Goal: Task Accomplishment & Management: Use online tool/utility

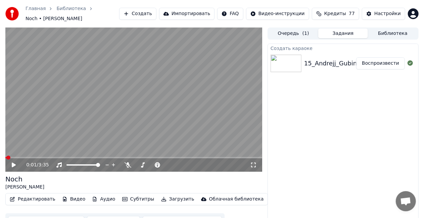
click at [6, 156] on span at bounding box center [8, 158] width 4 height 4
click at [6, 156] on span at bounding box center [7, 158] width 4 height 4
click at [8, 156] on span at bounding box center [10, 158] width 4 height 4
click at [334, 30] on button "Задания" at bounding box center [343, 34] width 50 height 10
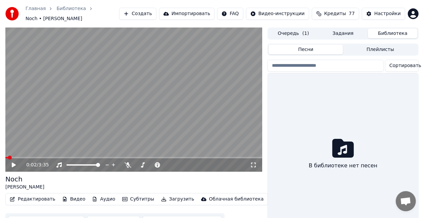
click at [375, 29] on button "Библиотека" at bounding box center [393, 34] width 50 height 10
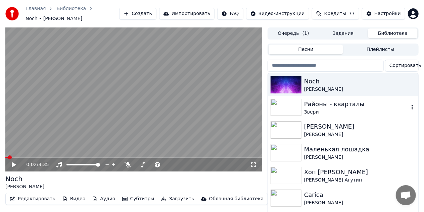
click at [348, 100] on div "Районы - кварталы" at bounding box center [356, 104] width 105 height 9
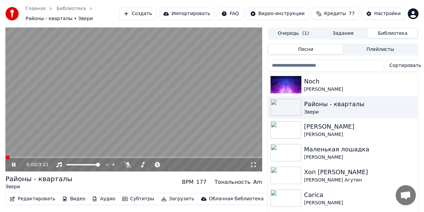
click at [72, 120] on video at bounding box center [133, 99] width 257 height 144
click at [33, 199] on button "Редактировать" at bounding box center [32, 199] width 51 height 9
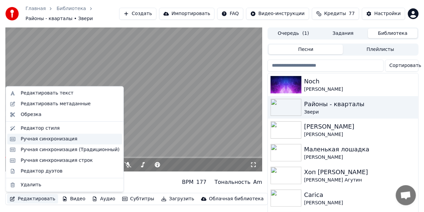
click at [50, 139] on div "Ручная синхронизация" at bounding box center [49, 139] width 57 height 7
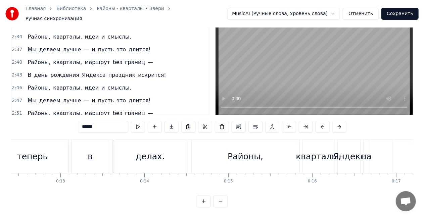
scroll to position [393, 0]
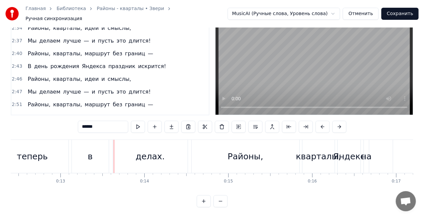
click at [120, 111] on div "В день рождения Яндекса праздник искрится!" at bounding box center [97, 117] width 144 height 12
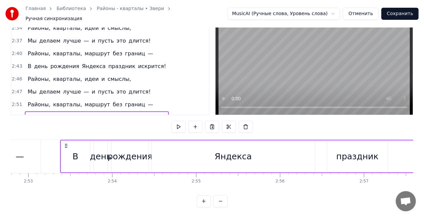
scroll to position [0, 14502]
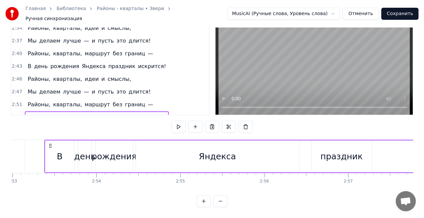
click at [339, 151] on div "праздник" at bounding box center [341, 156] width 42 height 13
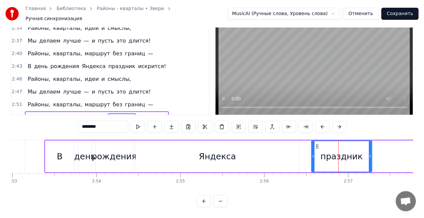
scroll to position [28, 0]
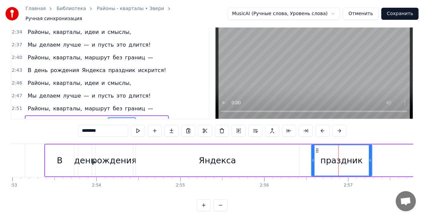
click at [243, 156] on div "Яндекса" at bounding box center [217, 161] width 163 height 32
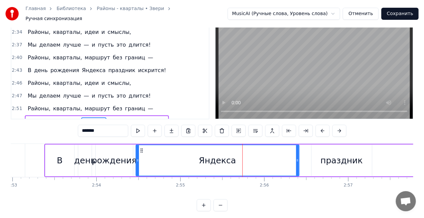
drag, startPoint x: 138, startPoint y: 157, endPoint x: 204, endPoint y: 154, distance: 65.4
click at [154, 157] on div "Яндекса" at bounding box center [217, 160] width 162 height 31
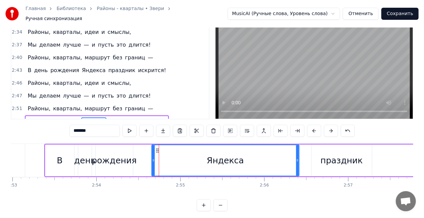
drag, startPoint x: 204, startPoint y: 154, endPoint x: 228, endPoint y: 153, distance: 24.5
click at [228, 153] on div "Яндекса" at bounding box center [225, 160] width 147 height 31
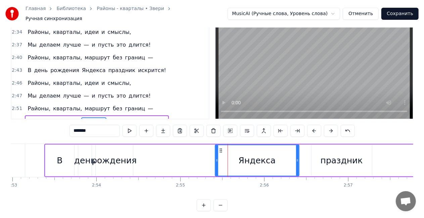
drag, startPoint x: 153, startPoint y: 158, endPoint x: 129, endPoint y: 154, distance: 24.9
click at [218, 151] on div at bounding box center [216, 160] width 3 height 31
click at [105, 156] on div "рождения" at bounding box center [114, 160] width 45 height 13
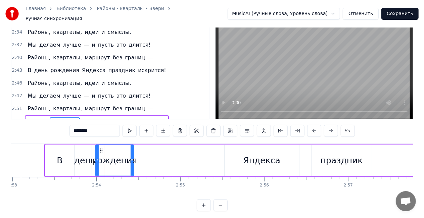
drag, startPoint x: 129, startPoint y: 156, endPoint x: 146, endPoint y: 155, distance: 16.1
click at [133, 158] on icon at bounding box center [131, 160] width 3 height 5
click at [146, 158] on icon at bounding box center [145, 160] width 3 height 5
drag, startPoint x: 98, startPoint y: 147, endPoint x: 121, endPoint y: 147, distance: 23.5
click at [101, 147] on div "рождения" at bounding box center [121, 160] width 51 height 31
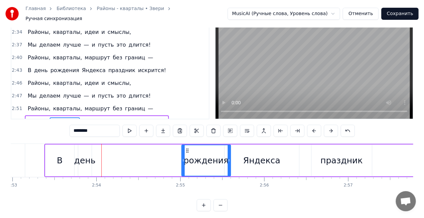
drag, startPoint x: 121, startPoint y: 147, endPoint x: 177, endPoint y: 147, distance: 56.0
click at [187, 145] on div "рождения" at bounding box center [206, 160] width 48 height 31
click at [91, 158] on div "день" at bounding box center [84, 160] width 21 height 13
type input "****"
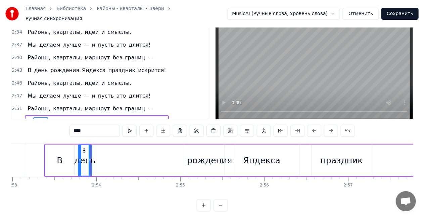
drag, startPoint x: 91, startPoint y: 158, endPoint x: 98, endPoint y: 158, distance: 6.4
click at [93, 158] on div "день" at bounding box center [84, 160] width 21 height 13
click at [101, 158] on div "В день рождения Яндекса праздник искрится!" at bounding box center [325, 160] width 563 height 33
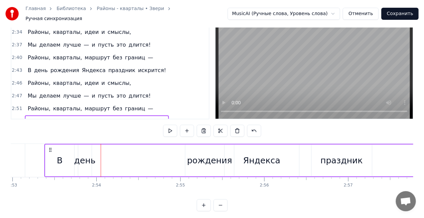
click at [90, 157] on div "день" at bounding box center [84, 160] width 21 height 13
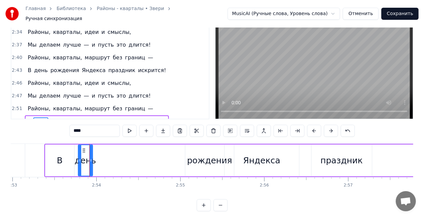
drag, startPoint x: 91, startPoint y: 156, endPoint x: 112, endPoint y: 156, distance: 20.8
click at [102, 156] on div "В день рождения Яндекса праздник искрится!" at bounding box center [325, 160] width 563 height 33
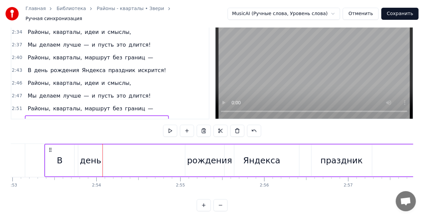
click at [113, 156] on div "В день рождения Яндекса праздник искрится!" at bounding box center [325, 160] width 563 height 33
click at [92, 156] on div "день" at bounding box center [90, 160] width 21 height 13
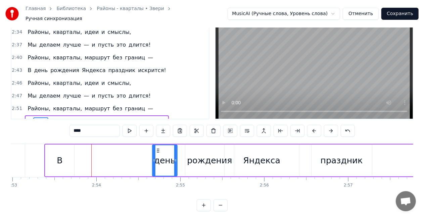
drag, startPoint x: 83, startPoint y: 146, endPoint x: 158, endPoint y: 146, distance: 74.4
click at [158, 148] on icon at bounding box center [157, 150] width 5 height 5
click at [56, 155] on div "В" at bounding box center [59, 161] width 29 height 32
type input "*"
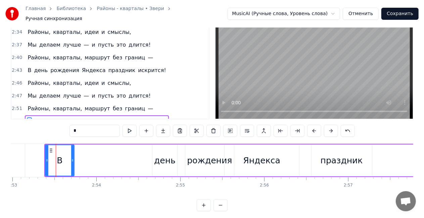
click at [52, 148] on icon at bounding box center [50, 150] width 5 height 5
click at [102, 144] on div "В день рождения Яндекса праздник искрится!" at bounding box center [325, 160] width 563 height 33
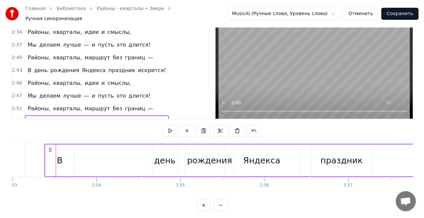
click at [50, 148] on circle at bounding box center [49, 148] width 0 height 0
click at [53, 149] on div "В" at bounding box center [59, 161] width 29 height 32
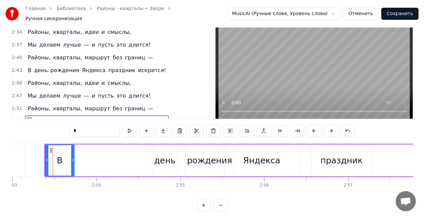
drag, startPoint x: 88, startPoint y: 146, endPoint x: 103, endPoint y: 145, distance: 14.8
click at [99, 146] on div "В день рождения Яндекса праздник искрится!" at bounding box center [325, 160] width 563 height 33
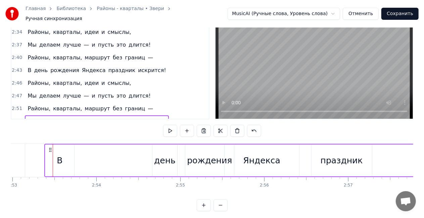
drag, startPoint x: 103, startPoint y: 145, endPoint x: 111, endPoint y: 145, distance: 7.7
click at [121, 144] on div "В день рождения Яндекса праздник искрится!" at bounding box center [325, 160] width 563 height 33
click at [47, 154] on div "В" at bounding box center [59, 161] width 29 height 32
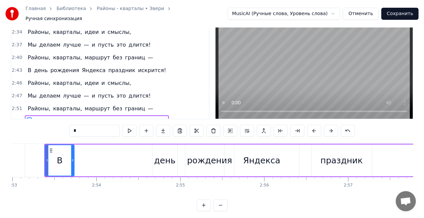
drag, startPoint x: 52, startPoint y: 147, endPoint x: 73, endPoint y: 148, distance: 21.5
click at [63, 148] on div "В" at bounding box center [60, 160] width 28 height 31
click at [73, 148] on div "В" at bounding box center [60, 160] width 28 height 31
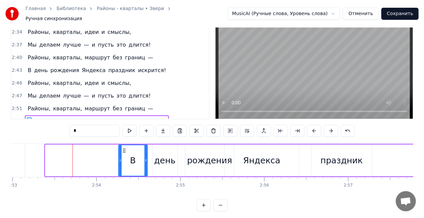
drag, startPoint x: 49, startPoint y: 147, endPoint x: 122, endPoint y: 139, distance: 74.2
click at [122, 139] on div "0:00 Больше нечего спешить — 0:02 Пусть всё будет как сейчас. 0:04 Можно просто…" at bounding box center [212, 110] width 402 height 201
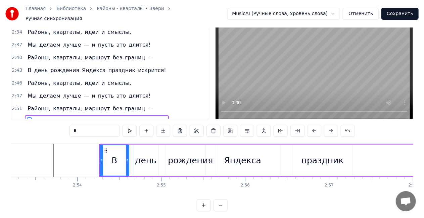
scroll to position [0, 14579]
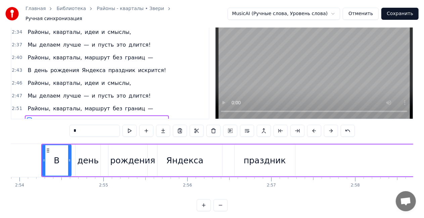
drag, startPoint x: 257, startPoint y: 157, endPoint x: 257, endPoint y: 150, distance: 7.7
click at [257, 155] on div "праздник" at bounding box center [264, 160] width 42 height 13
type input "********"
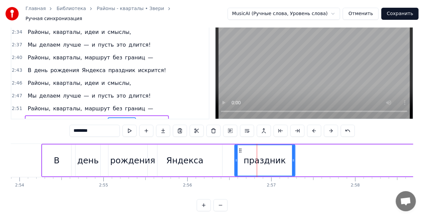
click at [229, 147] on div "В день рождения Яндекса праздник искрится!" at bounding box center [285, 160] width 489 height 33
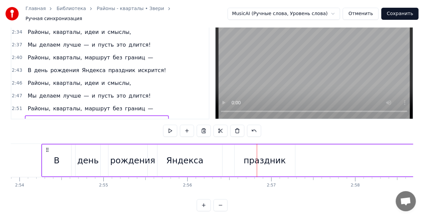
click at [219, 147] on div "В день рождения Яндекса праздник искрится!" at bounding box center [285, 160] width 489 height 33
click at [247, 154] on div "праздник" at bounding box center [264, 160] width 42 height 13
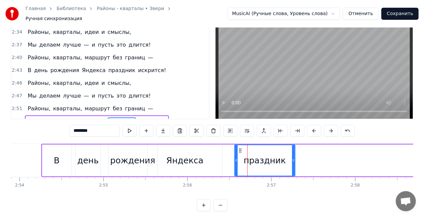
drag, startPoint x: 239, startPoint y: 147, endPoint x: 235, endPoint y: 147, distance: 4.7
click at [238, 148] on icon at bounding box center [239, 150] width 5 height 5
drag, startPoint x: 235, startPoint y: 147, endPoint x: 226, endPoint y: 147, distance: 8.7
click at [226, 147] on div at bounding box center [226, 160] width 3 height 31
drag, startPoint x: 293, startPoint y: 158, endPoint x: 274, endPoint y: 157, distance: 19.5
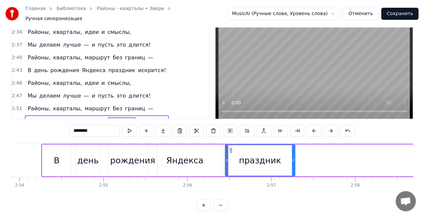
click at [286, 158] on div "праздник" at bounding box center [259, 160] width 69 height 31
click at [269, 157] on div "праздник" at bounding box center [256, 160] width 42 height 13
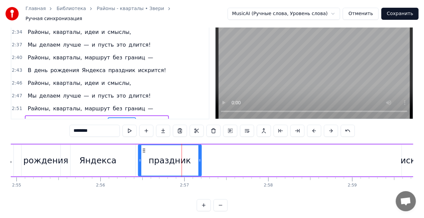
scroll to position [0, 14695]
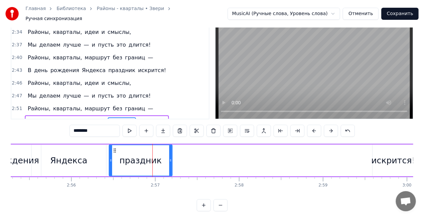
click at [400, 154] on div "искрится!" at bounding box center [393, 160] width 44 height 13
type input "*********"
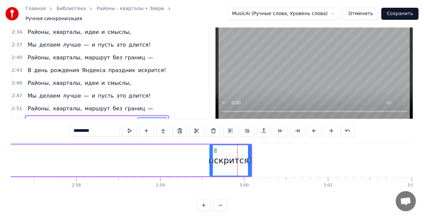
scroll to position [0, 14839]
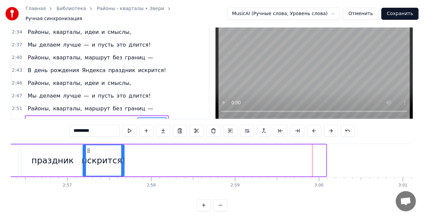
drag, startPoint x: 234, startPoint y: 148, endPoint x: 87, endPoint y: 152, distance: 147.6
click at [87, 152] on div "искрится!" at bounding box center [103, 160] width 41 height 31
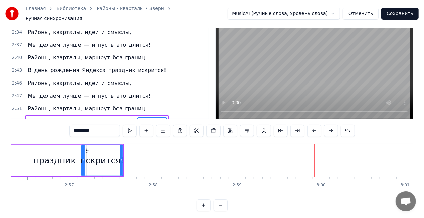
click at [80, 115] on div "В день рождения Яндекса праздник искрится!" at bounding box center [97, 121] width 144 height 12
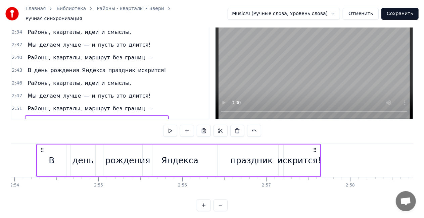
scroll to position [0, 14576]
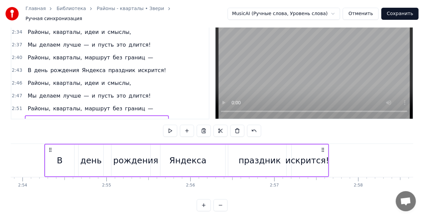
click at [322, 150] on circle at bounding box center [322, 150] width 0 height 0
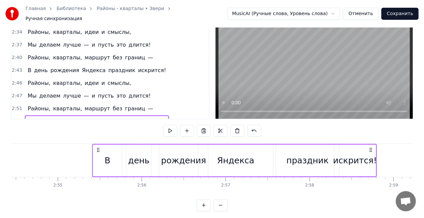
scroll to position [0, 14631]
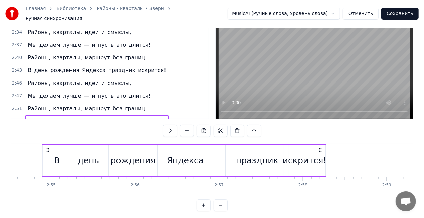
drag, startPoint x: 321, startPoint y: 146, endPoint x: 319, endPoint y: 142, distance: 5.4
click at [319, 144] on div "В день рождения Яндекса праздник искрится!" at bounding box center [184, 160] width 284 height 33
click at [319, 145] on div "искрится!" at bounding box center [304, 161] width 42 height 32
click at [43, 103] on div "Районы, кварталы, маршрут без границ —" at bounding box center [90, 109] width 131 height 12
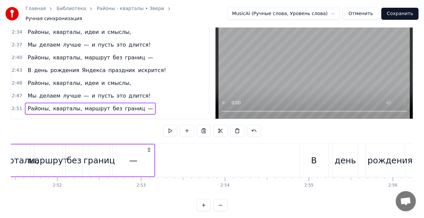
scroll to position [0, 14303]
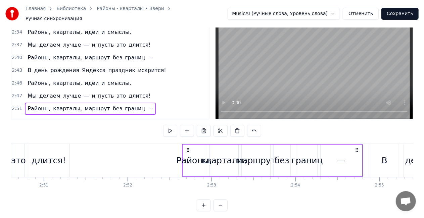
drag, startPoint x: 49, startPoint y: 144, endPoint x: 190, endPoint y: 142, distance: 140.9
click at [190, 144] on div "Районы, кварталы, маршрут без границ —" at bounding box center [272, 160] width 181 height 33
click at [190, 145] on div "Районы," at bounding box center [197, 161] width 23 height 32
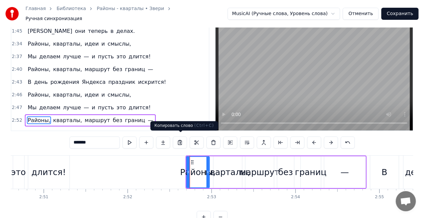
scroll to position [15, 0]
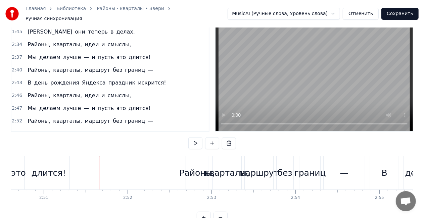
click at [73, 104] on span "лучше" at bounding box center [71, 108] width 19 height 8
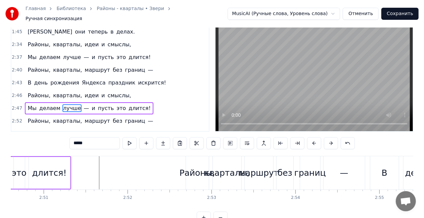
scroll to position [3, 0]
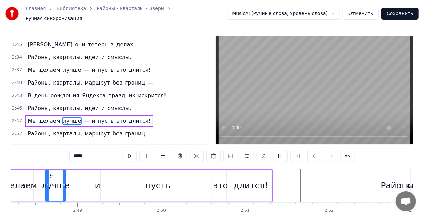
click at [76, 115] on div "Мы делаем лучше — и пусть это длится!" at bounding box center [89, 121] width 128 height 12
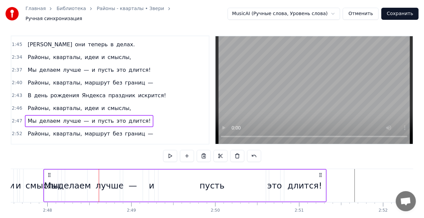
scroll to position [0, 14047]
click at [198, 179] on div "пусть" at bounding box center [214, 186] width 108 height 32
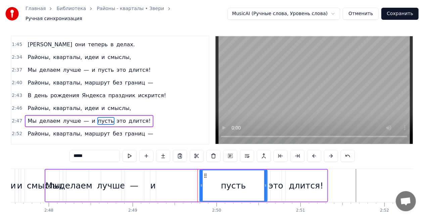
drag, startPoint x: 161, startPoint y: 182, endPoint x: 189, endPoint y: 183, distance: 28.5
click at [200, 183] on icon at bounding box center [201, 185] width 3 height 5
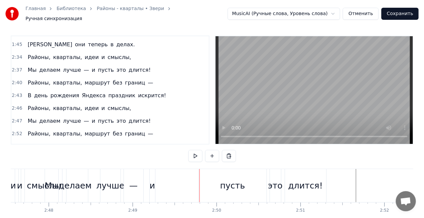
click at [152, 184] on div "и" at bounding box center [152, 185] width 5 height 13
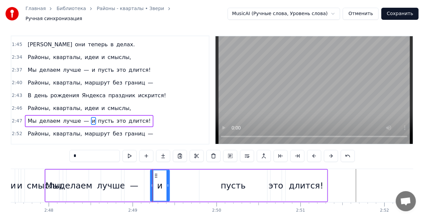
drag, startPoint x: 153, startPoint y: 184, endPoint x: 167, endPoint y: 184, distance: 13.7
click at [167, 184] on icon at bounding box center [167, 185] width 3 height 5
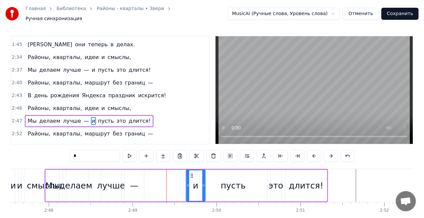
drag, startPoint x: 154, startPoint y: 174, endPoint x: 186, endPoint y: 170, distance: 32.4
click at [193, 173] on icon at bounding box center [191, 175] width 5 height 5
click at [170, 171] on div "и" at bounding box center [160, 186] width 20 height 32
click at [117, 180] on div "лучше" at bounding box center [111, 185] width 28 height 13
type input "*****"
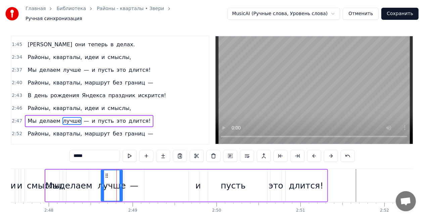
drag, startPoint x: 119, startPoint y: 180, endPoint x: 133, endPoint y: 182, distance: 14.1
click at [122, 183] on icon at bounding box center [120, 185] width 3 height 5
drag, startPoint x: 106, startPoint y: 169, endPoint x: 140, endPoint y: 167, distance: 33.6
click at [146, 169] on div "Мы делаем лучше — и пусть это длится!" at bounding box center [186, 185] width 283 height 33
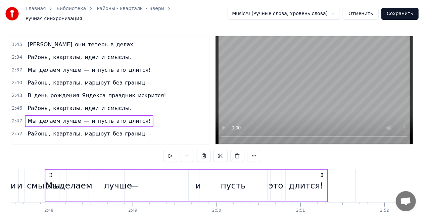
click at [117, 180] on div "лучше" at bounding box center [118, 185] width 28 height 13
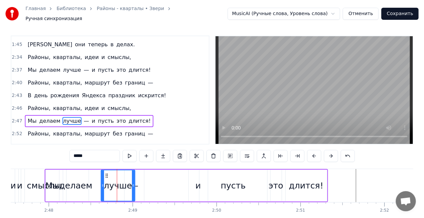
click at [135, 182] on div "—" at bounding box center [134, 185] width 8 height 13
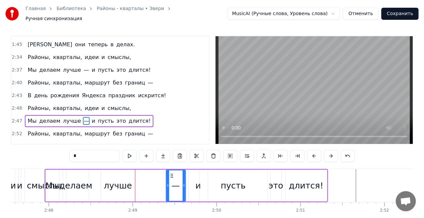
drag, startPoint x: 129, startPoint y: 170, endPoint x: 171, endPoint y: 169, distance: 41.9
click at [171, 173] on icon at bounding box center [171, 175] width 5 height 5
click at [125, 180] on div "лучше" at bounding box center [118, 185] width 28 height 13
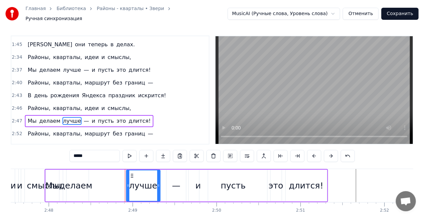
drag, startPoint x: 106, startPoint y: 171, endPoint x: 124, endPoint y: 170, distance: 18.2
click at [134, 173] on icon at bounding box center [131, 175] width 5 height 5
click at [135, 170] on div "лучше" at bounding box center [118, 186] width 35 height 32
click at [70, 185] on div "делаем" at bounding box center [75, 185] width 33 height 13
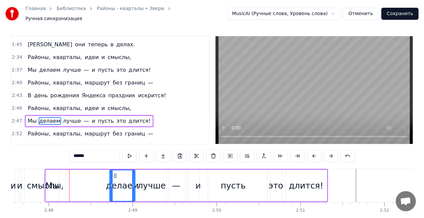
drag, startPoint x: 72, startPoint y: 173, endPoint x: 80, endPoint y: 176, distance: 8.5
click at [113, 173] on icon at bounding box center [115, 175] width 5 height 5
click at [53, 179] on div "Мы" at bounding box center [52, 185] width 14 height 13
type input "**"
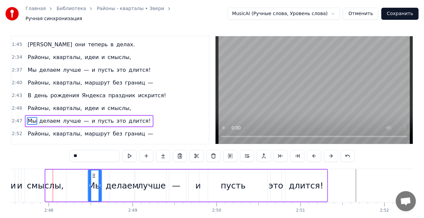
drag, startPoint x: 56, startPoint y: 171, endPoint x: 92, endPoint y: 168, distance: 36.0
click at [92, 170] on div "Мы" at bounding box center [94, 185] width 13 height 31
click at [61, 102] on div "Районы, кварталы, идеи и смыслы," at bounding box center [79, 108] width 109 height 12
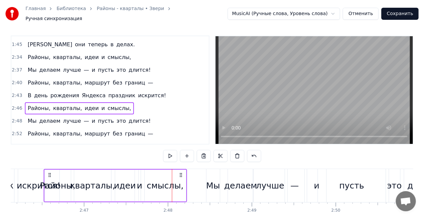
scroll to position [0, 13927]
click at [61, 90] on div "В день рождения Яндекса праздник искрится!" at bounding box center [97, 96] width 144 height 12
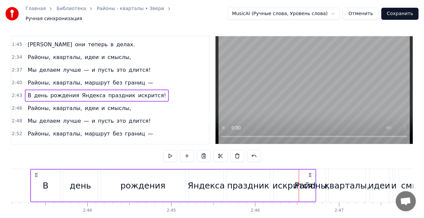
scroll to position [0, 13659]
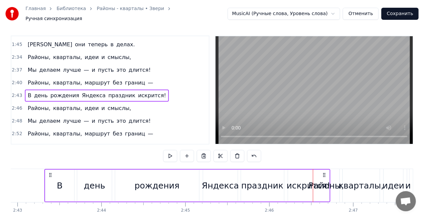
click at [73, 77] on div "Районы, кварталы, маршрут без границ —" at bounding box center [90, 83] width 131 height 12
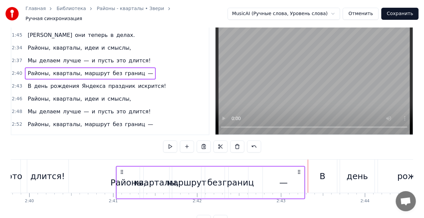
scroll to position [14, 0]
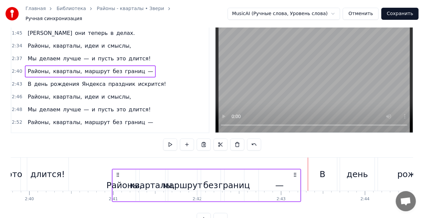
drag, startPoint x: 50, startPoint y: 171, endPoint x: 117, endPoint y: 168, distance: 67.8
click at [116, 169] on div "Районы, кварталы, маршрут без границ —" at bounding box center [206, 185] width 189 height 33
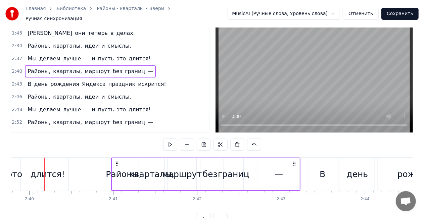
click at [117, 168] on div "Районы, кварталы, маршрут без границ —" at bounding box center [205, 174] width 189 height 33
click at [73, 53] on div "Мы делаем лучше — и пусть это длится!" at bounding box center [89, 59] width 128 height 12
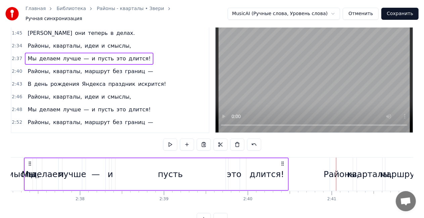
scroll to position [0, 13157]
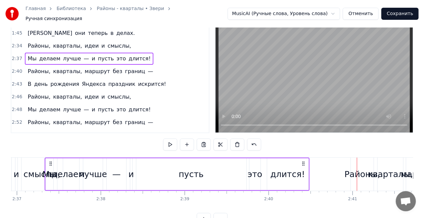
click at [75, 40] on div "Районы, кварталы, идеи и смыслы," at bounding box center [79, 46] width 109 height 12
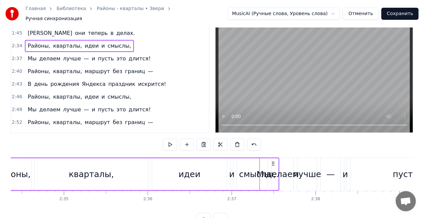
scroll to position [0, 12891]
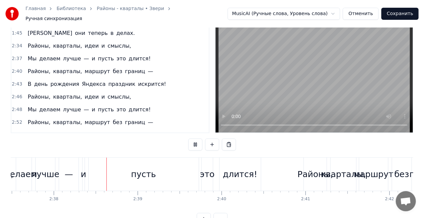
scroll to position [0, 13229]
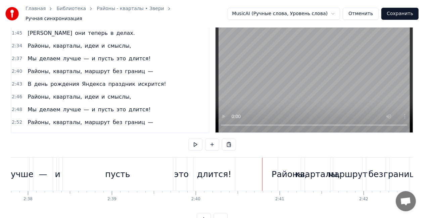
click at [61, 78] on div "В день рождения Яндекса праздник искрится!" at bounding box center [97, 84] width 144 height 12
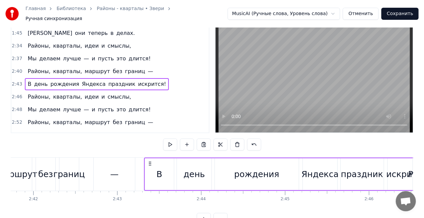
scroll to position [0, 13659]
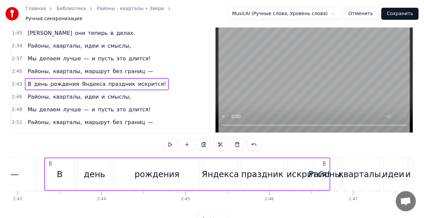
click at [70, 53] on div "Мы делаем лучше — и пусть это длится!" at bounding box center [89, 59] width 128 height 12
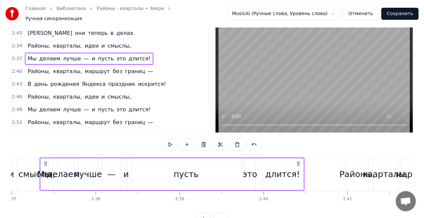
scroll to position [0, 13157]
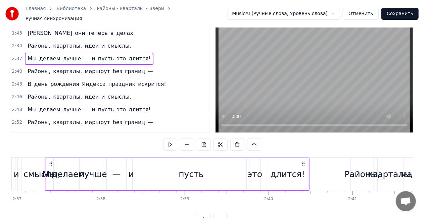
click at [77, 40] on div "Районы, кварталы, идеи и смыслы," at bounding box center [79, 46] width 109 height 12
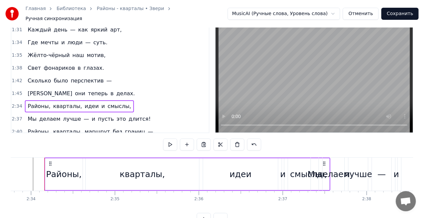
scroll to position [326, 0]
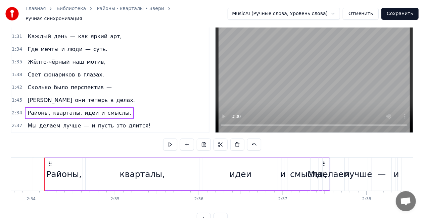
click at [73, 94] on div "И они теперь в делах." at bounding box center [81, 100] width 113 height 12
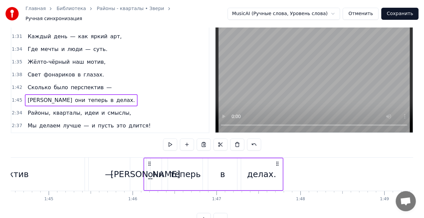
scroll to position [0, 8765]
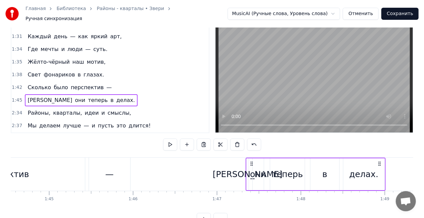
drag, startPoint x: 50, startPoint y: 158, endPoint x: 252, endPoint y: 154, distance: 201.3
click at [252, 158] on div "И они теперь в делах." at bounding box center [315, 174] width 140 height 33
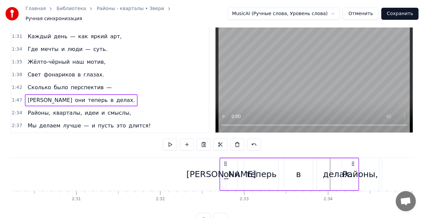
scroll to position [0, 12600]
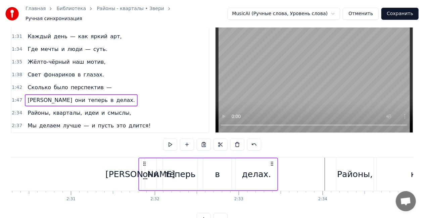
drag, startPoint x: 379, startPoint y: 159, endPoint x: 272, endPoint y: 145, distance: 107.5
click at [272, 145] on div "0:00 Больше нечего спешить — 0:02 Пусть всё будет как сейчас. 0:04 Можно просто…" at bounding box center [212, 124] width 402 height 201
click at [74, 81] on div "[PERSON_NAME] было перспектив —" at bounding box center [70, 87] width 90 height 12
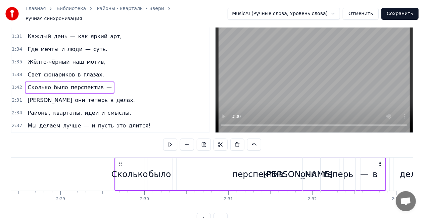
scroll to position [0, 12446]
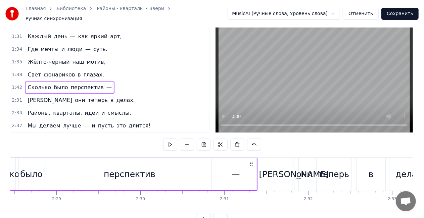
drag, startPoint x: 309, startPoint y: 162, endPoint x: 244, endPoint y: 156, distance: 64.6
click at [244, 158] on div "[PERSON_NAME] было перспектив —" at bounding box center [121, 174] width 271 height 33
click at [244, 158] on div "—" at bounding box center [236, 174] width 42 height 32
click at [107, 171] on div "перспектив" at bounding box center [124, 174] width 52 height 13
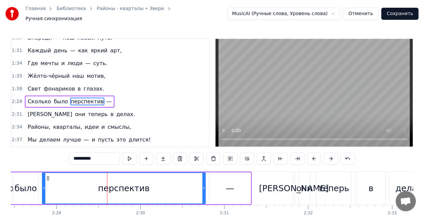
scroll to position [328, 0]
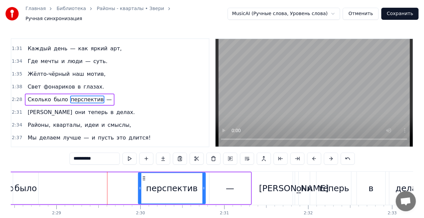
drag, startPoint x: 43, startPoint y: 186, endPoint x: 139, endPoint y: 182, distance: 96.0
click at [139, 185] on icon at bounding box center [140, 187] width 3 height 5
click at [31, 182] on div "было" at bounding box center [25, 188] width 22 height 13
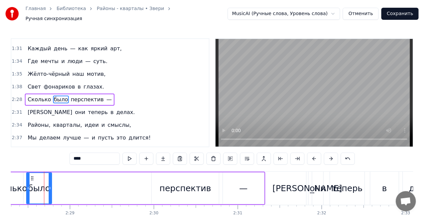
scroll to position [0, 12432]
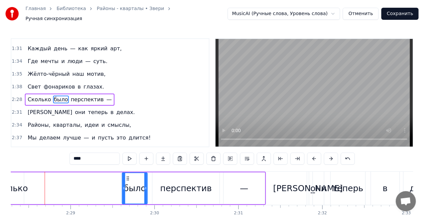
drag, startPoint x: 32, startPoint y: 173, endPoint x: 116, endPoint y: 173, distance: 83.8
click at [128, 173] on div "было" at bounding box center [134, 188] width 25 height 31
click at [15, 185] on div "Сколько" at bounding box center [9, 188] width 37 height 13
type input "*******"
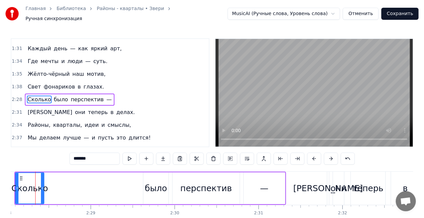
scroll to position [0, 12403]
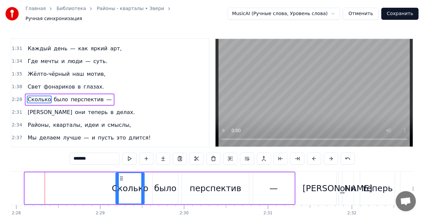
drag, startPoint x: 50, startPoint y: 174, endPoint x: 122, endPoint y: 170, distance: 71.9
click at [122, 173] on div "Сколько" at bounding box center [130, 188] width 28 height 31
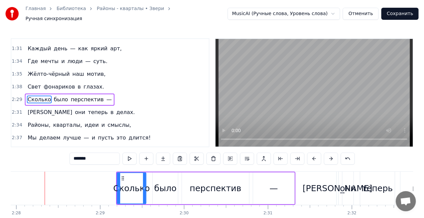
click at [58, 81] on div "[PERSON_NAME] в глазах." at bounding box center [66, 87] width 82 height 12
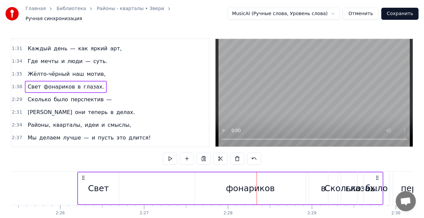
scroll to position [0, 12200]
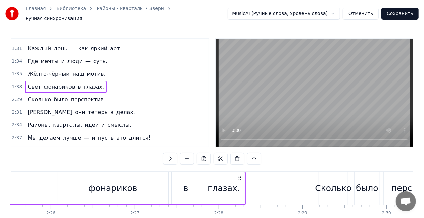
drag, startPoint x: 343, startPoint y: 173, endPoint x: 238, endPoint y: 172, distance: 105.3
click at [238, 175] on icon at bounding box center [238, 177] width 5 height 5
click at [72, 70] on span "наш" at bounding box center [78, 74] width 13 height 8
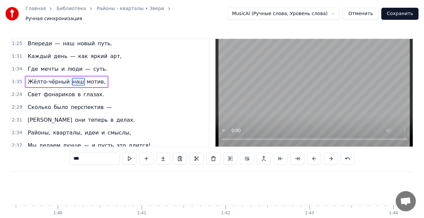
scroll to position [0, 8029]
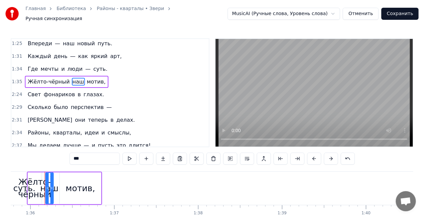
click at [69, 187] on div "мотив," at bounding box center [81, 188] width 30 height 13
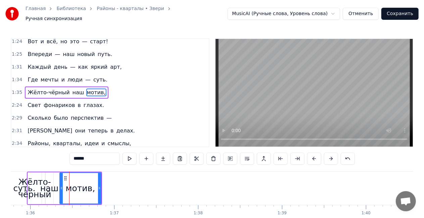
scroll to position [303, 0]
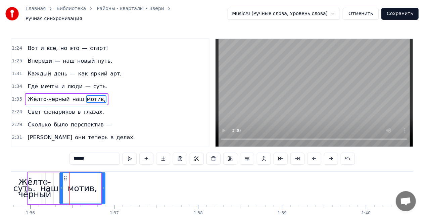
click at [102, 179] on div at bounding box center [103, 188] width 3 height 31
click at [102, 178] on div at bounding box center [103, 188] width 3 height 31
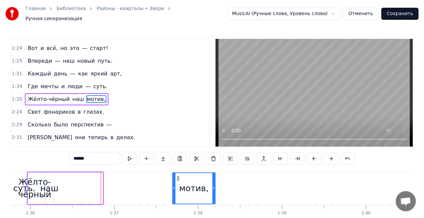
drag, startPoint x: 65, startPoint y: 175, endPoint x: 178, endPoint y: 170, distance: 112.8
click at [178, 173] on div "мотив," at bounding box center [194, 188] width 42 height 31
click at [103, 172] on div "мотив," at bounding box center [81, 188] width 44 height 32
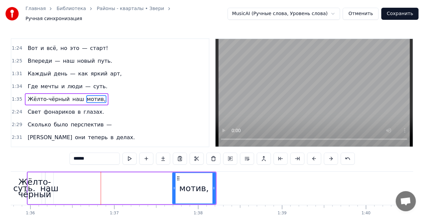
click at [41, 182] on div "Жёлто-чёрный" at bounding box center [34, 188] width 33 height 25
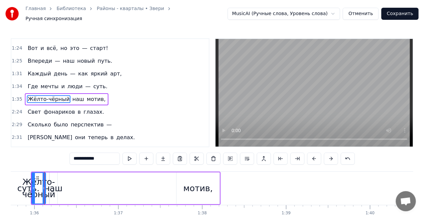
click at [53, 186] on div "Жёлто-чёрный" at bounding box center [38, 188] width 33 height 25
click at [60, 186] on div "наш" at bounding box center [53, 188] width 18 height 13
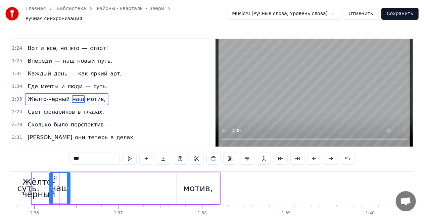
drag, startPoint x: 55, startPoint y: 183, endPoint x: 59, endPoint y: 181, distance: 5.1
click at [69, 186] on icon at bounding box center [68, 187] width 3 height 5
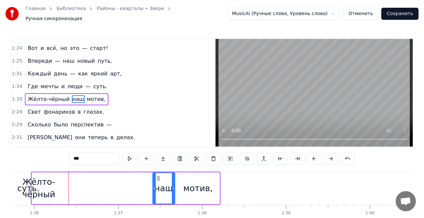
drag, startPoint x: 55, startPoint y: 173, endPoint x: 143, endPoint y: 180, distance: 88.5
click at [160, 177] on icon at bounding box center [158, 178] width 5 height 5
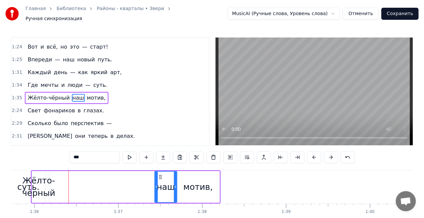
click at [41, 192] on div "Жёлто-чёрный" at bounding box center [38, 186] width 33 height 25
type input "**********"
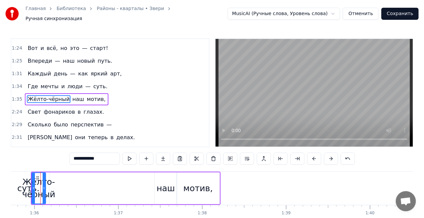
scroll to position [0, 8021]
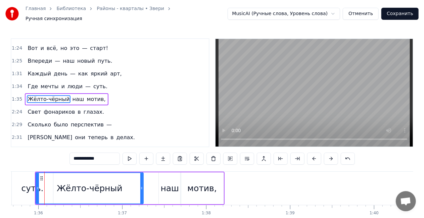
drag, startPoint x: 47, startPoint y: 184, endPoint x: 141, endPoint y: 177, distance: 93.9
click at [141, 177] on div at bounding box center [141, 188] width 3 height 31
click at [246, 184] on div at bounding box center [416, 188] width 16853 height 33
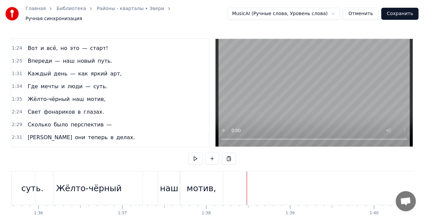
click at [145, 177] on div "Жёлто-чёрный наш мотив," at bounding box center [129, 188] width 189 height 33
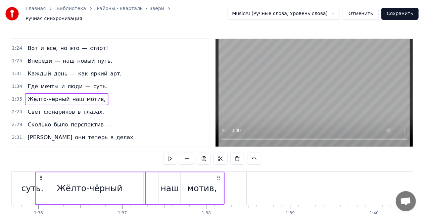
click at [77, 93] on div "Жёлто-чёрный наш мотив," at bounding box center [66, 99] width 83 height 12
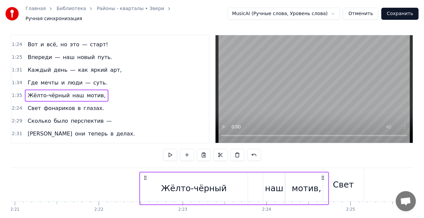
scroll to position [0, 11822]
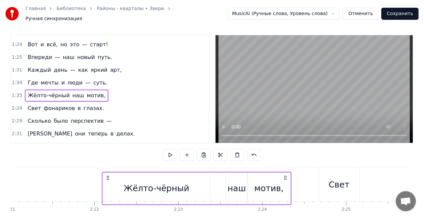
drag, startPoint x: 229, startPoint y: 175, endPoint x: 286, endPoint y: 159, distance: 59.6
click at [286, 159] on div "0:00 Больше нечего спешить — 0:02 Пусть всё будет как сейчас. 0:04 Можно просто…" at bounding box center [212, 135] width 402 height 201
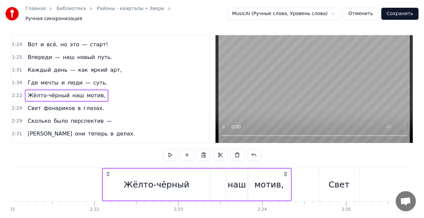
click at [68, 77] on div "Где мечты и люди — суть." at bounding box center [67, 83] width 85 height 12
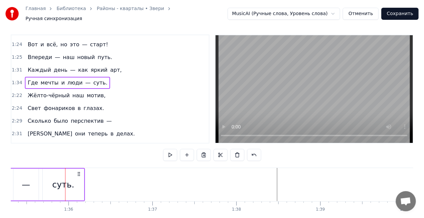
scroll to position [0, 7880]
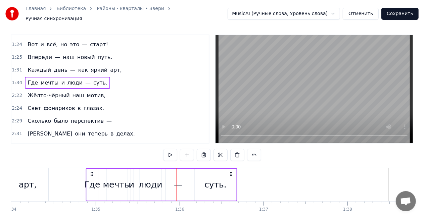
drag, startPoint x: 190, startPoint y: 171, endPoint x: 229, endPoint y: 167, distance: 39.1
click at [231, 171] on icon at bounding box center [230, 173] width 5 height 5
click at [154, 182] on div "люди" at bounding box center [151, 184] width 24 height 13
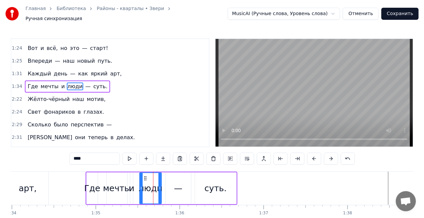
scroll to position [290, 0]
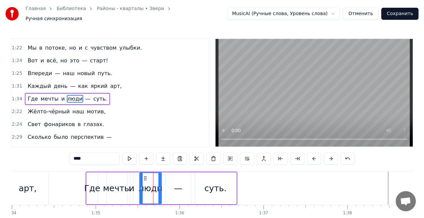
click at [92, 182] on div "Где" at bounding box center [92, 188] width 16 height 13
type input "***"
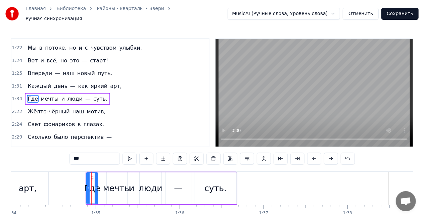
drag, startPoint x: 87, startPoint y: 184, endPoint x: 76, endPoint y: 184, distance: 10.1
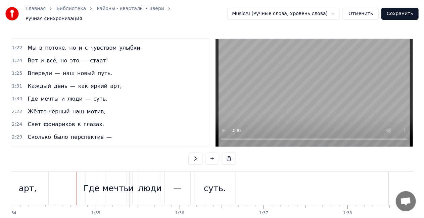
click at [87, 183] on div "Где" at bounding box center [92, 188] width 16 height 13
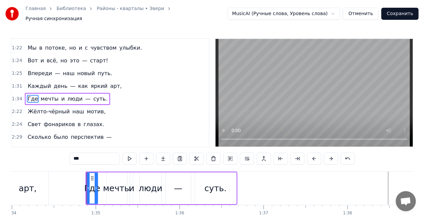
drag, startPoint x: 89, startPoint y: 184, endPoint x: 81, endPoint y: 184, distance: 7.7
click at [87, 185] on icon at bounding box center [88, 187] width 3 height 5
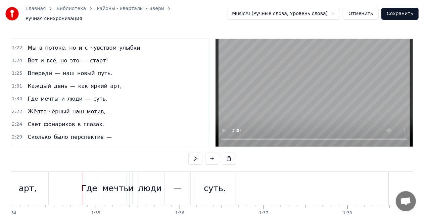
click at [87, 182] on div "Где" at bounding box center [89, 188] width 16 height 13
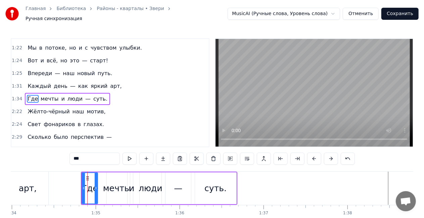
click at [209, 175] on div "суть." at bounding box center [215, 188] width 41 height 32
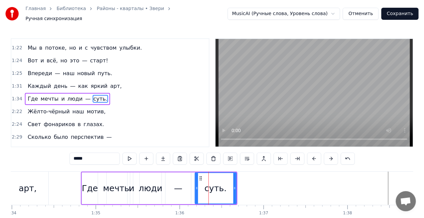
click at [188, 172] on div "—" at bounding box center [177, 188] width 25 height 32
type input "*"
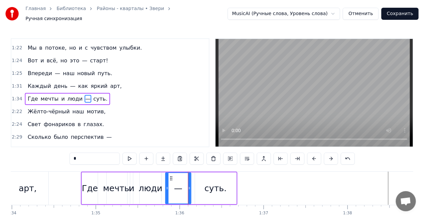
click at [53, 93] on div "Где мечты и люди — суть." at bounding box center [67, 99] width 85 height 12
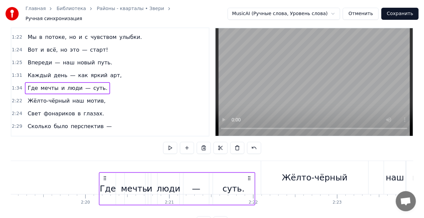
scroll to position [11, 0]
click at [248, 175] on icon at bounding box center [248, 177] width 5 height 5
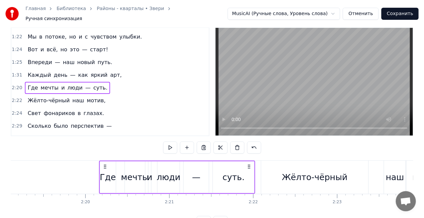
click at [49, 69] on div "Каждый день — как яркий арт," at bounding box center [74, 75] width 99 height 12
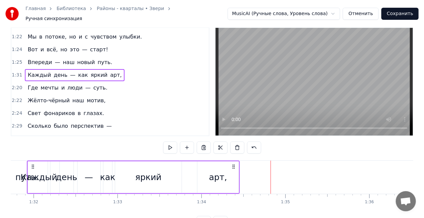
scroll to position [0, 7673]
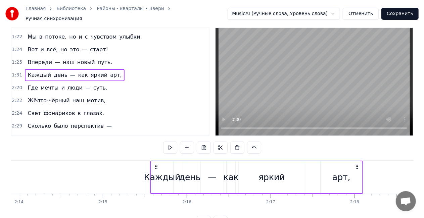
drag, startPoint x: 252, startPoint y: 167, endPoint x: 372, endPoint y: 158, distance: 119.7
click at [363, 161] on div "Каждый день — как яркий арт," at bounding box center [256, 177] width 213 height 33
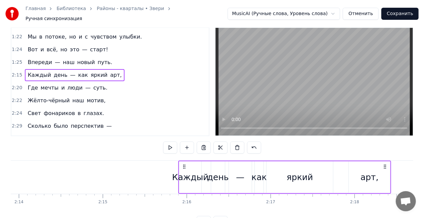
scroll to position [0, 11237]
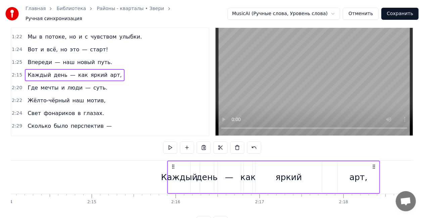
click at [372, 161] on div "арт," at bounding box center [358, 177] width 42 height 32
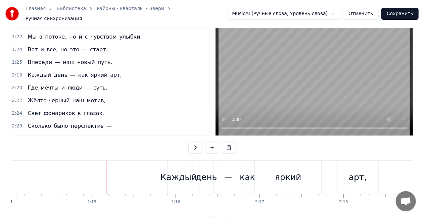
click at [94, 69] on div "Каждый день — как яркий арт," at bounding box center [74, 75] width 99 height 12
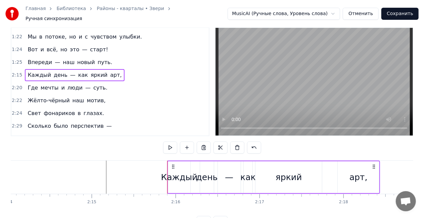
click at [89, 56] on div "Впереди — наш новый путь." at bounding box center [70, 62] width 90 height 12
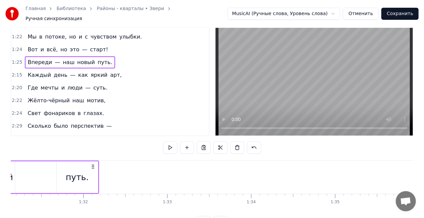
scroll to position [0, 7165]
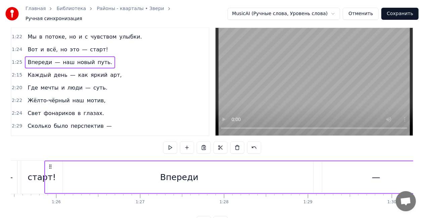
click at [78, 161] on div "Впереди" at bounding box center [179, 177] width 268 height 32
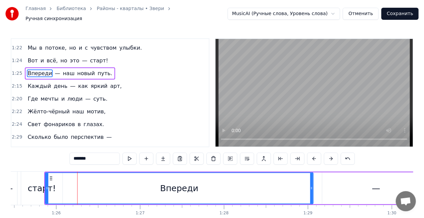
scroll to position [265, 0]
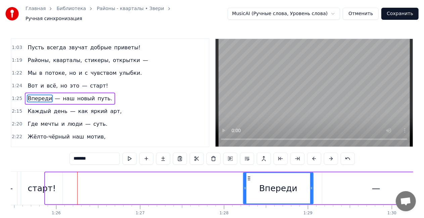
drag, startPoint x: 47, startPoint y: 186, endPoint x: 243, endPoint y: 163, distance: 197.5
click at [243, 163] on div "0:00 Больше нечего спешить — 0:02 Пусть всё будет как сейчас. 0:04 Можно просто…" at bounding box center [212, 138] width 402 height 201
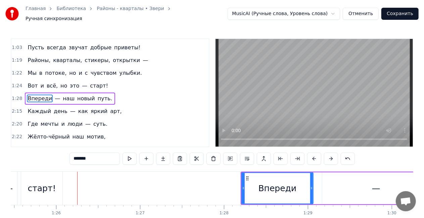
click at [241, 163] on div "0:00 Больше нечего спешить — 0:02 Пусть всё будет как сейчас. 0:04 Можно просто…" at bounding box center [212, 138] width 402 height 201
click at [68, 93] on div "Впереди — наш новый путь." at bounding box center [70, 99] width 90 height 12
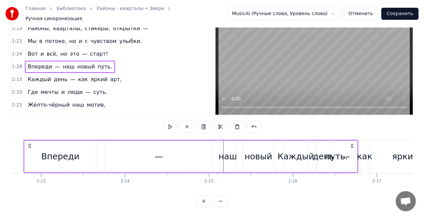
scroll to position [0, 11128]
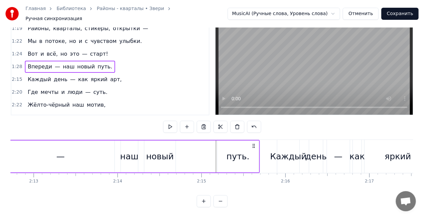
drag, startPoint x: 365, startPoint y: 139, endPoint x: 252, endPoint y: 136, distance: 113.0
click at [252, 140] on div "Впереди — наш новый путь." at bounding box center [92, 156] width 334 height 33
click at [252, 141] on div "путь." at bounding box center [238, 157] width 42 height 32
click at [86, 48] on div "Вот и всё, но это — старт!" at bounding box center [68, 54] width 86 height 12
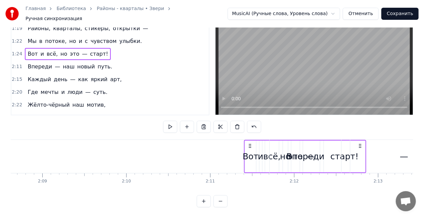
scroll to position [0, 10786]
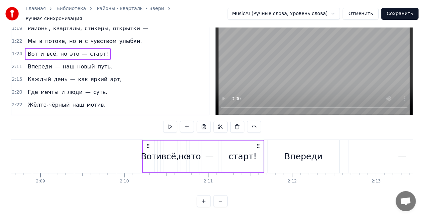
drag, startPoint x: 160, startPoint y: 142, endPoint x: 254, endPoint y: 141, distance: 94.2
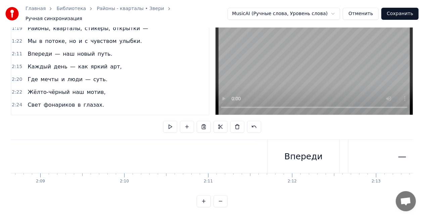
drag, startPoint x: 252, startPoint y: 141, endPoint x: 247, endPoint y: 139, distance: 5.2
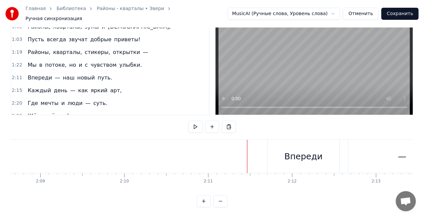
scroll to position [232, 0]
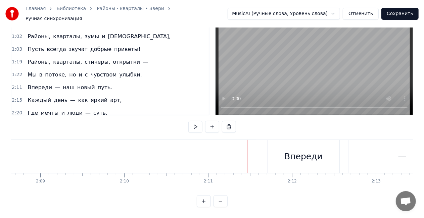
click at [70, 81] on div "Впереди — наш новый путь." at bounding box center [70, 87] width 90 height 12
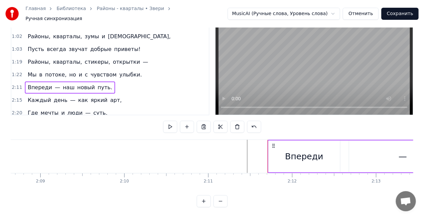
click at [74, 69] on div "Мы в потоке, но и с чувством улыбки." at bounding box center [84, 75] width 119 height 12
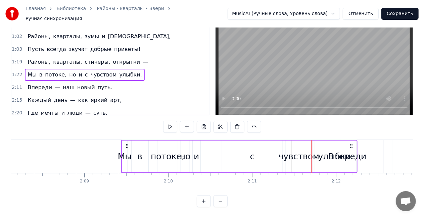
scroll to position [0, 10743]
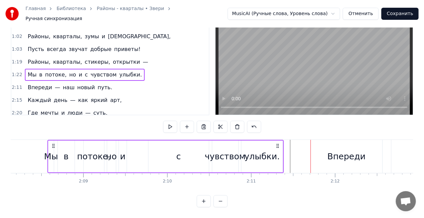
drag, startPoint x: 288, startPoint y: 140, endPoint x: 277, endPoint y: 134, distance: 12.3
click at [277, 134] on div "0:00 Больше нечего спешить — 0:02 Пусть всё будет как сейчас. 0:04 Можно просто…" at bounding box center [212, 106] width 402 height 201
click at [58, 56] on div "Районы, кварталы, [GEOGRAPHIC_DATA], открытки —" at bounding box center [88, 62] width 126 height 12
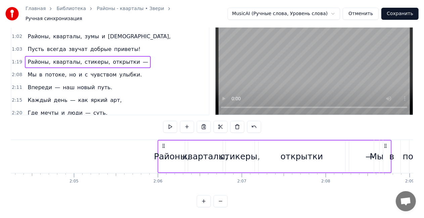
scroll to position [0, 10464]
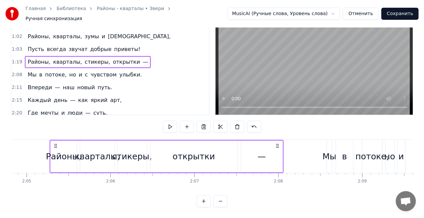
drag, startPoint x: 272, startPoint y: 141, endPoint x: 276, endPoint y: 139, distance: 5.4
click at [276, 143] on icon at bounding box center [277, 145] width 5 height 5
click at [47, 43] on div "Пусть всегда звучат добрые приветы!" at bounding box center [84, 49] width 118 height 12
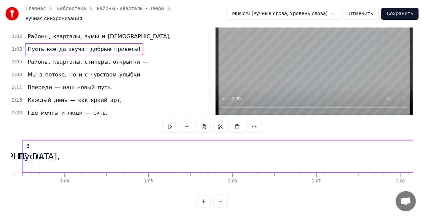
scroll to position [0, 5289]
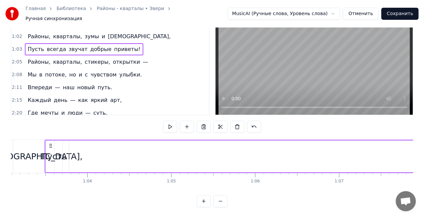
click at [57, 150] on div "Пусть" at bounding box center [54, 156] width 26 height 13
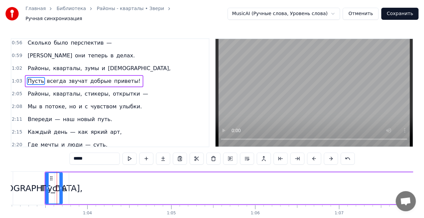
scroll to position [215, 0]
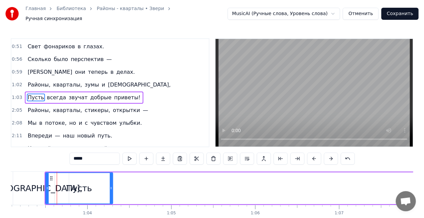
drag, startPoint x: 61, startPoint y: 184, endPoint x: 111, endPoint y: 181, distance: 50.4
click at [111, 181] on div at bounding box center [111, 188] width 3 height 31
drag, startPoint x: 47, startPoint y: 185, endPoint x: 55, endPoint y: 180, distance: 9.7
click at [55, 180] on div at bounding box center [55, 188] width 3 height 31
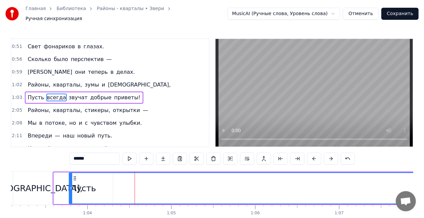
click at [73, 176] on icon at bounding box center [74, 178] width 5 height 5
drag, startPoint x: 71, startPoint y: 185, endPoint x: 60, endPoint y: 181, distance: 12.0
click at [60, 181] on div at bounding box center [59, 188] width 3 height 31
click at [30, 94] on span "Пусть" at bounding box center [36, 98] width 18 height 8
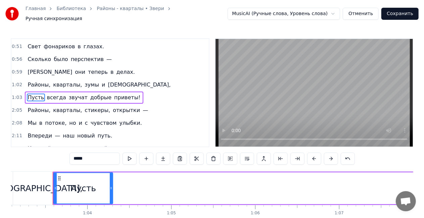
click at [49, 94] on span "всегда" at bounding box center [56, 98] width 20 height 8
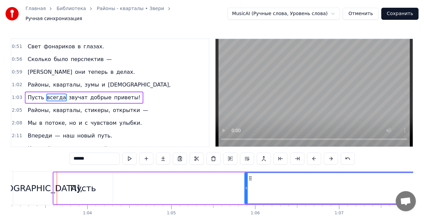
drag, startPoint x: 59, startPoint y: 184, endPoint x: 252, endPoint y: 173, distance: 193.2
click at [247, 173] on div at bounding box center [246, 188] width 3 height 31
click at [78, 183] on div "Пусть" at bounding box center [83, 188] width 26 height 13
type input "*****"
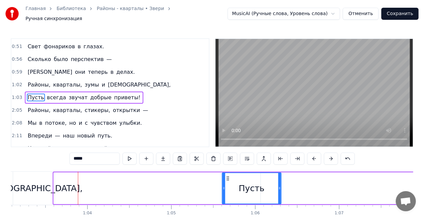
drag, startPoint x: 58, startPoint y: 174, endPoint x: 227, endPoint y: 168, distance: 168.4
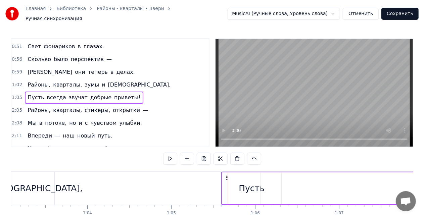
click at [56, 92] on div "Пусть всегда звучат добрые приветы!" at bounding box center [84, 98] width 118 height 12
click at [243, 195] on div "Пусть" at bounding box center [251, 188] width 59 height 32
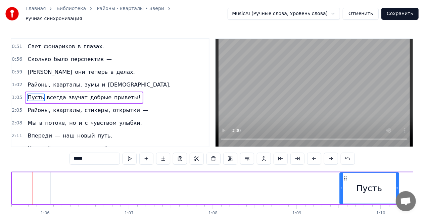
scroll to position [0, 5502]
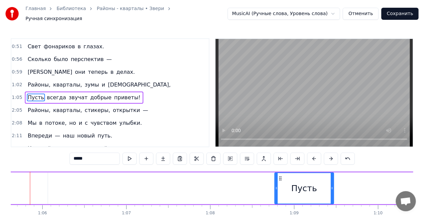
drag, startPoint x: 227, startPoint y: 174, endPoint x: 279, endPoint y: 173, distance: 52.3
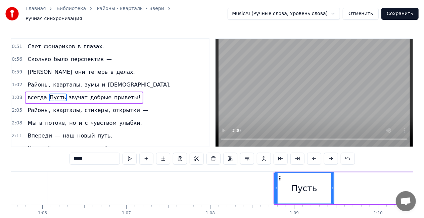
click at [34, 94] on span "всегда" at bounding box center [37, 98] width 20 height 8
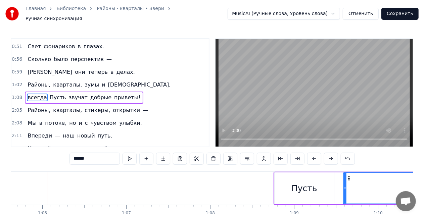
drag, startPoint x: 50, startPoint y: 184, endPoint x: 345, endPoint y: 172, distance: 295.4
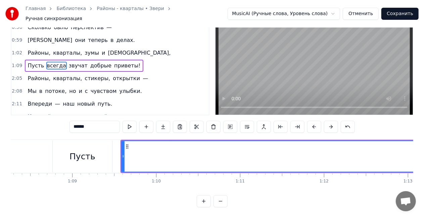
scroll to position [0, 5704]
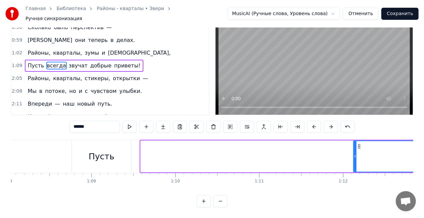
drag, startPoint x: 141, startPoint y: 152, endPoint x: 354, endPoint y: 144, distance: 212.8
click at [354, 144] on div at bounding box center [354, 156] width 3 height 31
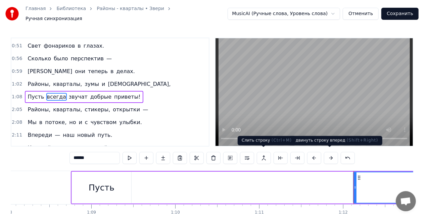
scroll to position [0, 0]
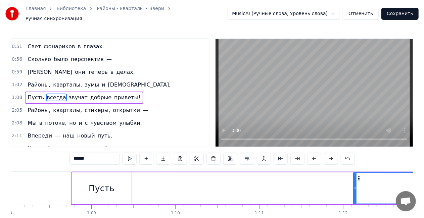
click at [101, 191] on div "Пусть" at bounding box center [102, 188] width 26 height 13
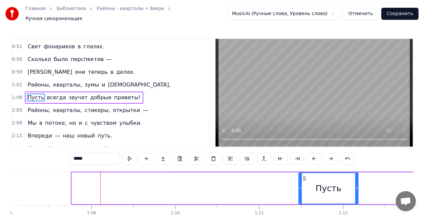
drag, startPoint x: 99, startPoint y: 172, endPoint x: 305, endPoint y: 165, distance: 205.7
click at [305, 165] on div "0:00 Больше нечего спешить — 0:02 Пусть всё будет как сейчас. 0:04 Можно просто…" at bounding box center [212, 138] width 402 height 201
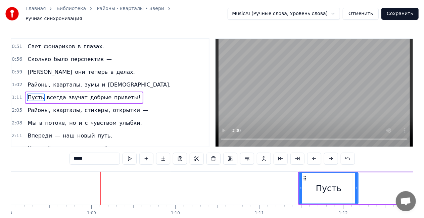
click at [54, 94] on span "всегда" at bounding box center [56, 98] width 20 height 8
type input "******"
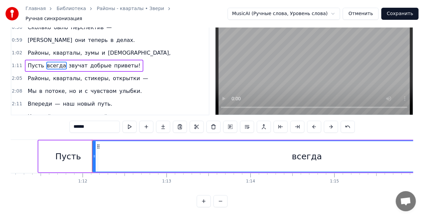
scroll to position [0, 5868]
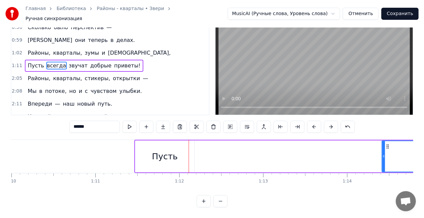
drag, startPoint x: 191, startPoint y: 150, endPoint x: 342, endPoint y: 143, distance: 151.1
click at [385, 146] on div at bounding box center [383, 156] width 3 height 31
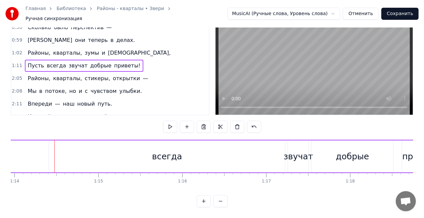
scroll to position [0, 6207]
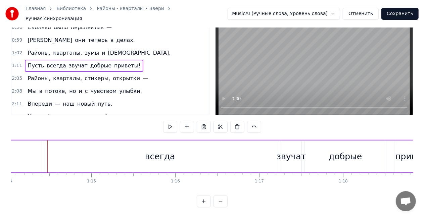
click at [254, 150] on div "всегда" at bounding box center [160, 157] width 236 height 32
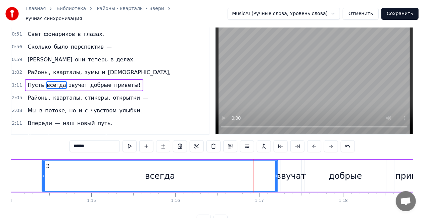
scroll to position [0, 0]
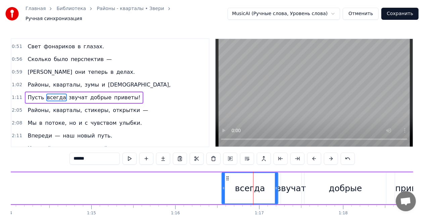
drag, startPoint x: 44, startPoint y: 185, endPoint x: 190, endPoint y: 168, distance: 147.2
click at [223, 173] on div at bounding box center [223, 188] width 3 height 31
click at [36, 94] on span "Пусть" at bounding box center [36, 98] width 18 height 8
type input "*****"
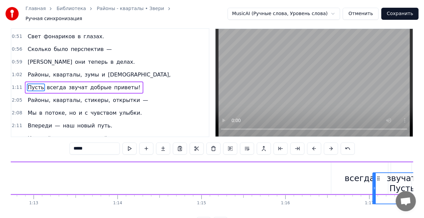
scroll to position [0, 6112]
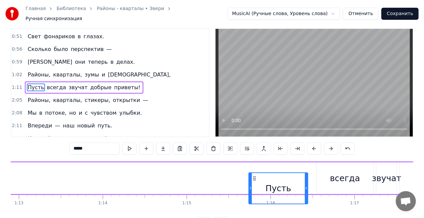
drag, startPoint x: 51, startPoint y: 175, endPoint x: 254, endPoint y: 166, distance: 203.1
click at [254, 166] on div "Пусть всегда звучат добрые приветы!" at bounding box center [211, 178] width 643 height 33
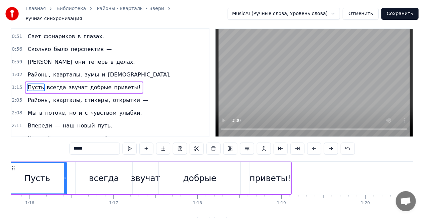
scroll to position [0, 6401]
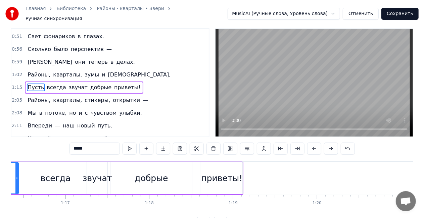
click at [77, 81] on div "Пусть всегда звучат добрые приветы!" at bounding box center [84, 87] width 118 height 12
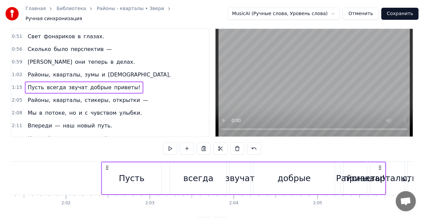
scroll to position [0, 10196]
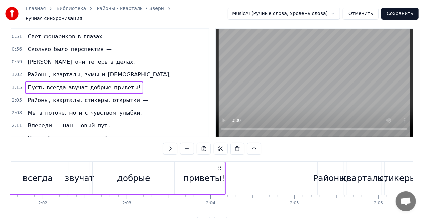
drag, startPoint x: 331, startPoint y: 164, endPoint x: 234, endPoint y: 170, distance: 96.8
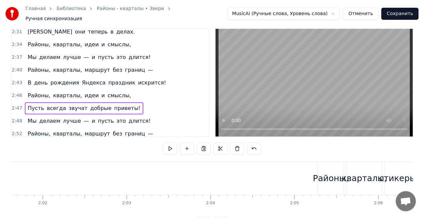
scroll to position [383, 0]
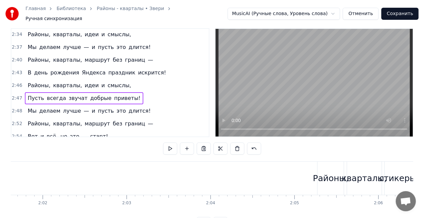
click at [123, 92] on div "Пусть всегда звучат добрые приветы!" at bounding box center [84, 98] width 118 height 12
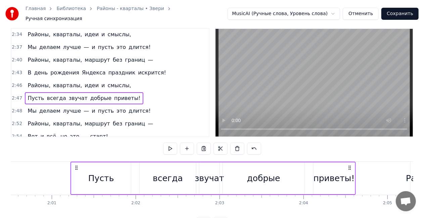
scroll to position [0, 10100]
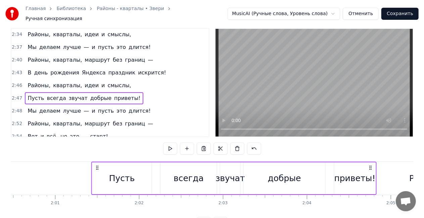
drag, startPoint x: 50, startPoint y: 165, endPoint x: 97, endPoint y: 166, distance: 47.0
click at [97, 166] on icon at bounding box center [97, 167] width 5 height 5
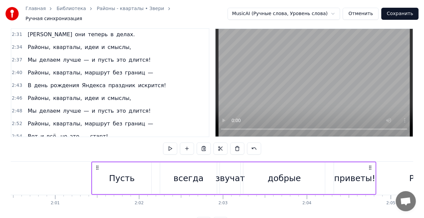
scroll to position [208, 0]
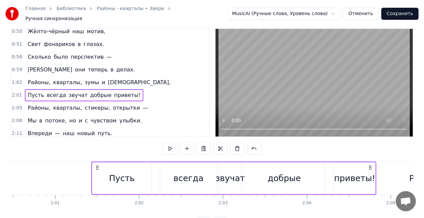
click at [81, 76] on div "Районы, кварталы, зумы и [GEOGRAPHIC_DATA]," at bounding box center [99, 82] width 148 height 12
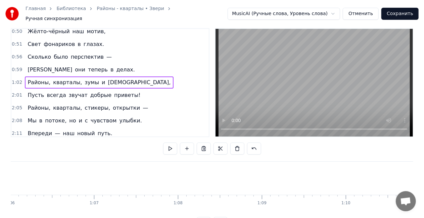
scroll to position [0, 5170]
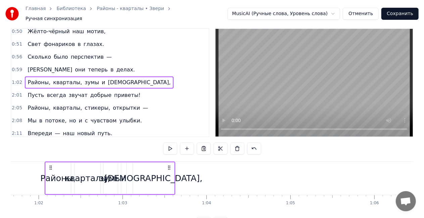
click at [167, 174] on div "[DEMOGRAPHIC_DATA]," at bounding box center [153, 178] width 98 height 13
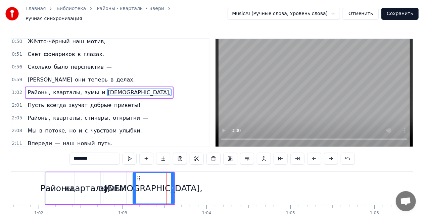
scroll to position [203, 0]
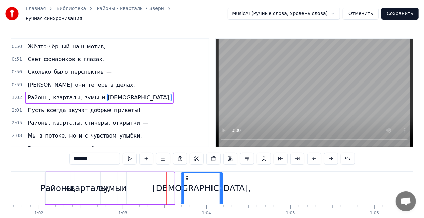
drag, startPoint x: 139, startPoint y: 174, endPoint x: 187, endPoint y: 170, distance: 48.4
click at [187, 173] on div "[DEMOGRAPHIC_DATA]," at bounding box center [201, 188] width 41 height 31
click at [126, 190] on div "и" at bounding box center [124, 188] width 6 height 32
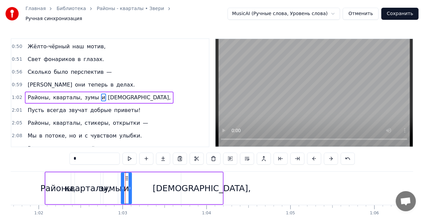
drag, startPoint x: 125, startPoint y: 186, endPoint x: 130, endPoint y: 178, distance: 9.4
click at [131, 185] on icon at bounding box center [129, 187] width 3 height 5
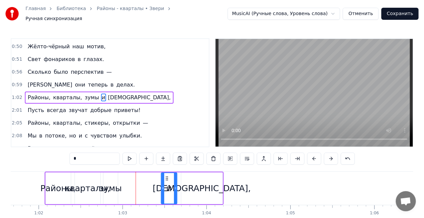
drag, startPoint x: 130, startPoint y: 175, endPoint x: 127, endPoint y: 186, distance: 11.1
click at [167, 173] on div "и" at bounding box center [168, 188] width 15 height 31
click at [108, 186] on div "зумы" at bounding box center [110, 188] width 22 height 13
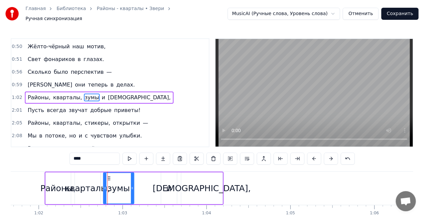
drag, startPoint x: 116, startPoint y: 186, endPoint x: 119, endPoint y: 175, distance: 11.6
click at [133, 185] on icon at bounding box center [132, 187] width 3 height 5
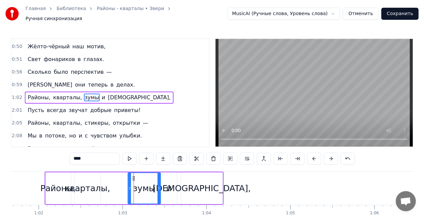
drag, startPoint x: 110, startPoint y: 174, endPoint x: 135, endPoint y: 171, distance: 25.0
click at [135, 173] on div "зумы" at bounding box center [144, 188] width 32 height 31
click at [82, 192] on div "кварталы," at bounding box center [87, 188] width 25 height 32
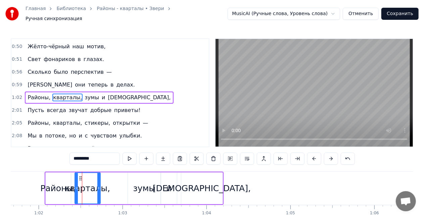
click at [101, 185] on div "кварталы," at bounding box center [87, 188] width 45 height 13
click at [96, 186] on div "кварталы," at bounding box center [87, 188] width 45 height 13
drag, startPoint x: 99, startPoint y: 184, endPoint x: 93, endPoint y: 180, distance: 7.5
click at [118, 185] on icon at bounding box center [117, 187] width 3 height 5
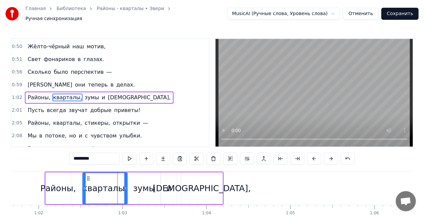
click at [88, 176] on icon at bounding box center [88, 178] width 5 height 5
click at [63, 184] on div "Районы," at bounding box center [58, 188] width 36 height 13
type input "*******"
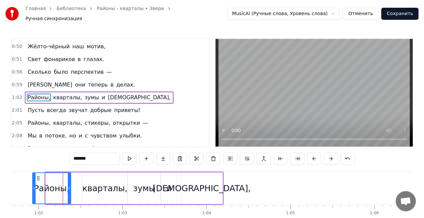
drag, startPoint x: 47, startPoint y: 185, endPoint x: 33, endPoint y: 182, distance: 14.4
click at [33, 185] on icon at bounding box center [34, 187] width 3 height 5
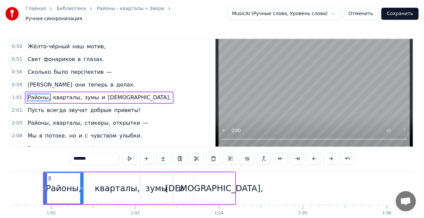
click at [76, 92] on div "Районы, кварталы, зумы и [GEOGRAPHIC_DATA]," at bounding box center [99, 98] width 148 height 12
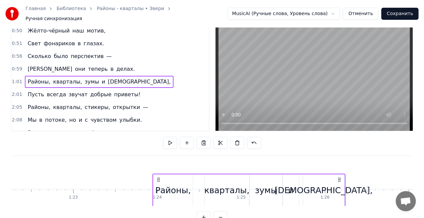
scroll to position [17, 0]
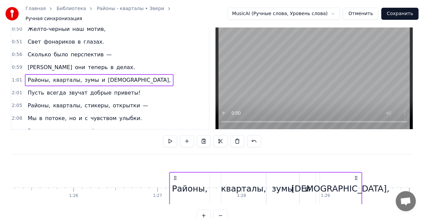
drag, startPoint x: 231, startPoint y: 174, endPoint x: 361, endPoint y: 164, distance: 129.8
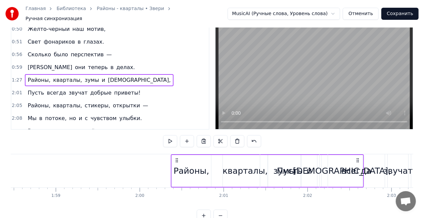
scroll to position [0, 9943]
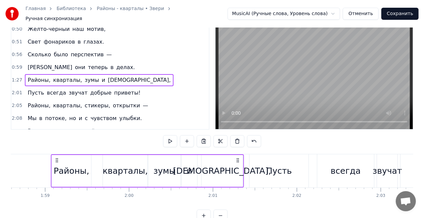
drag, startPoint x: 360, startPoint y: 156, endPoint x: 237, endPoint y: 161, distance: 123.5
click at [237, 161] on div "Районы, кварталы, зумы и [GEOGRAPHIC_DATA]," at bounding box center [147, 170] width 193 height 33
click at [237, 161] on div "[DEMOGRAPHIC_DATA]," at bounding box center [222, 171] width 42 height 32
click at [50, 61] on div "И они теперь в делах." at bounding box center [81, 67] width 113 height 12
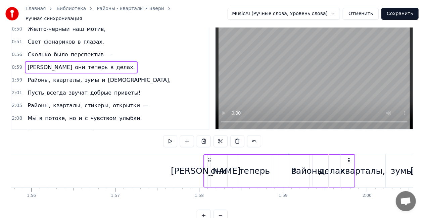
scroll to position [0, 9710]
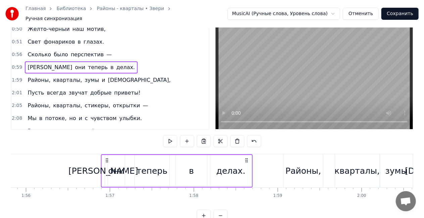
drag, startPoint x: 188, startPoint y: 156, endPoint x: 245, endPoint y: 151, distance: 56.6
click at [245, 154] on div "И они теперь в делах." at bounding box center [177, 170] width 152 height 33
click at [74, 49] on div "[PERSON_NAME] было перспектив —" at bounding box center [70, 55] width 90 height 12
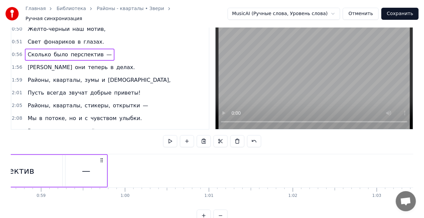
scroll to position [0, 4712]
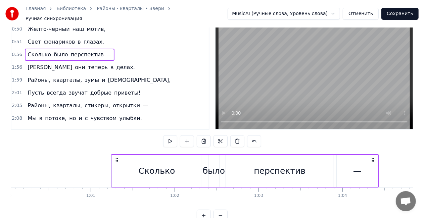
drag, startPoint x: 306, startPoint y: 157, endPoint x: 380, endPoint y: 152, distance: 73.6
click at [379, 154] on div "[PERSON_NAME] было перспектив —" at bounding box center [245, 170] width 268 height 33
click at [378, 155] on div "—" at bounding box center [357, 171] width 42 height 32
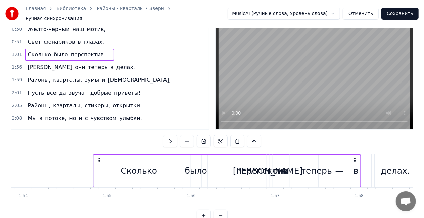
scroll to position [0, 9550]
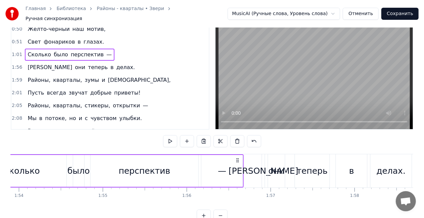
drag, startPoint x: 118, startPoint y: 157, endPoint x: 235, endPoint y: 156, distance: 117.7
click at [236, 158] on icon at bounding box center [237, 160] width 5 height 5
click at [235, 158] on icon at bounding box center [235, 160] width 5 height 5
click at [55, 36] on div "[PERSON_NAME] в глазах." at bounding box center [66, 42] width 82 height 12
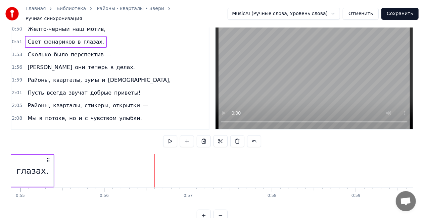
scroll to position [0, 4306]
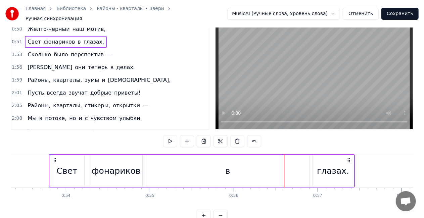
drag, startPoint x: 344, startPoint y: 157, endPoint x: 366, endPoint y: 157, distance: 22.5
click at [351, 158] on icon at bounding box center [347, 160] width 5 height 5
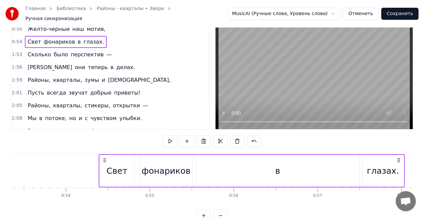
scroll to position [0, 4496]
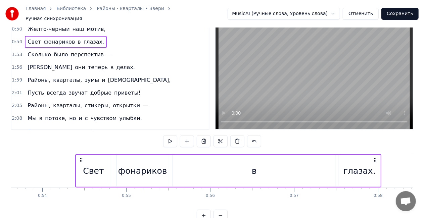
click at [252, 168] on div "в" at bounding box center [254, 171] width 5 height 13
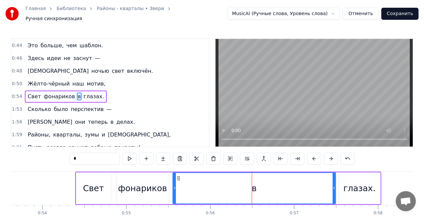
scroll to position [165, 0]
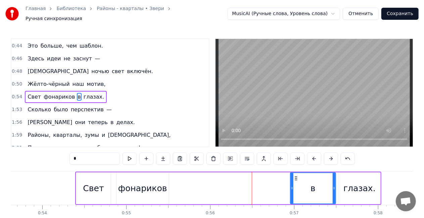
drag, startPoint x: 174, startPoint y: 186, endPoint x: 298, endPoint y: 179, distance: 123.9
click at [293, 179] on div at bounding box center [291, 188] width 3 height 31
drag, startPoint x: 298, startPoint y: 179, endPoint x: 288, endPoint y: 179, distance: 9.7
click at [293, 178] on div at bounding box center [291, 188] width 3 height 31
drag, startPoint x: 89, startPoint y: 193, endPoint x: 95, endPoint y: 192, distance: 5.6
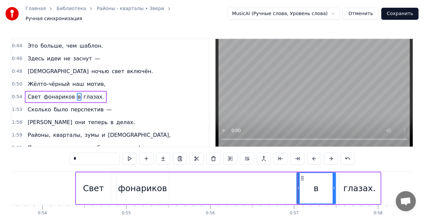
click at [91, 193] on div "Свет" at bounding box center [93, 188] width 35 height 32
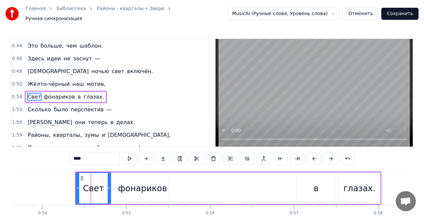
click at [140, 189] on div "фонариков" at bounding box center [142, 188] width 49 height 13
type input "*********"
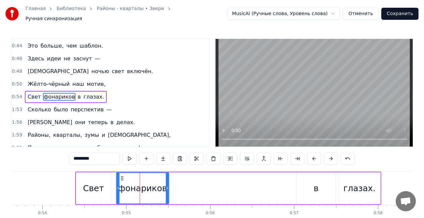
drag, startPoint x: 123, startPoint y: 173, endPoint x: 196, endPoint y: 168, distance: 72.9
click at [136, 173] on div "фонариков" at bounding box center [143, 188] width 52 height 31
drag, startPoint x: 196, startPoint y: 168, endPoint x: 186, endPoint y: 170, distance: 9.8
click at [186, 173] on div at bounding box center [185, 188] width 3 height 31
click at [118, 175] on div at bounding box center [118, 188] width 3 height 31
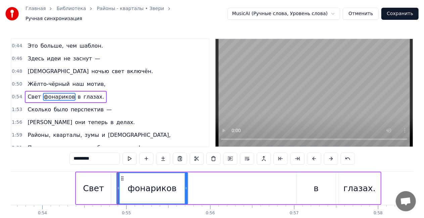
drag, startPoint x: 121, startPoint y: 175, endPoint x: 174, endPoint y: 172, distance: 52.4
click at [123, 176] on icon at bounding box center [121, 178] width 5 height 5
drag, startPoint x: 174, startPoint y: 172, endPoint x: 205, endPoint y: 172, distance: 31.2
click at [203, 172] on div "[PERSON_NAME] в глазах." at bounding box center [228, 188] width 306 height 33
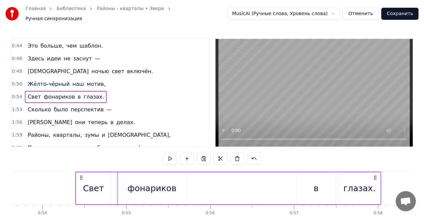
drag, startPoint x: 205, startPoint y: 172, endPoint x: 173, endPoint y: 176, distance: 32.2
click at [213, 173] on div "[PERSON_NAME] в глазах." at bounding box center [228, 188] width 306 height 33
drag, startPoint x: 125, startPoint y: 186, endPoint x: 126, endPoint y: 181, distance: 4.8
click at [125, 186] on div "фонариков" at bounding box center [151, 188] width 71 height 32
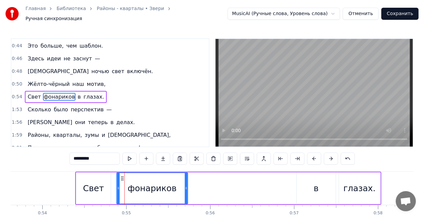
drag, startPoint x: 139, startPoint y: 174, endPoint x: 193, endPoint y: 174, distance: 54.0
click at [125, 176] on icon at bounding box center [121, 178] width 5 height 5
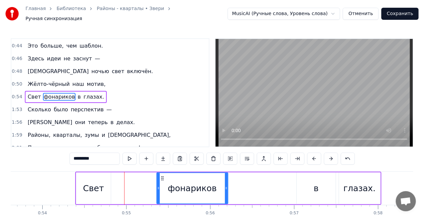
drag, startPoint x: 193, startPoint y: 174, endPoint x: 235, endPoint y: 172, distance: 42.0
click at [235, 172] on div "[PERSON_NAME] в глазах." at bounding box center [228, 188] width 306 height 33
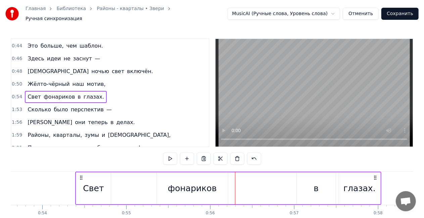
click at [160, 174] on div "фонариков" at bounding box center [192, 188] width 71 height 32
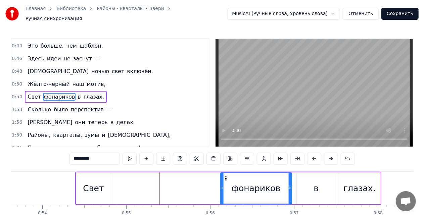
drag, startPoint x: 187, startPoint y: 174, endPoint x: 192, endPoint y: 176, distance: 5.4
click at [225, 176] on icon at bounding box center [225, 178] width 5 height 5
click at [95, 182] on div "Свет" at bounding box center [93, 188] width 21 height 13
type input "****"
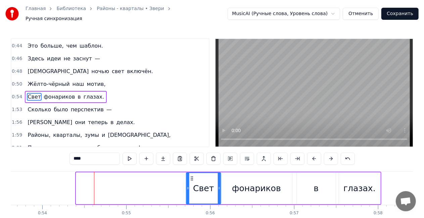
drag, startPoint x: 100, startPoint y: 175, endPoint x: 189, endPoint y: 174, distance: 89.2
click at [190, 176] on icon at bounding box center [191, 178] width 5 height 5
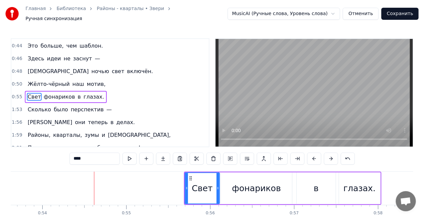
click at [65, 91] on div "[PERSON_NAME] в глазах." at bounding box center [66, 97] width 82 height 12
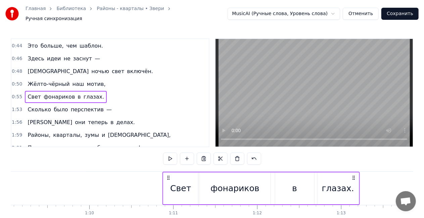
drag, startPoint x: 374, startPoint y: 175, endPoint x: 396, endPoint y: 173, distance: 22.5
click at [356, 175] on icon at bounding box center [352, 177] width 5 height 5
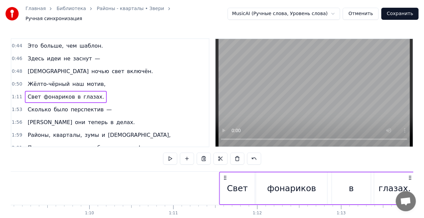
click at [407, 175] on icon at bounding box center [409, 177] width 5 height 5
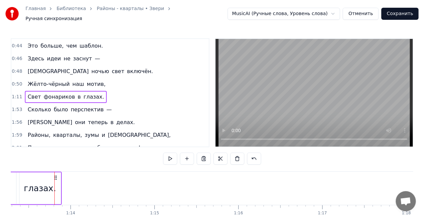
scroll to position [0, 6154]
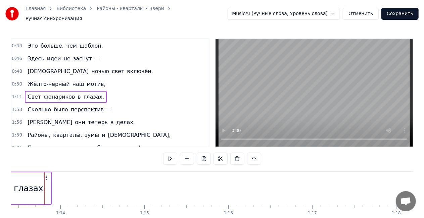
drag, startPoint x: 396, startPoint y: 173, endPoint x: 292, endPoint y: 169, distance: 103.7
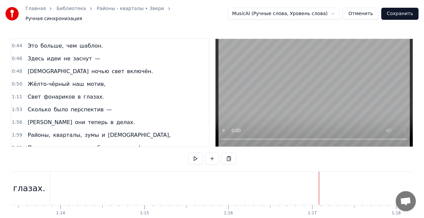
click at [27, 182] on div "глазах." at bounding box center [29, 188] width 32 height 13
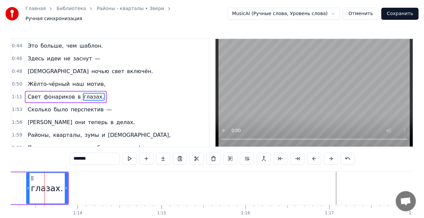
click at [68, 91] on div "[PERSON_NAME] в глазах." at bounding box center [66, 97] width 82 height 12
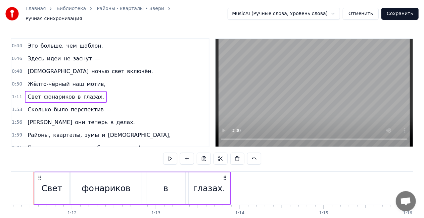
scroll to position [0, 5965]
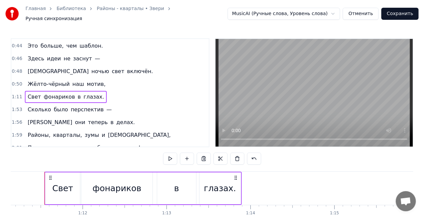
drag, startPoint x: 234, startPoint y: 175, endPoint x: 279, endPoint y: 174, distance: 44.6
click at [238, 175] on icon at bounding box center [235, 177] width 5 height 5
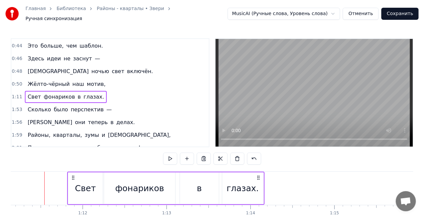
drag, startPoint x: 279, startPoint y: 174, endPoint x: 365, endPoint y: 169, distance: 86.3
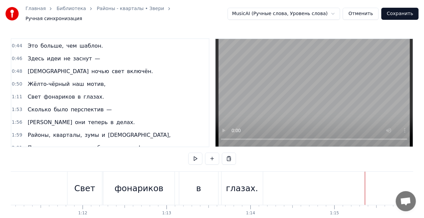
click at [254, 176] on div "глазах." at bounding box center [241, 188] width 41 height 33
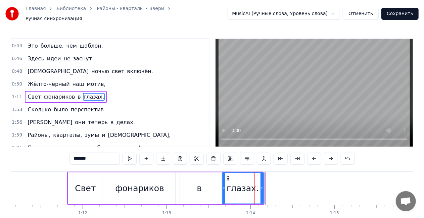
click at [68, 91] on div "[PERSON_NAME] в глазах." at bounding box center [66, 97] width 82 height 12
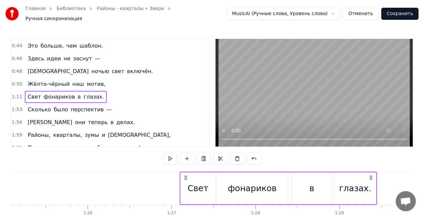
scroll to position [0, 7148]
drag, startPoint x: 258, startPoint y: 174, endPoint x: 370, endPoint y: 175, distance: 112.7
click at [370, 175] on icon at bounding box center [370, 177] width 5 height 5
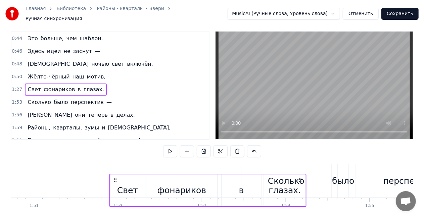
scroll to position [10, 0]
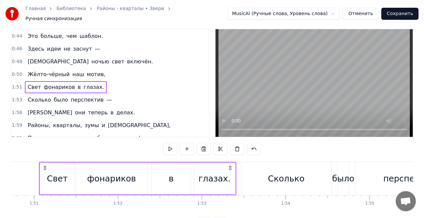
click at [57, 68] on div "Жёлто-чёрный наш мотив," at bounding box center [66, 74] width 83 height 12
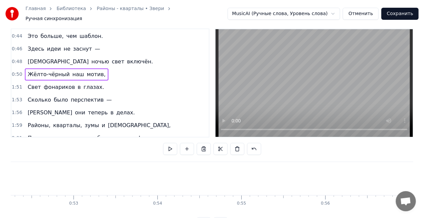
scroll to position [0, 4239]
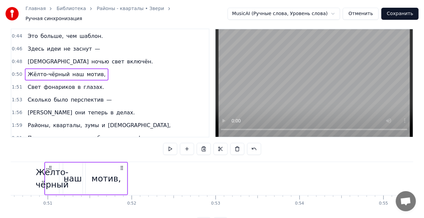
click at [108, 176] on div "мотив," at bounding box center [107, 178] width 30 height 13
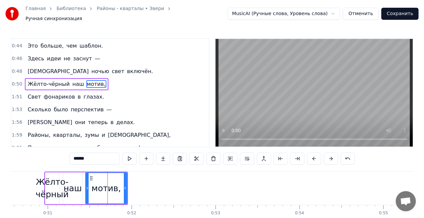
scroll to position [153, 0]
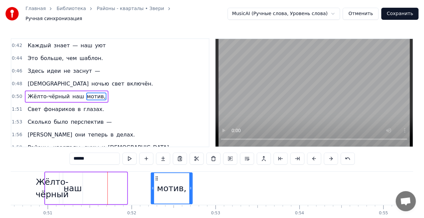
drag, startPoint x: 92, startPoint y: 174, endPoint x: 145, endPoint y: 173, distance: 53.7
click at [157, 173] on div "мотив," at bounding box center [171, 188] width 41 height 31
click at [69, 185] on div "наш" at bounding box center [72, 188] width 18 height 13
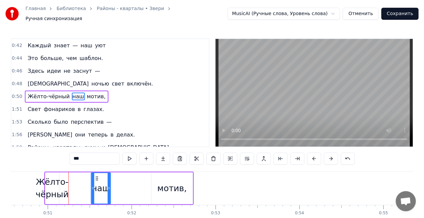
drag, startPoint x: 68, startPoint y: 174, endPoint x: 127, endPoint y: 176, distance: 59.4
click at [100, 176] on icon at bounding box center [96, 178] width 5 height 5
click at [83, 173] on div "наш" at bounding box center [73, 188] width 20 height 32
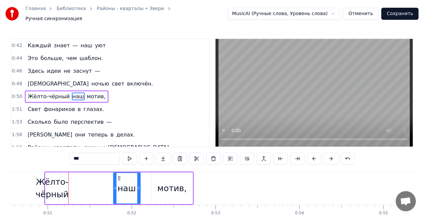
drag, startPoint x: 139, startPoint y: 185, endPoint x: 152, endPoint y: 185, distance: 13.1
click at [140, 185] on icon at bounding box center [138, 187] width 3 height 5
click at [58, 186] on div "Жёлто-чёрный" at bounding box center [52, 188] width 33 height 25
type input "**********"
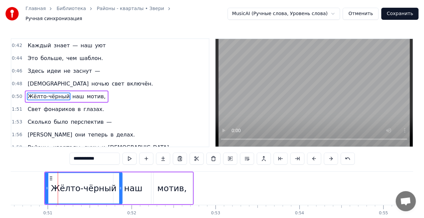
drag, startPoint x: 58, startPoint y: 184, endPoint x: 121, endPoint y: 180, distance: 63.2
click at [121, 180] on div "Жёлто-чёрный" at bounding box center [83, 188] width 77 height 32
click at [75, 91] on div "Жёлто-чёрный наш мотив," at bounding box center [66, 97] width 83 height 12
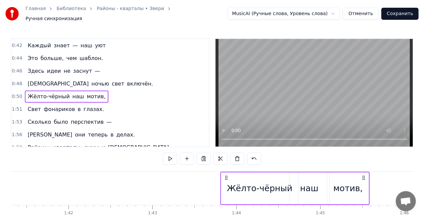
scroll to position [0, 8494]
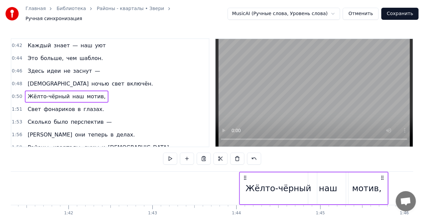
drag, startPoint x: 188, startPoint y: 174, endPoint x: 378, endPoint y: 177, distance: 189.2
click at [378, 177] on div "Жёлто-чёрный наш мотив," at bounding box center [313, 188] width 149 height 33
click at [378, 177] on div "мотив," at bounding box center [366, 188] width 42 height 32
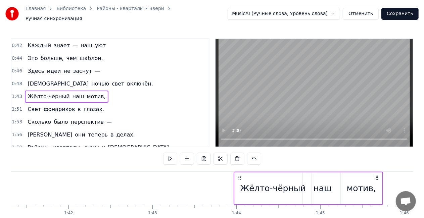
click at [62, 91] on div "Жёлто-чёрный наш мотив," at bounding box center [66, 97] width 83 height 12
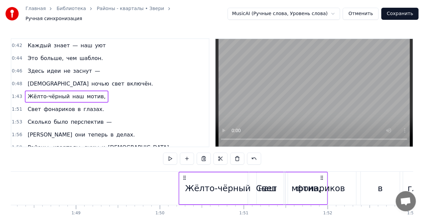
scroll to position [0, 9075]
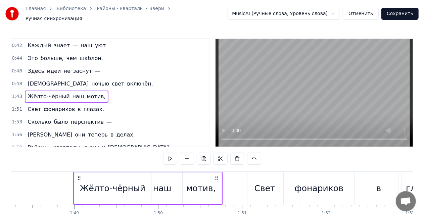
drag, startPoint x: 377, startPoint y: 175, endPoint x: 217, endPoint y: 168, distance: 160.4
click at [217, 172] on div "Жёлто-чёрный наш мотив," at bounding box center [147, 188] width 149 height 33
click at [39, 78] on div "Даже ночью свет включён." at bounding box center [90, 84] width 131 height 12
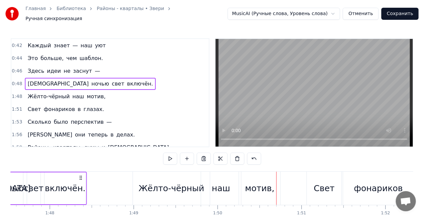
scroll to position [0, 9014]
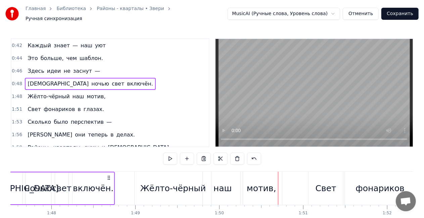
drag, startPoint x: 153, startPoint y: 175, endPoint x: 107, endPoint y: 171, distance: 45.8
click at [107, 172] on div "Даже ночью свет включён." at bounding box center [57, 188] width 116 height 33
click at [66, 65] on div "Здесь идеи не заснут —" at bounding box center [64, 71] width 78 height 12
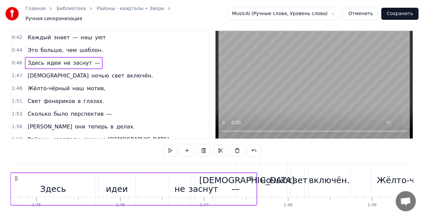
scroll to position [9, 0]
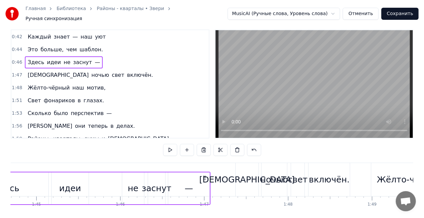
click at [206, 175] on icon at bounding box center [204, 177] width 5 height 5
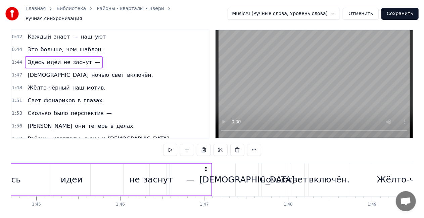
click at [39, 44] on div "Это больше, чем шаблон." at bounding box center [65, 50] width 80 height 12
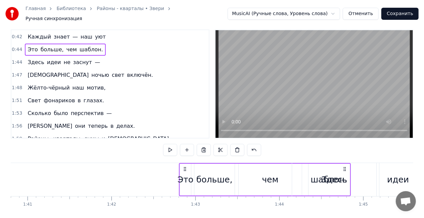
scroll to position [0, 8453]
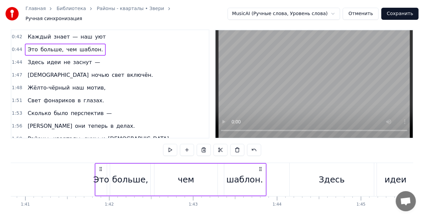
drag, startPoint x: 210, startPoint y: 166, endPoint x: 260, endPoint y: 164, distance: 50.3
click at [260, 166] on icon at bounding box center [259, 168] width 5 height 5
click at [261, 167] on circle at bounding box center [261, 167] width 0 height 0
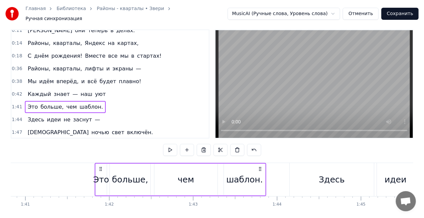
scroll to position [86, 0]
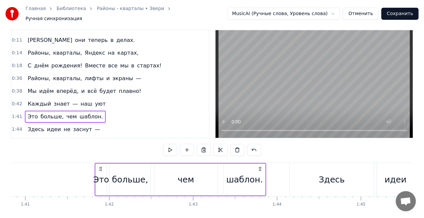
click at [60, 100] on span "знает" at bounding box center [61, 104] width 17 height 8
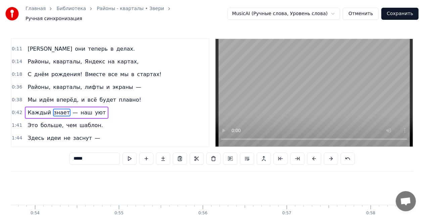
scroll to position [0, 3517]
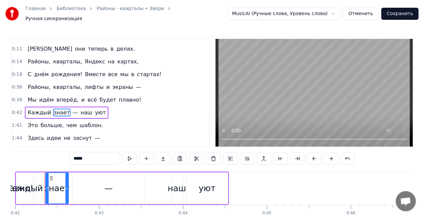
click at [97, 178] on div "—" at bounding box center [108, 188] width 72 height 32
type input "*"
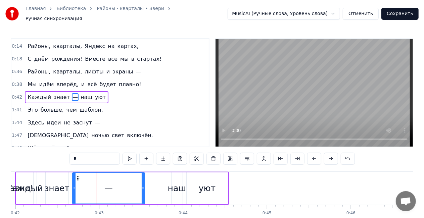
scroll to position [103, 0]
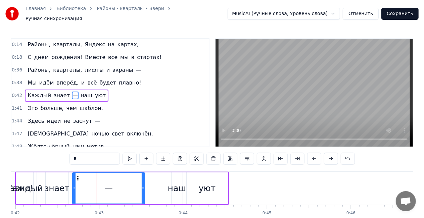
drag, startPoint x: 72, startPoint y: 185, endPoint x: 77, endPoint y: 185, distance: 4.7
click at [77, 185] on div "—" at bounding box center [108, 188] width 73 height 32
click at [76, 185] on div at bounding box center [76, 188] width 0 height 33
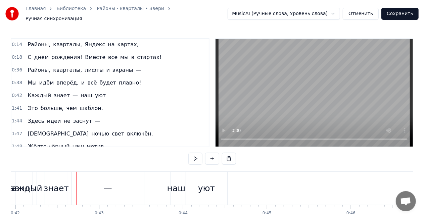
click at [94, 185] on div "—" at bounding box center [108, 188] width 72 height 33
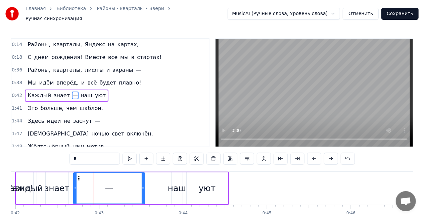
drag, startPoint x: 73, startPoint y: 183, endPoint x: 111, endPoint y: 179, distance: 38.1
click at [76, 180] on div at bounding box center [75, 188] width 3 height 31
drag, startPoint x: 111, startPoint y: 179, endPoint x: 118, endPoint y: 179, distance: 7.7
click at [118, 179] on div "—" at bounding box center [121, 188] width 48 height 31
click at [117, 182] on div "—" at bounding box center [120, 188] width 8 height 13
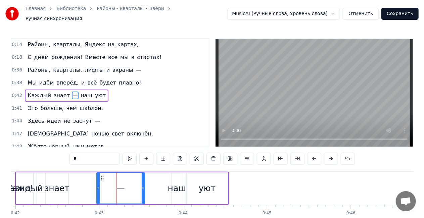
click at [50, 183] on div "знает" at bounding box center [56, 188] width 25 height 13
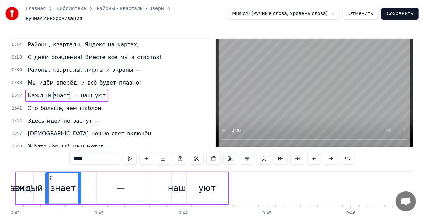
drag, startPoint x: 66, startPoint y: 184, endPoint x: 75, endPoint y: 185, distance: 9.1
click at [80, 185] on icon at bounding box center [79, 187] width 3 height 5
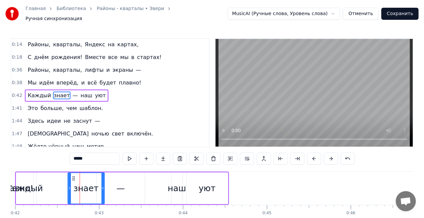
drag, startPoint x: 57, startPoint y: 174, endPoint x: 76, endPoint y: 171, distance: 19.3
click at [76, 173] on div "знает" at bounding box center [86, 188] width 36 height 31
click at [77, 173] on div "знает" at bounding box center [86, 188] width 36 height 31
click at [116, 184] on div "—" at bounding box center [120, 188] width 8 height 13
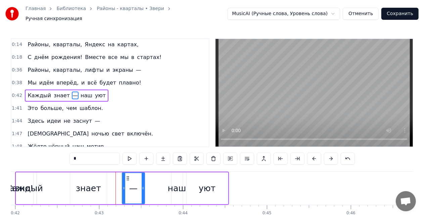
drag, startPoint x: 97, startPoint y: 181, endPoint x: 122, endPoint y: 181, distance: 25.5
click at [122, 181] on div at bounding box center [123, 188] width 3 height 31
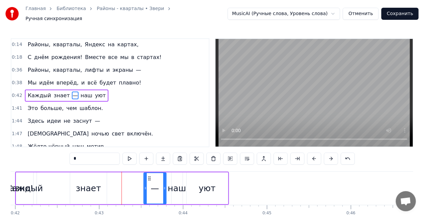
drag, startPoint x: 127, startPoint y: 175, endPoint x: 149, endPoint y: 172, distance: 21.7
click at [149, 176] on icon at bounding box center [149, 178] width 5 height 5
click at [94, 186] on div "знает" at bounding box center [88, 188] width 25 height 13
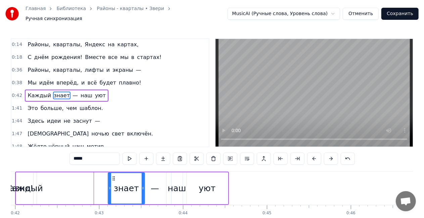
drag, startPoint x: 76, startPoint y: 174, endPoint x: 103, endPoint y: 172, distance: 26.6
click at [114, 173] on div "знает" at bounding box center [126, 188] width 36 height 31
click at [32, 183] on div "Каждый" at bounding box center [24, 188] width 37 height 13
type input "******"
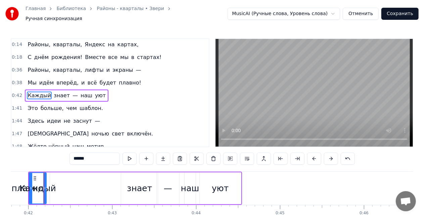
scroll to position [0, 3503]
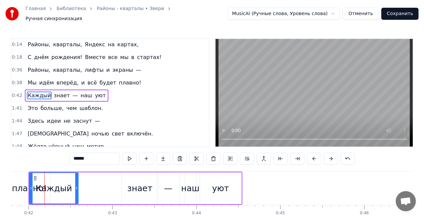
drag, startPoint x: 46, startPoint y: 184, endPoint x: 67, endPoint y: 183, distance: 21.5
click at [78, 185] on icon at bounding box center [76, 187] width 3 height 5
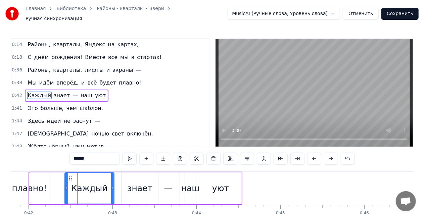
drag, startPoint x: 35, startPoint y: 174, endPoint x: 70, endPoint y: 173, distance: 35.2
click at [70, 176] on icon at bounding box center [70, 178] width 5 height 5
click at [64, 90] on div "Каждый знает — наш уют" at bounding box center [67, 96] width 84 height 12
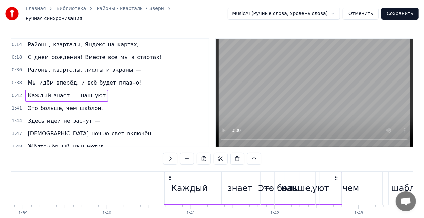
scroll to position [0, 8300]
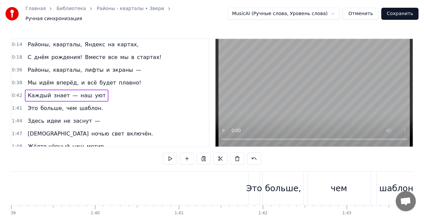
click at [216, 171] on div "Больше нечего спешить — Пусть всё будет как сейчас. Можно просто пошутить И под…" at bounding box center [137, 188] width 16853 height 34
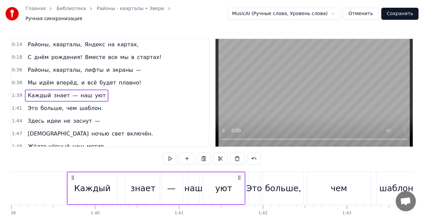
click at [216, 172] on div "уют" at bounding box center [223, 188] width 41 height 32
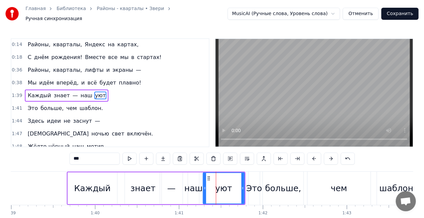
click at [68, 90] on div "Каждый знает — наш уют" at bounding box center [67, 96] width 84 height 12
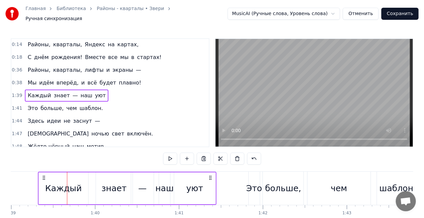
drag, startPoint x: 238, startPoint y: 175, endPoint x: 207, endPoint y: 176, distance: 31.2
click at [208, 175] on icon at bounding box center [209, 177] width 5 height 5
click at [51, 77] on div "Мы идём вперёд, и всё будет плавно!" at bounding box center [84, 83] width 119 height 12
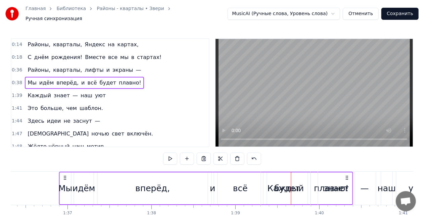
scroll to position [0, 8079]
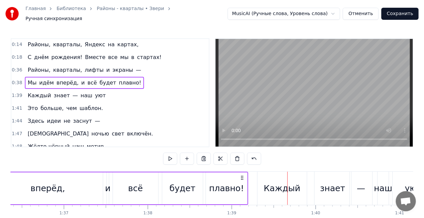
drag, startPoint x: 331, startPoint y: 174, endPoint x: 239, endPoint y: 174, distance: 91.9
click at [241, 177] on circle at bounding box center [241, 177] width 0 height 0
click at [80, 64] on div "Районы, кварталы, лифты и экраны —" at bounding box center [84, 70] width 119 height 12
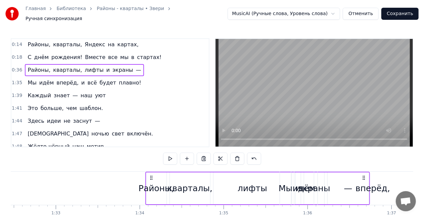
scroll to position [0, 7759]
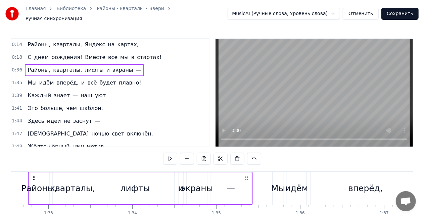
drag, startPoint x: 262, startPoint y: 172, endPoint x: 246, endPoint y: 171, distance: 16.2
click at [246, 172] on div "Районы, кварталы, лифты и экраны —" at bounding box center [140, 188] width 224 height 33
click at [74, 51] on div "С днём рождения! Вместе все мы в стартах!" at bounding box center [94, 57] width 139 height 12
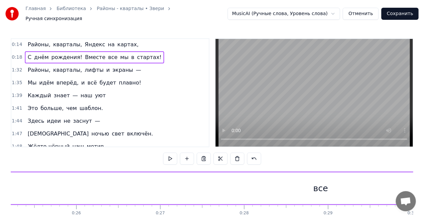
scroll to position [0, 1528]
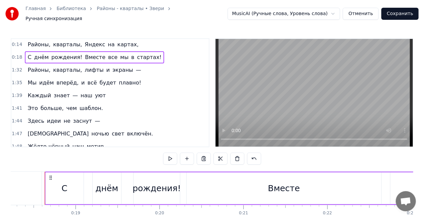
click at [240, 186] on div "Вместе" at bounding box center [283, 188] width 195 height 32
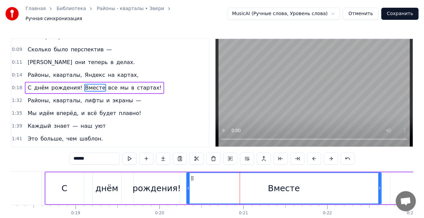
scroll to position [65, 0]
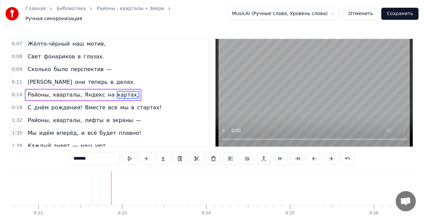
scroll to position [0, 1856]
click at [136, 104] on span "стартах!" at bounding box center [149, 108] width 26 height 8
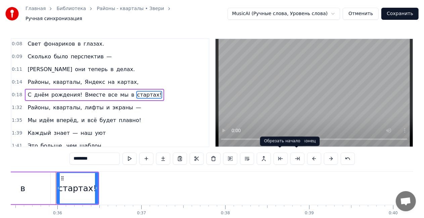
scroll to position [0, 2983]
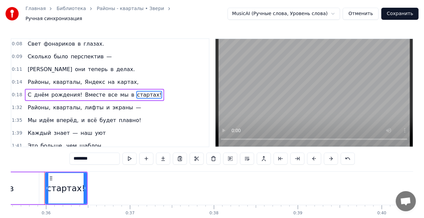
click at [130, 91] on span "в" at bounding box center [132, 95] width 4 height 8
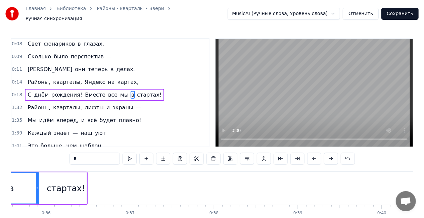
scroll to position [0, 2922]
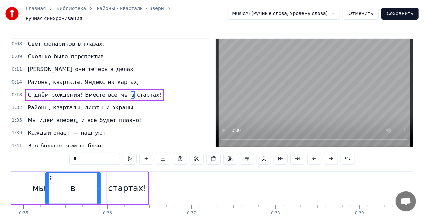
click at [119, 91] on span "мы" at bounding box center [124, 95] width 10 height 8
type input "**"
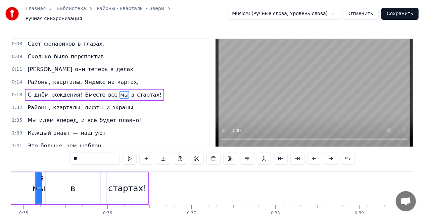
scroll to position [0, 2913]
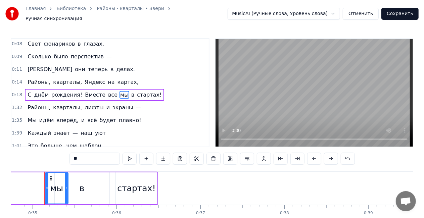
drag, startPoint x: 48, startPoint y: 186, endPoint x: 66, endPoint y: 179, distance: 19.9
click at [66, 179] on div at bounding box center [66, 188] width 3 height 31
drag, startPoint x: 46, startPoint y: 175, endPoint x: 42, endPoint y: 174, distance: 4.7
click at [43, 175] on div at bounding box center [44, 188] width 3 height 31
drag, startPoint x: 42, startPoint y: 174, endPoint x: 41, endPoint y: 170, distance: 4.7
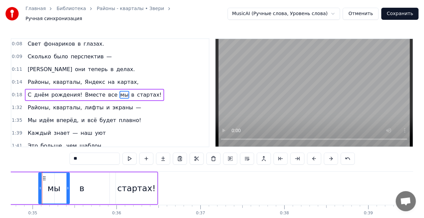
click at [39, 174] on div at bounding box center [40, 188] width 3 height 31
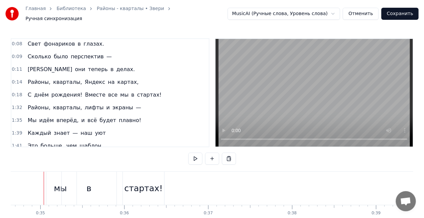
scroll to position [0, 2904]
click at [107, 91] on span "все" at bounding box center [112, 95] width 11 height 8
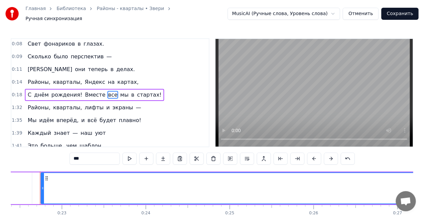
scroll to position [0, 1873]
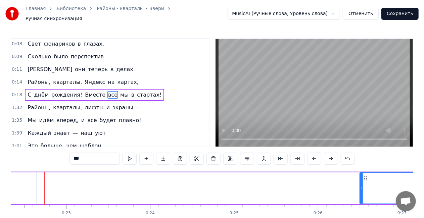
drag, startPoint x: 46, startPoint y: 185, endPoint x: 367, endPoint y: 173, distance: 321.2
click at [363, 173] on div at bounding box center [361, 188] width 3 height 31
click at [84, 91] on span "Вместе" at bounding box center [95, 95] width 22 height 8
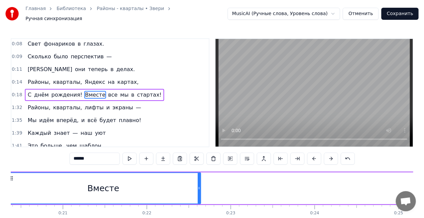
scroll to position [0, 1669]
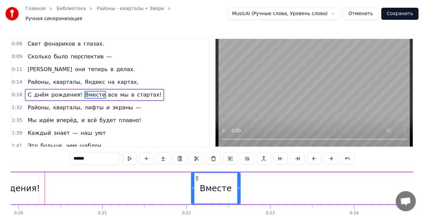
drag, startPoint x: 46, startPoint y: 185, endPoint x: 192, endPoint y: 178, distance: 145.7
click at [192, 178] on div at bounding box center [192, 188] width 3 height 31
click at [28, 188] on div "рождения!" at bounding box center [16, 188] width 48 height 13
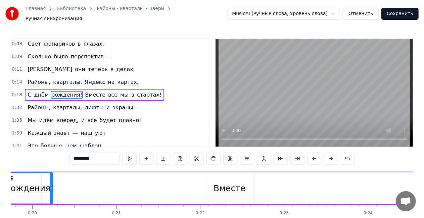
scroll to position [0, 1652]
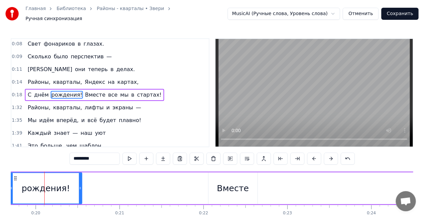
drag, startPoint x: 53, startPoint y: 185, endPoint x: 63, endPoint y: 186, distance: 9.8
click at [79, 185] on icon at bounding box center [80, 187] width 3 height 5
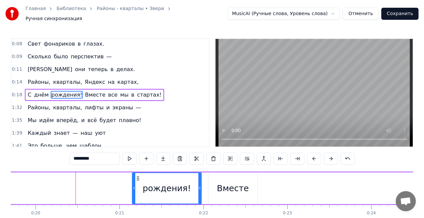
drag, startPoint x: 15, startPoint y: 174, endPoint x: 125, endPoint y: 163, distance: 110.6
click at [87, 92] on span "Вместе" at bounding box center [95, 95] width 22 height 8
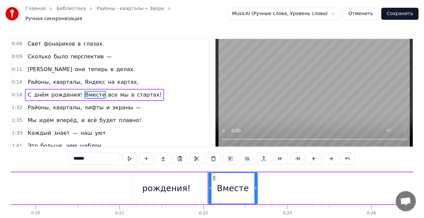
click at [107, 91] on span "все" at bounding box center [112, 95] width 11 height 8
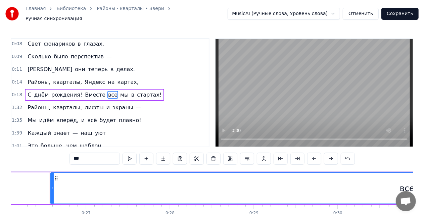
scroll to position [0, 2194]
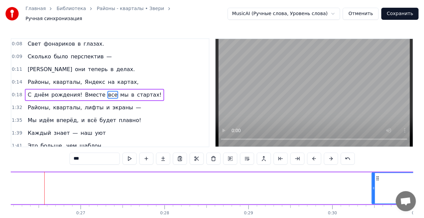
drag, startPoint x: 48, startPoint y: 185, endPoint x: 383, endPoint y: 177, distance: 335.4
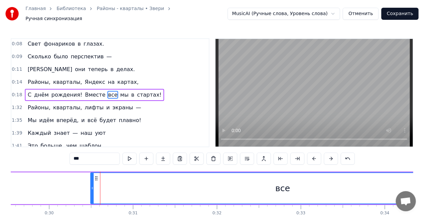
click at [84, 91] on span "Вместе" at bounding box center [95, 95] width 22 height 8
type input "******"
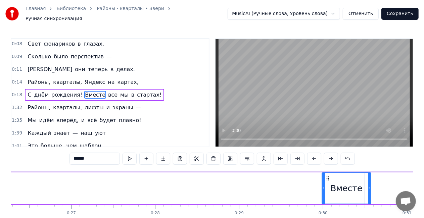
scroll to position [0, 2209]
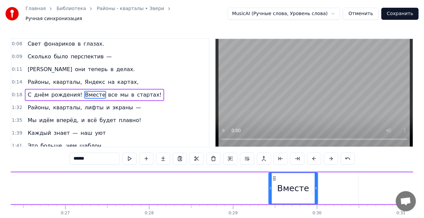
drag, startPoint x: 50, startPoint y: 175, endPoint x: 273, endPoint y: 172, distance: 223.0
click at [273, 173] on div "Вместе" at bounding box center [293, 188] width 49 height 31
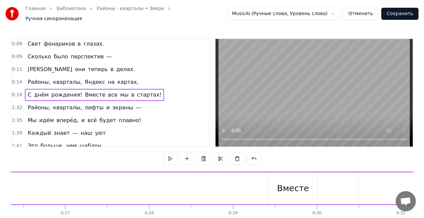
click at [107, 91] on span "все" at bounding box center [112, 95] width 11 height 8
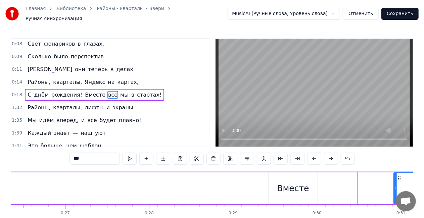
drag, startPoint x: 359, startPoint y: 186, endPoint x: 394, endPoint y: 182, distance: 35.4
click at [394, 182] on div at bounding box center [395, 188] width 3 height 31
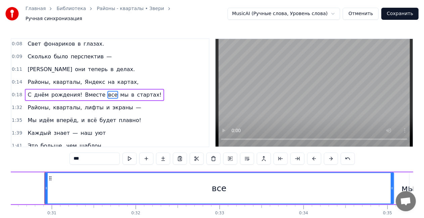
scroll to position [0, 2558]
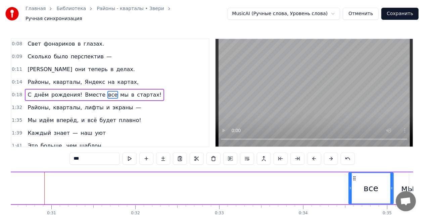
drag, startPoint x: 46, startPoint y: 184, endPoint x: 350, endPoint y: 190, distance: 304.2
click at [350, 190] on div at bounding box center [350, 188] width 3 height 31
click at [86, 91] on span "Вместе" at bounding box center [95, 95] width 22 height 8
type input "******"
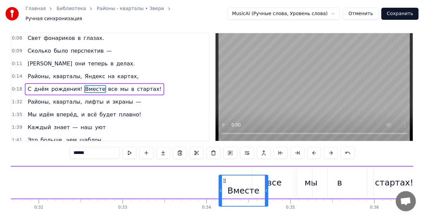
scroll to position [10, 0]
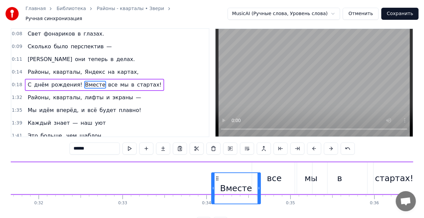
drag, startPoint x: 51, startPoint y: 175, endPoint x: 217, endPoint y: 170, distance: 166.1
click at [217, 173] on div "Вместе" at bounding box center [236, 188] width 49 height 31
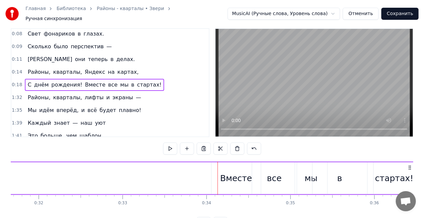
click at [84, 81] on span "Вместе" at bounding box center [95, 85] width 22 height 8
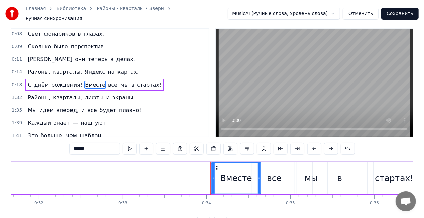
scroll to position [0, 0]
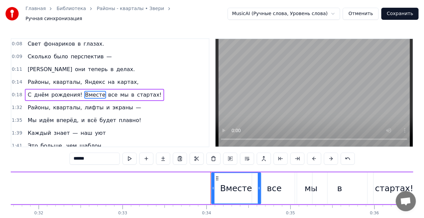
click at [62, 78] on span "кварталы," at bounding box center [67, 82] width 30 height 8
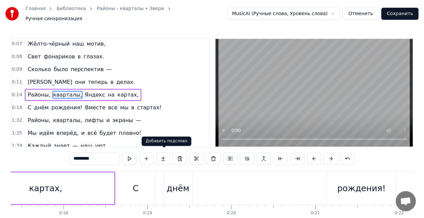
scroll to position [0, 1298]
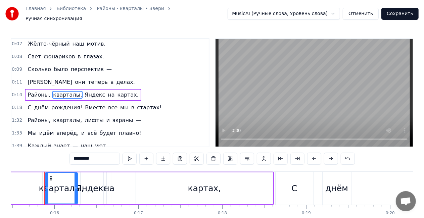
click at [66, 105] on span "рождения!" at bounding box center [67, 108] width 32 height 8
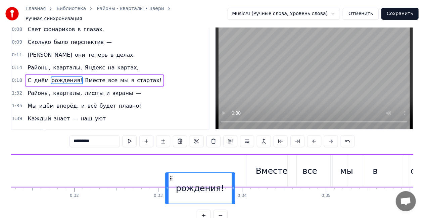
scroll to position [17, 0]
drag, startPoint x: 51, startPoint y: 174, endPoint x: 178, endPoint y: 168, distance: 127.2
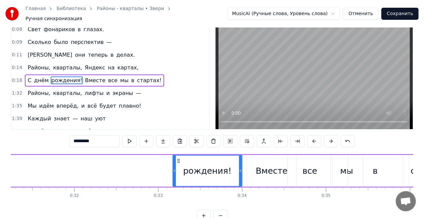
click at [40, 78] on span "днём" at bounding box center [42, 80] width 16 height 8
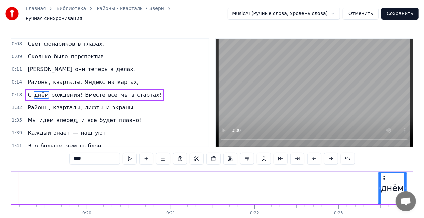
scroll to position [0, 1608]
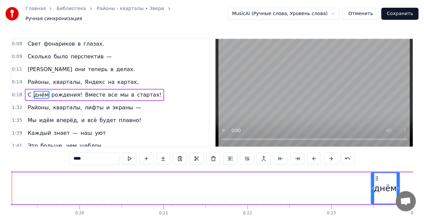
drag, startPoint x: 51, startPoint y: 175, endPoint x: 369, endPoint y: 173, distance: 317.6
click at [375, 176] on icon at bounding box center [376, 178] width 5 height 5
click at [27, 92] on span "С" at bounding box center [29, 95] width 5 height 8
type input "*"
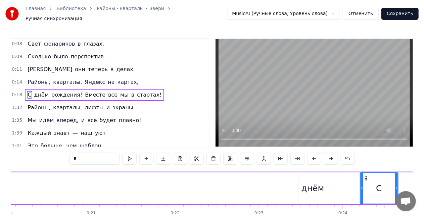
scroll to position [0, 1680]
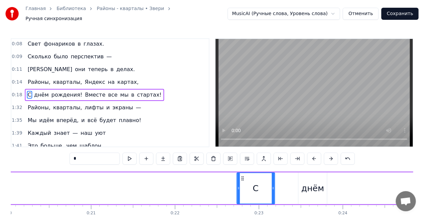
drag, startPoint x: 49, startPoint y: 174, endPoint x: 240, endPoint y: 166, distance: 191.3
click at [240, 166] on div "0:00 Больше нечего спешить — 0:02 Пусть всё будет как сейчас. 0:04 Можно просто…" at bounding box center [212, 138] width 402 height 201
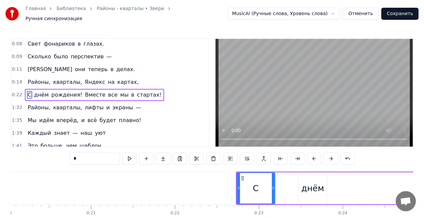
click at [241, 172] on div "0:00 Больше нечего спешить — 0:02 Пусть всё будет как сейчас. 0:04 Можно просто…" at bounding box center [212, 138] width 402 height 201
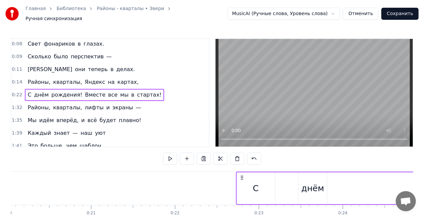
click at [316, 185] on div "днём" at bounding box center [312, 188] width 23 height 13
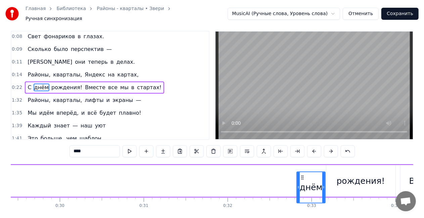
scroll to position [11, 0]
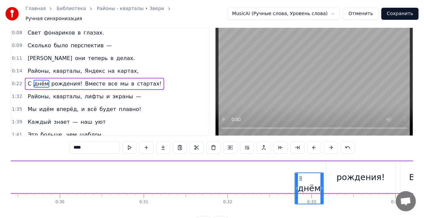
drag, startPoint x: 301, startPoint y: 174, endPoint x: 298, endPoint y: 172, distance: 4.2
click at [298, 173] on div "днём" at bounding box center [309, 188] width 28 height 31
click at [27, 80] on span "С" at bounding box center [29, 84] width 5 height 8
type input "*"
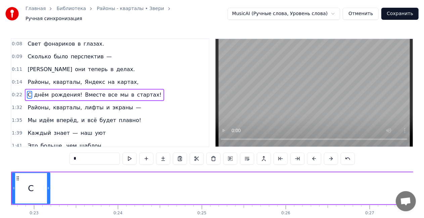
scroll to position [0, 1872]
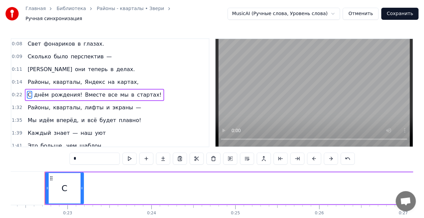
drag, startPoint x: 50, startPoint y: 178, endPoint x: 74, endPoint y: 176, distance: 24.9
click at [74, 176] on div "С" at bounding box center [64, 188] width 37 height 31
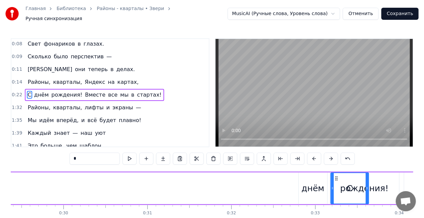
scroll to position [0, 2468]
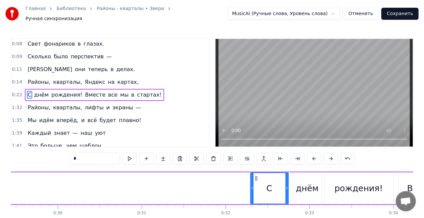
drag, startPoint x: 66, startPoint y: 174, endPoint x: 252, endPoint y: 173, distance: 186.1
click at [253, 176] on icon at bounding box center [255, 178] width 5 height 5
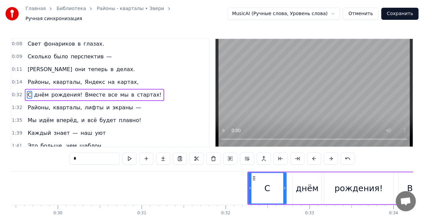
click at [54, 76] on div "Районы, кварталы, Яндекс на картах," at bounding box center [83, 82] width 116 height 12
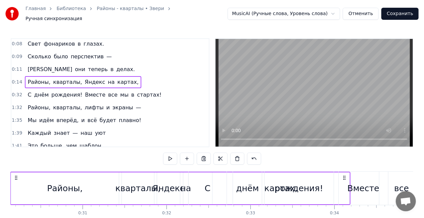
scroll to position [0, 2537]
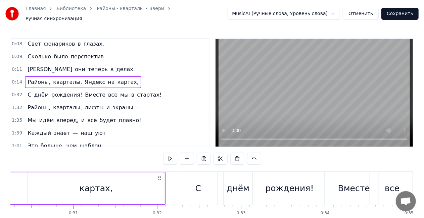
drag, startPoint x: 378, startPoint y: 174, endPoint x: 159, endPoint y: 176, distance: 218.7
click at [159, 176] on icon at bounding box center [159, 177] width 5 height 5
click at [98, 192] on div "картах," at bounding box center [95, 188] width 137 height 32
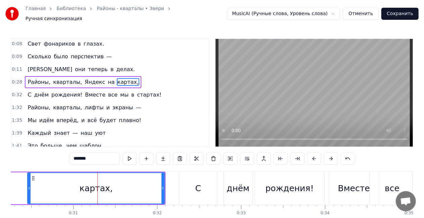
scroll to position [52, 0]
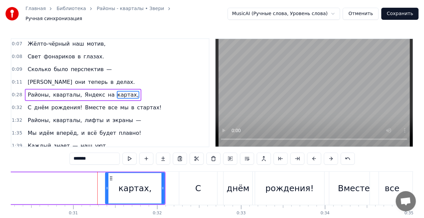
drag, startPoint x: 29, startPoint y: 185, endPoint x: 109, endPoint y: 177, distance: 80.2
click at [108, 180] on div at bounding box center [107, 188] width 3 height 31
click at [107, 91] on span "на" at bounding box center [111, 95] width 8 height 8
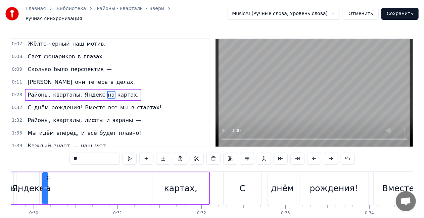
scroll to position [0, 2490]
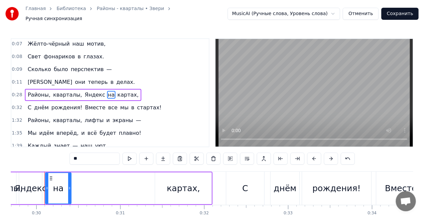
drag, startPoint x: 58, startPoint y: 186, endPoint x: 70, endPoint y: 186, distance: 12.1
click at [70, 186] on icon at bounding box center [69, 187] width 3 height 5
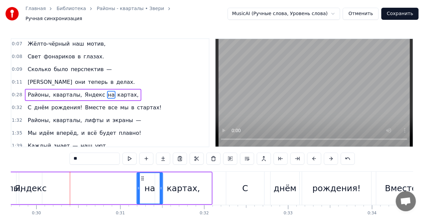
drag, startPoint x: 50, startPoint y: 174, endPoint x: 143, endPoint y: 172, distance: 92.6
click at [143, 173] on div "на" at bounding box center [149, 188] width 25 height 31
click at [38, 188] on div "Яндекс" at bounding box center [31, 188] width 32 height 13
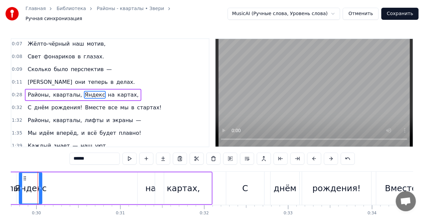
scroll to position [0, 2483]
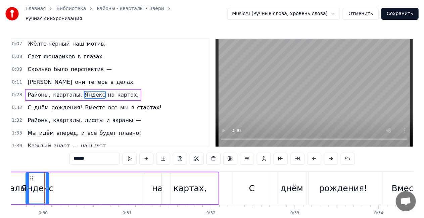
click at [47, 185] on div "Яндекс" at bounding box center [37, 188] width 22 height 31
drag, startPoint x: 47, startPoint y: 185, endPoint x: 58, endPoint y: 181, distance: 11.6
click at [69, 185] on icon at bounding box center [69, 187] width 3 height 5
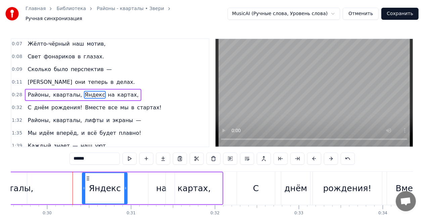
drag, startPoint x: 33, startPoint y: 174, endPoint x: 78, endPoint y: 172, distance: 45.0
click at [85, 176] on icon at bounding box center [87, 178] width 5 height 5
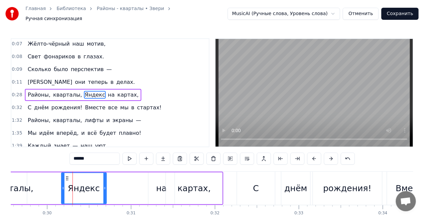
scroll to position [0, 2469]
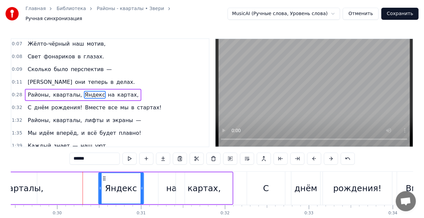
drag, startPoint x: 76, startPoint y: 173, endPoint x: 94, endPoint y: 172, distance: 18.1
click at [107, 176] on icon at bounding box center [103, 178] width 5 height 5
click at [25, 182] on div "кварталы," at bounding box center [20, 188] width 45 height 13
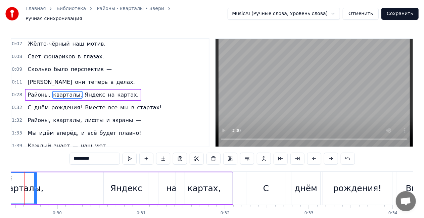
scroll to position [0, 2449]
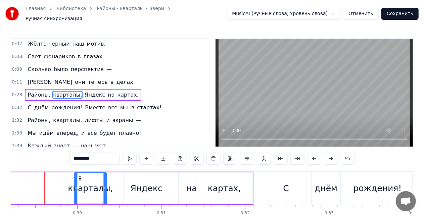
drag, startPoint x: 31, startPoint y: 174, endPoint x: 80, endPoint y: 172, distance: 49.7
click at [80, 173] on div "кварталы," at bounding box center [91, 188] width 32 height 31
click at [34, 91] on span "Районы," at bounding box center [39, 95] width 24 height 8
type input "*******"
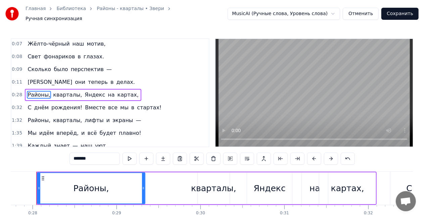
scroll to position [0, 2318]
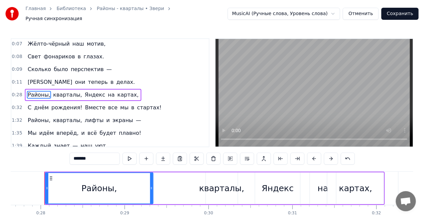
drag, startPoint x: 46, startPoint y: 186, endPoint x: 70, endPoint y: 180, distance: 24.9
click at [70, 180] on div "Районы," at bounding box center [99, 188] width 108 height 32
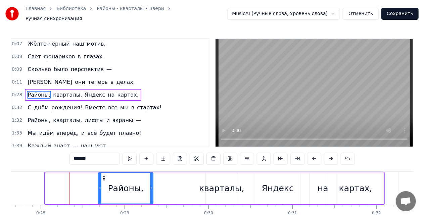
drag, startPoint x: 46, startPoint y: 186, endPoint x: 99, endPoint y: 181, distance: 53.2
click at [99, 181] on div at bounding box center [100, 188] width 3 height 31
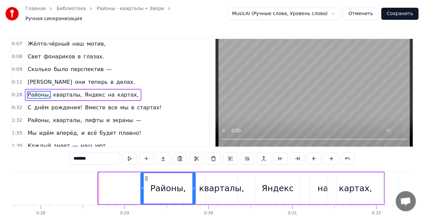
drag, startPoint x: 103, startPoint y: 175, endPoint x: 144, endPoint y: 172, distance: 41.7
click at [144, 173] on div "Районы," at bounding box center [168, 188] width 54 height 31
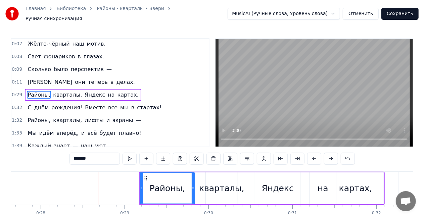
click at [58, 76] on div "И они теперь в делах." at bounding box center [81, 82] width 113 height 12
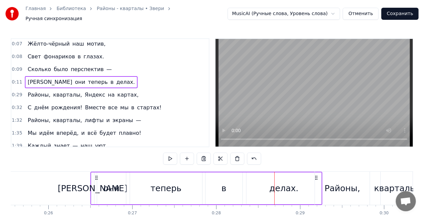
scroll to position [0, 2143]
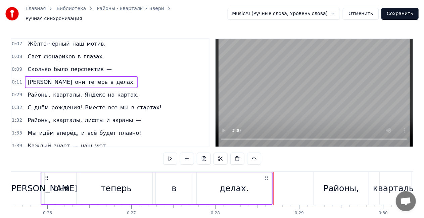
drag, startPoint x: 270, startPoint y: 174, endPoint x: 266, endPoint y: 163, distance: 11.5
click at [266, 163] on div "0:00 Больше нечего спешить — 0:02 Пусть всё будет как сейчас. 0:04 Можно просто…" at bounding box center [212, 138] width 402 height 201
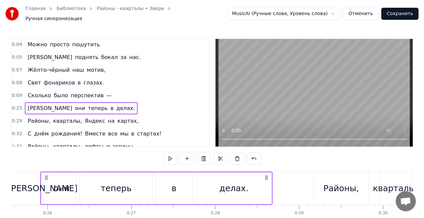
scroll to position [0, 0]
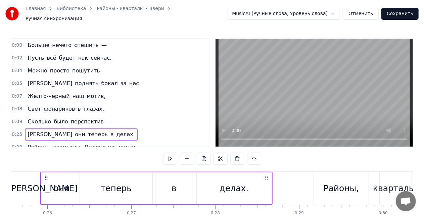
click at [226, 182] on div "делах." at bounding box center [233, 188] width 29 height 13
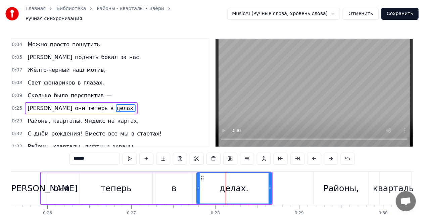
scroll to position [40, 0]
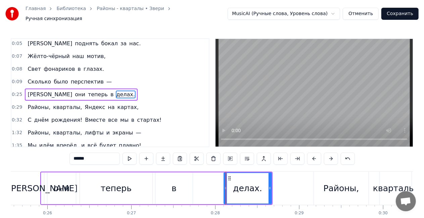
drag, startPoint x: 197, startPoint y: 186, endPoint x: 215, endPoint y: 187, distance: 18.8
click at [224, 187] on icon at bounding box center [225, 187] width 3 height 5
click at [170, 186] on div "в" at bounding box center [173, 188] width 37 height 32
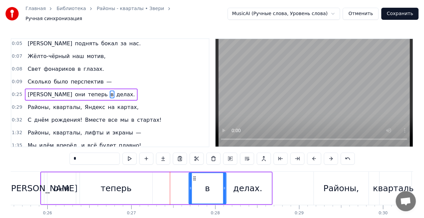
drag, startPoint x: 159, startPoint y: 175, endPoint x: 192, endPoint y: 175, distance: 33.2
click at [192, 176] on icon at bounding box center [193, 178] width 5 height 5
click at [99, 186] on div "теперь" at bounding box center [116, 188] width 72 height 32
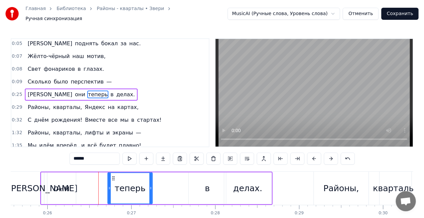
drag, startPoint x: 82, startPoint y: 185, endPoint x: 110, endPoint y: 185, distance: 28.2
click at [110, 185] on icon at bounding box center [109, 187] width 3 height 5
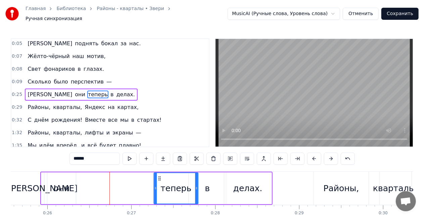
drag, startPoint x: 142, startPoint y: 172, endPoint x: 160, endPoint y: 171, distance: 18.5
click at [160, 173] on div "теперь" at bounding box center [176, 188] width 44 height 31
drag, startPoint x: 49, startPoint y: 188, endPoint x: 53, endPoint y: 187, distance: 3.4
click at [50, 188] on div "они" at bounding box center [61, 188] width 29 height 32
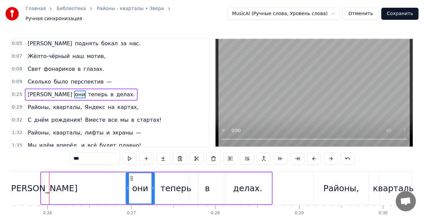
drag, startPoint x: 52, startPoint y: 173, endPoint x: 130, endPoint y: 172, distance: 78.5
click at [130, 173] on div "они" at bounding box center [140, 188] width 28 height 31
click at [44, 186] on div "[PERSON_NAME]" at bounding box center [43, 188] width 70 height 13
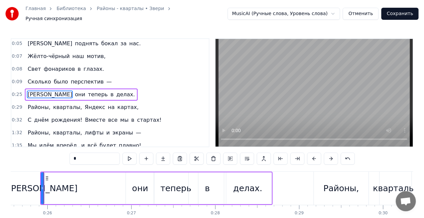
scroll to position [0, 2143]
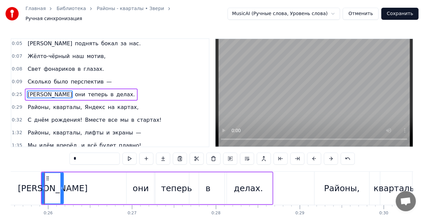
drag, startPoint x: 44, startPoint y: 185, endPoint x: 62, endPoint y: 184, distance: 18.8
click at [62, 185] on icon at bounding box center [61, 187] width 3 height 5
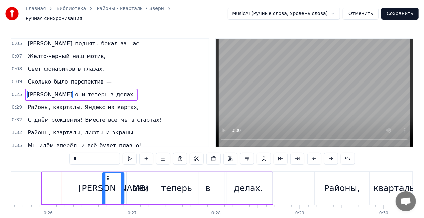
drag, startPoint x: 47, startPoint y: 174, endPoint x: 108, endPoint y: 174, distance: 60.4
click at [108, 176] on icon at bounding box center [107, 178] width 5 height 5
click at [46, 78] on span "Сколько" at bounding box center [39, 82] width 25 height 8
type input "*******"
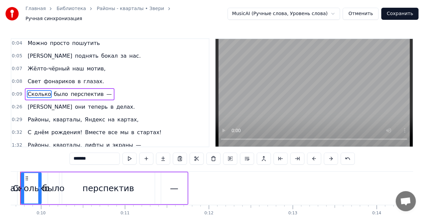
scroll to position [0, 784]
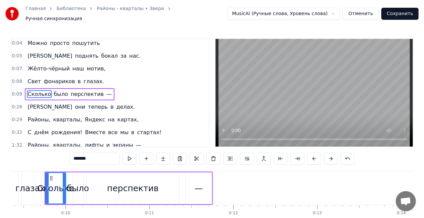
click at [48, 88] on div "[PERSON_NAME] было перспектив —" at bounding box center [70, 94] width 90 height 12
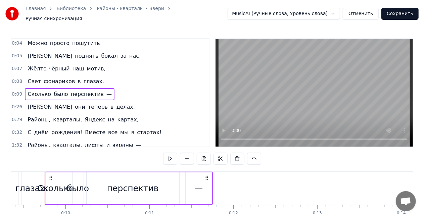
click at [193, 184] on div "—" at bounding box center [198, 188] width 26 height 32
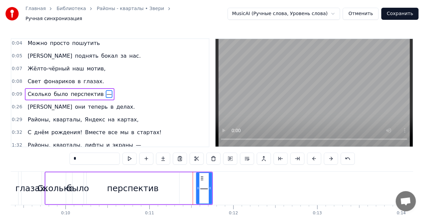
drag, startPoint x: 186, startPoint y: 185, endPoint x: 198, endPoint y: 185, distance: 11.1
click at [198, 188] on circle at bounding box center [198, 188] width 0 height 0
click at [129, 188] on div "перспектив" at bounding box center [133, 188] width 52 height 13
type input "**********"
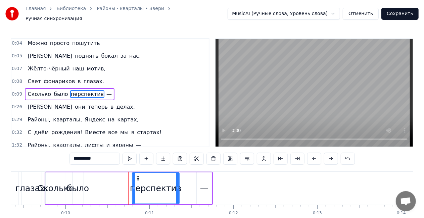
drag, startPoint x: 87, startPoint y: 186, endPoint x: 131, endPoint y: 179, distance: 44.2
click at [132, 185] on icon at bounding box center [133, 187] width 3 height 5
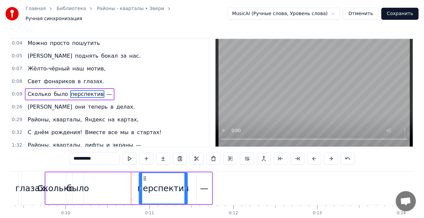
drag, startPoint x: 135, startPoint y: 175, endPoint x: 144, endPoint y: 174, distance: 8.1
click at [144, 176] on icon at bounding box center [144, 178] width 5 height 5
click at [92, 186] on div "[PERSON_NAME] было перспектив —" at bounding box center [129, 188] width 168 height 33
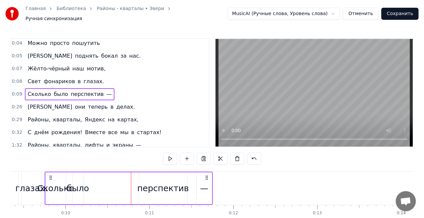
click at [77, 184] on div "было" at bounding box center [78, 188] width 22 height 13
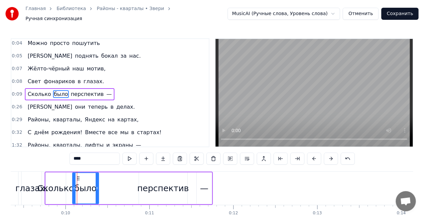
drag, startPoint x: 81, startPoint y: 184, endPoint x: 96, endPoint y: 183, distance: 15.1
click at [96, 185] on icon at bounding box center [97, 187] width 3 height 5
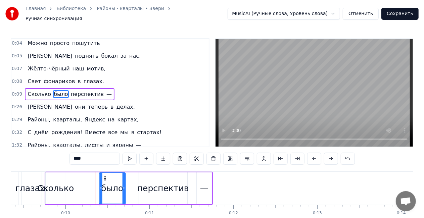
drag, startPoint x: 75, startPoint y: 175, endPoint x: 105, endPoint y: 172, distance: 29.6
click at [105, 176] on icon at bounding box center [104, 178] width 5 height 5
click at [66, 186] on div "Сколько" at bounding box center [55, 188] width 37 height 13
type input "*******"
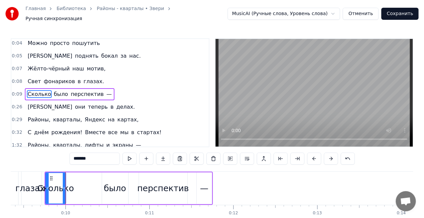
drag, startPoint x: 68, startPoint y: 184, endPoint x: 76, endPoint y: 183, distance: 8.1
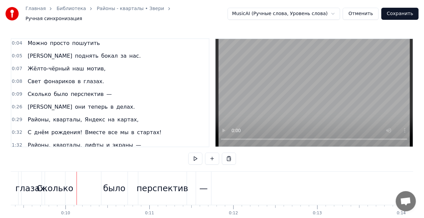
click at [50, 186] on div "Сколько" at bounding box center [55, 188] width 37 height 13
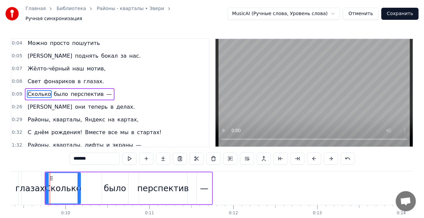
drag, startPoint x: 63, startPoint y: 185, endPoint x: 78, endPoint y: 184, distance: 14.8
click at [78, 185] on icon at bounding box center [78, 187] width 3 height 5
click at [46, 185] on icon at bounding box center [46, 187] width 3 height 5
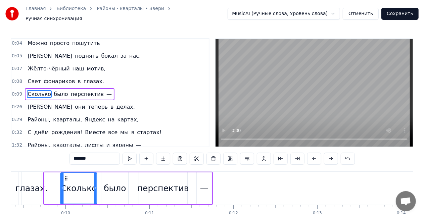
drag, startPoint x: 49, startPoint y: 176, endPoint x: 65, endPoint y: 176, distance: 16.1
click at [65, 176] on icon at bounding box center [65, 178] width 5 height 5
click at [61, 88] on div "[PERSON_NAME] было перспектив —" at bounding box center [70, 94] width 90 height 12
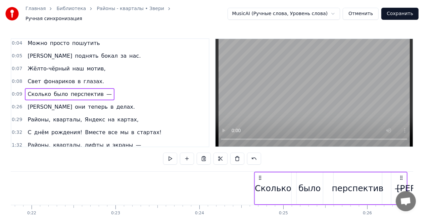
scroll to position [0, 1850]
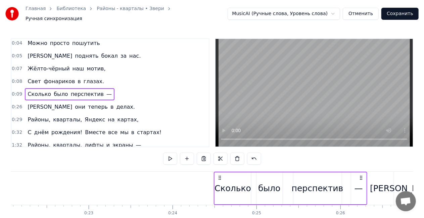
drag, startPoint x: 206, startPoint y: 175, endPoint x: 360, endPoint y: 176, distance: 154.6
click at [360, 176] on icon at bounding box center [360, 177] width 5 height 5
click at [360, 179] on circle at bounding box center [360, 179] width 0 height 0
click at [77, 77] on span "в" at bounding box center [79, 81] width 4 height 8
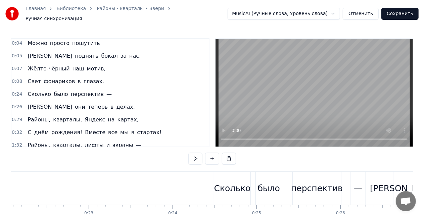
click at [69, 75] on div "[PERSON_NAME] в глазах." at bounding box center [66, 81] width 82 height 12
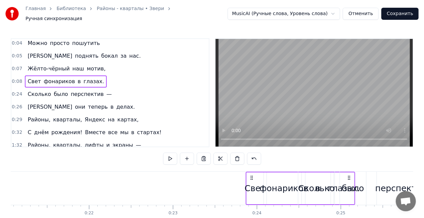
scroll to position [0, 1767]
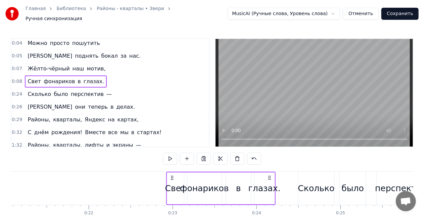
drag, startPoint x: 147, startPoint y: 174, endPoint x: 269, endPoint y: 171, distance: 121.8
click at [269, 172] on div "[PERSON_NAME] в глазах." at bounding box center [221, 188] width 110 height 33
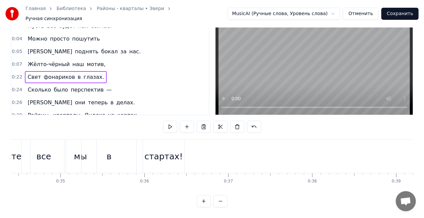
scroll to position [34, 0]
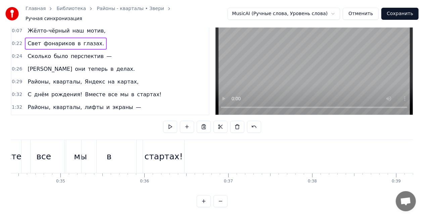
click at [120, 89] on div "С днём рождения! Вместе все мы в стартах!" at bounding box center [94, 95] width 139 height 12
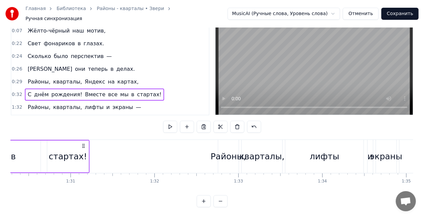
scroll to position [0, 7569]
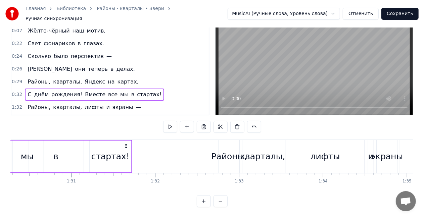
drag, startPoint x: 393, startPoint y: 140, endPoint x: 125, endPoint y: 147, distance: 267.7
click at [125, 147] on div "стартах!" at bounding box center [110, 157] width 42 height 32
click at [93, 76] on div "Районы, кварталы, Яндекс на картах," at bounding box center [83, 82] width 116 height 12
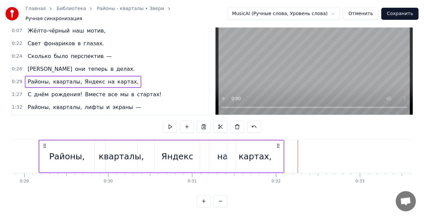
scroll to position [0, 2412]
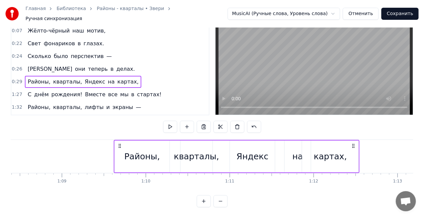
drag, startPoint x: 283, startPoint y: 140, endPoint x: 378, endPoint y: 144, distance: 94.3
click at [359, 144] on div "Районы, кварталы, Яндекс на картах," at bounding box center [236, 156] width 245 height 33
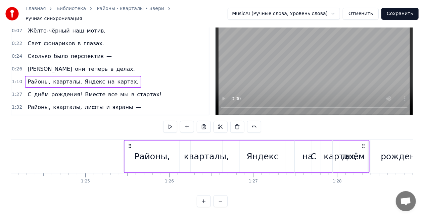
scroll to position [0, 7058]
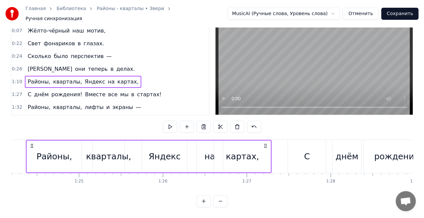
drag, startPoint x: 379, startPoint y: 140, endPoint x: 265, endPoint y: 141, distance: 114.0
click at [265, 143] on icon at bounding box center [265, 145] width 5 height 5
click at [65, 63] on div "И они теперь в делах." at bounding box center [81, 69] width 113 height 12
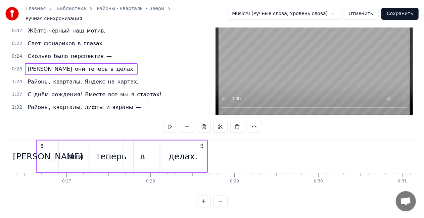
scroll to position [0, 2200]
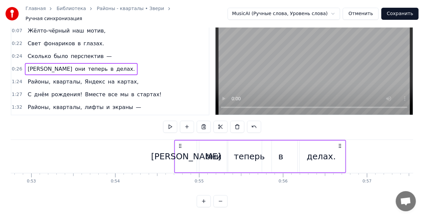
drag, startPoint x: 210, startPoint y: 139, endPoint x: 369, endPoint y: 139, distance: 159.0
click at [342, 143] on icon at bounding box center [339, 145] width 5 height 5
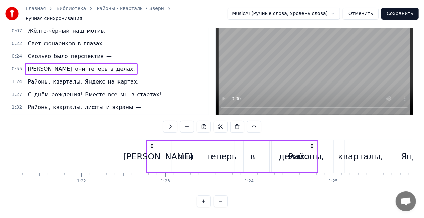
scroll to position [0, 6812]
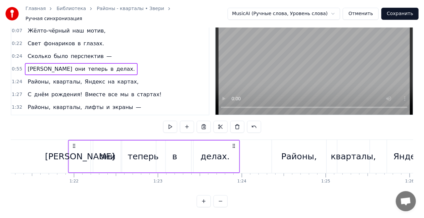
drag, startPoint x: 368, startPoint y: 140, endPoint x: 232, endPoint y: 149, distance: 135.4
click at [232, 149] on div "И они теперь в делах." at bounding box center [154, 156] width 172 height 33
click at [47, 50] on div "[PERSON_NAME] было перспектив —" at bounding box center [70, 56] width 90 height 12
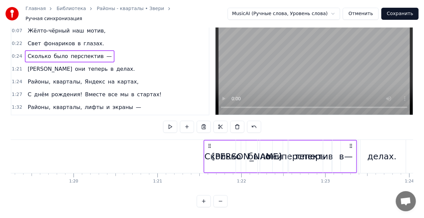
scroll to position [0, 6661]
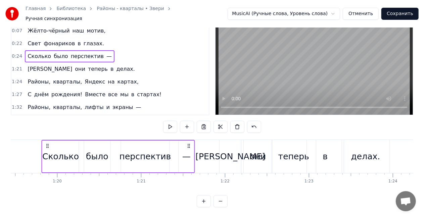
drag, startPoint x: 191, startPoint y: 139, endPoint x: 188, endPoint y: 142, distance: 4.3
click at [188, 143] on icon at bounding box center [188, 145] width 5 height 5
click at [188, 147] on circle at bounding box center [188, 147] width 0 height 0
click at [73, 38] on div "[PERSON_NAME] в глазах." at bounding box center [66, 44] width 82 height 12
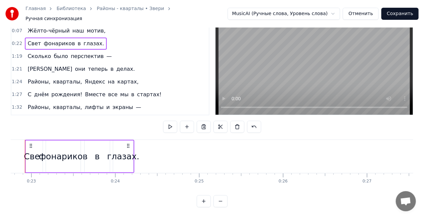
scroll to position [0, 1888]
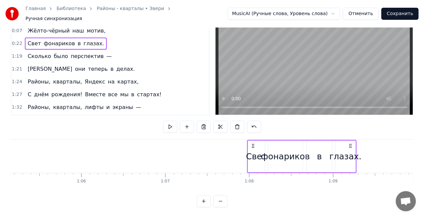
drag, startPoint x: 170, startPoint y: 141, endPoint x: 352, endPoint y: 143, distance: 181.8
click at [352, 143] on div "[PERSON_NAME] в глазах." at bounding box center [302, 156] width 110 height 33
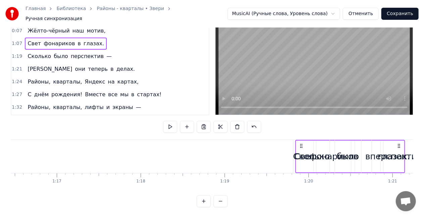
scroll to position [0, 6440]
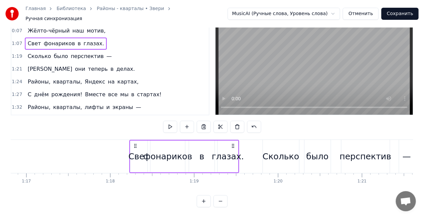
drag, startPoint x: 351, startPoint y: 140, endPoint x: 233, endPoint y: 143, distance: 118.4
click at [233, 143] on icon at bounding box center [232, 145] width 5 height 5
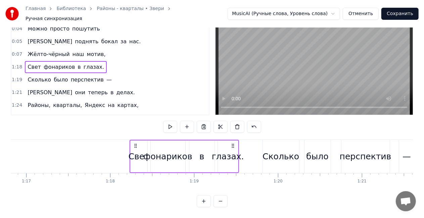
scroll to position [0, 0]
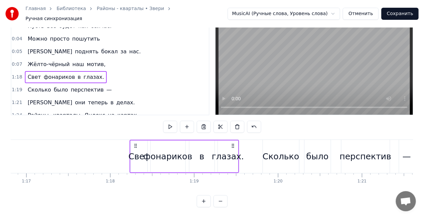
click at [62, 58] on div "Жёлто-чёрный наш мотив," at bounding box center [66, 64] width 83 height 12
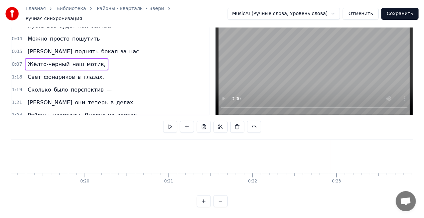
scroll to position [0, 614]
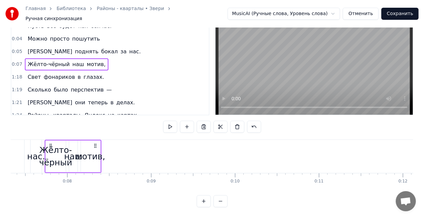
click at [96, 150] on div "мотив," at bounding box center [91, 156] width 30 height 13
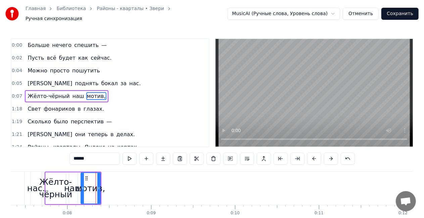
scroll to position [2, 0]
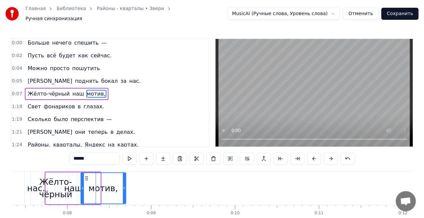
drag, startPoint x: 98, startPoint y: 185, endPoint x: 123, endPoint y: 184, distance: 25.5
click at [123, 185] on icon at bounding box center [124, 187] width 3 height 5
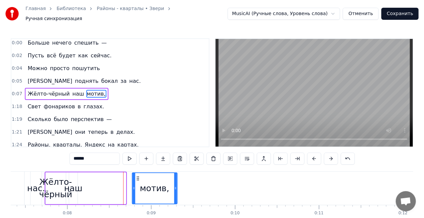
drag, startPoint x: 87, startPoint y: 175, endPoint x: 150, endPoint y: 171, distance: 63.9
click at [150, 173] on div "мотив," at bounding box center [154, 188] width 44 height 31
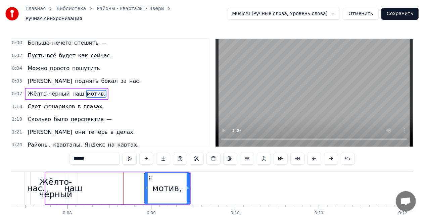
click at [71, 186] on div "наш" at bounding box center [73, 188] width 18 height 13
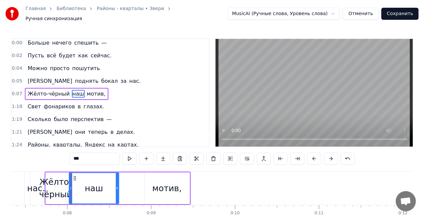
drag, startPoint x: 77, startPoint y: 186, endPoint x: 117, endPoint y: 183, distance: 40.4
click at [117, 185] on icon at bounding box center [117, 187] width 3 height 5
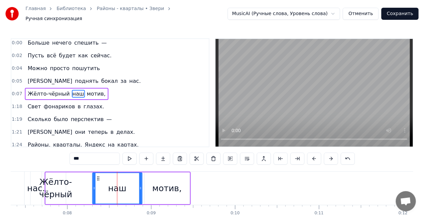
drag, startPoint x: 74, startPoint y: 175, endPoint x: 97, endPoint y: 174, distance: 23.1
click at [98, 176] on icon at bounding box center [98, 178] width 5 height 5
click at [52, 182] on div "Жёлто-чёрный" at bounding box center [55, 188] width 33 height 25
type input "**********"
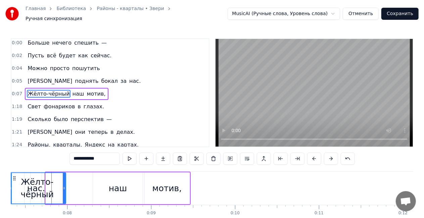
drag, startPoint x: 47, startPoint y: 185, endPoint x: 10, endPoint y: 180, distance: 37.2
click at [10, 180] on div "Главная Библиотека Районы - кварталы • Звери Ручная синхронизация MusicAI (Ручн…" at bounding box center [212, 119] width 424 height 239
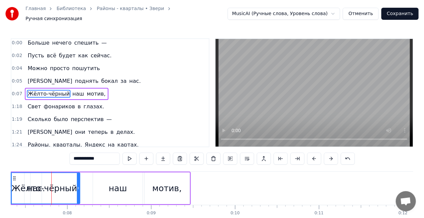
drag, startPoint x: 63, startPoint y: 185, endPoint x: 80, endPoint y: 181, distance: 17.6
click at [79, 181] on div at bounding box center [78, 188] width 3 height 31
click at [68, 88] on div "Жёлто-чёрный наш мотив," at bounding box center [66, 94] width 83 height 12
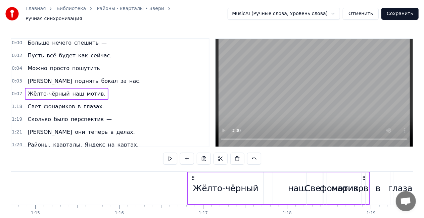
scroll to position [0, 6265]
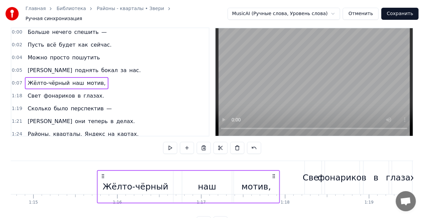
drag, startPoint x: 221, startPoint y: 175, endPoint x: 272, endPoint y: 177, distance: 51.3
click at [272, 178] on div "Жёлто-чёрный наш мотив," at bounding box center [188, 186] width 183 height 33
click at [272, 178] on div "мотив," at bounding box center [256, 187] width 46 height 32
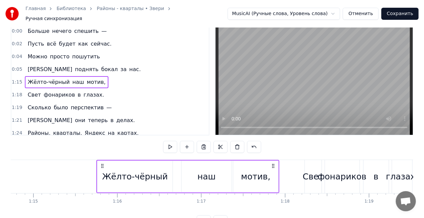
click at [54, 63] on div "И поднять бокал за нас." at bounding box center [84, 69] width 118 height 12
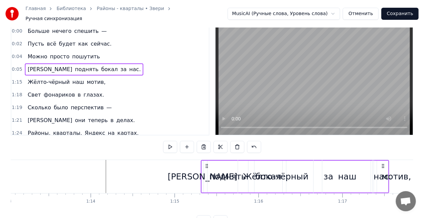
scroll to position [0, 6125]
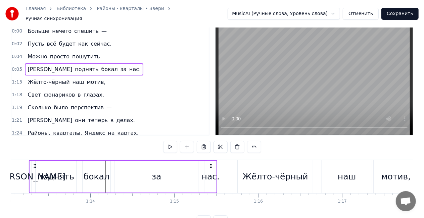
drag, startPoint x: 233, startPoint y: 162, endPoint x: 209, endPoint y: 160, distance: 24.5
click at [209, 163] on icon at bounding box center [210, 165] width 5 height 5
click at [69, 51] on div "Можно просто пошутить" at bounding box center [63, 57] width 77 height 12
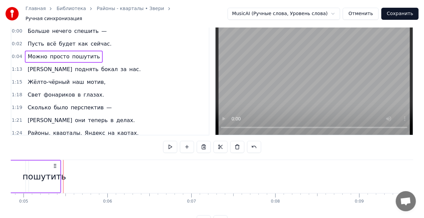
scroll to position [0, 302]
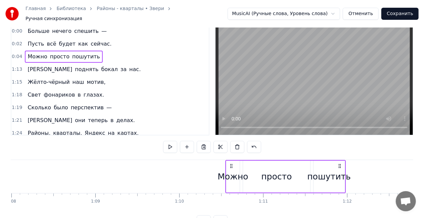
drag, startPoint x: 158, startPoint y: 161, endPoint x: 339, endPoint y: 167, distance: 180.5
click at [339, 167] on div "Можно просто пошутить" at bounding box center [285, 176] width 120 height 33
click at [56, 38] on div "Пусть всё будет как сейчас." at bounding box center [69, 44] width 89 height 12
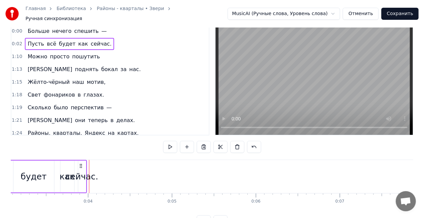
scroll to position [0, 159]
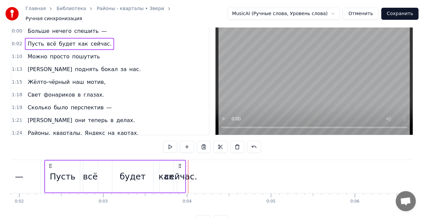
click at [182, 174] on div "сейчас." at bounding box center [180, 176] width 33 height 13
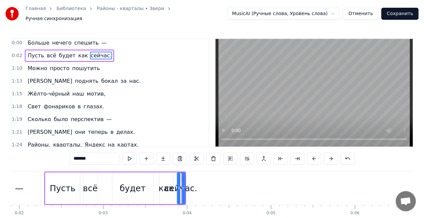
scroll to position [0, 0]
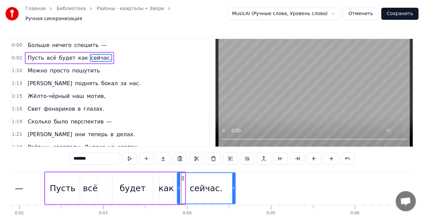
drag, startPoint x: 183, startPoint y: 185, endPoint x: 233, endPoint y: 180, distance: 50.5
click at [233, 180] on div at bounding box center [233, 188] width 3 height 31
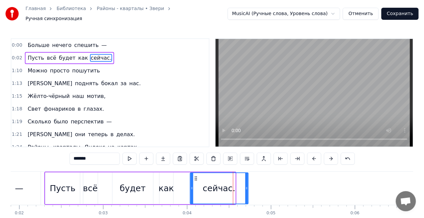
drag, startPoint x: 188, startPoint y: 176, endPoint x: 197, endPoint y: 176, distance: 9.4
click at [197, 176] on icon at bounding box center [195, 178] width 5 height 5
click at [75, 52] on div "Пусть всё будет как сейчас." at bounding box center [69, 58] width 89 height 12
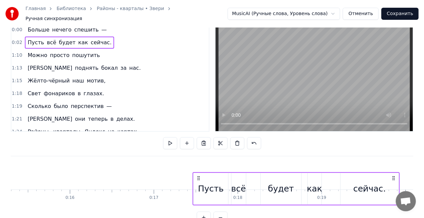
scroll to position [16, 0]
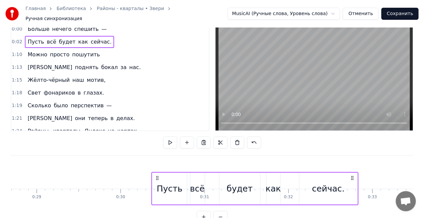
drag, startPoint x: 245, startPoint y: 174, endPoint x: 379, endPoint y: 164, distance: 133.8
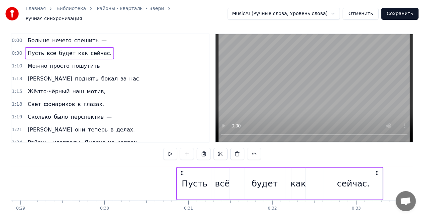
scroll to position [0, 0]
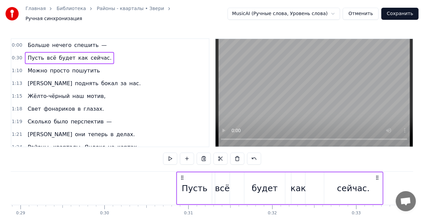
click at [63, 39] on div "Больше нечего спешить —" at bounding box center [67, 45] width 85 height 12
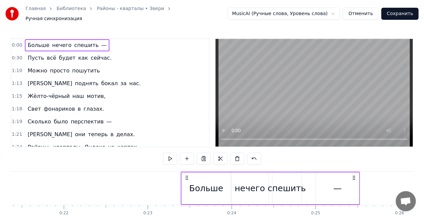
scroll to position [0, 1793]
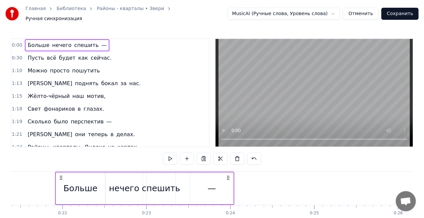
drag, startPoint x: 197, startPoint y: 173, endPoint x: 227, endPoint y: 167, distance: 31.1
click at [227, 167] on div "0:00 Больше нечего спешить — 0:30 Пусть всё будет как сейчас. 1:10 Можно просто…" at bounding box center [212, 138] width 402 height 201
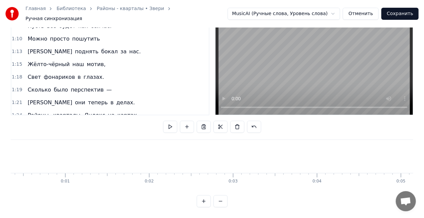
scroll to position [0, 0]
drag, startPoint x: 30, startPoint y: 147, endPoint x: 21, endPoint y: 147, distance: 8.7
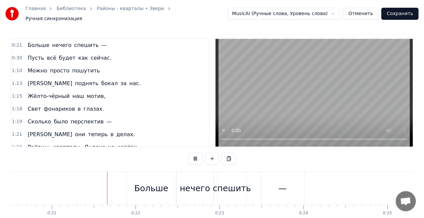
scroll to position [0, 1727]
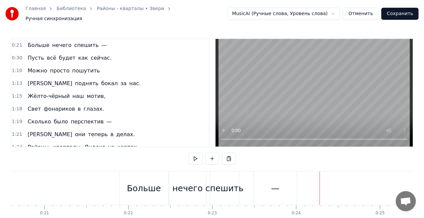
click at [280, 187] on div "—" at bounding box center [275, 188] width 43 height 33
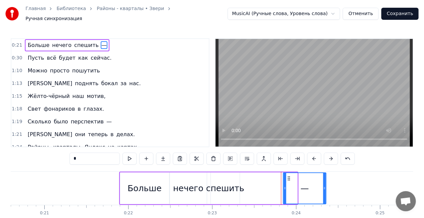
drag, startPoint x: 265, startPoint y: 172, endPoint x: 288, endPoint y: 170, distance: 23.9
click at [288, 173] on div "—" at bounding box center [304, 188] width 42 height 31
click at [325, 186] on div "—" at bounding box center [305, 188] width 44 height 32
drag, startPoint x: 323, startPoint y: 186, endPoint x: 311, endPoint y: 185, distance: 12.1
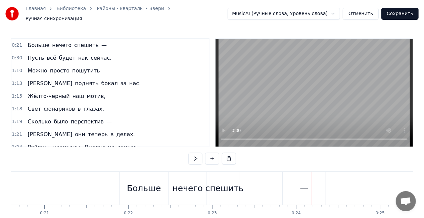
click at [316, 180] on div "—" at bounding box center [303, 188] width 43 height 33
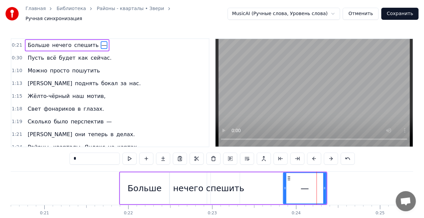
click at [325, 184] on div "—" at bounding box center [305, 188] width 44 height 32
drag, startPoint x: 325, startPoint y: 184, endPoint x: 309, endPoint y: 182, distance: 15.6
click at [309, 185] on icon at bounding box center [309, 187] width 3 height 5
click at [222, 186] on div "спешить" at bounding box center [225, 188] width 38 height 13
type input "*******"
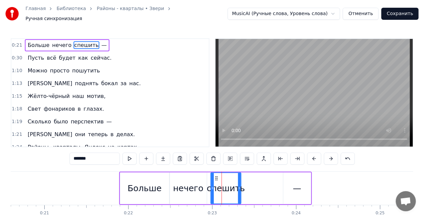
drag, startPoint x: 238, startPoint y: 185, endPoint x: 266, endPoint y: 182, distance: 27.6
click at [264, 182] on div "Больше нечего спешить —" at bounding box center [215, 188] width 192 height 33
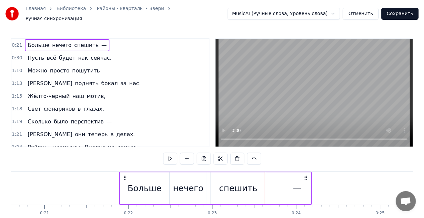
click at [240, 184] on div "спешить" at bounding box center [238, 188] width 38 height 13
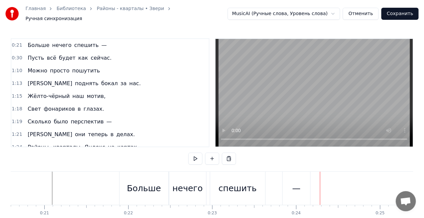
click at [299, 190] on div "—" at bounding box center [296, 188] width 8 height 13
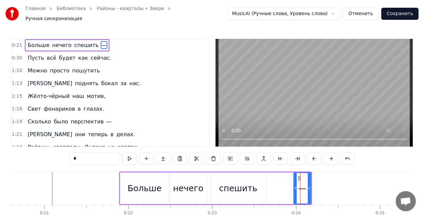
drag, startPoint x: 284, startPoint y: 184, endPoint x: 295, endPoint y: 185, distance: 11.1
click at [295, 185] on icon at bounding box center [295, 187] width 3 height 5
drag, startPoint x: 298, startPoint y: 175, endPoint x: 312, endPoint y: 172, distance: 13.6
click at [312, 176] on icon at bounding box center [312, 178] width 5 height 5
click at [244, 183] on div "спешить" at bounding box center [238, 188] width 38 height 13
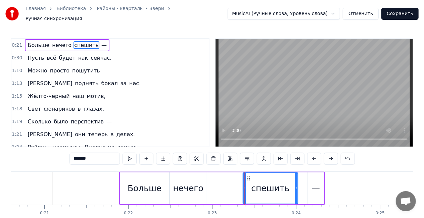
drag, startPoint x: 219, startPoint y: 174, endPoint x: 248, endPoint y: 177, distance: 29.0
click at [250, 176] on icon at bounding box center [248, 178] width 5 height 5
click at [250, 174] on div "спешить" at bounding box center [270, 188] width 54 height 31
drag, startPoint x: 245, startPoint y: 186, endPoint x: 225, endPoint y: 184, distance: 20.5
click at [232, 185] on icon at bounding box center [233, 187] width 3 height 5
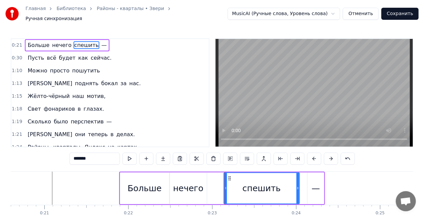
click at [184, 187] on div "нечего" at bounding box center [188, 188] width 30 height 13
type input "******"
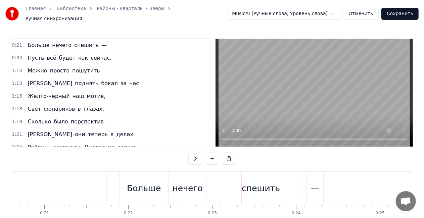
click at [49, 39] on div "Больше нечего спешить —" at bounding box center [67, 45] width 85 height 12
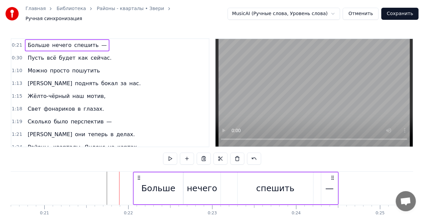
drag, startPoint x: 319, startPoint y: 174, endPoint x: 276, endPoint y: 176, distance: 42.3
click at [334, 172] on div "Больше нечего спешить —" at bounding box center [236, 188] width 206 height 33
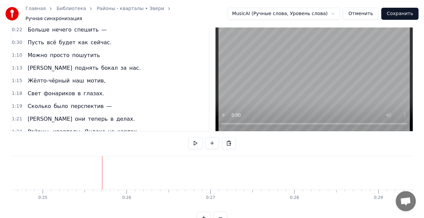
scroll to position [0, 0]
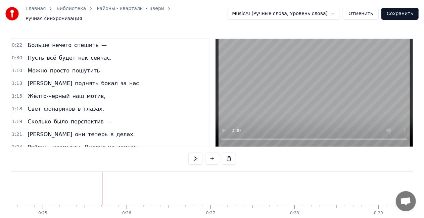
click at [50, 52] on div "Пусть всё будет как сейчас." at bounding box center [69, 58] width 89 height 12
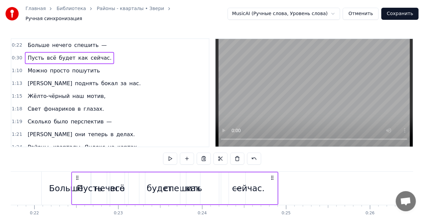
scroll to position [0, 1821]
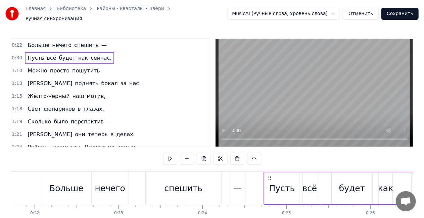
drag, startPoint x: 49, startPoint y: 173, endPoint x: 268, endPoint y: 165, distance: 219.5
click at [268, 165] on div "0:22 Больше нечего спешить — 0:30 Пусть всё будет как сейчас. 1:10 Можно просто…" at bounding box center [212, 138] width 402 height 201
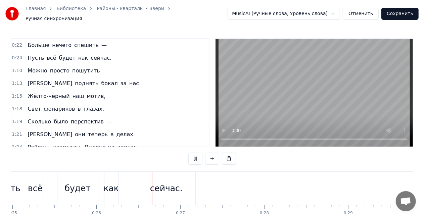
scroll to position [0, 2162]
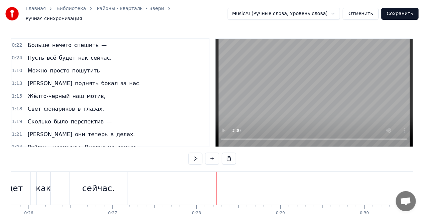
click at [66, 65] on div "Можно просто пошутить" at bounding box center [63, 71] width 77 height 12
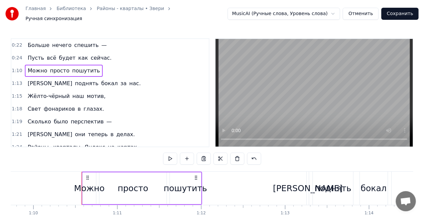
scroll to position [0, 5883]
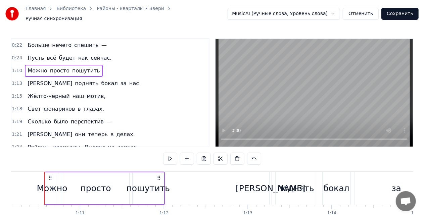
click at [52, 186] on div "Можно" at bounding box center [52, 188] width 31 height 13
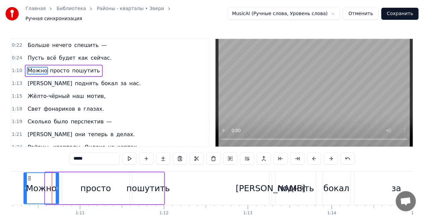
drag, startPoint x: 46, startPoint y: 187, endPoint x: 25, endPoint y: 186, distance: 21.5
click at [25, 186] on icon at bounding box center [25, 187] width 3 height 5
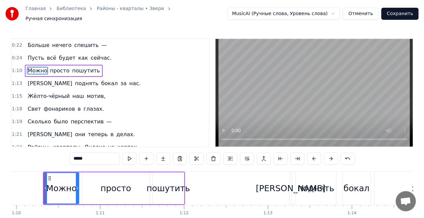
click at [47, 65] on div "Можно просто пошутить" at bounding box center [63, 71] width 77 height 12
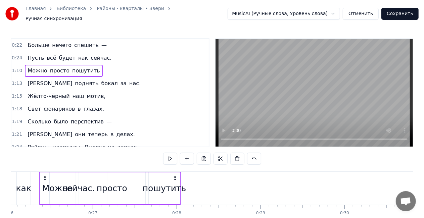
scroll to position [0, 2152]
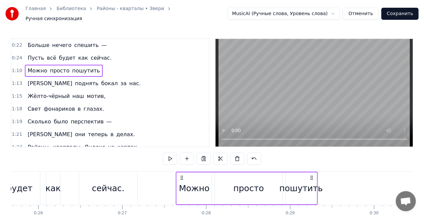
drag, startPoint x: 50, startPoint y: 174, endPoint x: 183, endPoint y: 170, distance: 132.5
click at [183, 172] on div "Можно просто пошутить" at bounding box center [246, 188] width 142 height 33
click at [138, 181] on div "Пусть всё будет как сейчас." at bounding box center [35, 188] width 207 height 33
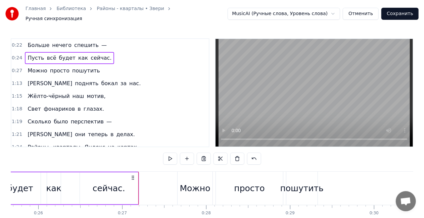
click at [72, 174] on div "Пусть всё будет как сейчас." at bounding box center [35, 188] width 207 height 33
click at [302, 187] on div "пошутить" at bounding box center [301, 188] width 43 height 13
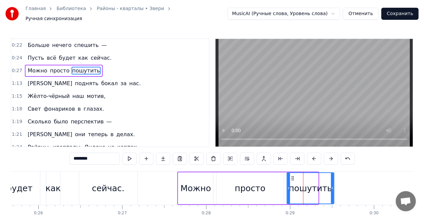
drag, startPoint x: 316, startPoint y: 184, endPoint x: 321, endPoint y: 181, distance: 6.0
click at [333, 185] on icon at bounding box center [332, 187] width 3 height 5
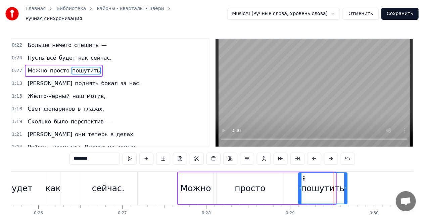
drag, startPoint x: 292, startPoint y: 175, endPoint x: 310, endPoint y: 175, distance: 17.8
click at [307, 176] on icon at bounding box center [303, 178] width 5 height 5
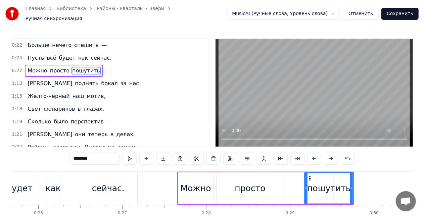
click at [242, 188] on div "просто" at bounding box center [250, 188] width 31 height 13
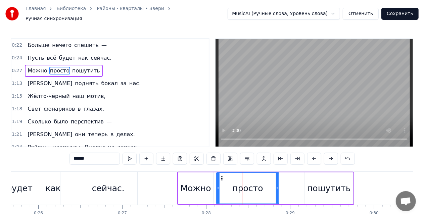
drag, startPoint x: 281, startPoint y: 183, endPoint x: 254, endPoint y: 183, distance: 26.8
click at [276, 185] on icon at bounding box center [277, 187] width 3 height 5
click at [202, 184] on div "Можно" at bounding box center [195, 188] width 31 height 13
type input "*****"
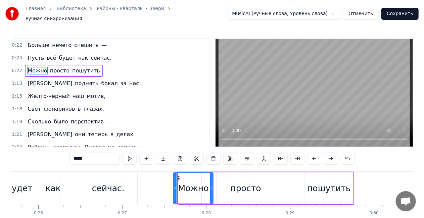
drag, startPoint x: 180, startPoint y: 185, endPoint x: 175, endPoint y: 185, distance: 4.7
click at [175, 185] on icon at bounding box center [175, 187] width 3 height 5
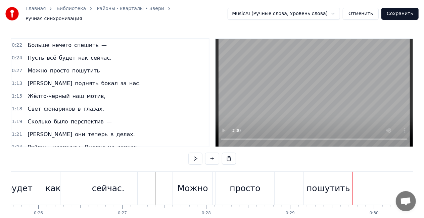
click at [344, 187] on div "пошутить" at bounding box center [327, 188] width 43 height 13
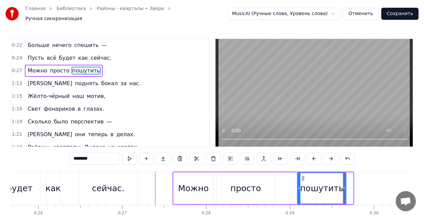
drag, startPoint x: 307, startPoint y: 174, endPoint x: 300, endPoint y: 174, distance: 6.4
click at [302, 176] on icon at bounding box center [302, 178] width 5 height 5
click at [53, 77] on div "И поднять бокал за нас." at bounding box center [84, 83] width 118 height 12
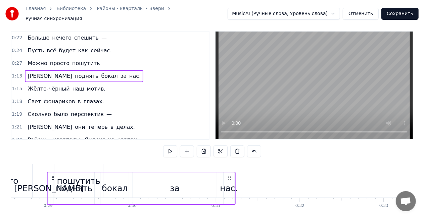
scroll to position [0, 2392]
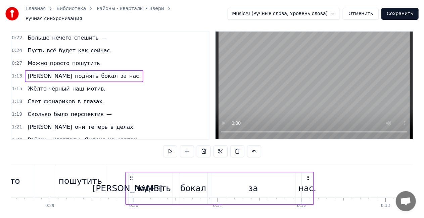
drag, startPoint x: 48, startPoint y: 174, endPoint x: 129, endPoint y: 152, distance: 83.7
click at [129, 152] on div "0:22 Больше нечего спешить — 0:24 Пусть всё будет как сейчас. 0:27 Можно просто…" at bounding box center [212, 131] width 402 height 201
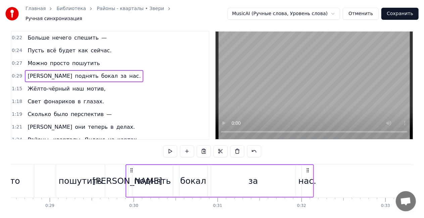
click at [129, 152] on div "0:22 Больше нечего спешить — 0:24 Пусть всё будет как сейчас. 0:27 Можно просто…" at bounding box center [212, 131] width 402 height 201
click at [126, 179] on div "[PERSON_NAME]" at bounding box center [127, 181] width 70 height 13
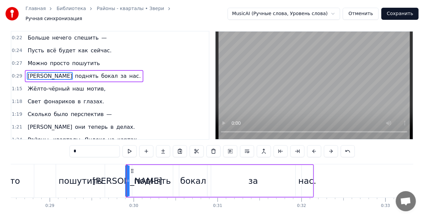
scroll to position [0, 0]
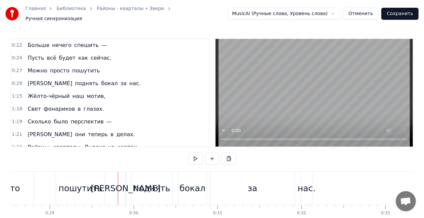
click at [128, 185] on div "[PERSON_NAME]" at bounding box center [126, 188] width 70 height 13
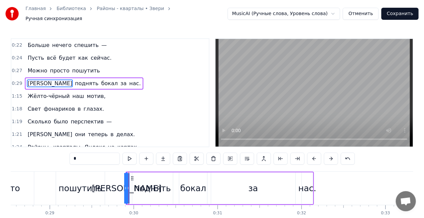
drag, startPoint x: 127, startPoint y: 185, endPoint x: 135, endPoint y: 184, distance: 8.7
click at [135, 184] on div "И поднять бокал за нас." at bounding box center [219, 188] width 188 height 33
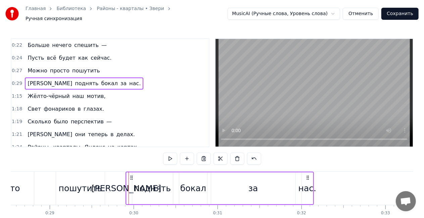
click at [264, 179] on div "за" at bounding box center [253, 188] width 84 height 32
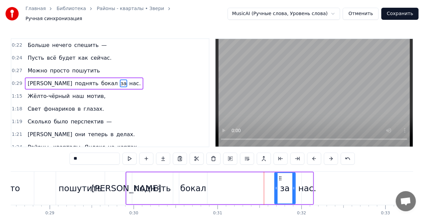
drag, startPoint x: 212, startPoint y: 186, endPoint x: 259, endPoint y: 183, distance: 46.7
click at [270, 184] on div "за" at bounding box center [253, 188] width 85 height 32
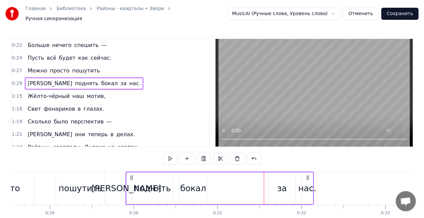
click at [200, 185] on div "бокал" at bounding box center [193, 188] width 26 height 13
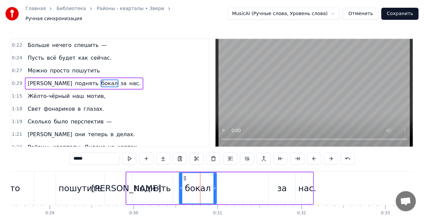
drag, startPoint x: 204, startPoint y: 183, endPoint x: 187, endPoint y: 176, distance: 18.1
click at [210, 182] on div "бокал" at bounding box center [197, 188] width 37 height 31
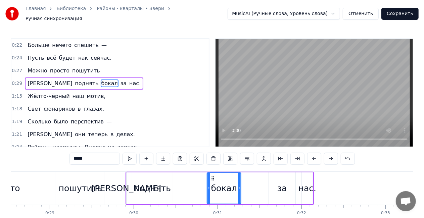
drag, startPoint x: 183, startPoint y: 174, endPoint x: 202, endPoint y: 174, distance: 18.8
click at [215, 176] on icon at bounding box center [212, 178] width 5 height 5
click at [165, 182] on div "поднять" at bounding box center [152, 188] width 37 height 13
type input "*******"
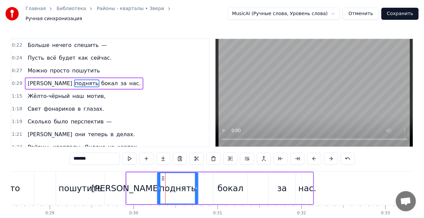
drag, startPoint x: 158, startPoint y: 174, endPoint x: 164, endPoint y: 174, distance: 6.7
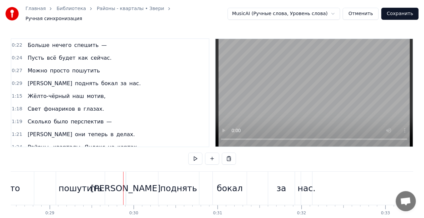
click at [126, 185] on div "[PERSON_NAME]" at bounding box center [126, 188] width 70 height 13
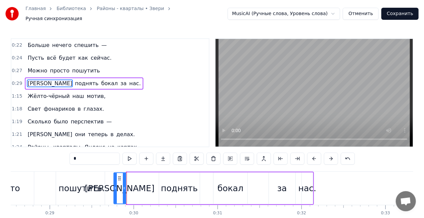
drag, startPoint x: 126, startPoint y: 185, endPoint x: 116, endPoint y: 177, distance: 13.1
click at [114, 182] on div at bounding box center [115, 188] width 3 height 31
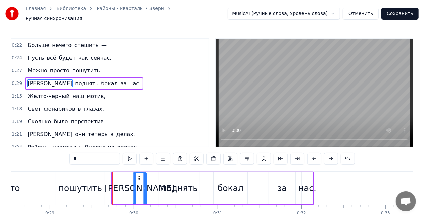
drag, startPoint x: 128, startPoint y: 173, endPoint x: 137, endPoint y: 172, distance: 9.7
click at [137, 176] on icon at bounding box center [138, 178] width 5 height 5
click at [67, 172] on div "пошутить" at bounding box center [80, 188] width 49 height 33
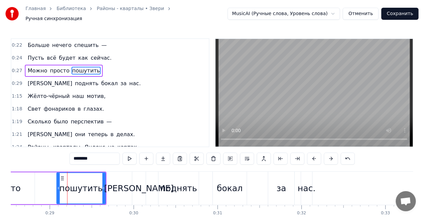
type input "********"
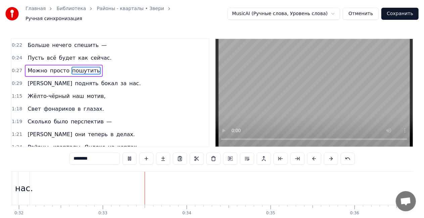
scroll to position [0, 2728]
click at [47, 90] on div "Жёлто-чёрный наш мотив," at bounding box center [66, 96] width 83 height 12
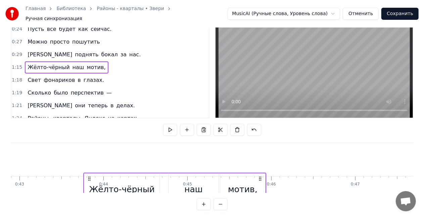
scroll to position [30, 0]
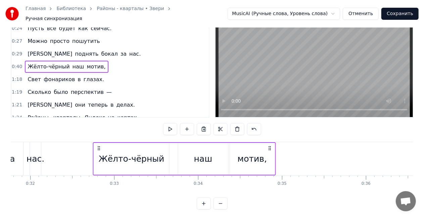
scroll to position [0, 2660]
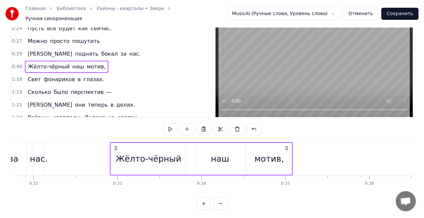
drag, startPoint x: 43, startPoint y: 143, endPoint x: 115, endPoint y: 138, distance: 72.9
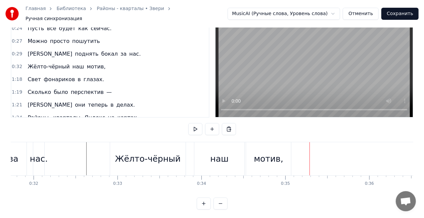
click at [69, 73] on div "[PERSON_NAME] в глазах." at bounding box center [66, 79] width 82 height 12
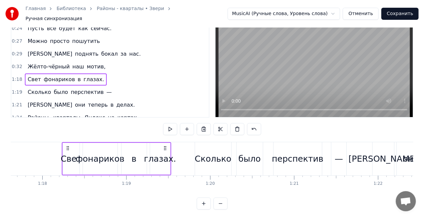
scroll to position [0, 6525]
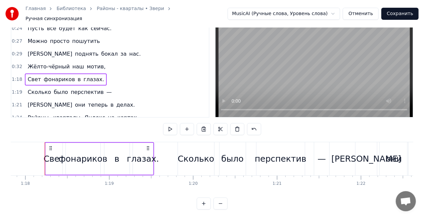
click at [58, 160] on div "Свет" at bounding box center [54, 159] width 21 height 13
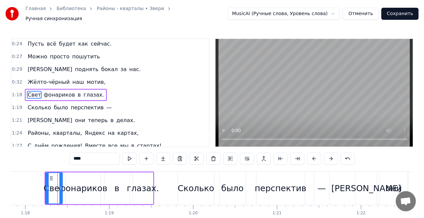
scroll to position [15, 0]
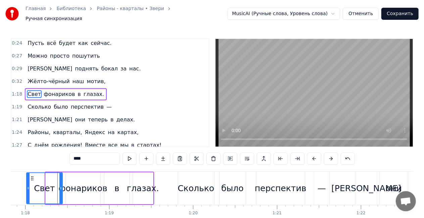
drag, startPoint x: 46, startPoint y: 182, endPoint x: 35, endPoint y: 179, distance: 11.5
click at [27, 181] on div at bounding box center [28, 188] width 3 height 31
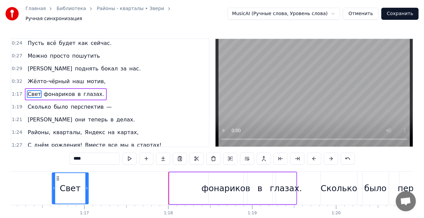
scroll to position [0, 6382]
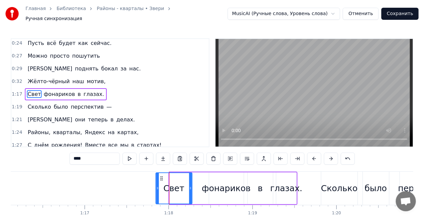
drag, startPoint x: 29, startPoint y: 173, endPoint x: 154, endPoint y: 164, distance: 125.1
click at [154, 164] on div "0:22 Больше нечего спешить — 0:24 Пусть всё будет как сейчас. 0:27 Можно просто…" at bounding box center [212, 138] width 402 height 201
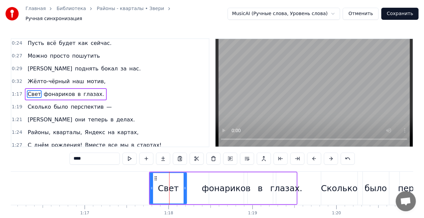
click at [78, 88] on div "[PERSON_NAME] в глазах." at bounding box center [66, 94] width 82 height 12
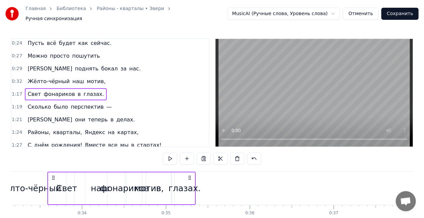
scroll to position [0, 2779]
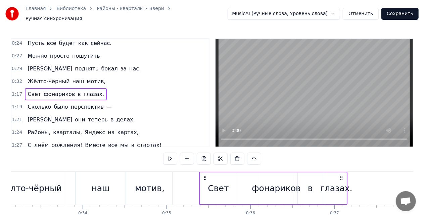
drag, startPoint x: 155, startPoint y: 175, endPoint x: 207, endPoint y: 177, distance: 52.7
click at [204, 177] on icon at bounding box center [204, 177] width 5 height 5
click at [338, 195] on div "глазах." at bounding box center [335, 188] width 20 height 32
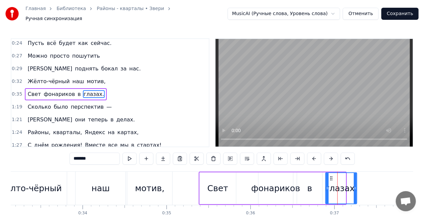
drag, startPoint x: 345, startPoint y: 186, endPoint x: 356, endPoint y: 184, distance: 11.2
click at [356, 185] on icon at bounding box center [354, 187] width 3 height 5
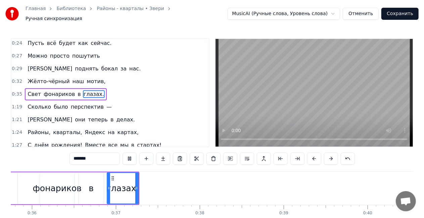
scroll to position [0, 3043]
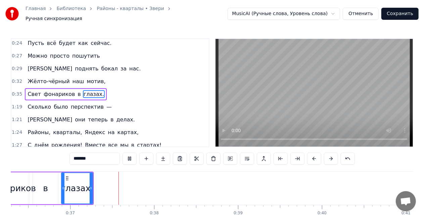
click at [243, 98] on video at bounding box center [313, 93] width 197 height 108
click at [79, 182] on div "глазах." at bounding box center [77, 188] width 32 height 13
drag, startPoint x: 91, startPoint y: 183, endPoint x: 97, endPoint y: 183, distance: 5.7
click at [96, 185] on icon at bounding box center [94, 187] width 3 height 5
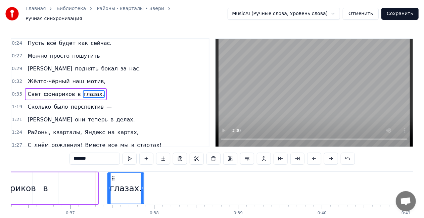
drag, startPoint x: 91, startPoint y: 174, endPoint x: 110, endPoint y: 178, distance: 19.9
click at [113, 173] on div "глазах." at bounding box center [126, 188] width 36 height 31
drag, startPoint x: 108, startPoint y: 185, endPoint x: 93, endPoint y: 184, distance: 15.1
click at [107, 185] on icon at bounding box center [108, 187] width 3 height 5
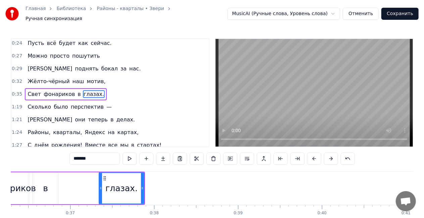
click at [46, 186] on div "в" at bounding box center [45, 188] width 5 height 13
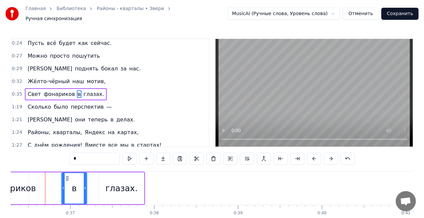
drag, startPoint x: 46, startPoint y: 174, endPoint x: 68, endPoint y: 170, distance: 22.7
click at [69, 173] on div "в" at bounding box center [74, 188] width 25 height 31
click at [28, 182] on div "фонариков" at bounding box center [11, 188] width 49 height 13
type input "*********"
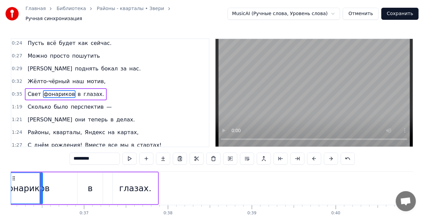
scroll to position [0, 3026]
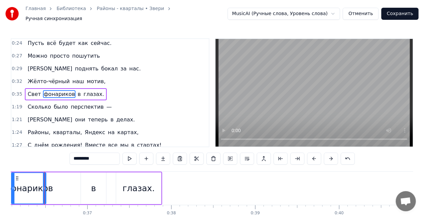
drag, startPoint x: 27, startPoint y: 185, endPoint x: 31, endPoint y: 183, distance: 4.5
click at [27, 185] on div "фонариков" at bounding box center [28, 188] width 49 height 13
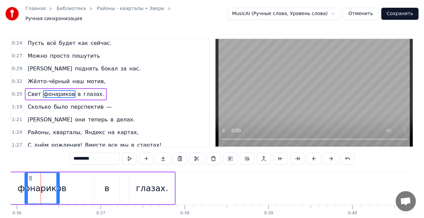
scroll to position [0, 3008]
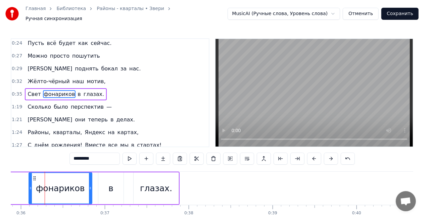
drag, startPoint x: 62, startPoint y: 186, endPoint x: 91, endPoint y: 182, distance: 28.8
click at [91, 182] on div at bounding box center [90, 188] width 3 height 31
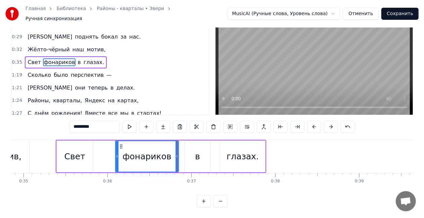
scroll to position [0, 2864]
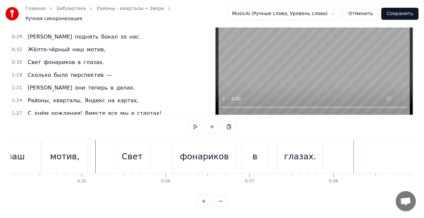
click at [76, 69] on div "[PERSON_NAME] было перспектив —" at bounding box center [70, 75] width 90 height 12
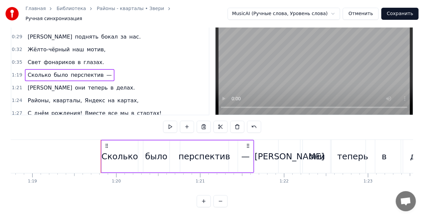
scroll to position [0, 6658]
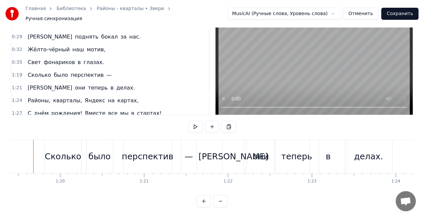
scroll to position [0, 6647]
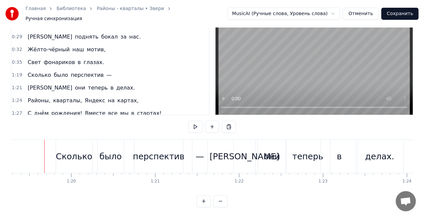
click at [52, 69] on div "[PERSON_NAME] было перспектив —" at bounding box center [70, 75] width 90 height 12
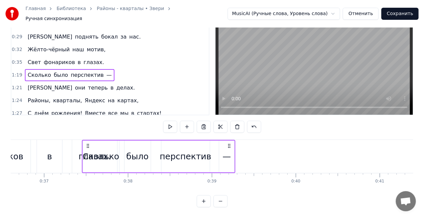
scroll to position [0, 3069]
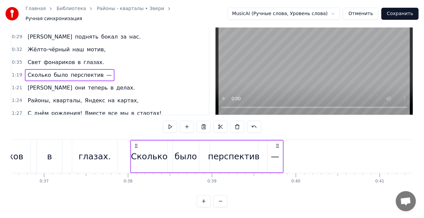
drag, startPoint x: 61, startPoint y: 142, endPoint x: 135, endPoint y: 144, distance: 74.8
click at [135, 144] on div "[PERSON_NAME] было перспектив —" at bounding box center [207, 156] width 154 height 33
click at [45, 82] on div "И они теперь в делах." at bounding box center [81, 88] width 113 height 12
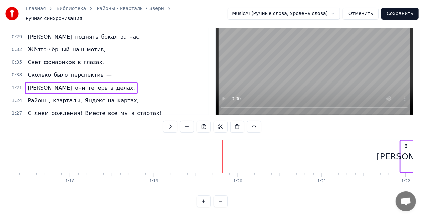
scroll to position [0, 6836]
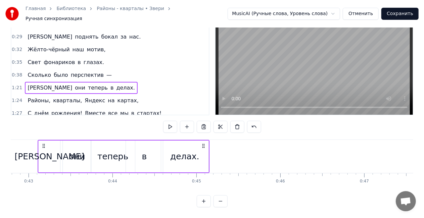
drag, startPoint x: 51, startPoint y: 140, endPoint x: 60, endPoint y: 140, distance: 9.4
click at [46, 143] on icon at bounding box center [43, 145] width 5 height 5
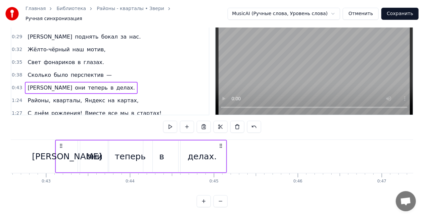
click at [78, 157] on div "И они теперь в делах." at bounding box center [141, 156] width 172 height 33
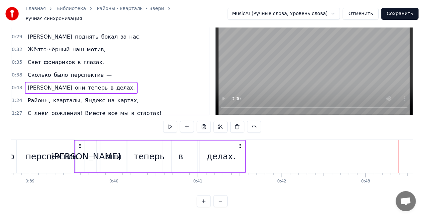
scroll to position [0, 3247]
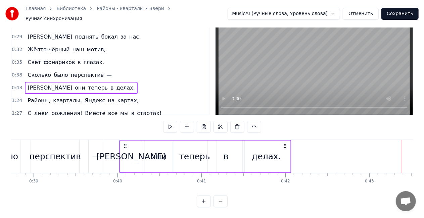
drag, startPoint x: 57, startPoint y: 142, endPoint x: 131, endPoint y: 134, distance: 74.2
click at [131, 134] on div "0:22 Больше нечего спешить — 0:24 Пусть всё будет как сейчас. 0:27 Можно просто…" at bounding box center [212, 106] width 402 height 201
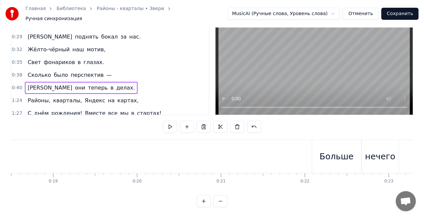
scroll to position [0, 1522]
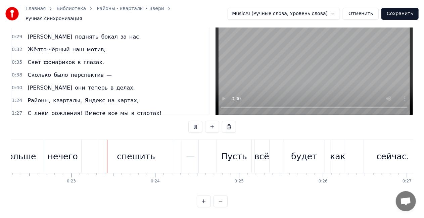
scroll to position [0, 1879]
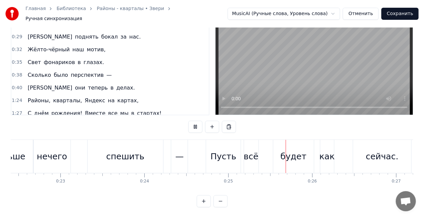
click at [259, 117] on div "0:22 Больше нечего спешить — 0:24 Пусть всё будет как сейчас. 0:27 Можно просто…" at bounding box center [212, 106] width 402 height 201
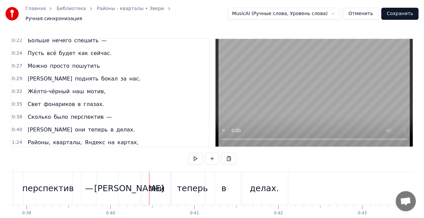
scroll to position [0, 0]
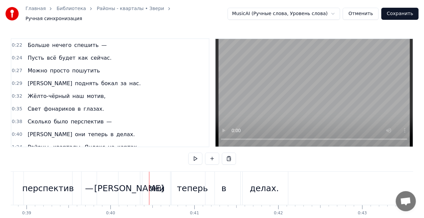
click at [58, 128] on div "И они теперь в делах." at bounding box center [81, 134] width 113 height 12
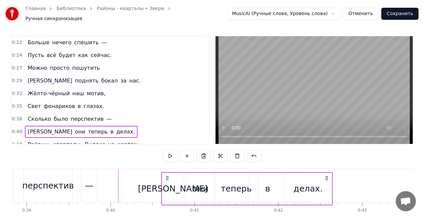
scroll to position [5, 0]
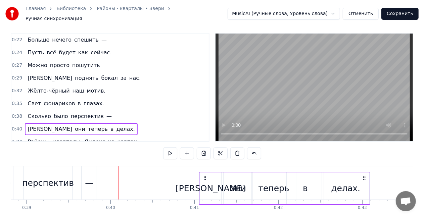
drag, startPoint x: 124, startPoint y: 175, endPoint x: 204, endPoint y: 162, distance: 81.5
click at [204, 162] on div "0:22 Больше нечего спешить — 0:24 Пусть всё будет как сейчас. 0:27 Можно просто…" at bounding box center [212, 133] width 402 height 201
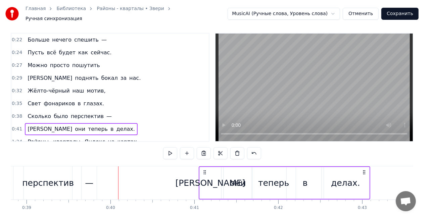
click at [57, 112] on span "было" at bounding box center [61, 116] width 16 height 8
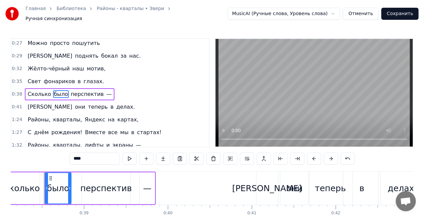
scroll to position [0, 3196]
click at [119, 182] on div "перспектив" at bounding box center [107, 188] width 52 height 13
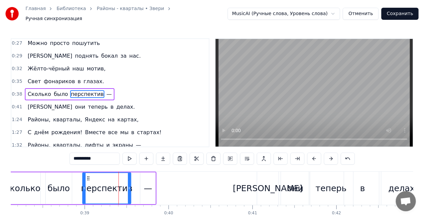
click at [147, 186] on div "—" at bounding box center [148, 188] width 8 height 13
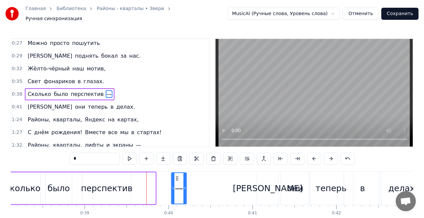
drag, startPoint x: 145, startPoint y: 173, endPoint x: 176, endPoint y: 170, distance: 31.0
click at [176, 173] on div "—" at bounding box center [178, 188] width 14 height 31
click at [102, 186] on div "перспектив" at bounding box center [107, 188] width 52 height 13
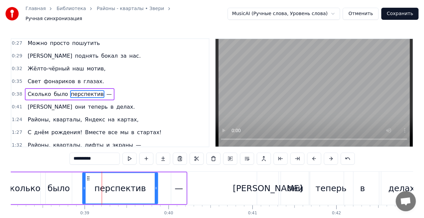
drag, startPoint x: 129, startPoint y: 185, endPoint x: 156, endPoint y: 183, distance: 27.6
click at [156, 185] on icon at bounding box center [156, 187] width 3 height 5
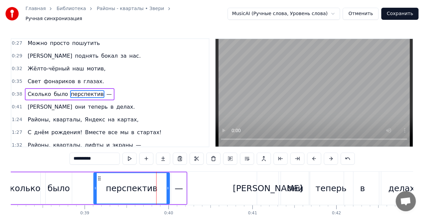
drag, startPoint x: 91, startPoint y: 173, endPoint x: 99, endPoint y: 172, distance: 8.1
click at [99, 176] on icon at bounding box center [99, 178] width 5 height 5
click at [54, 187] on div "было" at bounding box center [59, 188] width 22 height 13
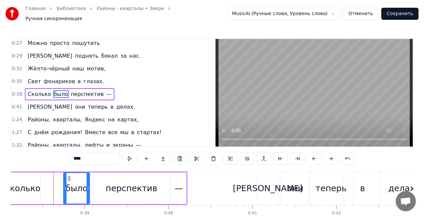
drag, startPoint x: 63, startPoint y: 174, endPoint x: 70, endPoint y: 173, distance: 7.4
click at [70, 176] on icon at bounding box center [68, 178] width 5 height 5
click at [29, 172] on div "Сколько" at bounding box center [22, 188] width 37 height 32
type input "*******"
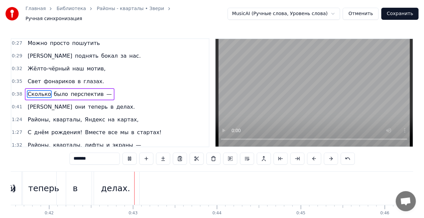
scroll to position [0, 3520]
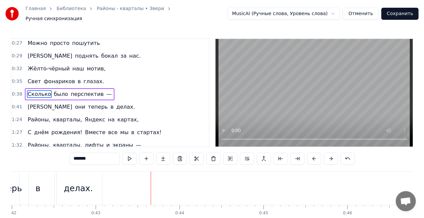
click at [47, 114] on div "Районы, кварталы, Яндекс на картах," at bounding box center [83, 120] width 116 height 12
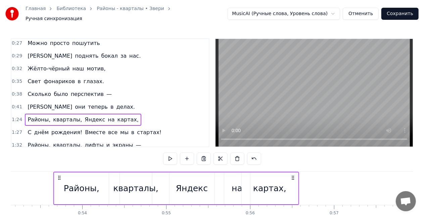
scroll to position [0, 4447]
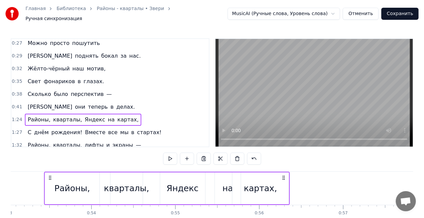
click at [49, 175] on icon at bounding box center [49, 177] width 5 height 5
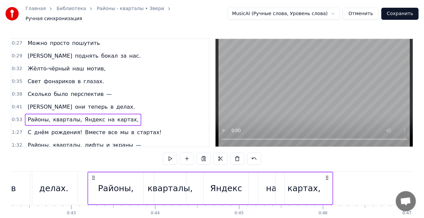
scroll to position [0, 3542]
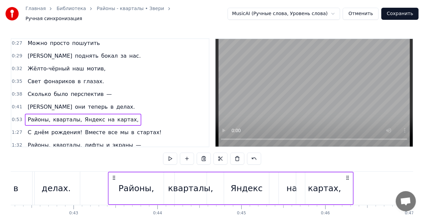
drag, startPoint x: 50, startPoint y: 174, endPoint x: 114, endPoint y: 168, distance: 64.3
click at [114, 172] on div "Районы, кварталы, Яндекс на картах," at bounding box center [230, 188] width 245 height 33
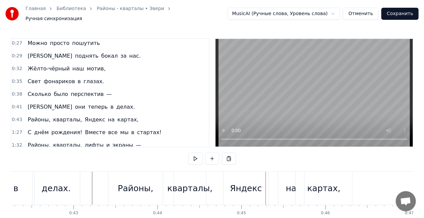
click at [132, 174] on div "Районы," at bounding box center [135, 188] width 55 height 33
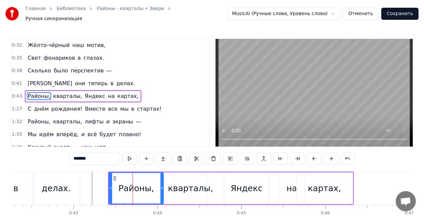
scroll to position [52, 0]
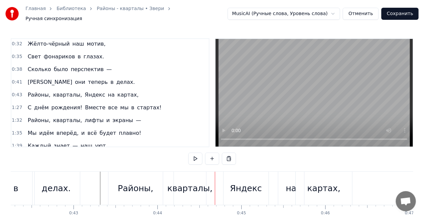
click at [115, 189] on div "Районы," at bounding box center [135, 188] width 55 height 33
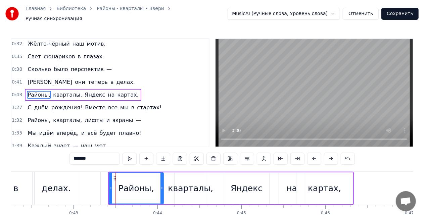
click at [73, 89] on div "Районы, кварталы, Яндекс на картах," at bounding box center [83, 95] width 116 height 12
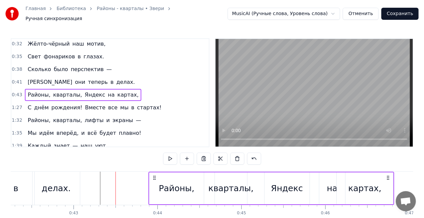
drag, startPoint x: 113, startPoint y: 173, endPoint x: 153, endPoint y: 168, distance: 40.5
click at [153, 172] on div "Районы, кварталы, Яндекс на картах," at bounding box center [270, 188] width 245 height 33
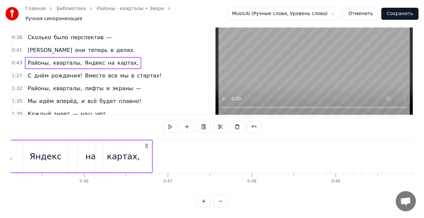
scroll to position [0, 3812]
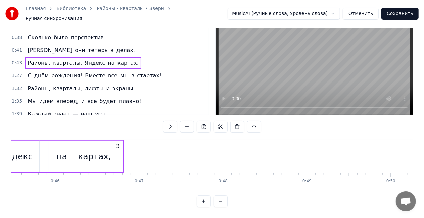
click at [103, 150] on div "картах," at bounding box center [94, 156] width 33 height 13
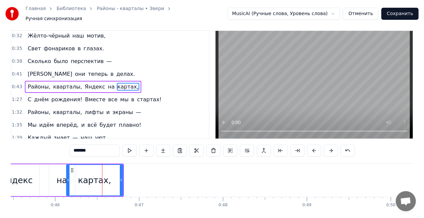
scroll to position [0, 0]
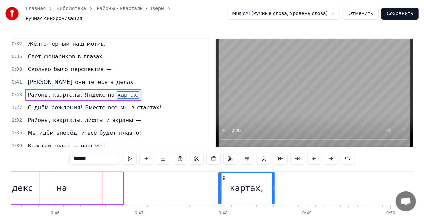
drag, startPoint x: 72, startPoint y: 176, endPoint x: 224, endPoint y: 172, distance: 152.0
click at [224, 176] on icon at bounding box center [223, 178] width 5 height 5
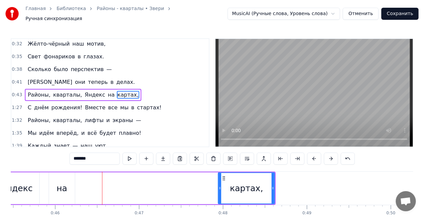
click at [61, 185] on div "на" at bounding box center [61, 188] width 11 height 13
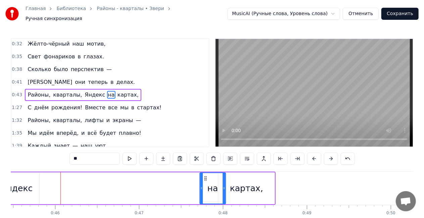
drag, startPoint x: 54, startPoint y: 172, endPoint x: 205, endPoint y: 168, distance: 151.0
click at [26, 186] on div "Яндекс" at bounding box center [17, 188] width 32 height 13
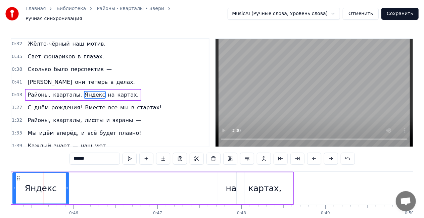
scroll to position [0, 3793]
drag, startPoint x: 37, startPoint y: 181, endPoint x: 54, endPoint y: 180, distance: 17.5
click at [54, 180] on div "Яндекс" at bounding box center [41, 188] width 55 height 31
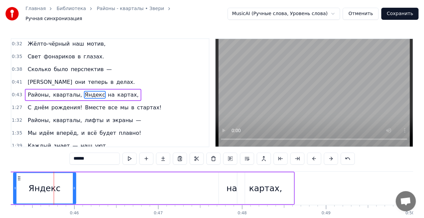
click at [54, 182] on div "Яндекс" at bounding box center [45, 188] width 32 height 13
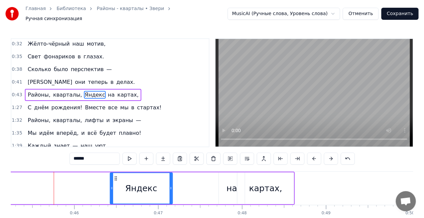
drag, startPoint x: 54, startPoint y: 174, endPoint x: 117, endPoint y: 172, distance: 63.1
click at [117, 173] on div "Яндекс" at bounding box center [141, 188] width 62 height 31
click at [62, 91] on span "кварталы," at bounding box center [67, 95] width 30 height 8
type input "*********"
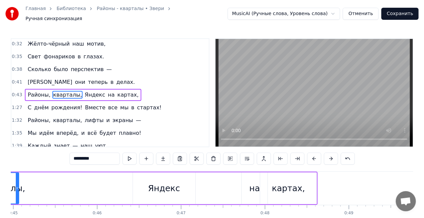
scroll to position [0, 3712]
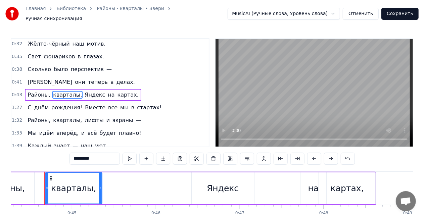
drag, startPoint x: 76, startPoint y: 186, endPoint x: 101, endPoint y: 184, distance: 24.5
click at [101, 185] on icon at bounding box center [100, 187] width 3 height 5
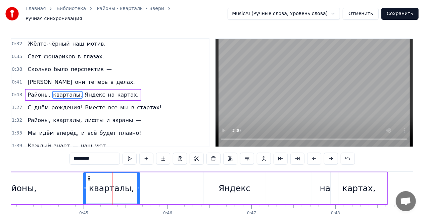
drag, startPoint x: 51, startPoint y: 173, endPoint x: 81, endPoint y: 171, distance: 29.9
click at [84, 173] on div "кварталы," at bounding box center [112, 188] width 56 height 31
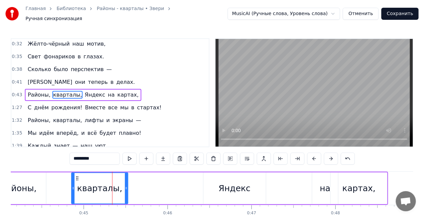
scroll to position [0, 3696]
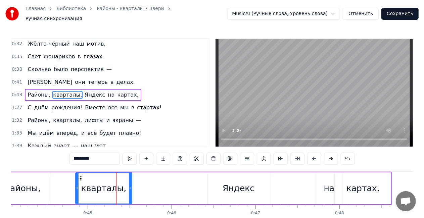
drag, startPoint x: 84, startPoint y: 171, endPoint x: 107, endPoint y: 169, distance: 22.9
click at [107, 172] on div "кварталы," at bounding box center [103, 188] width 57 height 32
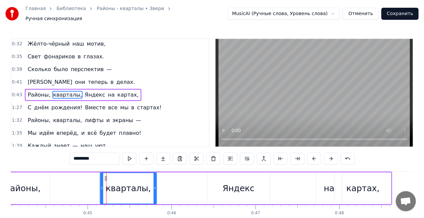
drag, startPoint x: 80, startPoint y: 172, endPoint x: 105, endPoint y: 172, distance: 24.5
click at [105, 176] on icon at bounding box center [105, 178] width 5 height 5
click at [99, 172] on div "Районы, кварталы, Яндекс на картах," at bounding box center [193, 188] width 397 height 33
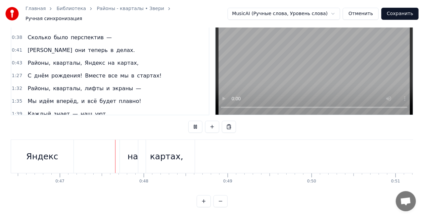
scroll to position [0, 3906]
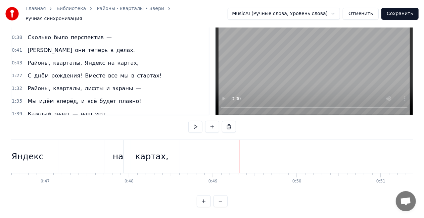
click at [67, 70] on div "С днём рождения! Вместе все мы в стартах!" at bounding box center [94, 76] width 139 height 12
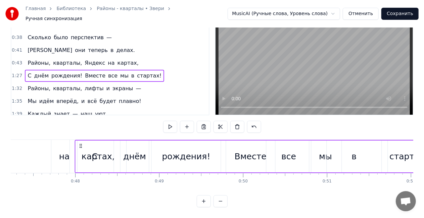
scroll to position [0, 3957]
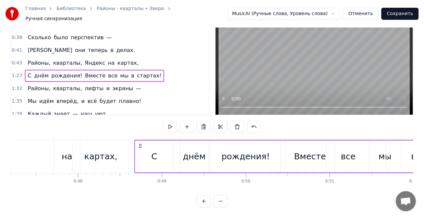
drag, startPoint x: 50, startPoint y: 141, endPoint x: 140, endPoint y: 140, distance: 89.9
click at [140, 143] on icon at bounding box center [139, 145] width 5 height 5
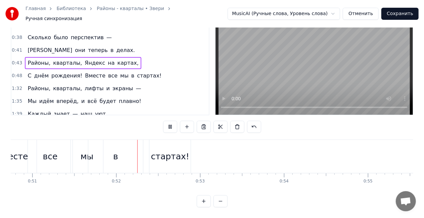
scroll to position [0, 4297]
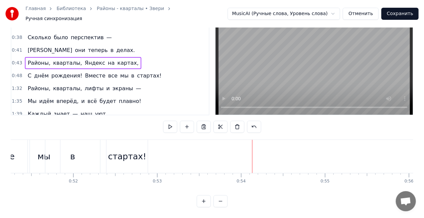
click at [132, 158] on div "стартах!" at bounding box center [126, 156] width 41 height 33
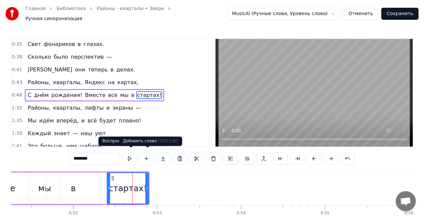
scroll to position [65, 0]
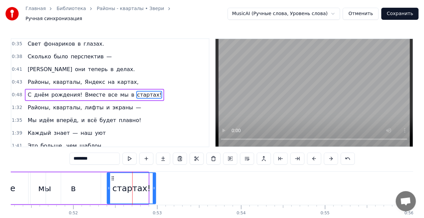
drag, startPoint x: 147, startPoint y: 183, endPoint x: 137, endPoint y: 178, distance: 11.2
click at [155, 185] on icon at bounding box center [154, 187] width 3 height 5
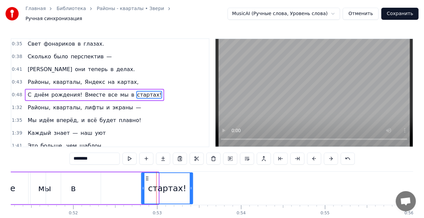
drag, startPoint x: 113, startPoint y: 175, endPoint x: 119, endPoint y: 178, distance: 7.1
click at [146, 176] on icon at bounding box center [147, 178] width 5 height 5
click at [76, 186] on div "в" at bounding box center [73, 188] width 55 height 32
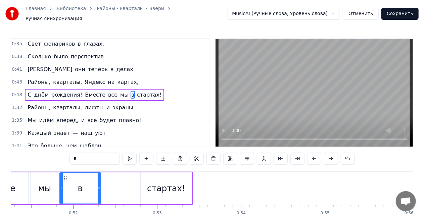
drag, startPoint x: 48, startPoint y: 186, endPoint x: 62, endPoint y: 186, distance: 13.7
click at [62, 186] on icon at bounding box center [61, 187] width 3 height 5
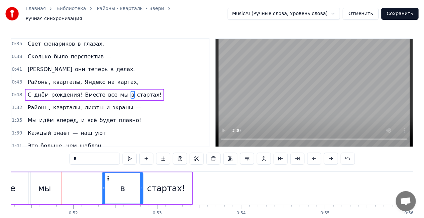
drag, startPoint x: 73, startPoint y: 174, endPoint x: 108, endPoint y: 174, distance: 35.2
click at [108, 176] on icon at bounding box center [107, 178] width 5 height 5
click at [51, 186] on div "мы" at bounding box center [45, 188] width 32 height 32
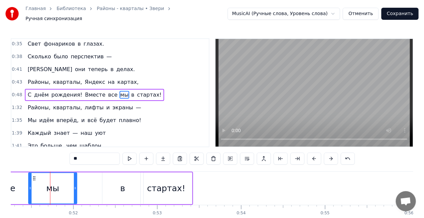
drag, startPoint x: 60, startPoint y: 186, endPoint x: 76, endPoint y: 188, distance: 16.5
click at [76, 188] on div at bounding box center [75, 188] width 3 height 31
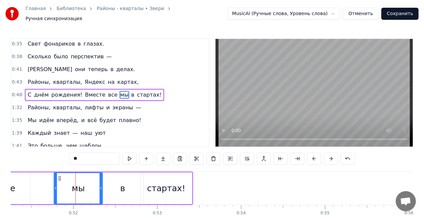
drag, startPoint x: 44, startPoint y: 174, endPoint x: 48, endPoint y: 176, distance: 4.4
click at [59, 176] on icon at bounding box center [59, 178] width 5 height 5
click at [22, 185] on div "все" at bounding box center [8, 188] width 45 height 32
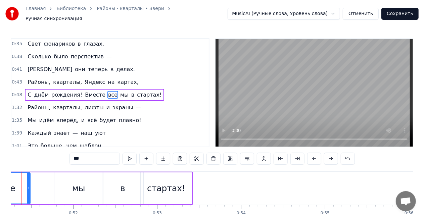
scroll to position [0, 4274]
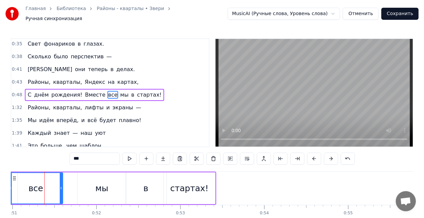
drag, startPoint x: 52, startPoint y: 186, endPoint x: 62, endPoint y: 186, distance: 9.4
click at [62, 186] on icon at bounding box center [61, 187] width 3 height 5
drag, startPoint x: 25, startPoint y: 175, endPoint x: 36, endPoint y: 175, distance: 10.7
click at [38, 175] on div "все" at bounding box center [35, 188] width 53 height 31
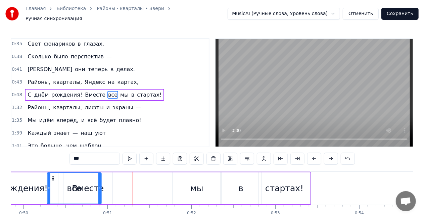
scroll to position [0, 4162]
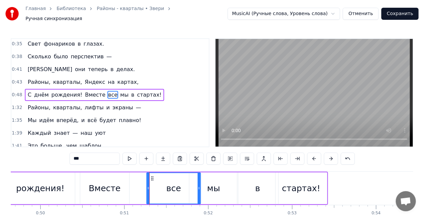
drag, startPoint x: 32, startPoint y: 172, endPoint x: 152, endPoint y: 171, distance: 120.1
click at [152, 173] on div "все" at bounding box center [173, 188] width 53 height 31
click at [72, 173] on div "рождения!" at bounding box center [40, 188] width 69 height 32
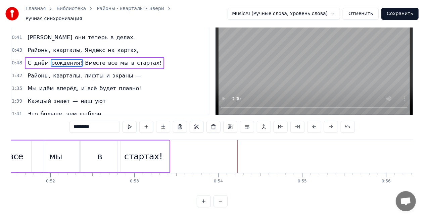
scroll to position [0, 4252]
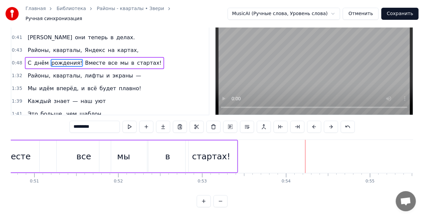
click at [208, 157] on div "стартах!" at bounding box center [211, 156] width 38 height 13
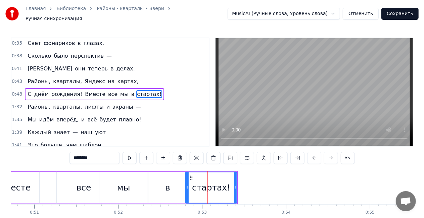
scroll to position [0, 0]
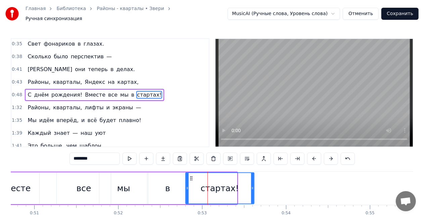
drag, startPoint x: 235, startPoint y: 187, endPoint x: 205, endPoint y: 177, distance: 31.6
click at [254, 187] on icon at bounding box center [252, 187] width 3 height 5
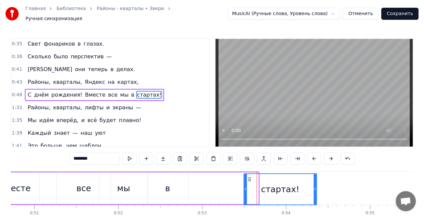
scroll to position [1, 0]
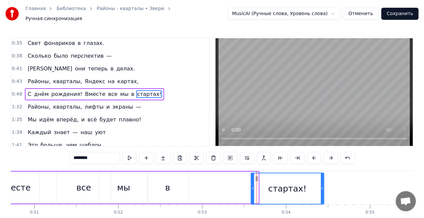
drag, startPoint x: 192, startPoint y: 176, endPoint x: 237, endPoint y: 171, distance: 45.5
click at [257, 176] on icon at bounding box center [256, 178] width 5 height 5
click at [167, 187] on div "в" at bounding box center [167, 187] width 5 height 13
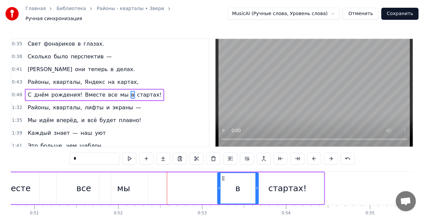
drag, startPoint x: 151, startPoint y: 174, endPoint x: 183, endPoint y: 171, distance: 32.0
click at [223, 176] on icon at bounding box center [222, 178] width 5 height 5
click at [188, 172] on div "в" at bounding box center [168, 188] width 42 height 32
click at [137, 182] on div "мы" at bounding box center [123, 188] width 49 height 32
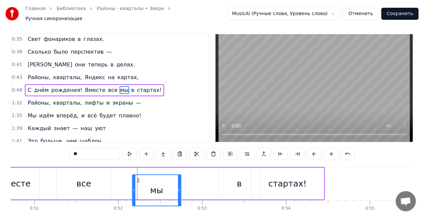
scroll to position [7, 0]
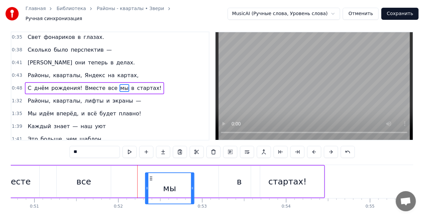
drag, startPoint x: 106, startPoint y: 176, endPoint x: 152, endPoint y: 160, distance: 48.8
click at [152, 160] on div "0:22 Больше нечего спешить — 0:24 Пусть всё будет как сейчас. 0:27 Можно просто…" at bounding box center [212, 132] width 402 height 201
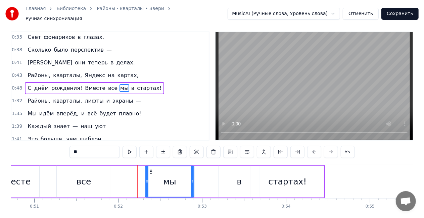
click at [89, 177] on div "все" at bounding box center [83, 181] width 15 height 13
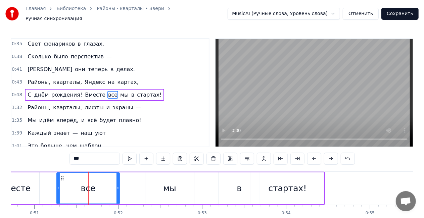
drag, startPoint x: 109, startPoint y: 183, endPoint x: 121, endPoint y: 185, distance: 12.5
click at [119, 185] on icon at bounding box center [117, 187] width 3 height 5
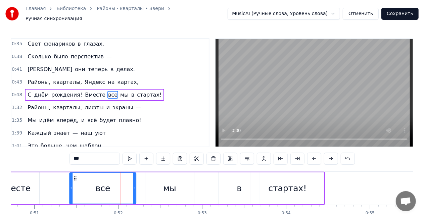
drag, startPoint x: 62, startPoint y: 173, endPoint x: 62, endPoint y: 177, distance: 3.7
click at [78, 176] on icon at bounding box center [75, 178] width 5 height 5
click at [31, 186] on div "Вместе" at bounding box center [14, 188] width 49 height 32
type input "******"
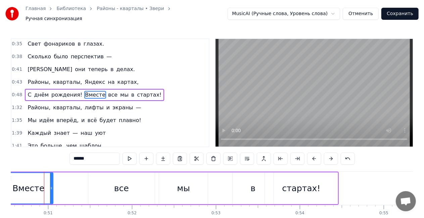
scroll to position [0, 4238]
click at [54, 184] on div "С днём рождения! Вместе все мы в стартах!" at bounding box center [96, 188] width 486 height 33
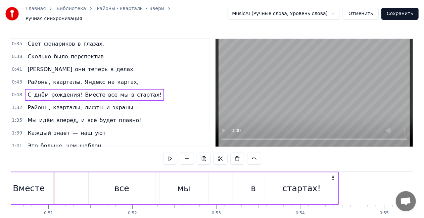
click at [45, 185] on div "Вместе" at bounding box center [28, 188] width 49 height 32
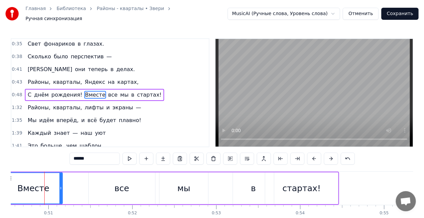
drag, startPoint x: 52, startPoint y: 184, endPoint x: 61, endPoint y: 184, distance: 9.4
click at [61, 185] on icon at bounding box center [60, 187] width 3 height 5
click at [27, 182] on div "Вместе" at bounding box center [33, 188] width 32 height 13
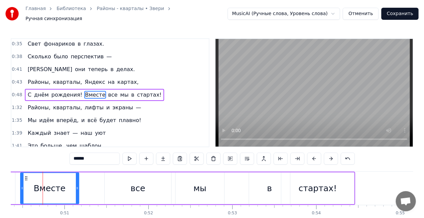
scroll to position [0, 4220]
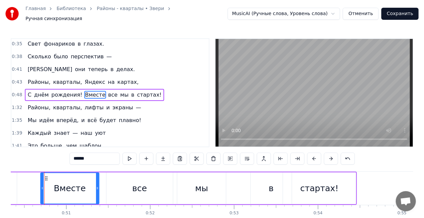
drag, startPoint x: 32, startPoint y: 174, endPoint x: 47, endPoint y: 172, distance: 14.8
click at [47, 176] on icon at bounding box center [46, 178] width 5 height 5
click at [21, 178] on div "С днём рождения! Вместе все мы в стартах!" at bounding box center [114, 188] width 486 height 33
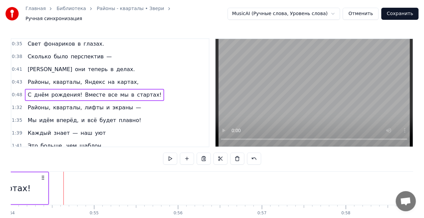
scroll to position [0, 4547]
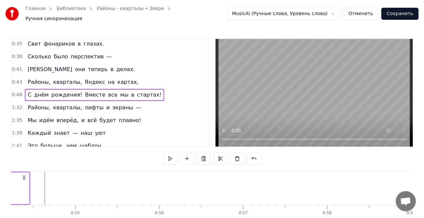
click at [45, 102] on div "Районы, кварталы, лифты и экраны —" at bounding box center [84, 108] width 119 height 12
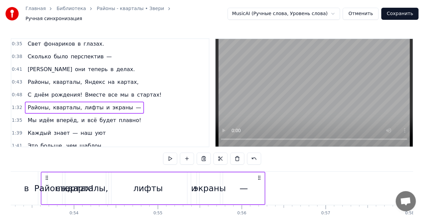
scroll to position [0, 4456]
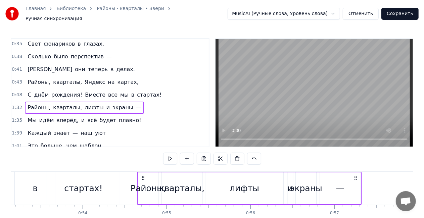
drag, startPoint x: 44, startPoint y: 174, endPoint x: 141, endPoint y: 176, distance: 96.9
click at [142, 176] on icon at bounding box center [143, 177] width 5 height 5
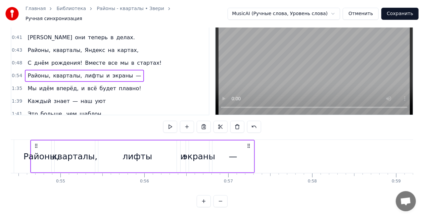
scroll to position [0, 4590]
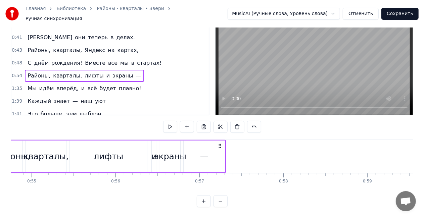
click at [214, 157] on div "—" at bounding box center [203, 157] width 41 height 32
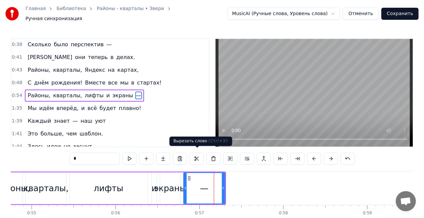
scroll to position [77, 0]
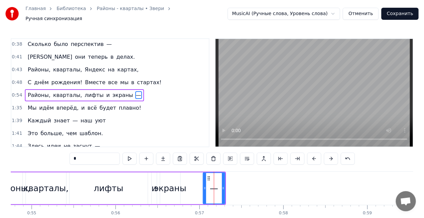
drag, startPoint x: 185, startPoint y: 186, endPoint x: 205, endPoint y: 184, distance: 19.6
click at [205, 185] on icon at bounding box center [204, 187] width 3 height 5
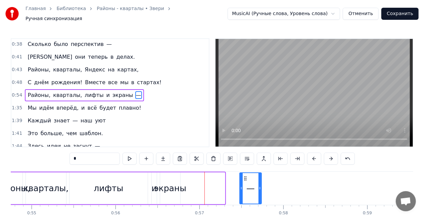
drag, startPoint x: 209, startPoint y: 173, endPoint x: 245, endPoint y: 170, distance: 36.4
click at [245, 173] on div "—" at bounding box center [249, 188] width 21 height 31
click at [171, 186] on div "экраны" at bounding box center [170, 188] width 32 height 13
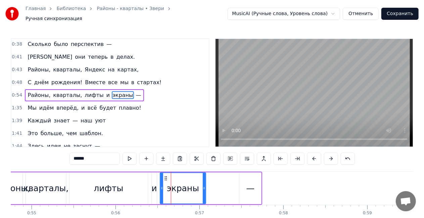
drag, startPoint x: 179, startPoint y: 186, endPoint x: 165, endPoint y: 177, distance: 16.9
click at [203, 185] on icon at bounding box center [204, 187] width 3 height 5
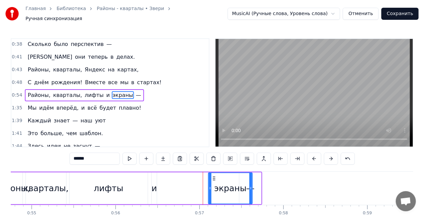
drag, startPoint x: 166, startPoint y: 175, endPoint x: 211, endPoint y: 173, distance: 45.0
click at [211, 176] on icon at bounding box center [213, 178] width 5 height 5
click at [250, 187] on div "—" at bounding box center [250, 188] width 8 height 13
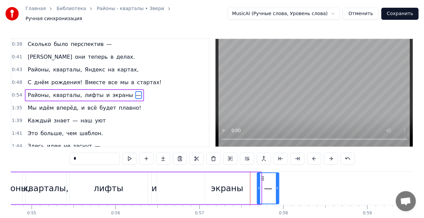
drag, startPoint x: 244, startPoint y: 175, endPoint x: 262, endPoint y: 174, distance: 17.8
click at [262, 176] on icon at bounding box center [262, 178] width 5 height 5
click at [237, 184] on div "экраны" at bounding box center [227, 188] width 32 height 13
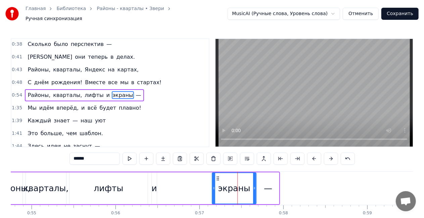
drag, startPoint x: 212, startPoint y: 174, endPoint x: 218, endPoint y: 174, distance: 6.4
click at [218, 176] on icon at bounding box center [217, 178] width 5 height 5
click at [154, 189] on div "и" at bounding box center [153, 188] width 5 height 13
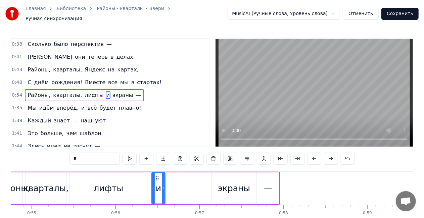
drag, startPoint x: 155, startPoint y: 185, endPoint x: 152, endPoint y: 174, distance: 11.7
click at [163, 185] on icon at bounding box center [163, 187] width 3 height 5
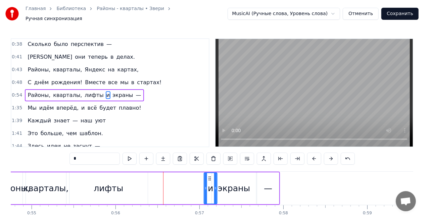
drag, startPoint x: 157, startPoint y: 176, endPoint x: 209, endPoint y: 172, distance: 52.4
click at [209, 176] on icon at bounding box center [209, 178] width 5 height 5
click at [234, 187] on div "экраны" at bounding box center [234, 188] width 32 height 13
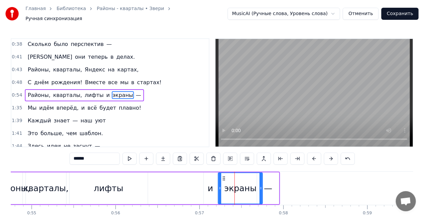
drag, startPoint x: 218, startPoint y: 175, endPoint x: 224, endPoint y: 175, distance: 6.0
click at [224, 178] on circle at bounding box center [224, 178] width 0 height 0
click at [105, 187] on div "лифты" at bounding box center [109, 188] width 30 height 13
type input "*****"
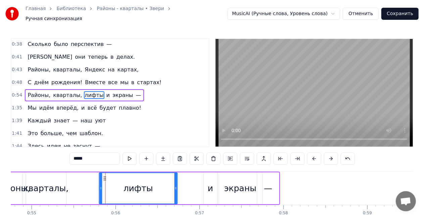
drag, startPoint x: 73, startPoint y: 174, endPoint x: 103, endPoint y: 172, distance: 29.6
click at [103, 176] on icon at bounding box center [104, 178] width 5 height 5
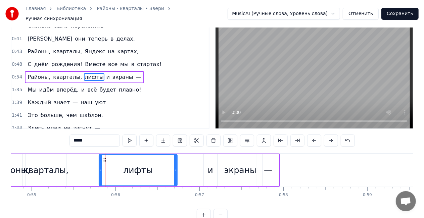
scroll to position [34, 0]
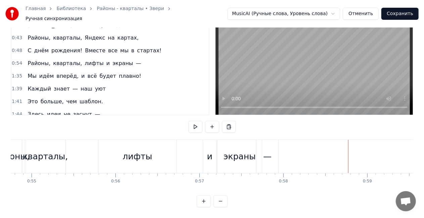
click at [121, 160] on div "лифты" at bounding box center [137, 156] width 78 height 33
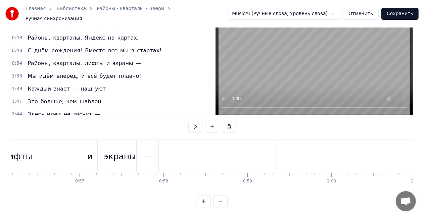
scroll to position [0, 4700]
click at [128, 150] on div "экраны" at bounding box center [129, 156] width 32 height 13
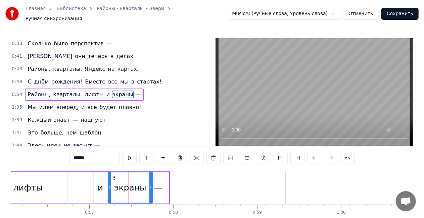
scroll to position [0, 0]
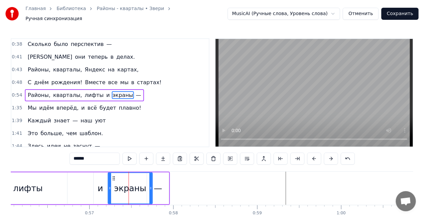
click at [158, 188] on div "—" at bounding box center [158, 188] width 8 height 13
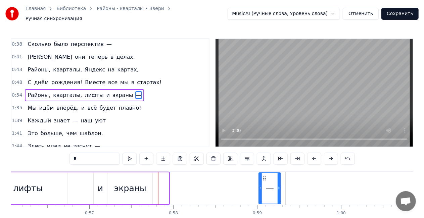
drag, startPoint x: 151, startPoint y: 173, endPoint x: 221, endPoint y: 168, distance: 70.0
click at [262, 166] on div "0:22 Больше нечего спешить — 0:24 Пусть всё будет как сейчас. 0:27 Можно просто…" at bounding box center [212, 138] width 402 height 201
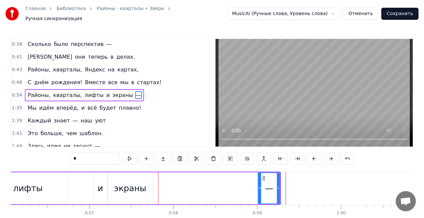
click at [134, 190] on div "экраны" at bounding box center [130, 188] width 32 height 13
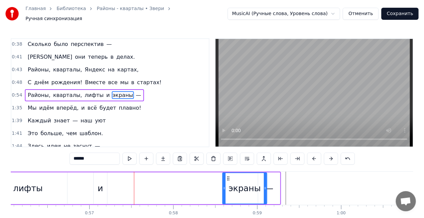
drag, startPoint x: 113, startPoint y: 175, endPoint x: 228, endPoint y: 170, distance: 114.5
click at [228, 173] on div "экраны" at bounding box center [245, 188] width 44 height 31
click at [99, 188] on div "и" at bounding box center [100, 188] width 5 height 13
type input "*"
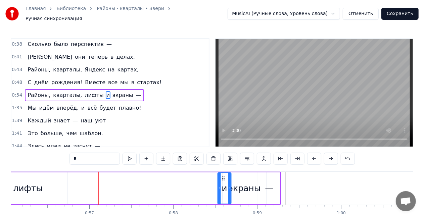
drag, startPoint x: 98, startPoint y: 174, endPoint x: 222, endPoint y: 171, distance: 123.8
click at [222, 173] on div "и" at bounding box center [224, 188] width 13 height 31
click at [221, 172] on div "Районы, кварталы, лифты и экраны —" at bounding box center [86, 188] width 390 height 33
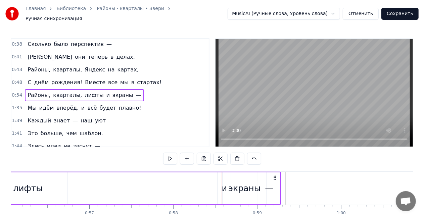
click at [23, 190] on div "лифты" at bounding box center [28, 188] width 30 height 13
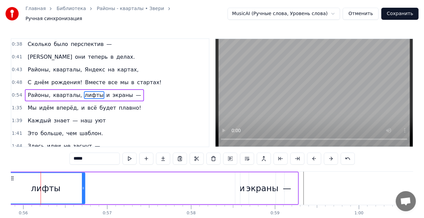
scroll to position [0, 4679]
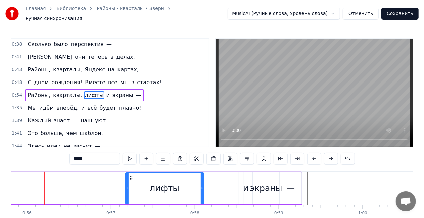
drag, startPoint x: 16, startPoint y: 174, endPoint x: 131, endPoint y: 172, distance: 115.1
click at [131, 173] on div "лифты" at bounding box center [163, 188] width 77 height 31
click at [58, 91] on span "кварталы," at bounding box center [67, 95] width 30 height 8
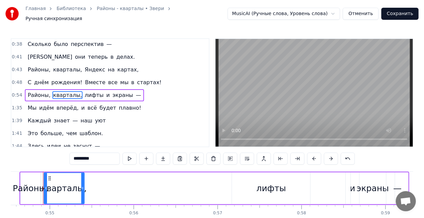
scroll to position [0, 4571]
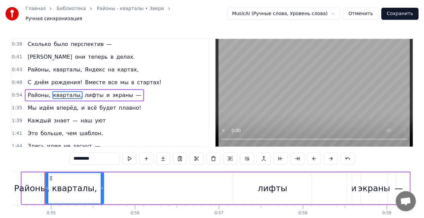
drag, startPoint x: 84, startPoint y: 186, endPoint x: 75, endPoint y: 177, distance: 12.1
click at [103, 185] on icon at bounding box center [102, 187] width 3 height 5
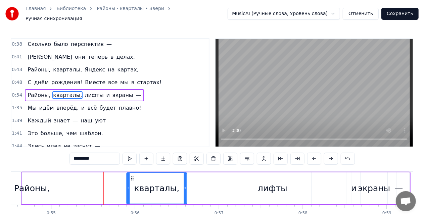
drag, startPoint x: 51, startPoint y: 174, endPoint x: 132, endPoint y: 169, distance: 81.3
click at [132, 172] on div "кварталы," at bounding box center [156, 188] width 61 height 32
click at [38, 187] on div "Районы," at bounding box center [32, 188] width 36 height 13
type input "*******"
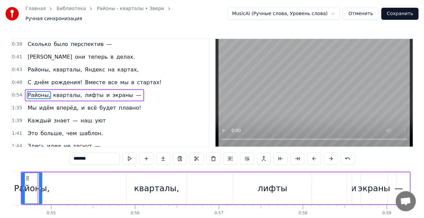
scroll to position [0, 4564]
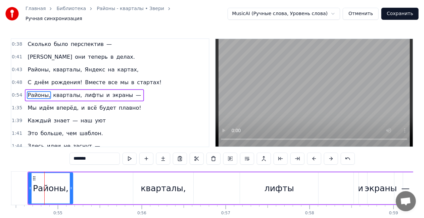
drag, startPoint x: 46, startPoint y: 186, endPoint x: 72, endPoint y: 184, distance: 26.2
click at [72, 185] on icon at bounding box center [71, 187] width 3 height 5
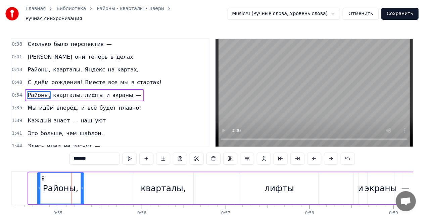
drag, startPoint x: 33, startPoint y: 174, endPoint x: 42, endPoint y: 176, distance: 8.9
click at [42, 176] on icon at bounding box center [42, 178] width 5 height 5
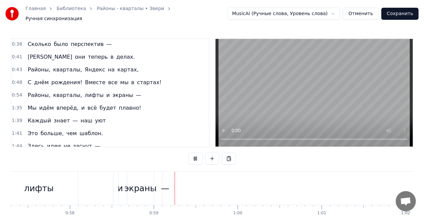
scroll to position [0, 4887]
click at [81, 102] on div "Мы идём вперёд, и всё будет плавно!" at bounding box center [84, 108] width 119 height 12
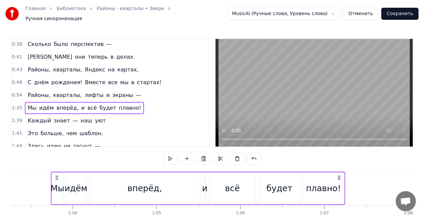
scroll to position [0, 5302]
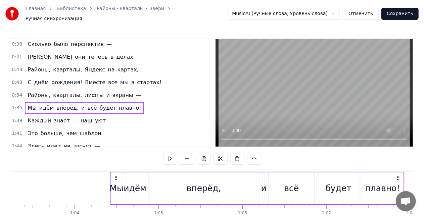
drag, startPoint x: 51, startPoint y: 175, endPoint x: 114, endPoint y: 172, distance: 63.5
click at [114, 175] on icon at bounding box center [115, 177] width 5 height 5
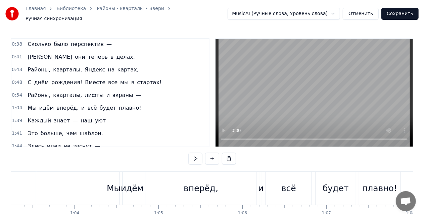
scroll to position [0, 5293]
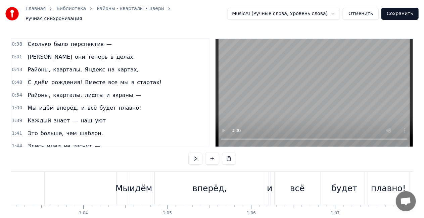
click at [153, 187] on div "Мы идём вперёд, и всё будет плавно!" at bounding box center [263, 188] width 294 height 33
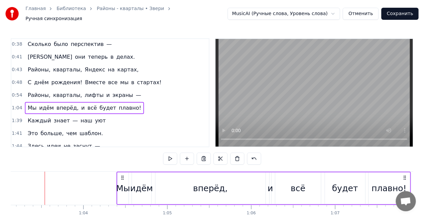
click at [145, 188] on div "идём" at bounding box center [141, 188] width 23 height 13
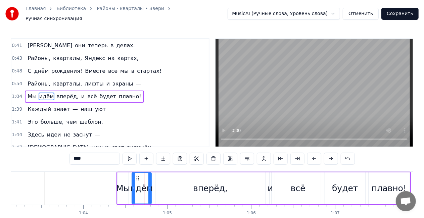
scroll to position [90, 0]
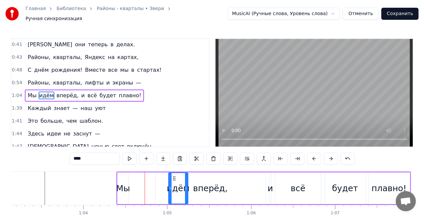
drag, startPoint x: 136, startPoint y: 174, endPoint x: 172, endPoint y: 176, distance: 36.6
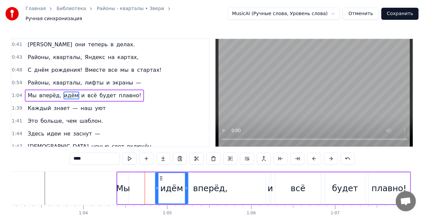
drag, startPoint x: 170, startPoint y: 185, endPoint x: 157, endPoint y: 183, distance: 13.2
click at [157, 185] on icon at bounding box center [157, 187] width 3 height 5
click at [212, 191] on div "вперёд," at bounding box center [210, 188] width 35 height 13
type input "*******"
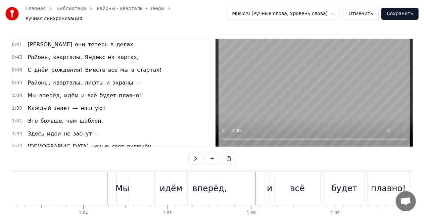
click at [182, 181] on div "идём" at bounding box center [171, 188] width 33 height 33
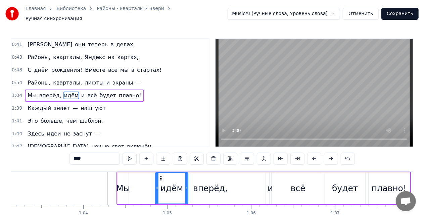
click at [203, 187] on div "вперёд," at bounding box center [210, 188] width 35 height 13
type input "*******"
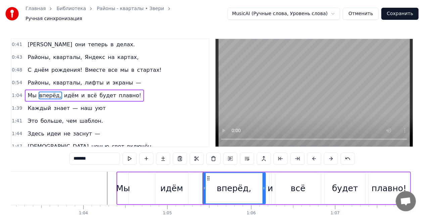
drag, startPoint x: 156, startPoint y: 183, endPoint x: 203, endPoint y: 180, distance: 47.4
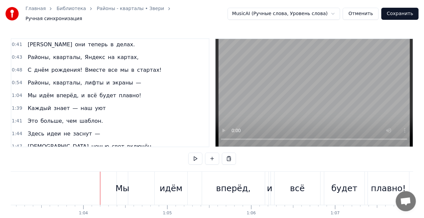
click at [216, 126] on video at bounding box center [313, 93] width 197 height 108
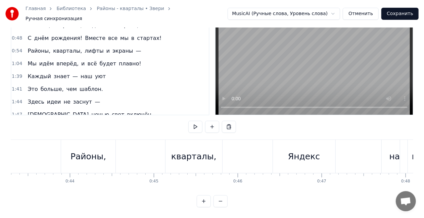
scroll to position [0, 3601]
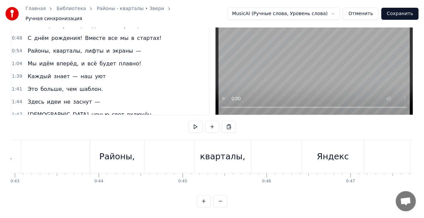
drag, startPoint x: 88, startPoint y: 146, endPoint x: 113, endPoint y: 136, distance: 27.3
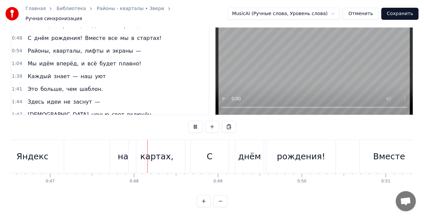
scroll to position [0, 3955]
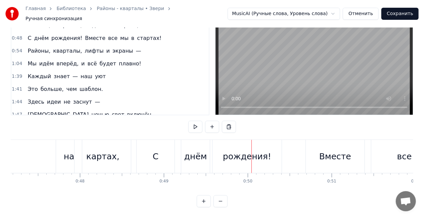
click at [240, 150] on div "рождения!" at bounding box center [247, 156] width 48 height 13
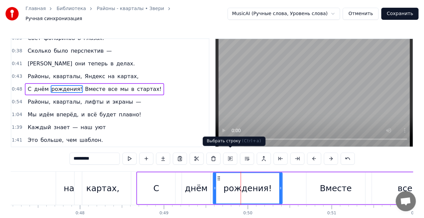
scroll to position [65, 0]
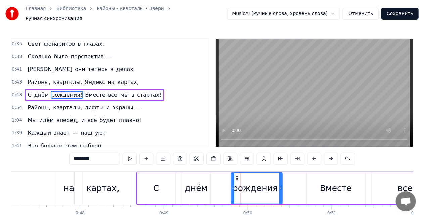
drag, startPoint x: 215, startPoint y: 184, endPoint x: 236, endPoint y: 173, distance: 24.6
click at [233, 182] on div at bounding box center [232, 188] width 3 height 31
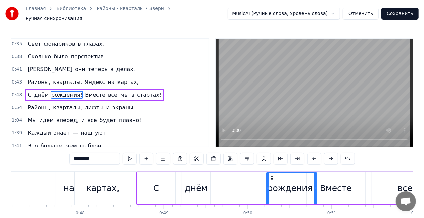
drag, startPoint x: 238, startPoint y: 173, endPoint x: 273, endPoint y: 168, distance: 35.0
click at [273, 168] on div "0:22 Больше нечего спешить — 0:24 Пусть всё будет как сейчас. 0:27 Можно просто…" at bounding box center [212, 138] width 402 height 201
click at [199, 187] on div "днём" at bounding box center [196, 188] width 23 height 13
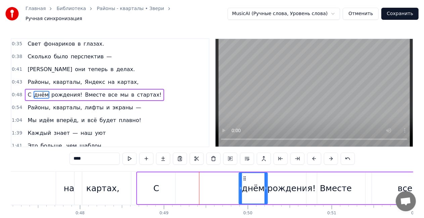
drag, startPoint x: 222, startPoint y: 172, endPoint x: 244, endPoint y: 168, distance: 22.7
click at [244, 172] on div "С днём рождения! Вместе все мы в стартах!" at bounding box center [379, 188] width 486 height 33
click at [162, 185] on div "С" at bounding box center [156, 188] width 38 height 32
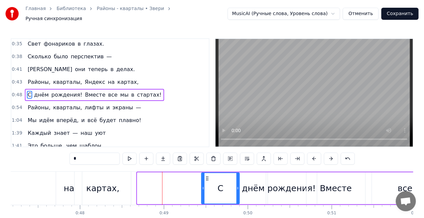
drag, startPoint x: 177, startPoint y: 171, endPoint x: 206, endPoint y: 169, distance: 28.9
click at [206, 172] on div "С" at bounding box center [220, 188] width 39 height 32
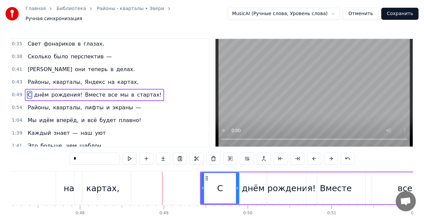
click at [120, 175] on div "картах," at bounding box center [102, 188] width 56 height 33
type input "*******"
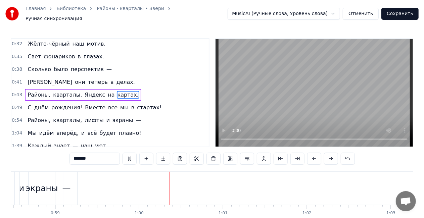
scroll to position [0, 4979]
click at [83, 127] on div "Мы идём вперёд, и всё будет плавно!" at bounding box center [84, 133] width 119 height 12
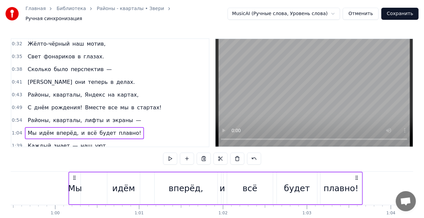
scroll to position [0, 4982]
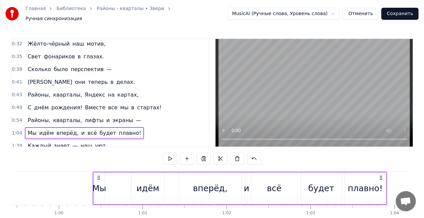
drag, startPoint x: 51, startPoint y: 173, endPoint x: 99, endPoint y: 169, distance: 48.5
click at [99, 172] on div "Мы идём вперёд, и всё будет плавно!" at bounding box center [240, 188] width 294 height 33
click at [96, 184] on div "Мы" at bounding box center [99, 188] width 14 height 13
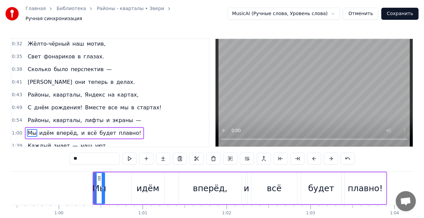
scroll to position [90, 0]
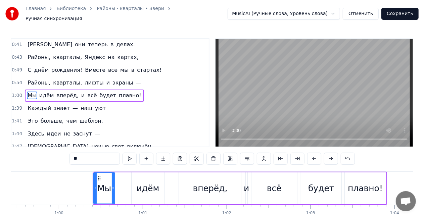
drag, startPoint x: 103, startPoint y: 185, endPoint x: 113, endPoint y: 184, distance: 10.1
click at [113, 185] on icon at bounding box center [113, 187] width 3 height 5
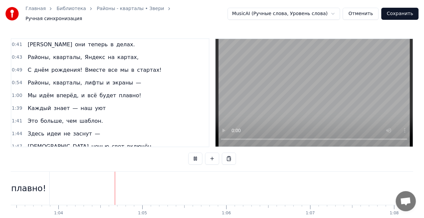
scroll to position [0, 5328]
click at [57, 102] on div "Каждый знает — наш уют" at bounding box center [67, 108] width 84 height 12
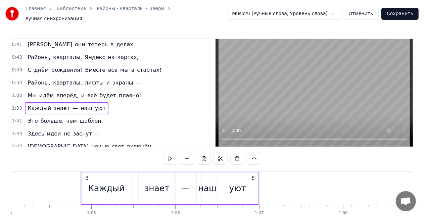
scroll to position [0, 5363]
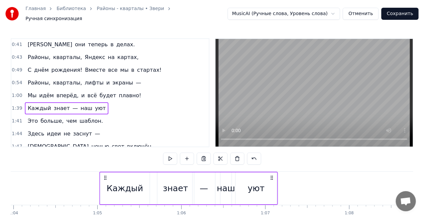
drag, startPoint x: 50, startPoint y: 173, endPoint x: 104, endPoint y: 168, distance: 54.5
click at [104, 172] on div "Каждый знает — наш уют" at bounding box center [188, 188] width 178 height 33
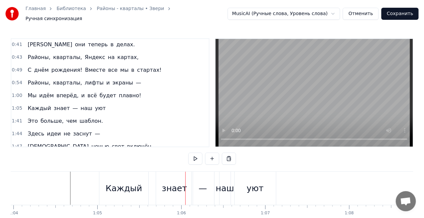
click at [50, 102] on div "Каждый знает — наш уют" at bounding box center [67, 108] width 84 height 12
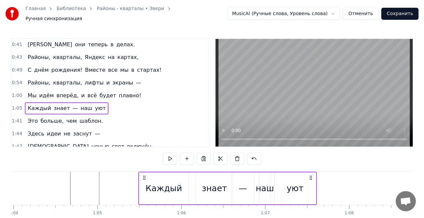
drag, startPoint x: 105, startPoint y: 172, endPoint x: 121, endPoint y: 169, distance: 16.0
click at [144, 168] on div "0:22 Больше нечего спешить — 0:24 Пусть всё будет как сейчас. 0:27 Можно просто…" at bounding box center [212, 138] width 402 height 201
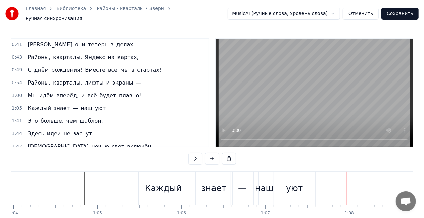
click at [64, 115] on div "Это больше, чем шаблон." at bounding box center [65, 121] width 80 height 12
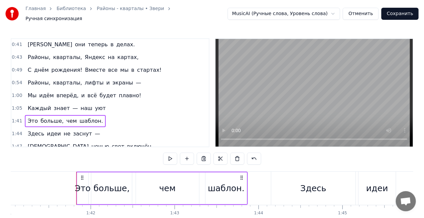
scroll to position [0, 8503]
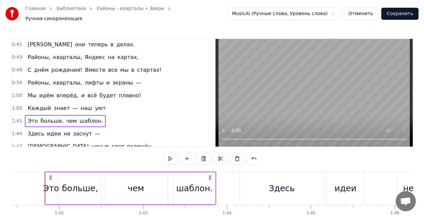
click at [47, 186] on div "Это" at bounding box center [51, 188] width 16 height 13
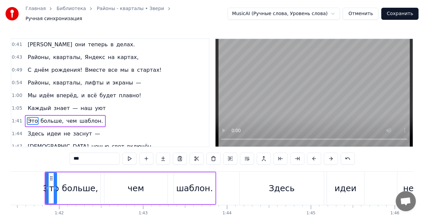
scroll to position [115, 0]
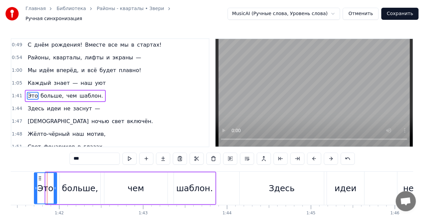
drag, startPoint x: 47, startPoint y: 188, endPoint x: 36, endPoint y: 187, distance: 11.8
click at [36, 187] on div at bounding box center [36, 188] width 3 height 31
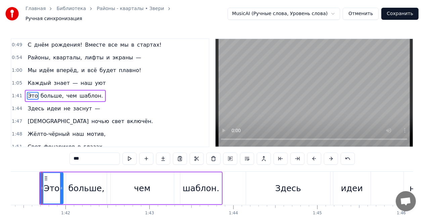
scroll to position [0, 8494]
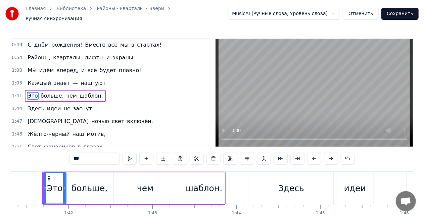
click at [58, 90] on div "Это больше, чем шаблон." at bounding box center [65, 96] width 80 height 12
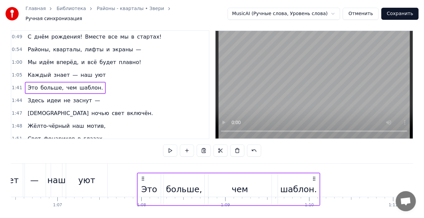
scroll to position [9, 0]
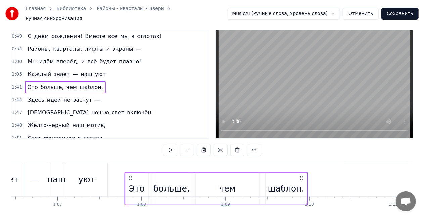
drag, startPoint x: 52, startPoint y: 174, endPoint x: 132, endPoint y: 171, distance: 79.5
click at [132, 172] on div "Это больше, чем шаблон." at bounding box center [215, 188] width 183 height 33
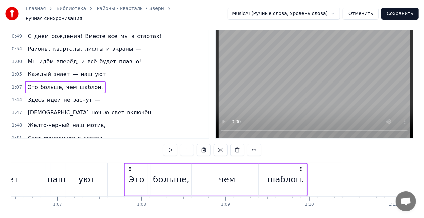
click at [81, 163] on div "уют" at bounding box center [86, 179] width 41 height 33
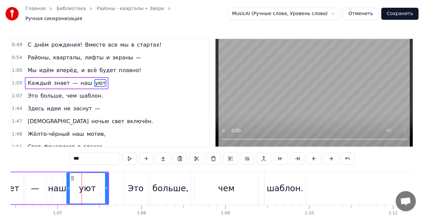
scroll to position [103, 0]
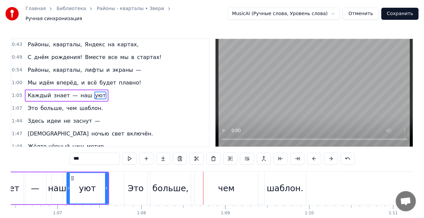
click at [61, 102] on div "Это больше, чем шаблон." at bounding box center [65, 108] width 80 height 12
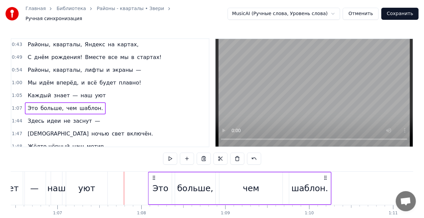
drag, startPoint x: 131, startPoint y: 173, endPoint x: 162, endPoint y: 171, distance: 30.9
click at [157, 175] on icon at bounding box center [153, 177] width 5 height 5
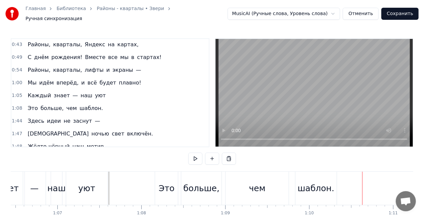
click at [62, 115] on div "Здесь идеи не заснут —" at bounding box center [64, 121] width 78 height 12
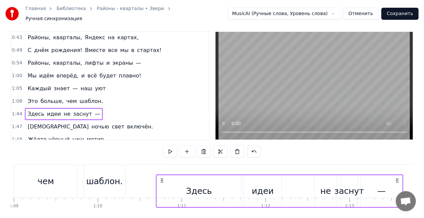
scroll to position [10, 0]
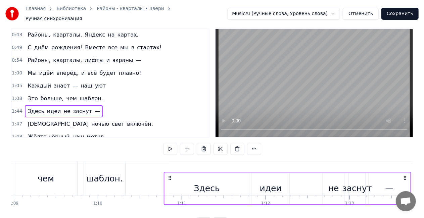
drag, startPoint x: 50, startPoint y: 174, endPoint x: 169, endPoint y: 172, distance: 119.1
click at [169, 175] on icon at bounding box center [169, 177] width 5 height 5
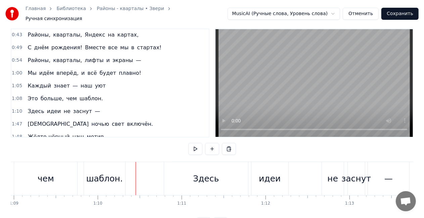
click at [218, 180] on div "Здесь" at bounding box center [206, 178] width 84 height 33
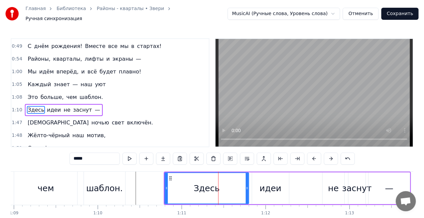
scroll to position [127, 0]
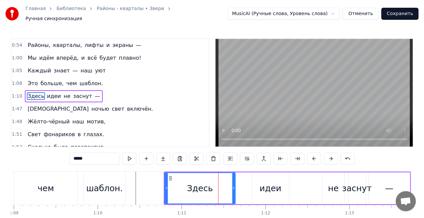
drag, startPoint x: 247, startPoint y: 186, endPoint x: 233, endPoint y: 185, distance: 13.8
click at [233, 185] on icon at bounding box center [233, 187] width 3 height 5
click at [278, 189] on div "идеи" at bounding box center [270, 188] width 22 height 13
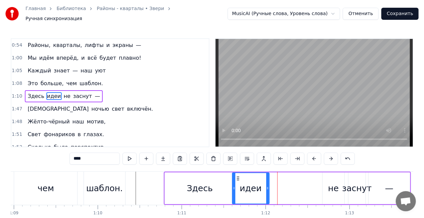
drag, startPoint x: 256, startPoint y: 174, endPoint x: 235, endPoint y: 171, distance: 21.0
click at [235, 173] on div "идеи" at bounding box center [250, 188] width 37 height 31
click at [329, 178] on div "не" at bounding box center [333, 188] width 22 height 32
type input "**"
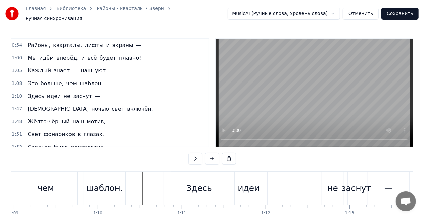
click at [329, 183] on div "не" at bounding box center [332, 188] width 11 height 13
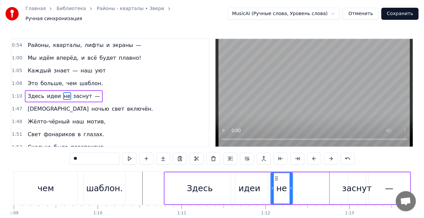
drag, startPoint x: 328, startPoint y: 175, endPoint x: 276, endPoint y: 170, distance: 52.5
click at [276, 173] on div "не" at bounding box center [281, 188] width 21 height 31
click at [357, 184] on div "заснут" at bounding box center [357, 188] width 30 height 13
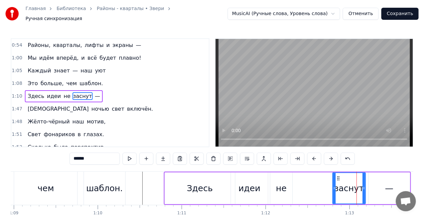
drag, startPoint x: 349, startPoint y: 184, endPoint x: 328, endPoint y: 180, distance: 21.5
click at [333, 182] on div at bounding box center [334, 188] width 3 height 31
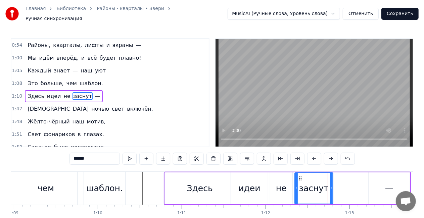
drag, startPoint x: 331, startPoint y: 176, endPoint x: 297, endPoint y: 173, distance: 34.3
click at [297, 176] on icon at bounding box center [299, 178] width 5 height 5
click at [386, 184] on div "—" at bounding box center [389, 188] width 8 height 13
type input "*"
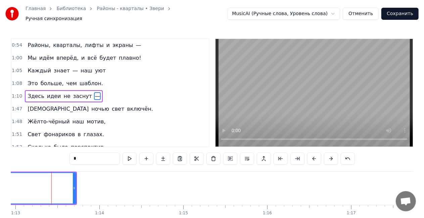
scroll to position [0, 6123]
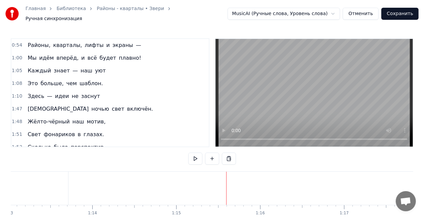
click at [46, 92] on span "—" at bounding box center [49, 96] width 7 height 8
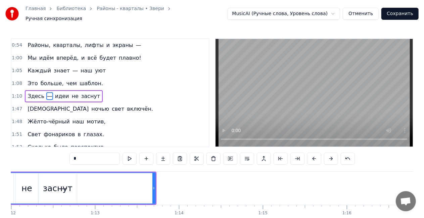
scroll to position [0, 5962]
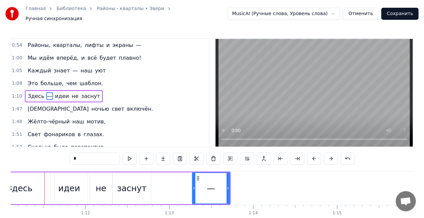
drag, startPoint x: 47, startPoint y: 186, endPoint x: 194, endPoint y: 182, distance: 146.9
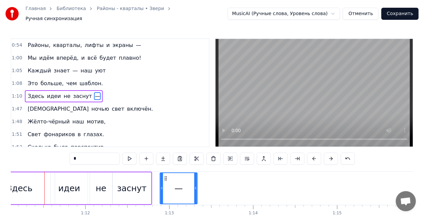
drag, startPoint x: 197, startPoint y: 174, endPoint x: 154, endPoint y: 172, distance: 42.6
click at [163, 176] on icon at bounding box center [165, 178] width 5 height 5
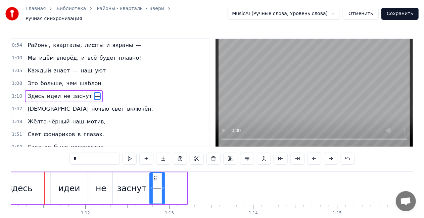
drag, startPoint x: 185, startPoint y: 186, endPoint x: 162, endPoint y: 186, distance: 23.1
click at [163, 188] on div at bounding box center [163, 188] width 3 height 31
click at [66, 103] on div "Даже ночью свет включён." at bounding box center [90, 109] width 131 height 12
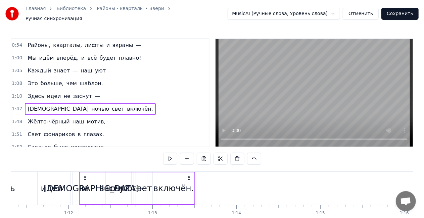
scroll to position [0, 5978]
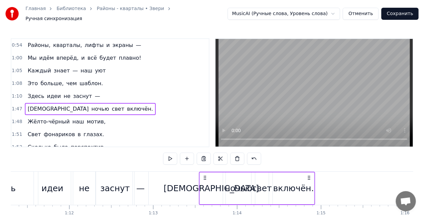
drag, startPoint x: 51, startPoint y: 175, endPoint x: 205, endPoint y: 170, distance: 154.3
click at [205, 172] on div "Даже ночью свет включён." at bounding box center [257, 188] width 116 height 33
click at [207, 186] on div "[DEMOGRAPHIC_DATA]" at bounding box center [210, 188] width 95 height 13
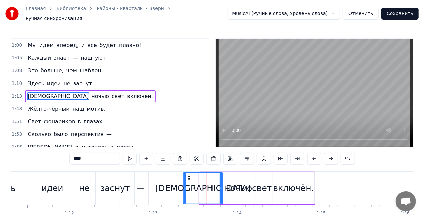
drag, startPoint x: 200, startPoint y: 186, endPoint x: 181, endPoint y: 187, distance: 18.8
click at [183, 187] on icon at bounding box center [184, 187] width 3 height 5
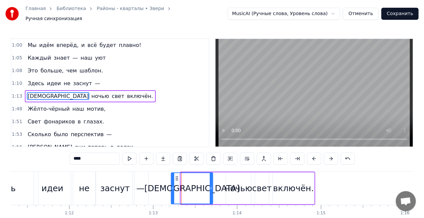
drag, startPoint x: 184, startPoint y: 174, endPoint x: 175, endPoint y: 175, distance: 8.8
click at [175, 176] on icon at bounding box center [176, 178] width 5 height 5
click at [287, 188] on div "включён." at bounding box center [293, 188] width 41 height 13
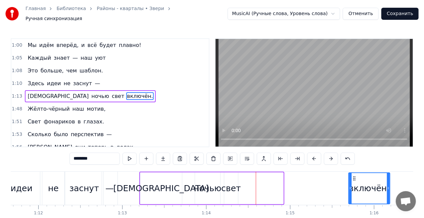
scroll to position [0, 6018]
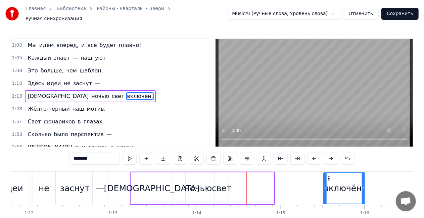
drag, startPoint x: 277, startPoint y: 174, endPoint x: 321, endPoint y: 181, distance: 44.8
click at [328, 173] on div "включён." at bounding box center [343, 188] width 41 height 31
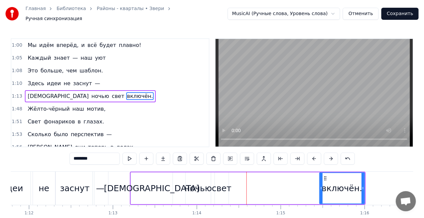
drag, startPoint x: 324, startPoint y: 186, endPoint x: 320, endPoint y: 186, distance: 3.7
click at [320, 186] on icon at bounding box center [321, 187] width 3 height 5
drag, startPoint x: 320, startPoint y: 184, endPoint x: 303, endPoint y: 183, distance: 16.5
click at [305, 185] on icon at bounding box center [306, 187] width 3 height 5
click at [221, 184] on div "свет" at bounding box center [221, 188] width 19 height 13
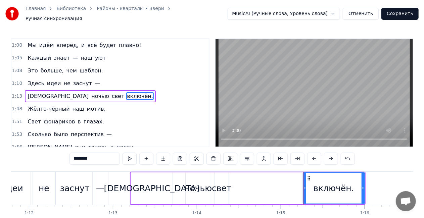
type input "****"
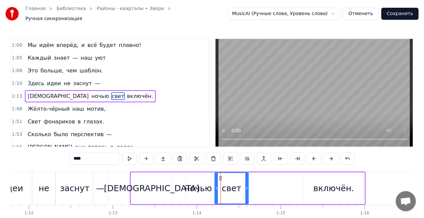
drag, startPoint x: 227, startPoint y: 186, endPoint x: 242, endPoint y: 178, distance: 16.2
click at [248, 181] on div at bounding box center [246, 188] width 3 height 31
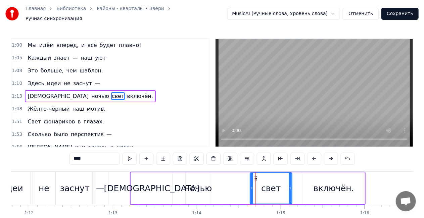
drag, startPoint x: 219, startPoint y: 174, endPoint x: 254, endPoint y: 180, distance: 34.7
click at [258, 176] on icon at bounding box center [255, 178] width 5 height 5
click at [219, 188] on div "Даже ночью свет включён." at bounding box center [247, 188] width 235 height 33
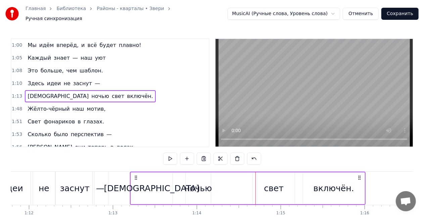
click at [192, 182] on div "ночью" at bounding box center [197, 188] width 27 height 13
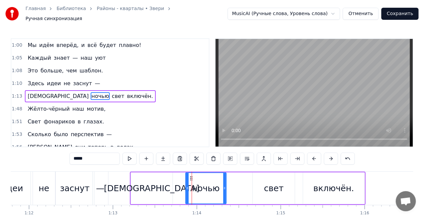
drag, startPoint x: 209, startPoint y: 184, endPoint x: 219, endPoint y: 184, distance: 10.1
click at [225, 185] on icon at bounding box center [224, 187] width 3 height 5
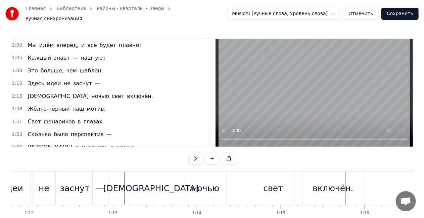
click at [144, 182] on div "[DEMOGRAPHIC_DATA]" at bounding box center [150, 188] width 95 height 13
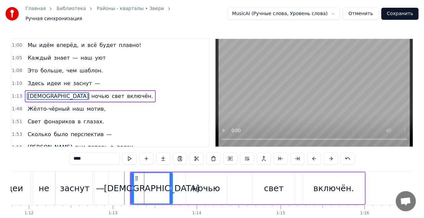
click at [195, 185] on div "ночью" at bounding box center [205, 188] width 27 height 13
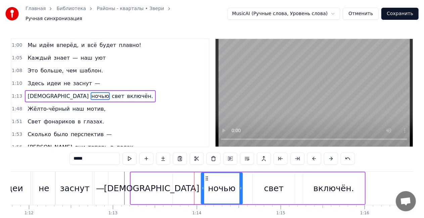
drag, startPoint x: 190, startPoint y: 174, endPoint x: 206, endPoint y: 174, distance: 15.4
click at [206, 176] on icon at bounding box center [206, 178] width 5 height 5
click at [156, 185] on div "[DEMOGRAPHIC_DATA]" at bounding box center [151, 188] width 95 height 13
type input "****"
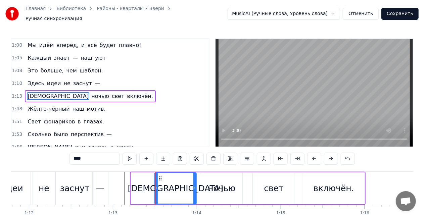
drag, startPoint x: 152, startPoint y: 174, endPoint x: 160, endPoint y: 174, distance: 7.4
click at [160, 176] on icon at bounding box center [159, 178] width 5 height 5
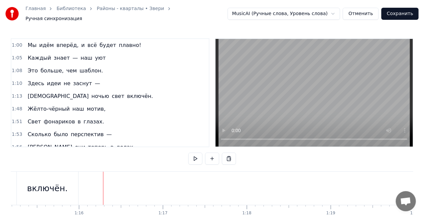
scroll to position [0, 6362]
click at [64, 103] on div "Жёлто-чёрный наш мотив," at bounding box center [66, 109] width 83 height 12
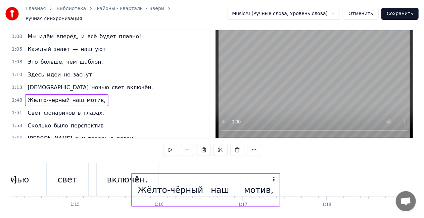
scroll to position [11, 0]
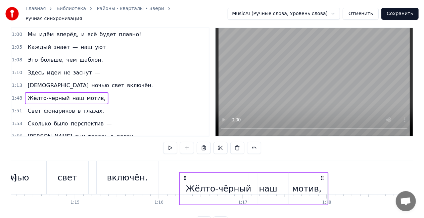
drag, startPoint x: 50, startPoint y: 174, endPoint x: 184, endPoint y: 173, distance: 134.8
click at [184, 175] on icon at bounding box center [184, 177] width 5 height 5
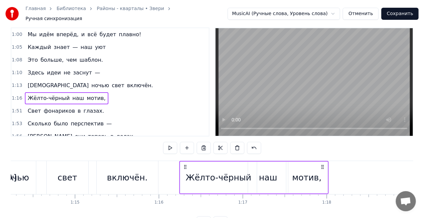
click at [93, 161] on div "Даже ночью свет включён." at bounding box center [54, 177] width 212 height 33
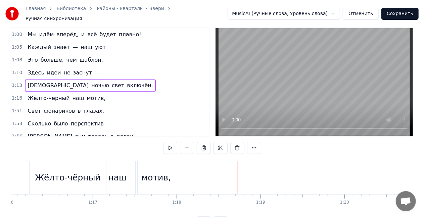
scroll to position [0, 6355]
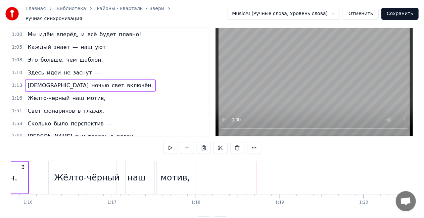
click at [176, 177] on div "мотив," at bounding box center [175, 177] width 30 height 13
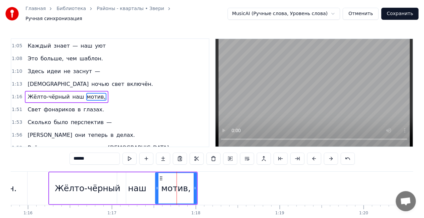
scroll to position [153, 0]
drag, startPoint x: 195, startPoint y: 184, endPoint x: 201, endPoint y: 182, distance: 6.7
click at [207, 185] on icon at bounding box center [206, 187] width 3 height 5
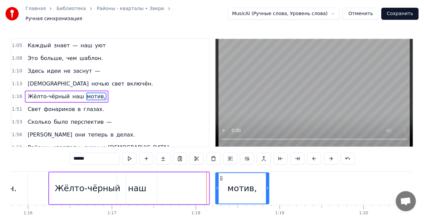
drag, startPoint x: 160, startPoint y: 174, endPoint x: 220, endPoint y: 173, distance: 60.4
click at [220, 176] on icon at bounding box center [220, 178] width 5 height 5
click at [132, 187] on div "наш" at bounding box center [137, 188] width 18 height 13
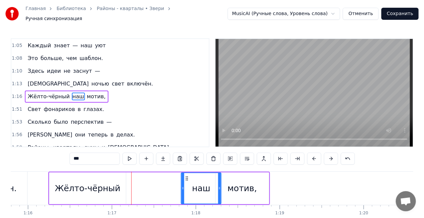
drag, startPoint x: 123, startPoint y: 174, endPoint x: 130, endPoint y: 179, distance: 7.9
click at [187, 173] on div "наш" at bounding box center [200, 188] width 39 height 31
click at [85, 184] on div "Жёлто-чёрный" at bounding box center [88, 188] width 66 height 13
type input "**********"
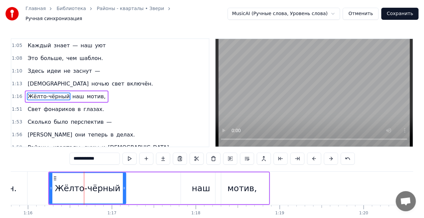
drag, startPoint x: 136, startPoint y: 183, endPoint x: 149, endPoint y: 182, distance: 12.9
click at [155, 182] on div "Жёлто-чёрный наш мотив," at bounding box center [158, 188] width 221 height 33
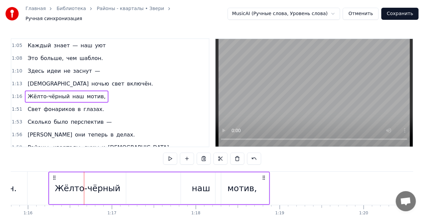
click at [102, 185] on div "Жёлто-чёрный" at bounding box center [88, 188] width 66 height 13
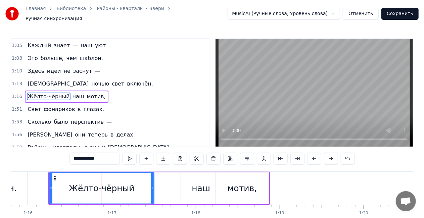
drag, startPoint x: 125, startPoint y: 184, endPoint x: 156, endPoint y: 183, distance: 31.2
click at [154, 185] on icon at bounding box center [152, 187] width 3 height 5
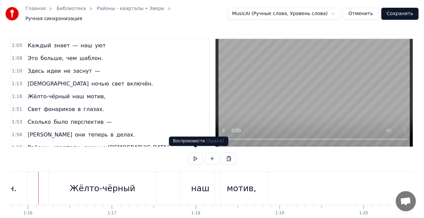
scroll to position [0, 6349]
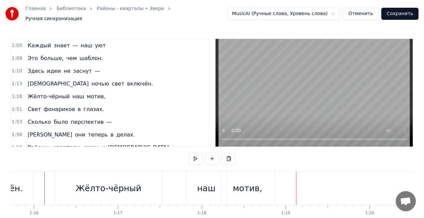
click at [197, 194] on div "наш" at bounding box center [206, 188] width 40 height 33
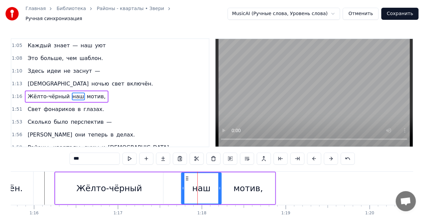
drag, startPoint x: 193, startPoint y: 175, endPoint x: 187, endPoint y: 175, distance: 5.7
click at [187, 178] on circle at bounding box center [187, 178] width 0 height 0
click at [242, 182] on div "мотив," at bounding box center [248, 188] width 30 height 13
type input "******"
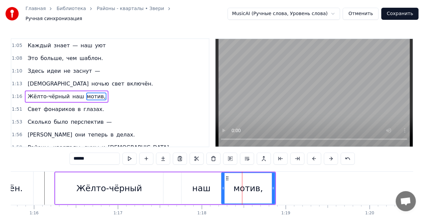
click at [171, 175] on div "Жёлто-чёрный наш мотив," at bounding box center [164, 188] width 221 height 33
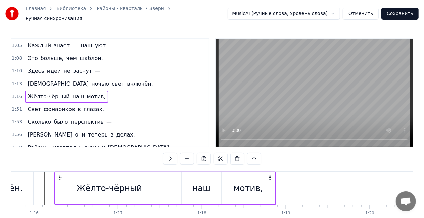
click at [68, 103] on div "[PERSON_NAME] в глазах." at bounding box center [66, 109] width 82 height 12
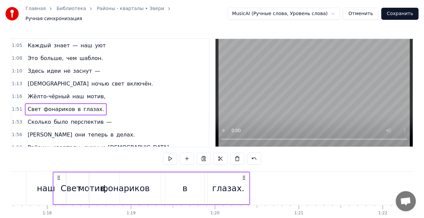
scroll to position [0, 6501]
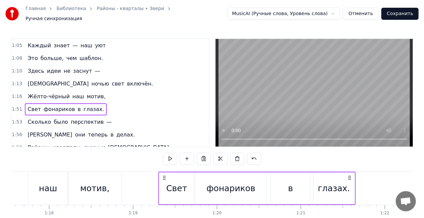
drag, startPoint x: 50, startPoint y: 174, endPoint x: 164, endPoint y: 172, distance: 113.7
click at [164, 175] on icon at bounding box center [164, 177] width 5 height 5
click at [93, 167] on div "0:22 Больше нечего спешить — 0:24 Пусть всё будет как сейчас. 0:27 Можно просто…" at bounding box center [212, 138] width 402 height 201
click at [93, 172] on div "мотив," at bounding box center [94, 188] width 53 height 33
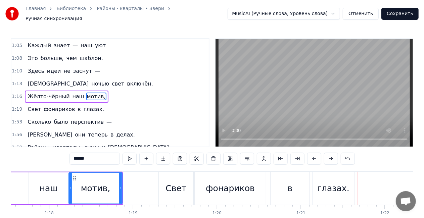
click at [298, 184] on div "в" at bounding box center [289, 188] width 39 height 33
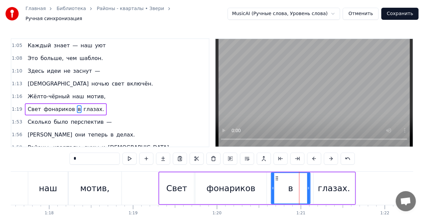
scroll to position [165, 0]
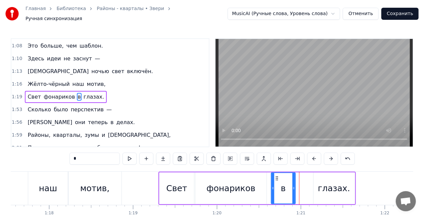
drag, startPoint x: 308, startPoint y: 185, endPoint x: 293, endPoint y: 184, distance: 14.8
click at [293, 185] on icon at bounding box center [293, 187] width 3 height 5
click at [318, 186] on div "глазах." at bounding box center [333, 188] width 41 height 32
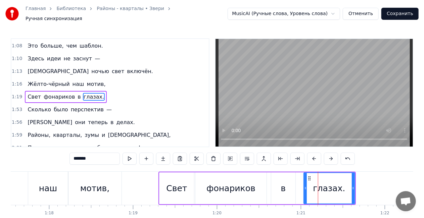
drag, startPoint x: 314, startPoint y: 184, endPoint x: 301, endPoint y: 184, distance: 12.4
click at [304, 185] on icon at bounding box center [305, 187] width 3 height 5
click at [265, 173] on div "фонариков" at bounding box center [230, 188] width 71 height 32
type input "*********"
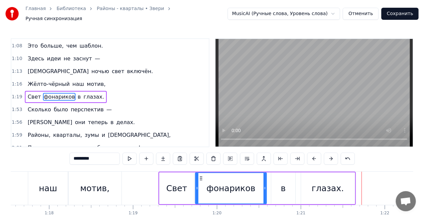
click at [70, 106] on span "перспектив" at bounding box center [87, 110] width 34 height 8
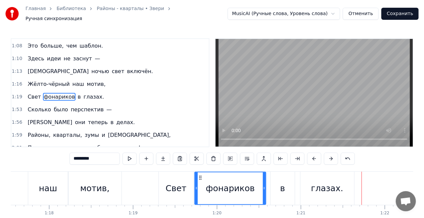
click at [63, 104] on div "[PERSON_NAME] было перспектив —" at bounding box center [70, 110] width 90 height 12
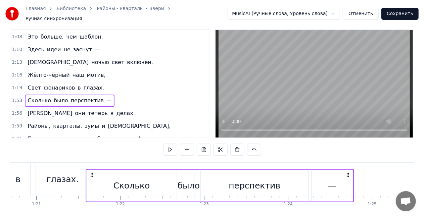
scroll to position [9, 0]
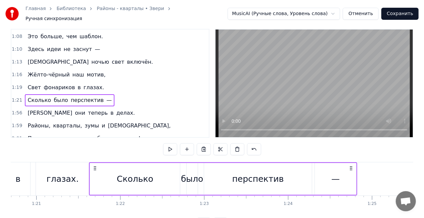
click at [75, 168] on div "глазах." at bounding box center [63, 178] width 54 height 33
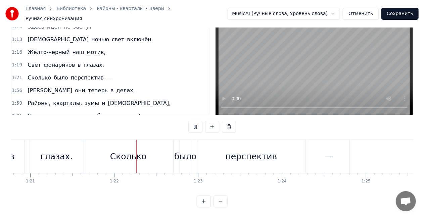
scroll to position [0, 6811]
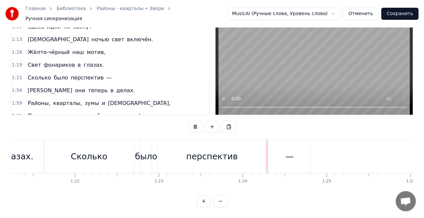
click at [227, 71] on video at bounding box center [313, 61] width 197 height 108
click at [103, 155] on div "Сколько" at bounding box center [89, 156] width 37 height 13
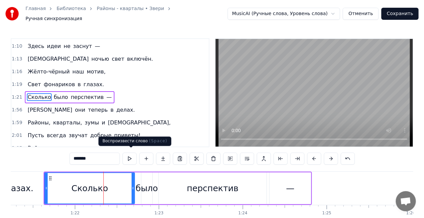
scroll to position [178, 0]
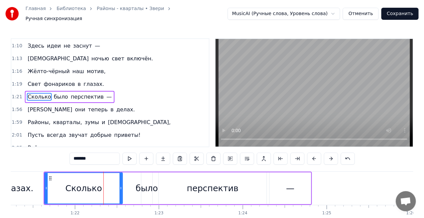
drag, startPoint x: 133, startPoint y: 184, endPoint x: 128, endPoint y: 186, distance: 5.2
click at [119, 185] on icon at bounding box center [120, 187] width 3 height 5
click at [146, 187] on div "было" at bounding box center [146, 188] width 22 height 13
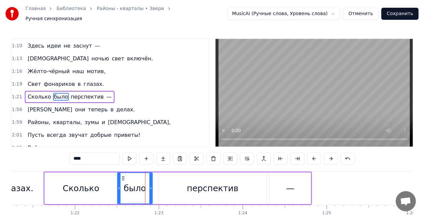
drag, startPoint x: 143, startPoint y: 185, endPoint x: 119, endPoint y: 182, distance: 24.0
click at [119, 185] on icon at bounding box center [119, 187] width 3 height 5
click at [219, 189] on div "перспектив" at bounding box center [213, 188] width 52 height 13
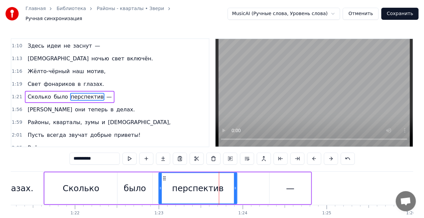
drag, startPoint x: 260, startPoint y: 185, endPoint x: 236, endPoint y: 185, distance: 24.5
click at [234, 185] on icon at bounding box center [235, 187] width 3 height 5
click at [289, 184] on div "—" at bounding box center [290, 188] width 8 height 13
type input "*"
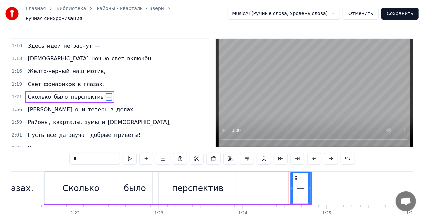
drag, startPoint x: 271, startPoint y: 185, endPoint x: 296, endPoint y: 175, distance: 27.1
click at [293, 180] on div at bounding box center [291, 188] width 3 height 31
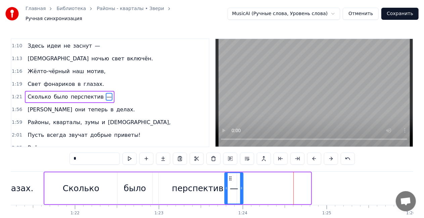
drag, startPoint x: 298, startPoint y: 172, endPoint x: 231, endPoint y: 169, distance: 67.5
click at [231, 173] on div "—" at bounding box center [234, 188] width 18 height 31
click at [47, 104] on div "И они теперь в делах." at bounding box center [81, 110] width 113 height 12
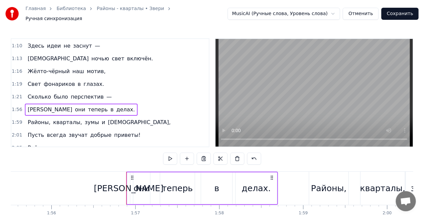
scroll to position [0, 9766]
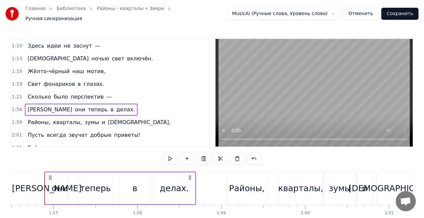
click at [50, 184] on div "И они теперь в делах." at bounding box center [120, 188] width 152 height 33
click at [46, 186] on div "[PERSON_NAME]" at bounding box center [47, 188] width 70 height 13
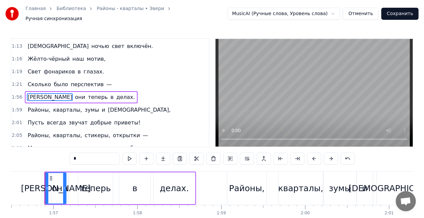
drag, startPoint x: 46, startPoint y: 186, endPoint x: 58, endPoint y: 175, distance: 16.2
click at [64, 185] on icon at bounding box center [64, 187] width 3 height 5
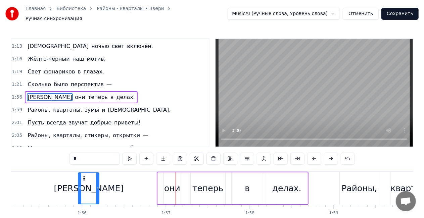
scroll to position [0, 9652]
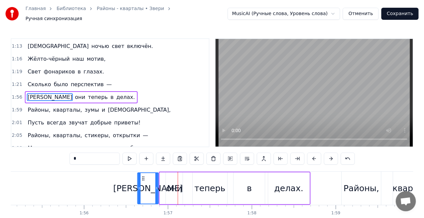
drag, startPoint x: 46, startPoint y: 173, endPoint x: 141, endPoint y: 168, distance: 95.1
click at [141, 168] on div "0:22 Больше нечего спешить — 0:24 Пусть всё будет как сейчас. 0:27 Можно просто…" at bounding box center [212, 138] width 402 height 201
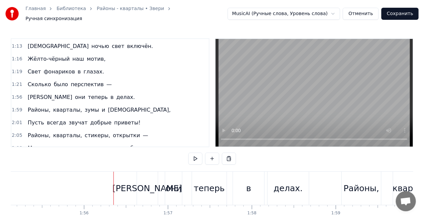
click at [239, 175] on div "в" at bounding box center [248, 188] width 31 height 33
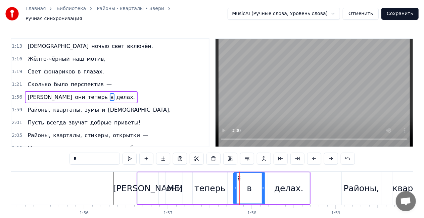
click at [50, 91] on div "И они теперь в делах." at bounding box center [81, 97] width 113 height 12
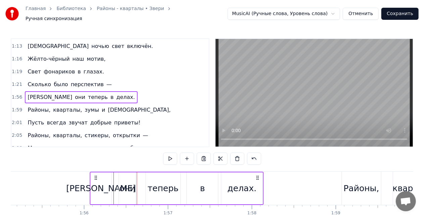
drag, startPoint x: 140, startPoint y: 173, endPoint x: 93, endPoint y: 170, distance: 47.0
click at [93, 172] on div "И они теперь в делах." at bounding box center [177, 188] width 174 height 33
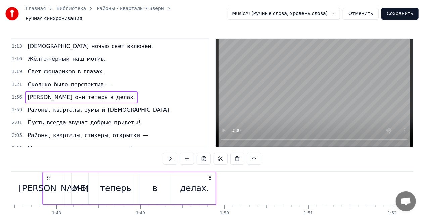
drag, startPoint x: 94, startPoint y: 173, endPoint x: 45, endPoint y: 171, distance: 49.4
click at [45, 172] on div "И они теперь в делах." at bounding box center [129, 188] width 174 height 33
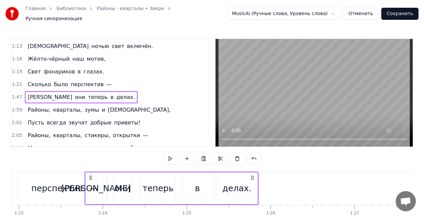
scroll to position [0, 6950]
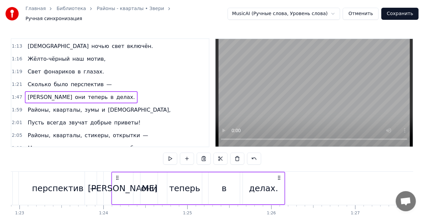
drag, startPoint x: 46, startPoint y: 172, endPoint x: 116, endPoint y: 172, distance: 69.8
click at [116, 175] on icon at bounding box center [117, 177] width 5 height 5
click at [46, 172] on div "перспектив" at bounding box center [57, 188] width 78 height 33
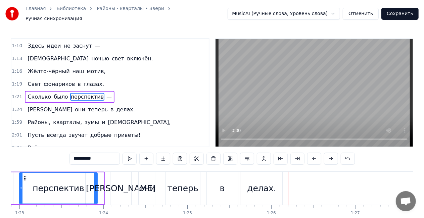
click at [113, 190] on div "[PERSON_NAME]" at bounding box center [120, 188] width 21 height 33
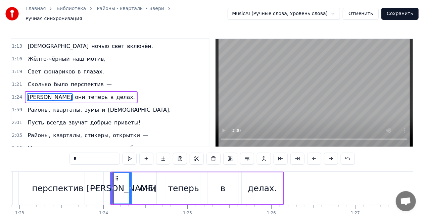
click at [143, 190] on div "они" at bounding box center [148, 188] width 16 height 13
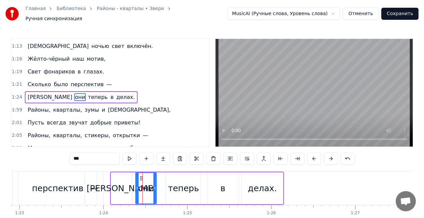
drag, startPoint x: 141, startPoint y: 184, endPoint x: 141, endPoint y: 178, distance: 6.0
click at [136, 185] on icon at bounding box center [137, 187] width 3 height 5
drag, startPoint x: 141, startPoint y: 178, endPoint x: 136, endPoint y: 176, distance: 4.6
click at [136, 176] on div "они" at bounding box center [145, 188] width 21 height 31
drag, startPoint x: 140, startPoint y: 175, endPoint x: 134, endPoint y: 174, distance: 5.4
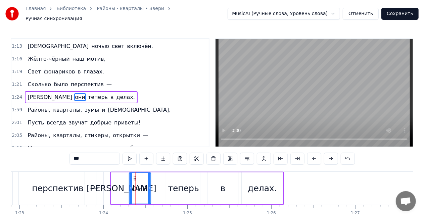
click at [134, 178] on circle at bounding box center [134, 178] width 0 height 0
click at [178, 190] on div "теперь" at bounding box center [183, 188] width 31 height 13
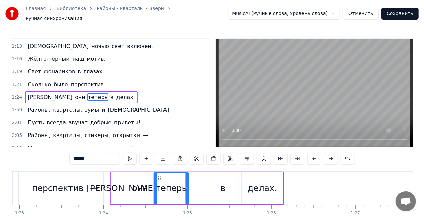
drag, startPoint x: 171, startPoint y: 173, endPoint x: 166, endPoint y: 172, distance: 4.7
click at [158, 176] on icon at bounding box center [159, 178] width 5 height 5
click at [218, 181] on div "в" at bounding box center [222, 188] width 31 height 32
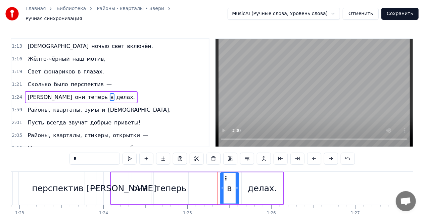
drag, startPoint x: 208, startPoint y: 185, endPoint x: 221, endPoint y: 183, distance: 13.2
click at [221, 185] on icon at bounding box center [222, 187] width 3 height 5
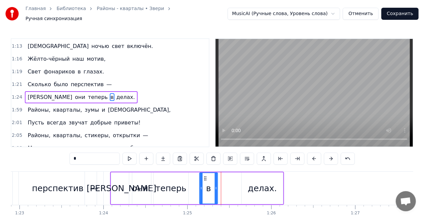
drag, startPoint x: 225, startPoint y: 174, endPoint x: 205, endPoint y: 173, distance: 20.2
click at [205, 176] on icon at bounding box center [205, 178] width 5 height 5
click at [258, 186] on div "делах." at bounding box center [261, 188] width 29 height 13
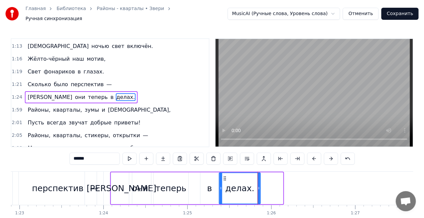
drag, startPoint x: 246, startPoint y: 174, endPoint x: 223, endPoint y: 172, distance: 22.5
click at [223, 176] on icon at bounding box center [224, 178] width 5 height 5
click at [103, 173] on div "—" at bounding box center [94, 188] width 18 height 33
type input "*"
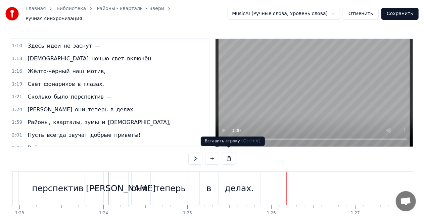
click at [235, 182] on div "делах." at bounding box center [239, 188] width 29 height 13
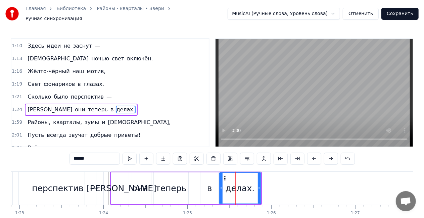
scroll to position [190, 0]
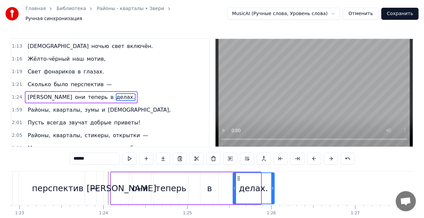
drag, startPoint x: 224, startPoint y: 175, endPoint x: 237, endPoint y: 175, distance: 13.8
click at [237, 178] on circle at bounding box center [237, 178] width 0 height 0
click at [211, 186] on div "в" at bounding box center [209, 188] width 5 height 13
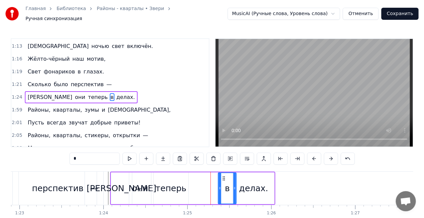
drag, startPoint x: 206, startPoint y: 175, endPoint x: 224, endPoint y: 174, distance: 18.1
click at [224, 176] on icon at bounding box center [223, 178] width 5 height 5
click at [174, 187] on div "теперь" at bounding box center [170, 188] width 31 height 13
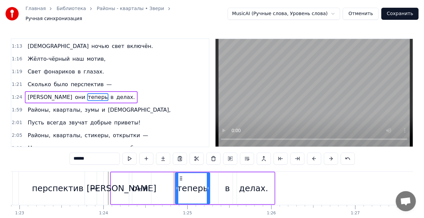
drag, startPoint x: 167, startPoint y: 174, endPoint x: 179, endPoint y: 175, distance: 12.1
click at [179, 176] on icon at bounding box center [180, 178] width 5 height 5
click at [144, 186] on div "они" at bounding box center [140, 188] width 16 height 13
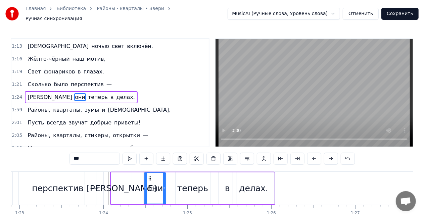
drag, startPoint x: 138, startPoint y: 174, endPoint x: 151, endPoint y: 174, distance: 13.1
click at [151, 176] on icon at bounding box center [149, 178] width 5 height 5
click at [125, 186] on div "[PERSON_NAME]" at bounding box center [121, 188] width 21 height 32
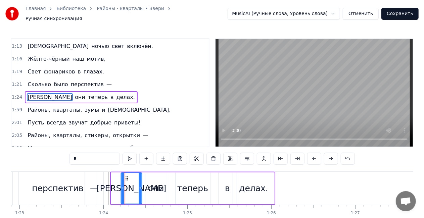
drag, startPoint x: 116, startPoint y: 175, endPoint x: 126, endPoint y: 175, distance: 10.1
click at [126, 178] on circle at bounding box center [126, 178] width 0 height 0
click at [95, 172] on div "—" at bounding box center [94, 188] width 18 height 33
type input "*"
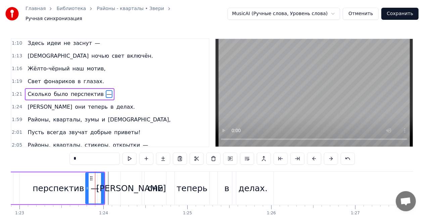
scroll to position [178, 0]
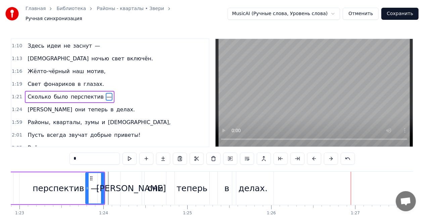
click at [59, 116] on div "Районы, кварталы, зумы и [GEOGRAPHIC_DATA]," at bounding box center [99, 122] width 148 height 12
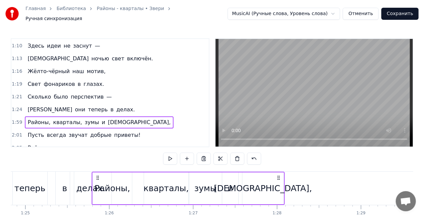
scroll to position [0, 7111]
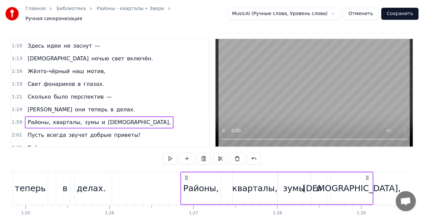
drag, startPoint x: 44, startPoint y: 174, endPoint x: 186, endPoint y: 169, distance: 142.3
click at [186, 172] on div "Районы, кварталы, зумы и [GEOGRAPHIC_DATA]," at bounding box center [276, 188] width 193 height 33
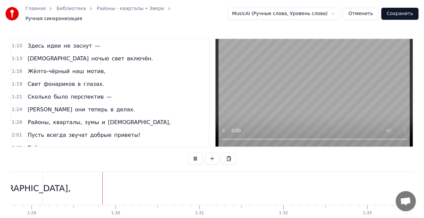
scroll to position [0, 7447]
click at [24, 187] on div "[DEMOGRAPHIC_DATA]," at bounding box center [16, 188] width 98 height 13
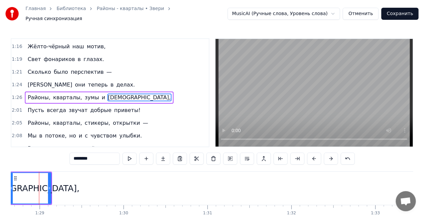
scroll to position [0, 7427]
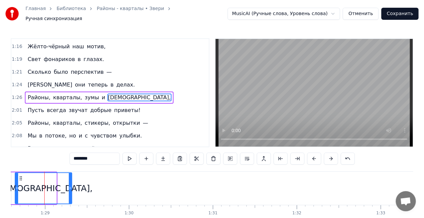
drag, startPoint x: 55, startPoint y: 185, endPoint x: 70, endPoint y: 187, distance: 15.6
click at [70, 187] on icon at bounding box center [70, 187] width 3 height 5
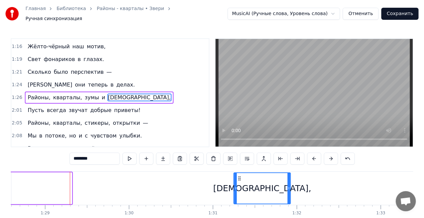
drag, startPoint x: 19, startPoint y: 173, endPoint x: 237, endPoint y: 167, distance: 218.4
click at [237, 167] on div "0:22 Больше нечего спешить — 0:24 Пусть всё будет как сейчас. 0:27 Можно просто…" at bounding box center [212, 138] width 402 height 201
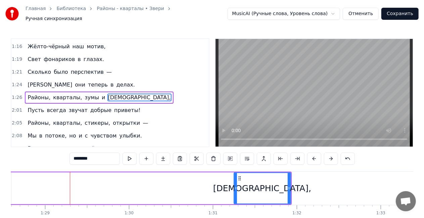
click at [101, 94] on span "и" at bounding box center [103, 98] width 5 height 8
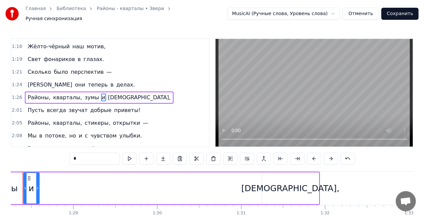
scroll to position [0, 7377]
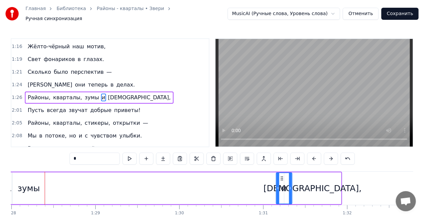
drag, startPoint x: 80, startPoint y: 175, endPoint x: 280, endPoint y: 166, distance: 200.4
click at [280, 166] on div "0:22 Больше нечего спешить — 0:24 Пусть всё будет как сейчас. 0:27 Можно просто…" at bounding box center [212, 138] width 402 height 201
click at [31, 186] on div "зумы" at bounding box center [28, 188] width 22 height 13
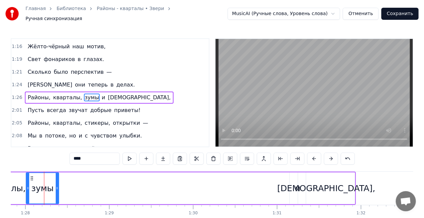
scroll to position [0, 7363]
drag, startPoint x: 57, startPoint y: 186, endPoint x: 56, endPoint y: 181, distance: 5.1
click at [59, 186] on icon at bounding box center [58, 187] width 3 height 5
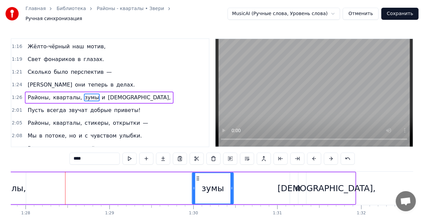
drag, startPoint x: 30, startPoint y: 174, endPoint x: 198, endPoint y: 168, distance: 167.4
click at [199, 172] on div "Районы, кварталы, зумы и [GEOGRAPHIC_DATA]," at bounding box center [142, 188] width 427 height 33
click at [18, 189] on div "кварталы," at bounding box center [3, 188] width 45 height 13
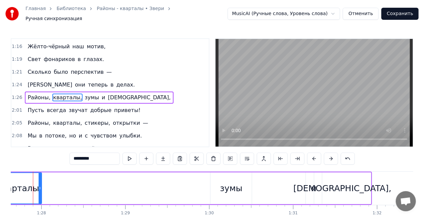
scroll to position [0, 7336]
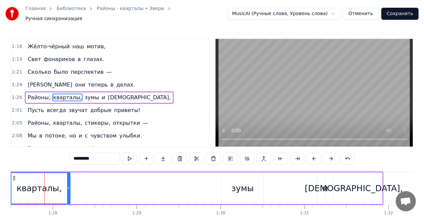
drag, startPoint x: 51, startPoint y: 184, endPoint x: 46, endPoint y: 180, distance: 6.5
click at [68, 185] on icon at bounding box center [68, 187] width 3 height 5
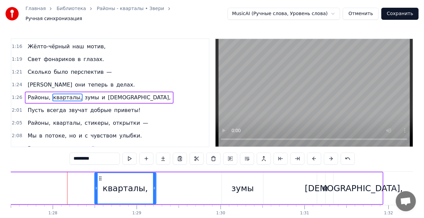
drag, startPoint x: 15, startPoint y: 175, endPoint x: 101, endPoint y: 172, distance: 86.2
click at [101, 176] on icon at bounding box center [100, 178] width 5 height 5
drag, startPoint x: 99, startPoint y: 175, endPoint x: 93, endPoint y: 175, distance: 5.7
click at [93, 176] on icon at bounding box center [94, 178] width 5 height 5
click at [32, 94] on span "Районы," at bounding box center [39, 98] width 24 height 8
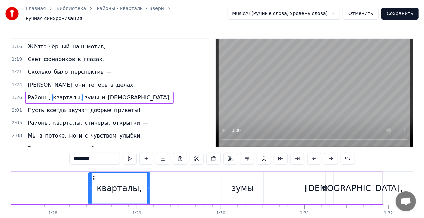
type input "*******"
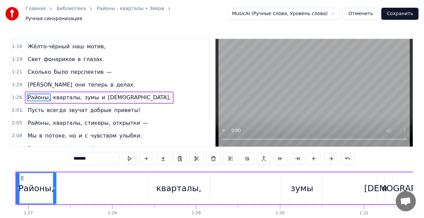
scroll to position [0, 7248]
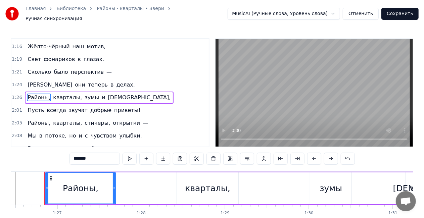
drag, startPoint x: 84, startPoint y: 186, endPoint x: 115, endPoint y: 182, distance: 31.1
click at [115, 185] on icon at bounding box center [114, 187] width 3 height 5
drag, startPoint x: 47, startPoint y: 181, endPoint x: 63, endPoint y: 181, distance: 16.4
click at [64, 182] on div at bounding box center [63, 188] width 3 height 31
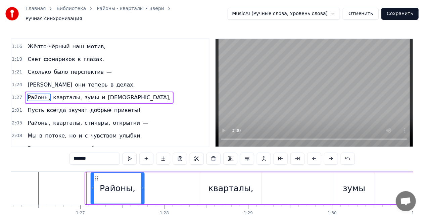
drag, startPoint x: 66, startPoint y: 175, endPoint x: 80, endPoint y: 172, distance: 14.4
click at [94, 176] on icon at bounding box center [96, 178] width 5 height 5
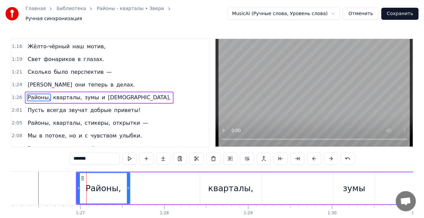
scroll to position [0, 7225]
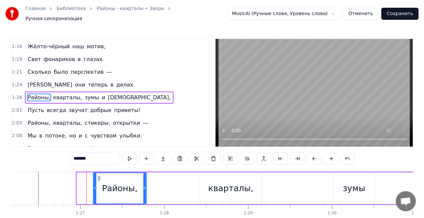
drag, startPoint x: 87, startPoint y: 174, endPoint x: 97, endPoint y: 170, distance: 10.9
click at [102, 173] on div "Районы," at bounding box center [119, 188] width 53 height 31
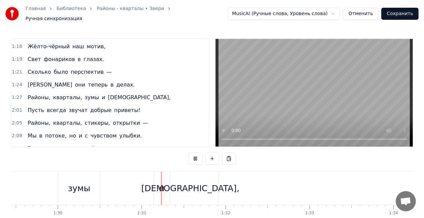
scroll to position [0, 7568]
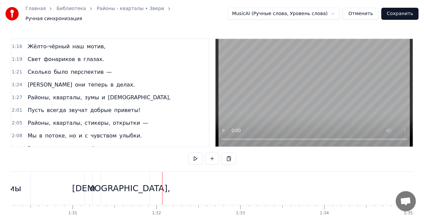
click at [91, 186] on div "и" at bounding box center [92, 188] width 5 height 13
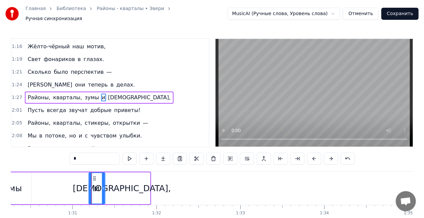
drag, startPoint x: 90, startPoint y: 174, endPoint x: 94, endPoint y: 175, distance: 3.9
click at [94, 176] on icon at bounding box center [94, 178] width 5 height 5
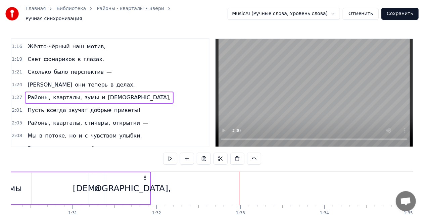
click at [89, 104] on div "Пусть всегда звучат добрые приветы!" at bounding box center [84, 110] width 118 height 12
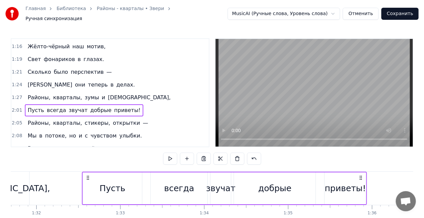
scroll to position [0, 7687]
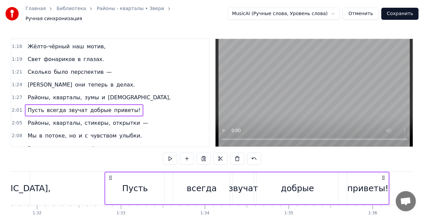
drag, startPoint x: 49, startPoint y: 174, endPoint x: 110, endPoint y: 162, distance: 62.9
click at [110, 162] on div "0:22 Больше нечего спешить — 0:24 Пусть всё будет как сейчас. 0:27 Можно просто…" at bounding box center [212, 138] width 402 height 201
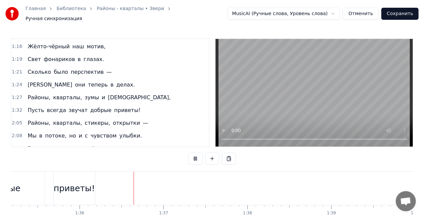
scroll to position [0, 8025]
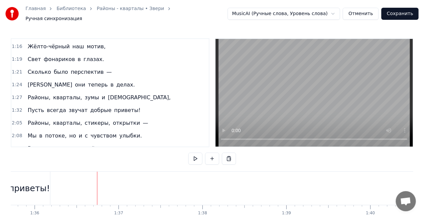
click at [29, 186] on div "приветы!" at bounding box center [29, 188] width 41 height 13
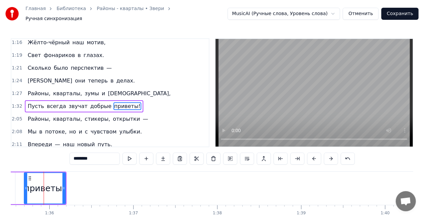
scroll to position [0, 8009]
drag, startPoint x: 64, startPoint y: 186, endPoint x: 76, endPoint y: 186, distance: 12.1
click at [77, 189] on circle at bounding box center [77, 189] width 0 height 0
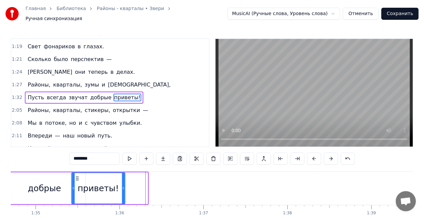
scroll to position [0, 7939]
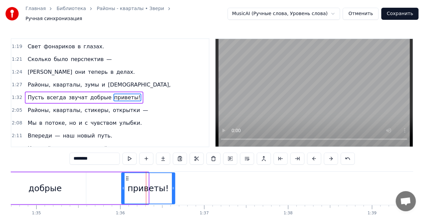
drag, startPoint x: 31, startPoint y: 173, endPoint x: 128, endPoint y: 174, distance: 97.6
click at [128, 176] on icon at bounding box center [126, 178] width 5 height 5
click at [52, 184] on div "добрые" at bounding box center [45, 188] width 33 height 13
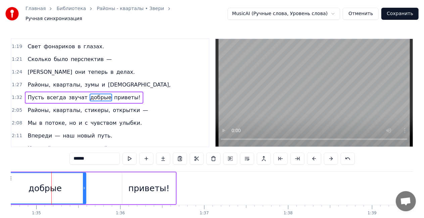
click at [34, 94] on span "Пусть" at bounding box center [36, 98] width 18 height 8
type input "*****"
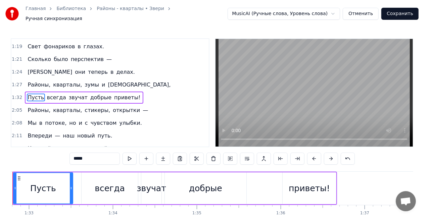
scroll to position [0, 7747]
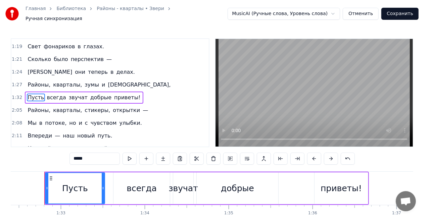
click at [70, 92] on div "Пусть всегда звучат добрые приветы!" at bounding box center [84, 98] width 118 height 12
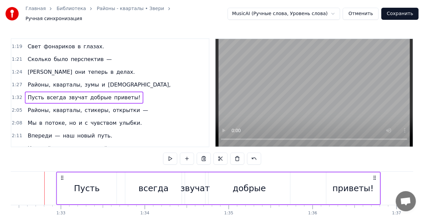
drag, startPoint x: 51, startPoint y: 174, endPoint x: 63, endPoint y: 175, distance: 12.1
click at [63, 175] on icon at bounding box center [62, 177] width 5 height 5
click at [74, 182] on div "Пусть" at bounding box center [86, 188] width 59 height 32
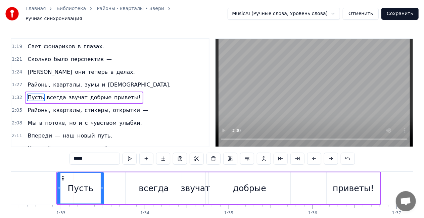
drag, startPoint x: 116, startPoint y: 186, endPoint x: 105, endPoint y: 182, distance: 11.1
click at [102, 185] on icon at bounding box center [102, 187] width 3 height 5
click at [152, 185] on div "всегда" at bounding box center [154, 188] width 30 height 13
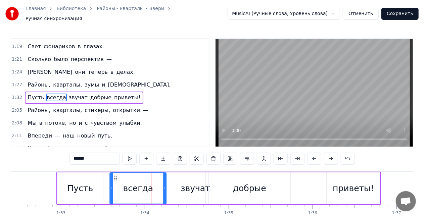
drag, startPoint x: 128, startPoint y: 174, endPoint x: 115, endPoint y: 173, distance: 12.8
click at [115, 176] on icon at bounding box center [115, 178] width 5 height 5
click at [155, 185] on icon at bounding box center [156, 187] width 3 height 5
click at [191, 188] on div "звучат" at bounding box center [194, 188] width 29 height 13
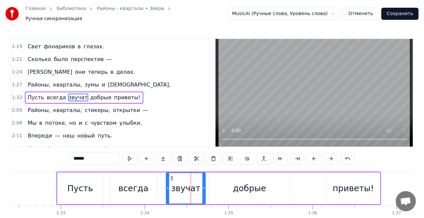
drag, startPoint x: 186, startPoint y: 186, endPoint x: 172, endPoint y: 183, distance: 15.0
click at [168, 185] on icon at bounding box center [167, 187] width 3 height 5
click at [236, 187] on div "добрые" at bounding box center [249, 188] width 33 height 13
type input "******"
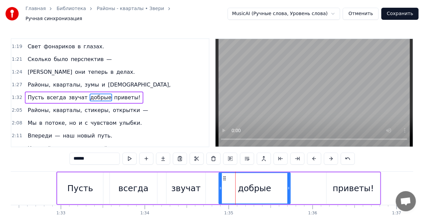
drag, startPoint x: 211, startPoint y: 185, endPoint x: 172, endPoint y: 182, distance: 38.6
click at [220, 185] on icon at bounding box center [220, 187] width 3 height 5
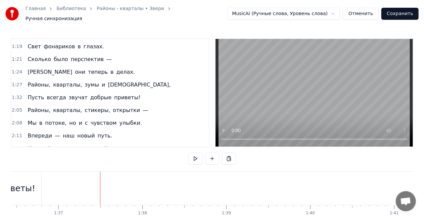
scroll to position [0, 8085]
click at [74, 104] on div "Районы, кварталы, [GEOGRAPHIC_DATA], открытки —" at bounding box center [88, 110] width 126 height 12
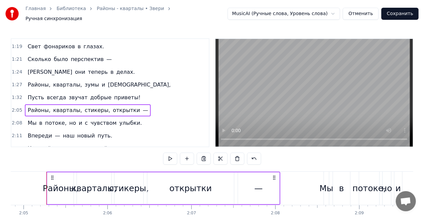
scroll to position [0, 10469]
click at [54, 185] on div "Районы," at bounding box center [59, 188] width 36 height 13
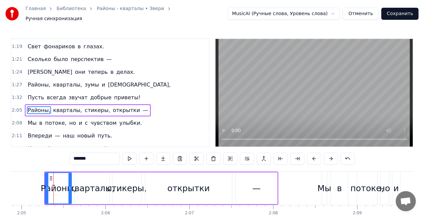
scroll to position [228, 0]
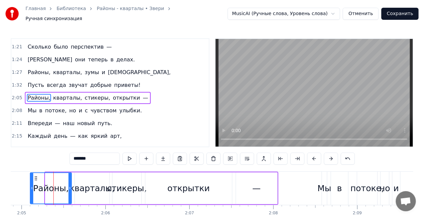
drag, startPoint x: 46, startPoint y: 184, endPoint x: 30, endPoint y: 180, distance: 16.3
click at [31, 180] on div at bounding box center [32, 188] width 3 height 31
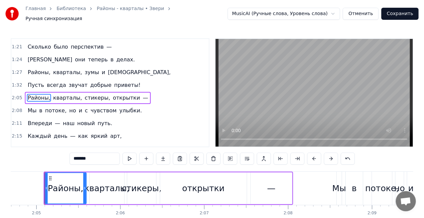
click at [79, 92] on div "Районы, кварталы, [GEOGRAPHIC_DATA], открытки —" at bounding box center [88, 98] width 126 height 12
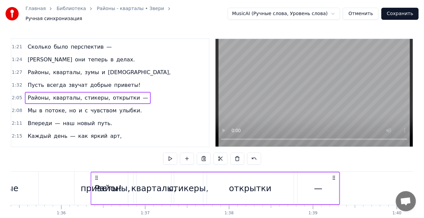
scroll to position [0, 7997]
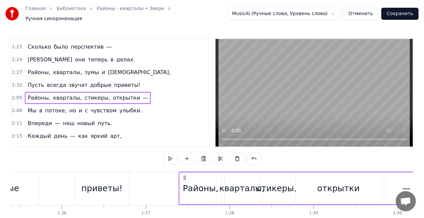
drag, startPoint x: 51, startPoint y: 174, endPoint x: 185, endPoint y: 170, distance: 134.5
click at [185, 172] on div "Районы, кварталы, [GEOGRAPHIC_DATA], открытки —" at bounding box center [303, 188] width 249 height 33
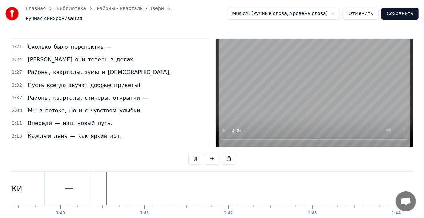
scroll to position [0, 8336]
click at [112, 94] on span "открытки" at bounding box center [126, 98] width 29 height 8
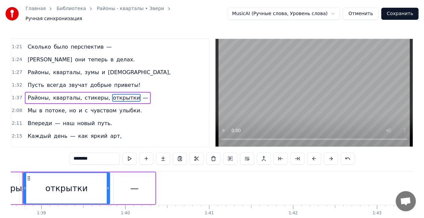
scroll to position [0, 8247]
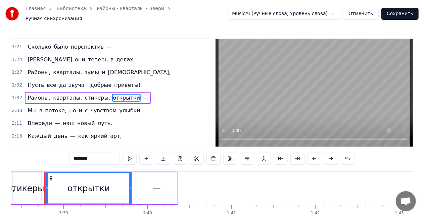
click at [153, 186] on div "—" at bounding box center [156, 188] width 8 height 13
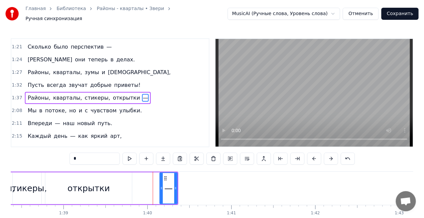
drag, startPoint x: 136, startPoint y: 184, endPoint x: 160, endPoint y: 185, distance: 23.8
click at [160, 185] on icon at bounding box center [161, 187] width 3 height 5
click at [85, 183] on div "открытки" at bounding box center [88, 188] width 42 height 13
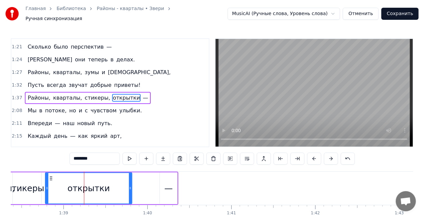
click at [166, 183] on div "—" at bounding box center [168, 188] width 8 height 13
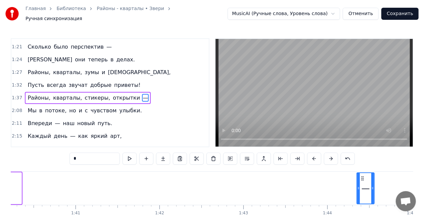
scroll to position [0, 8409]
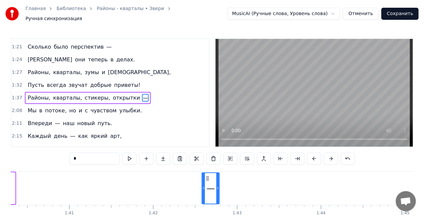
drag, startPoint x: 164, startPoint y: 174, endPoint x: 206, endPoint y: 163, distance: 43.4
click at [206, 163] on div "0:22 Больше нечего спешить — 0:24 Пусть всё будет как сейчас. 0:27 Можно просто…" at bounding box center [212, 138] width 402 height 201
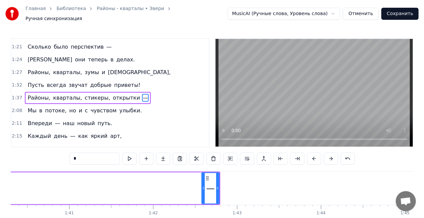
click at [112, 94] on span "открытки" at bounding box center [126, 98] width 29 height 8
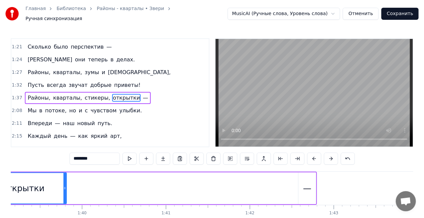
scroll to position [0, 8247]
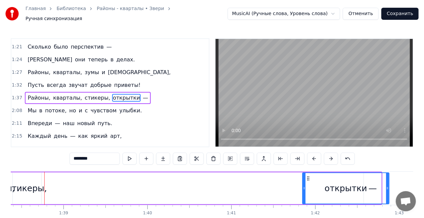
drag, startPoint x: 51, startPoint y: 174, endPoint x: 311, endPoint y: 163, distance: 259.5
click at [311, 163] on div "0:22 Больше нечего спешить — 0:24 Пусть всё будет как сейчас. 0:27 Можно просто…" at bounding box center [212, 138] width 402 height 201
click at [375, 185] on div "открытки" at bounding box center [348, 188] width 86 height 31
click at [369, 184] on div "открытки" at bounding box center [348, 188] width 86 height 31
click at [25, 182] on div "стикеры," at bounding box center [27, 188] width 40 height 13
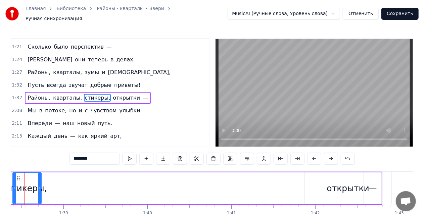
scroll to position [0, 8227]
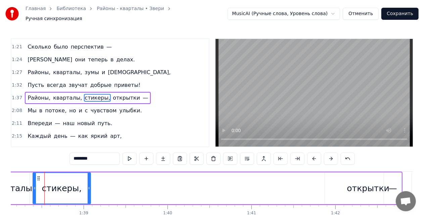
drag, startPoint x: 71, startPoint y: 185, endPoint x: 62, endPoint y: 180, distance: 9.9
click at [90, 185] on icon at bounding box center [89, 187] width 3 height 5
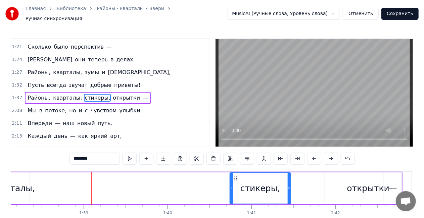
drag, startPoint x: 91, startPoint y: 172, endPoint x: 233, endPoint y: 172, distance: 142.2
click at [233, 176] on icon at bounding box center [235, 178] width 5 height 5
click at [21, 184] on div "кварталы," at bounding box center [12, 188] width 45 height 13
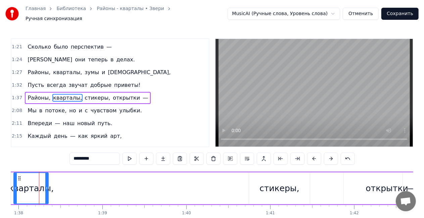
scroll to position [0, 8203]
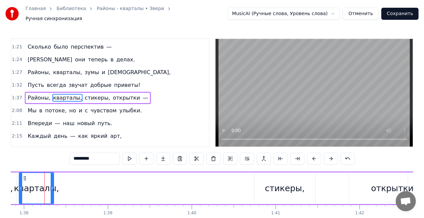
click at [30, 185] on div "кварталы," at bounding box center [36, 188] width 45 height 13
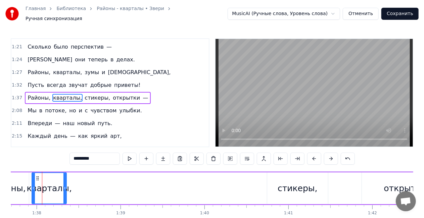
scroll to position [0, 8188]
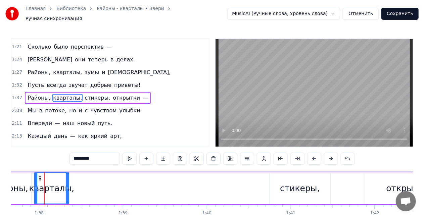
click at [54, 186] on div "кварталы," at bounding box center [51, 188] width 45 height 13
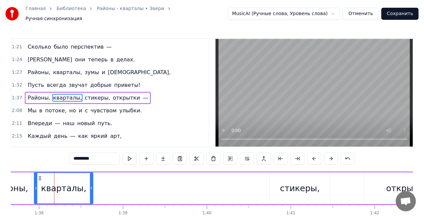
drag, startPoint x: 67, startPoint y: 185, endPoint x: 91, endPoint y: 185, distance: 24.1
click at [91, 185] on icon at bounding box center [91, 187] width 3 height 5
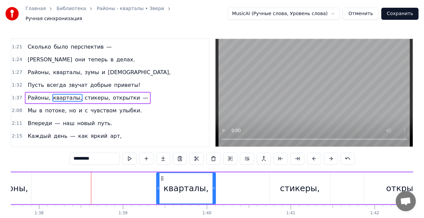
drag, startPoint x: 60, startPoint y: 174, endPoint x: 160, endPoint y: 172, distance: 100.6
click at [160, 173] on div "кварталы," at bounding box center [186, 188] width 58 height 31
click at [7, 183] on div "Главная Библиотека Районы - кварталы • Звери Ручная синхронизация MusicAI (Ручн…" at bounding box center [212, 119] width 424 height 239
click at [13, 184] on div "Районы," at bounding box center [11, 188] width 36 height 13
type input "*******"
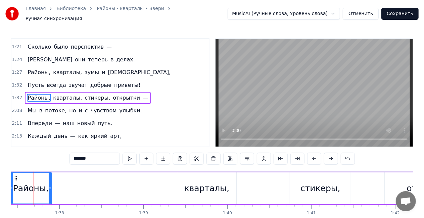
scroll to position [0, 8156]
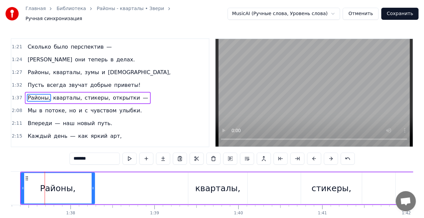
drag, startPoint x: 62, startPoint y: 184, endPoint x: 94, endPoint y: 186, distance: 31.9
click at [94, 186] on icon at bounding box center [93, 187] width 3 height 5
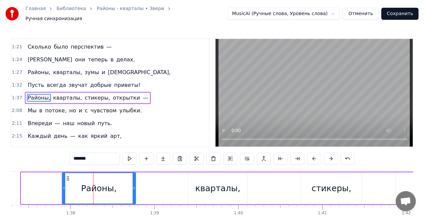
drag, startPoint x: 26, startPoint y: 175, endPoint x: 68, endPoint y: 172, distance: 41.3
click at [68, 176] on icon at bounding box center [67, 178] width 5 height 5
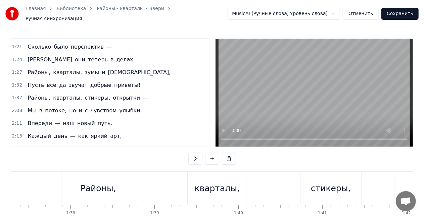
scroll to position [0, 8154]
click at [229, 190] on div "кварталы," at bounding box center [219, 188] width 45 height 13
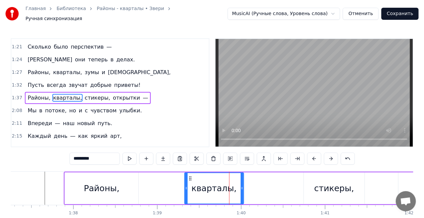
drag, startPoint x: 195, startPoint y: 174, endPoint x: 189, endPoint y: 173, distance: 6.5
click at [189, 176] on icon at bounding box center [189, 178] width 5 height 5
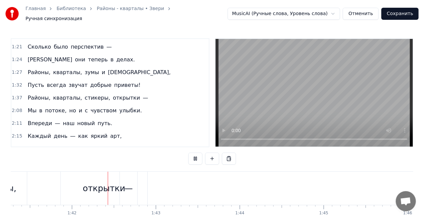
scroll to position [0, 8492]
click at [43, 105] on div "Мы в потоке, но и с чувством улыбки." at bounding box center [84, 111] width 119 height 12
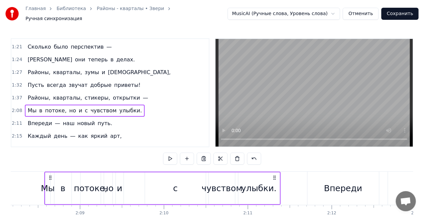
scroll to position [0, 10746]
click at [53, 185] on div "Мы" at bounding box center [48, 188] width 14 height 13
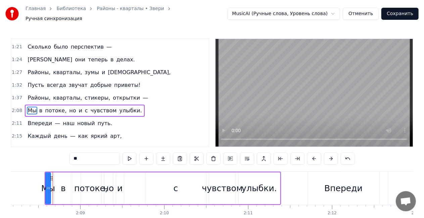
scroll to position [240, 0]
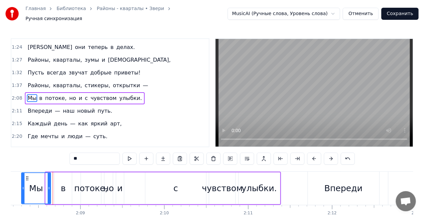
drag, startPoint x: 46, startPoint y: 185, endPoint x: 22, endPoint y: 181, distance: 24.4
click at [22, 181] on div at bounding box center [23, 188] width 3 height 31
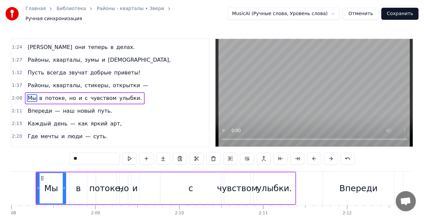
scroll to position [0, 10723]
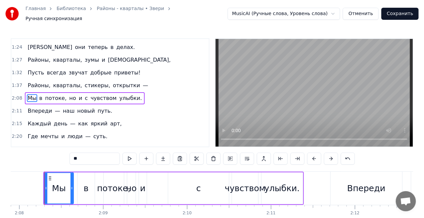
click at [142, 187] on div "и" at bounding box center [142, 188] width 5 height 13
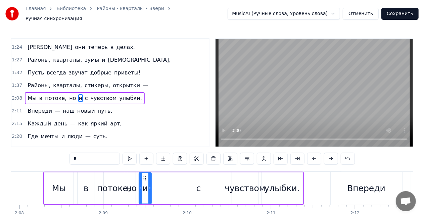
drag, startPoint x: 144, startPoint y: 186, endPoint x: 158, endPoint y: 186, distance: 13.4
click at [151, 186] on icon at bounding box center [149, 187] width 3 height 5
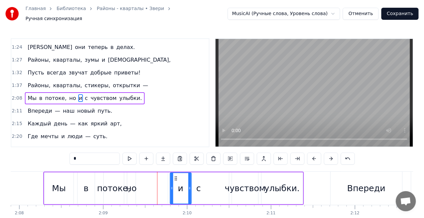
drag, startPoint x: 163, startPoint y: 174, endPoint x: 160, endPoint y: 177, distance: 4.6
click at [121, 185] on div "потоке," at bounding box center [114, 188] width 34 height 13
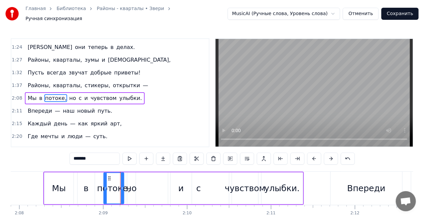
click at [129, 187] on div "но" at bounding box center [131, 188] width 11 height 13
type input "**"
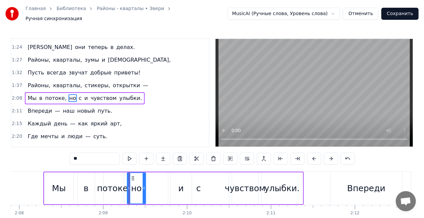
drag, startPoint x: 133, startPoint y: 184, endPoint x: 147, endPoint y: 181, distance: 13.4
click at [145, 185] on icon at bounding box center [144, 187] width 3 height 5
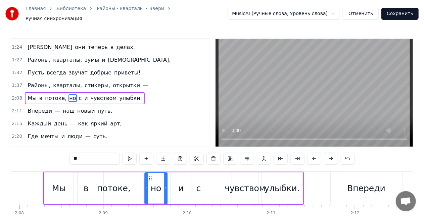
drag, startPoint x: 130, startPoint y: 175, endPoint x: 138, endPoint y: 178, distance: 8.6
click at [150, 176] on icon at bounding box center [150, 178] width 5 height 5
click at [76, 92] on div "Мы в потоке, но с и чувством улыбки." at bounding box center [84, 98] width 119 height 12
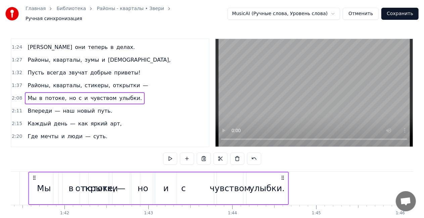
scroll to position [0, 8484]
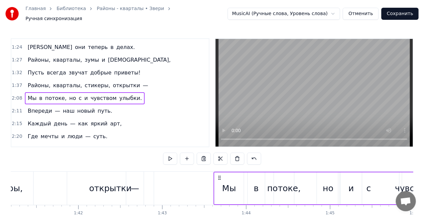
drag, startPoint x: 50, startPoint y: 173, endPoint x: 220, endPoint y: 170, distance: 170.1
click at [220, 172] on div "Мы в потоке, но с и чувством улыбки." at bounding box center [343, 188] width 260 height 33
click at [139, 172] on div "—" at bounding box center [135, 188] width 18 height 33
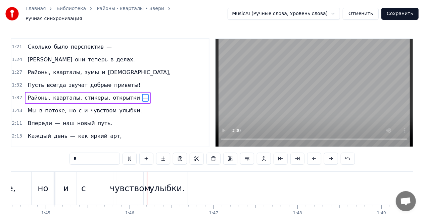
scroll to position [0, 8824]
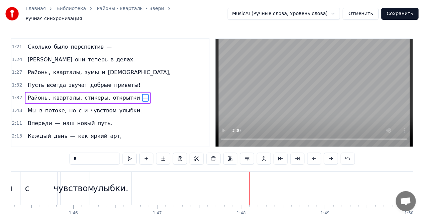
click at [111, 186] on div "улыбки." at bounding box center [110, 188] width 35 height 13
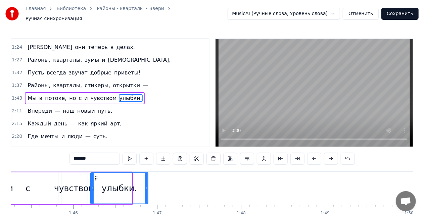
drag, startPoint x: 130, startPoint y: 183, endPoint x: 135, endPoint y: 178, distance: 7.2
click at [148, 181] on div at bounding box center [146, 188] width 3 height 31
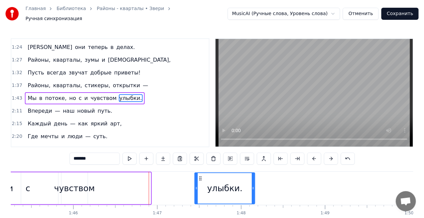
drag, startPoint x: 95, startPoint y: 174, endPoint x: 200, endPoint y: 171, distance: 104.3
click at [200, 173] on div "улыбки." at bounding box center [224, 188] width 59 height 31
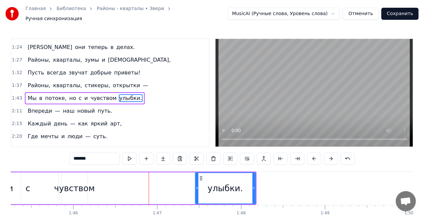
click at [73, 186] on div "чувством" at bounding box center [74, 188] width 41 height 13
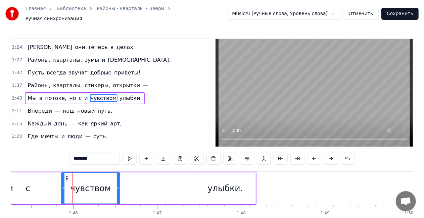
drag, startPoint x: 85, startPoint y: 185, endPoint x: 118, endPoint y: 183, distance: 32.9
click at [118, 185] on icon at bounding box center [118, 187] width 3 height 5
click at [65, 174] on div at bounding box center [64, 188] width 3 height 31
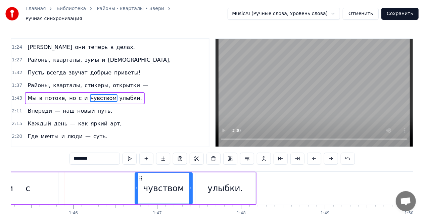
drag, startPoint x: 68, startPoint y: 175, endPoint x: 140, endPoint y: 172, distance: 71.8
click at [140, 173] on div "чувством" at bounding box center [163, 188] width 57 height 31
click at [35, 185] on div "с" at bounding box center [28, 188] width 61 height 32
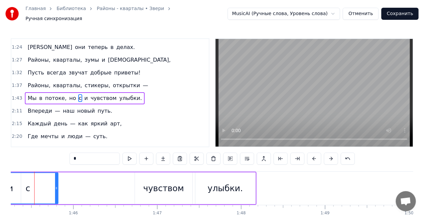
scroll to position [0, 8814]
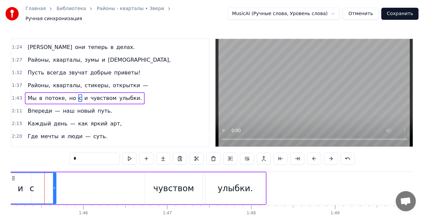
drag, startPoint x: 66, startPoint y: 184, endPoint x: 48, endPoint y: 185, distance: 18.5
click at [53, 185] on icon at bounding box center [54, 187] width 3 height 5
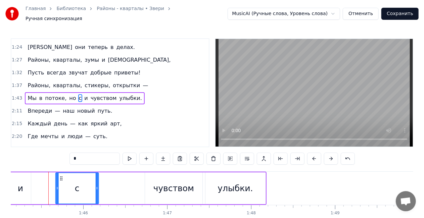
drag, startPoint x: 20, startPoint y: 175, endPoint x: 76, endPoint y: 173, distance: 55.7
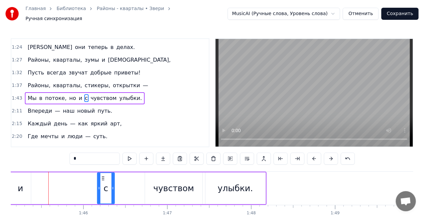
drag, startPoint x: 73, startPoint y: 186, endPoint x: 99, endPoint y: 184, distance: 25.9
click at [99, 185] on icon at bounding box center [99, 187] width 3 height 5
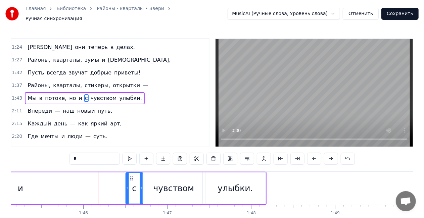
drag, startPoint x: 110, startPoint y: 174, endPoint x: 131, endPoint y: 173, distance: 21.1
click at [131, 176] on icon at bounding box center [130, 178] width 5 height 5
click at [18, 186] on div "и" at bounding box center [20, 188] width 5 height 13
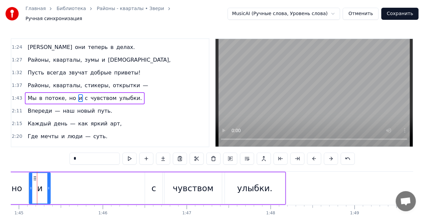
scroll to position [0, 8788]
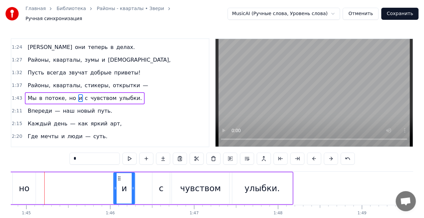
drag, startPoint x: 43, startPoint y: 176, endPoint x: 120, endPoint y: 171, distance: 76.9
click at [120, 173] on div "и" at bounding box center [124, 188] width 20 height 31
click at [25, 186] on div "но" at bounding box center [24, 188] width 11 height 13
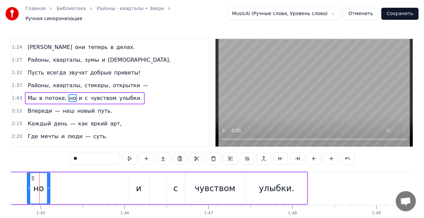
scroll to position [0, 8768]
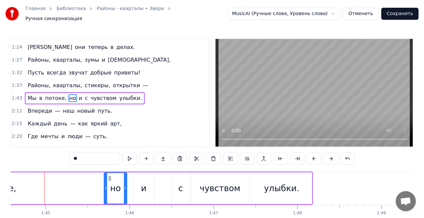
drag, startPoint x: 38, startPoint y: 174, endPoint x: 108, endPoint y: 170, distance: 70.2
click at [108, 173] on div "но" at bounding box center [115, 188] width 22 height 31
click at [53, 94] on span "потоке," at bounding box center [55, 98] width 23 height 8
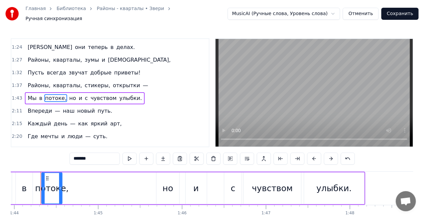
scroll to position [0, 8712]
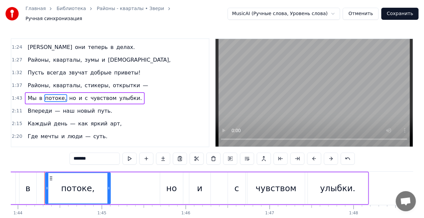
drag, startPoint x: 64, startPoint y: 186, endPoint x: 109, endPoint y: 183, distance: 44.7
click at [109, 185] on icon at bounding box center [108, 187] width 3 height 5
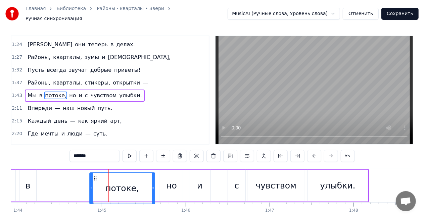
drag, startPoint x: 50, startPoint y: 176, endPoint x: 81, endPoint y: 169, distance: 32.2
click at [93, 172] on div "потоке," at bounding box center [122, 188] width 66 height 32
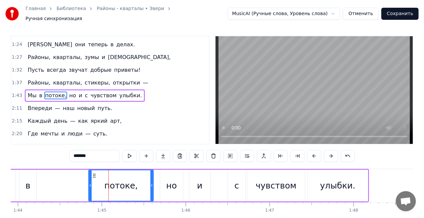
click at [28, 181] on div "в" at bounding box center [27, 185] width 5 height 13
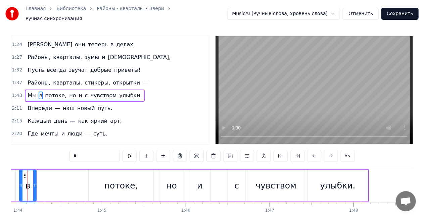
scroll to position [0, 0]
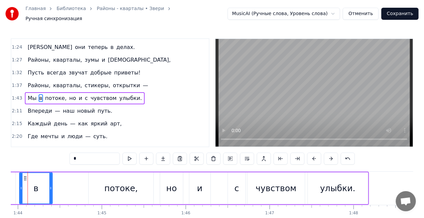
drag, startPoint x: 35, startPoint y: 184, endPoint x: 34, endPoint y: 177, distance: 7.5
click at [52, 185] on icon at bounding box center [50, 187] width 3 height 5
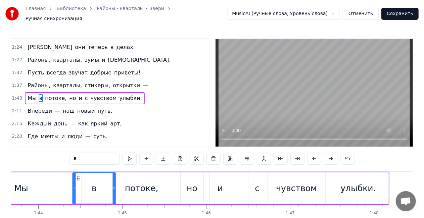
drag, startPoint x: 24, startPoint y: 174, endPoint x: 57, endPoint y: 174, distance: 32.5
click at [75, 176] on icon at bounding box center [77, 178] width 5 height 5
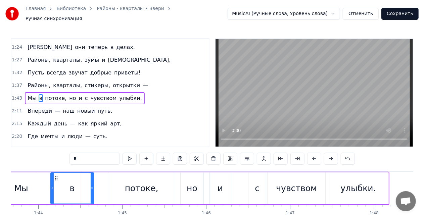
scroll to position [0, 8689]
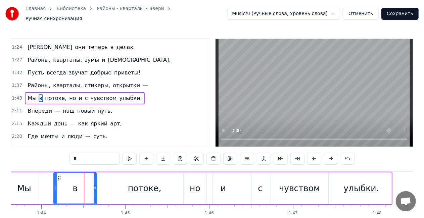
click at [32, 185] on div "Мы" at bounding box center [24, 188] width 30 height 32
type input "**"
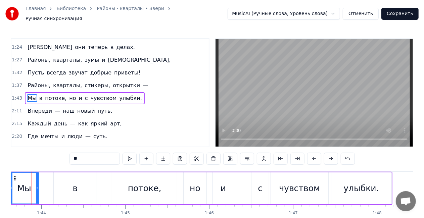
scroll to position [0, 8676]
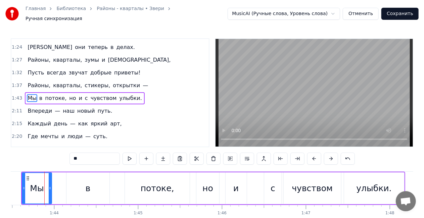
drag, startPoint x: 37, startPoint y: 184, endPoint x: 44, endPoint y: 184, distance: 6.4
click at [44, 184] on div "Мы" at bounding box center [36, 188] width 29 height 31
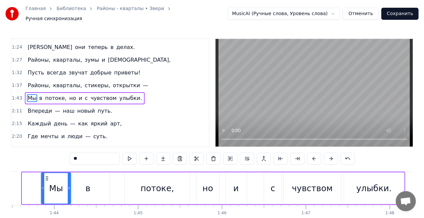
scroll to position [0, 8675]
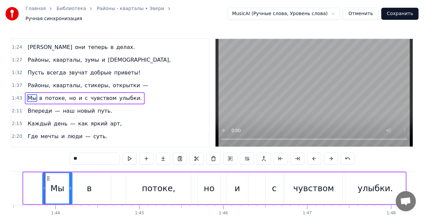
drag, startPoint x: 28, startPoint y: 175, endPoint x: 37, endPoint y: 175, distance: 9.1
click at [46, 176] on icon at bounding box center [48, 178] width 5 height 5
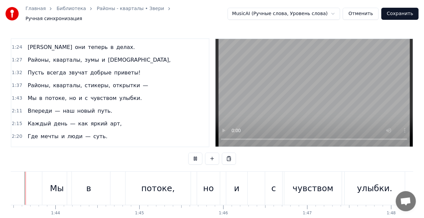
scroll to position [0, 8655]
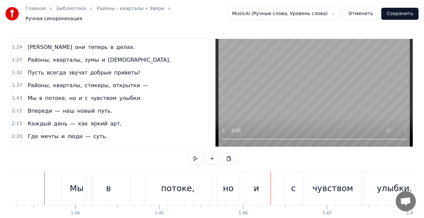
click at [161, 191] on div "потоке," at bounding box center [177, 188] width 65 height 33
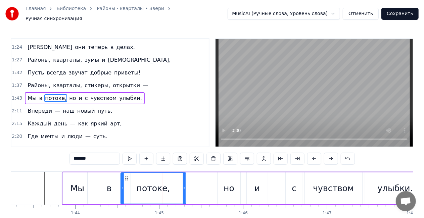
drag, startPoint x: 152, startPoint y: 175, endPoint x: 126, endPoint y: 171, distance: 25.8
click at [126, 173] on div "потоке," at bounding box center [153, 188] width 64 height 31
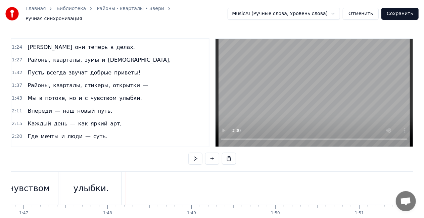
scroll to position [0, 8996]
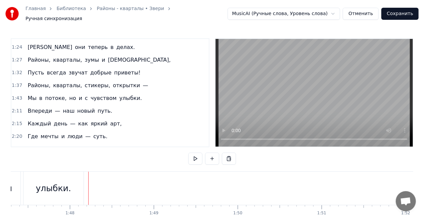
click at [57, 184] on div "улыбки." at bounding box center [53, 188] width 35 height 13
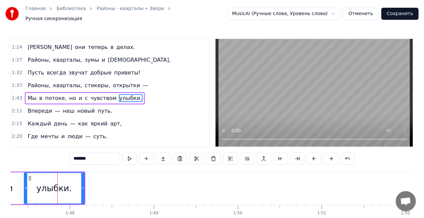
click at [84, 186] on div "улыбки." at bounding box center [54, 188] width 61 height 32
click at [93, 94] on span "чувством" at bounding box center [103, 98] width 27 height 8
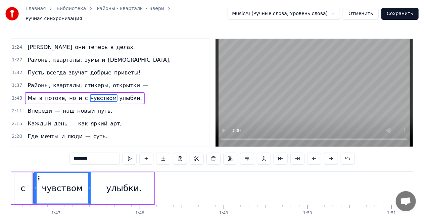
scroll to position [0, 8914]
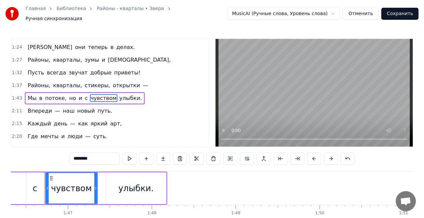
drag, startPoint x: 101, startPoint y: 185, endPoint x: 95, endPoint y: 186, distance: 5.7
click at [95, 186] on icon at bounding box center [95, 187] width 3 height 5
click at [69, 94] on span "но" at bounding box center [72, 98] width 8 height 8
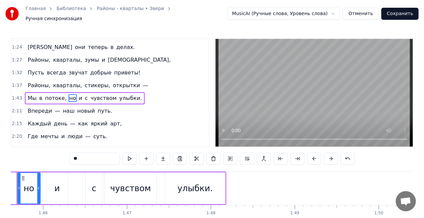
scroll to position [0, 8827]
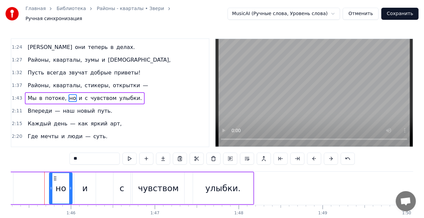
drag, startPoint x: 51, startPoint y: 175, endPoint x: 60, endPoint y: 176, distance: 8.4
click at [57, 176] on icon at bounding box center [54, 178] width 5 height 5
click at [85, 188] on div "и" at bounding box center [84, 188] width 5 height 13
type input "*"
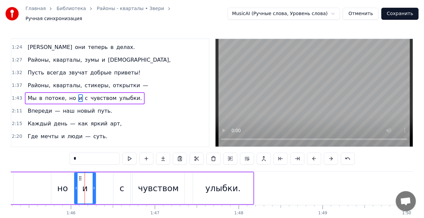
click at [48, 183] on div "Мы в потоке, но и с чувством улыбки." at bounding box center [72, 188] width 364 height 33
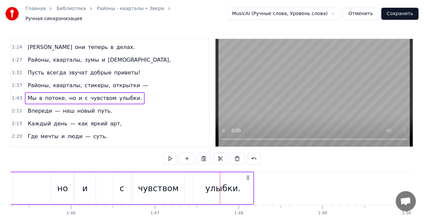
click at [125, 186] on div "с" at bounding box center [121, 188] width 17 height 32
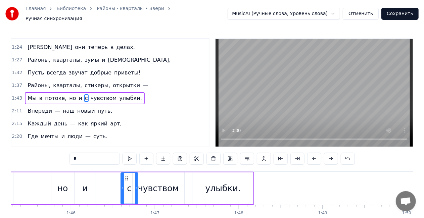
drag, startPoint x: 119, startPoint y: 175, endPoint x: 124, endPoint y: 176, distance: 5.4
click at [126, 176] on icon at bounding box center [126, 178] width 5 height 5
drag, startPoint x: 124, startPoint y: 176, endPoint x: 117, endPoint y: 175, distance: 7.1
click at [124, 175] on div "с" at bounding box center [129, 188] width 17 height 31
click at [39, 174] on div "Мы в потоке, но и с чувством улыбки." at bounding box center [72, 188] width 364 height 33
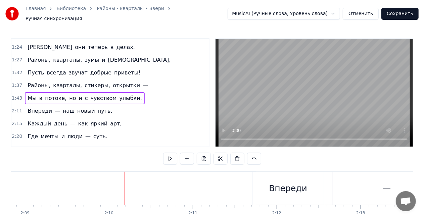
scroll to position [0, 10881]
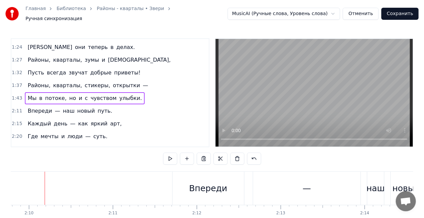
click at [55, 105] on div "Впереди — наш новый путь." at bounding box center [70, 111] width 90 height 12
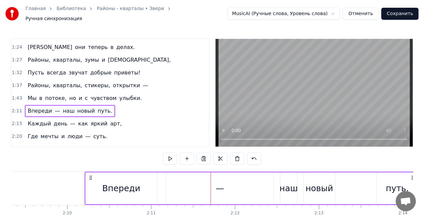
scroll to position [0, 10841]
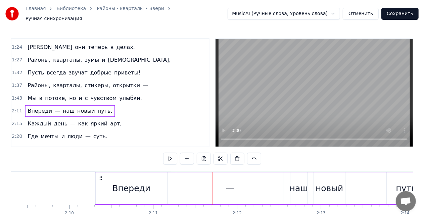
drag, startPoint x: 174, startPoint y: 174, endPoint x: 99, endPoint y: 172, distance: 75.2
click at [99, 175] on icon at bounding box center [100, 177] width 5 height 5
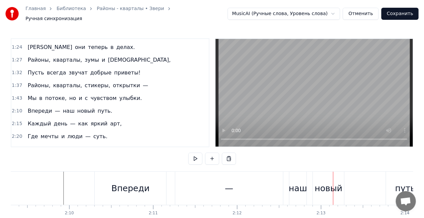
click at [217, 183] on div "—" at bounding box center [229, 188] width 108 height 33
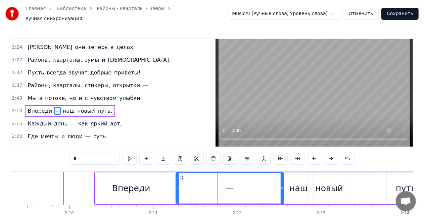
scroll to position [253, 0]
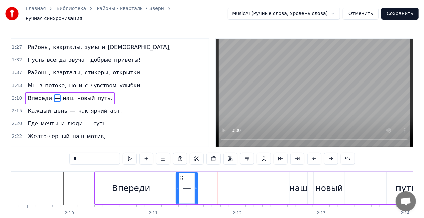
drag, startPoint x: 282, startPoint y: 186, endPoint x: 197, endPoint y: 184, distance: 85.2
click at [197, 185] on icon at bounding box center [196, 187] width 3 height 5
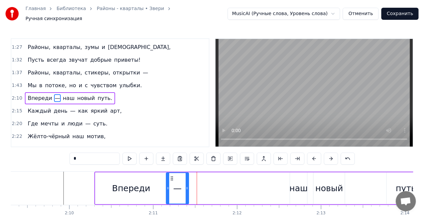
drag, startPoint x: 182, startPoint y: 176, endPoint x: 175, endPoint y: 175, distance: 6.8
click at [172, 176] on icon at bounding box center [171, 178] width 5 height 5
click at [299, 186] on div "наш" at bounding box center [298, 188] width 18 height 13
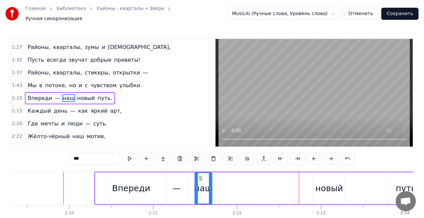
drag, startPoint x: 294, startPoint y: 173, endPoint x: 199, endPoint y: 173, distance: 95.2
click at [199, 176] on icon at bounding box center [200, 178] width 5 height 5
drag, startPoint x: 209, startPoint y: 185, endPoint x: 217, endPoint y: 185, distance: 7.4
click at [217, 185] on icon at bounding box center [216, 187] width 3 height 5
click at [325, 184] on div "новый" at bounding box center [328, 188] width 27 height 13
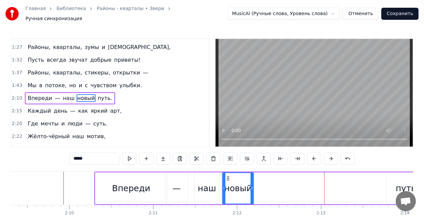
drag, startPoint x: 317, startPoint y: 174, endPoint x: 248, endPoint y: 174, distance: 68.4
click at [226, 176] on icon at bounding box center [227, 178] width 5 height 5
click at [396, 182] on div "путь." at bounding box center [406, 188] width 41 height 32
type input "*****"
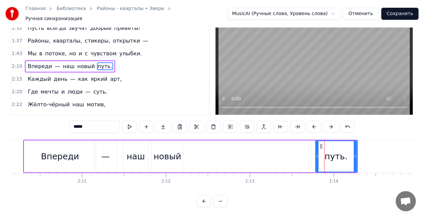
scroll to position [0, 10902]
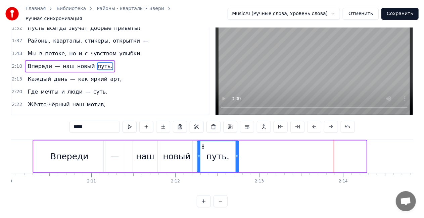
drag, startPoint x: 328, startPoint y: 142, endPoint x: 201, endPoint y: 137, distance: 126.5
click at [201, 141] on div "путь." at bounding box center [217, 156] width 41 height 31
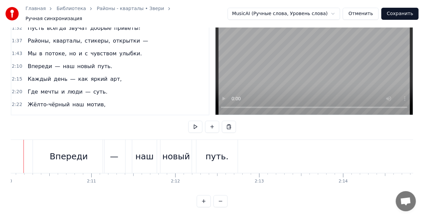
scroll to position [0, 10882]
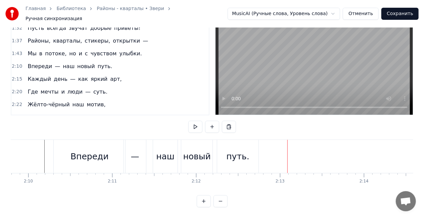
click at [66, 73] on div "Каждый день — как яркий арт," at bounding box center [74, 79] width 99 height 12
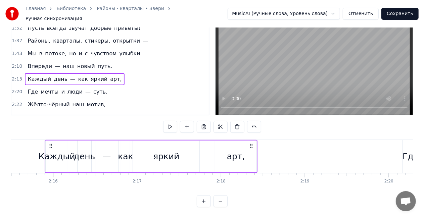
scroll to position [0, 11360]
click at [57, 160] on div "Каждый" at bounding box center [56, 157] width 22 height 32
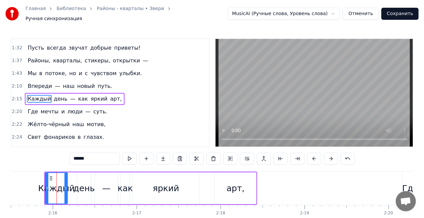
scroll to position [265, 0]
drag, startPoint x: 46, startPoint y: 184, endPoint x: 26, endPoint y: 182, distance: 19.3
click at [26, 182] on div at bounding box center [27, 188] width 3 height 31
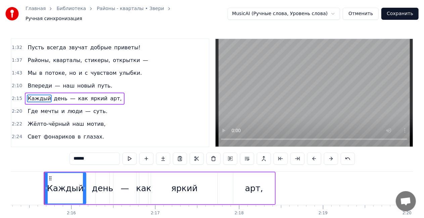
click at [60, 93] on div "Каждый день — как яркий арт," at bounding box center [74, 99] width 99 height 12
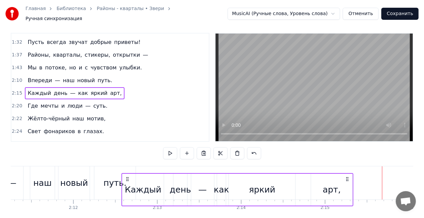
scroll to position [7, 0]
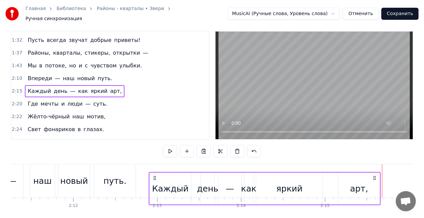
drag, startPoint x: 50, startPoint y: 174, endPoint x: 154, endPoint y: 168, distance: 104.5
click at [154, 172] on div "Каждый день — как яркий арт," at bounding box center [265, 188] width 232 height 33
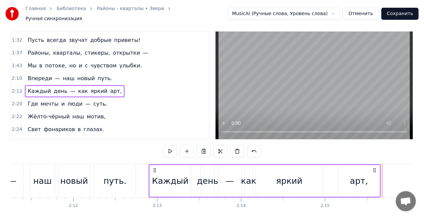
click at [348, 176] on div "арт," at bounding box center [358, 181] width 41 height 32
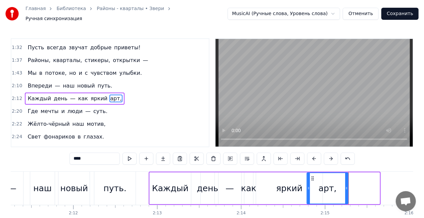
drag, startPoint x: 343, startPoint y: 174, endPoint x: 299, endPoint y: 176, distance: 44.0
click at [313, 176] on icon at bounding box center [312, 178] width 5 height 5
click at [125, 177] on div "путь." at bounding box center [114, 188] width 41 height 33
type input "*****"
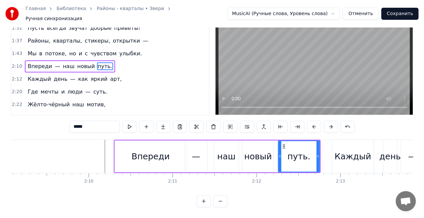
scroll to position [0, 10811]
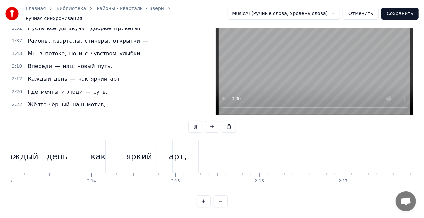
scroll to position [0, 11159]
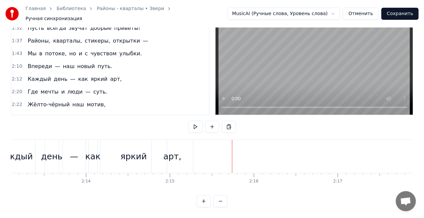
click at [60, 73] on div "Каждый день — как яркий арт," at bounding box center [74, 79] width 99 height 12
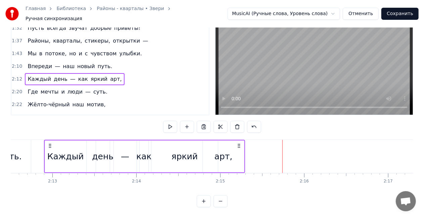
scroll to position [0, 11109]
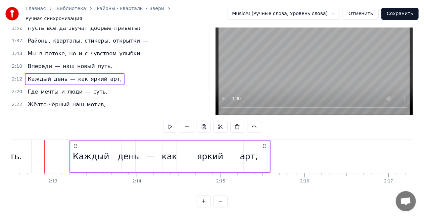
drag, startPoint x: 59, startPoint y: 140, endPoint x: 76, endPoint y: 139, distance: 17.1
click at [76, 143] on icon at bounding box center [75, 145] width 5 height 5
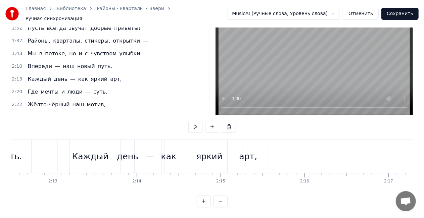
click at [78, 150] on div "Каждый" at bounding box center [90, 156] width 37 height 13
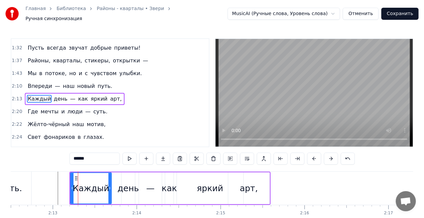
scroll to position [265, 0]
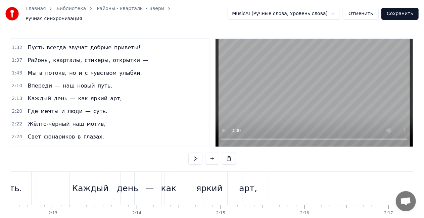
scroll to position [0, 11101]
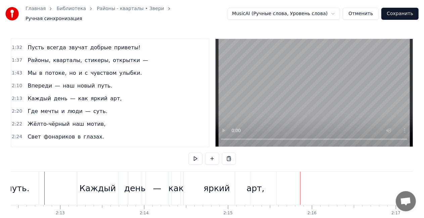
click at [77, 105] on div "Где мечты и люди — суть." at bounding box center [67, 111] width 85 height 12
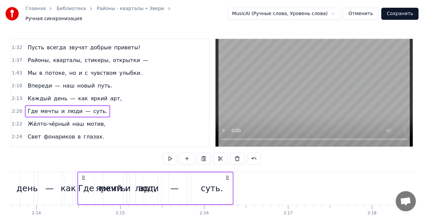
scroll to position [0, 11208]
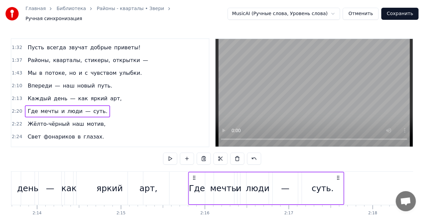
drag, startPoint x: 49, startPoint y: 173, endPoint x: 193, endPoint y: 167, distance: 143.6
click at [193, 167] on div "0:22 Больше нечего спешить — 0:24 Пусть всё будет как сейчас. 0:27 Можно просто…" at bounding box center [212, 138] width 402 height 201
click at [115, 172] on div "яркий" at bounding box center [109, 188] width 66 height 33
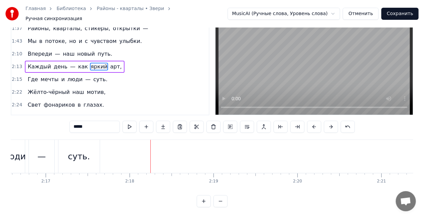
scroll to position [0, 11354]
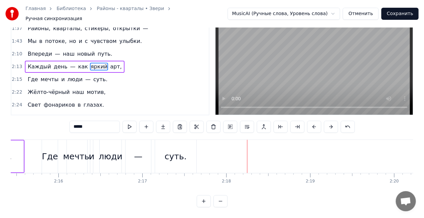
click at [169, 151] on div "суть." at bounding box center [175, 156] width 22 height 13
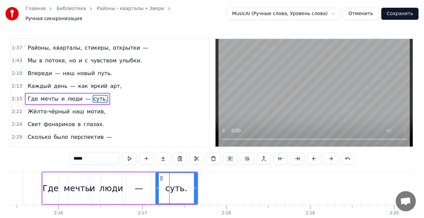
scroll to position [278, 0]
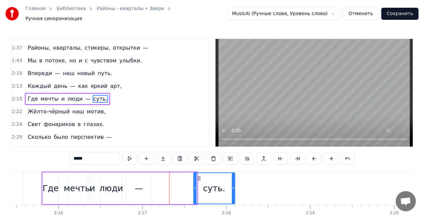
drag, startPoint x: 161, startPoint y: 173, endPoint x: 201, endPoint y: 170, distance: 39.3
click at [201, 173] on div "суть." at bounding box center [213, 188] width 41 height 31
click at [143, 183] on div "—" at bounding box center [138, 188] width 25 height 32
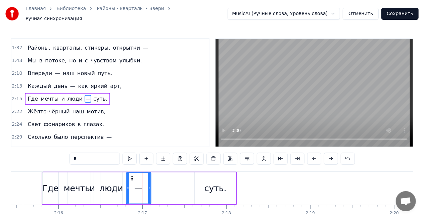
click at [148, 185] on icon at bounding box center [149, 187] width 3 height 5
drag, startPoint x: 149, startPoint y: 185, endPoint x: 146, endPoint y: 183, distance: 3.7
click at [146, 185] on icon at bounding box center [146, 187] width 3 height 5
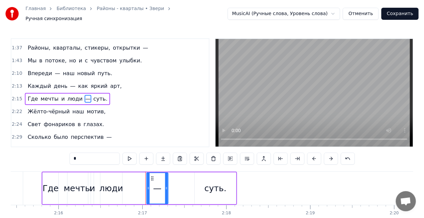
drag, startPoint x: 139, startPoint y: 176, endPoint x: 109, endPoint y: 189, distance: 32.9
click at [151, 176] on icon at bounding box center [152, 178] width 5 height 5
click at [107, 189] on div "люди" at bounding box center [111, 188] width 24 height 13
type input "****"
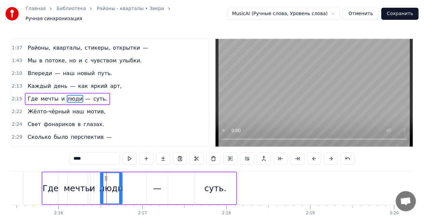
drag, startPoint x: 121, startPoint y: 186, endPoint x: 137, endPoint y: 185, distance: 15.4
click at [137, 185] on div "Где мечты и люди — суть." at bounding box center [139, 188] width 195 height 33
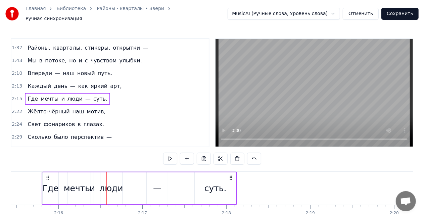
click at [108, 188] on div "люди" at bounding box center [111, 188] width 24 height 13
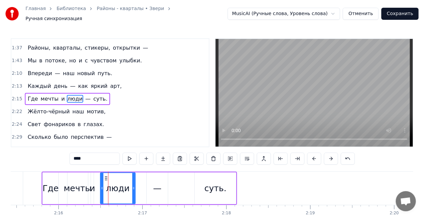
drag, startPoint x: 119, startPoint y: 185, endPoint x: 133, endPoint y: 185, distance: 14.1
click at [133, 185] on icon at bounding box center [133, 187] width 3 height 5
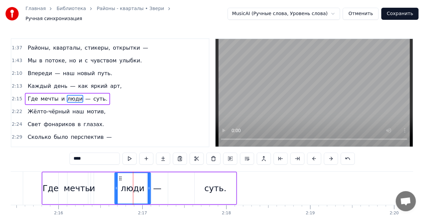
drag, startPoint x: 106, startPoint y: 175, endPoint x: 120, endPoint y: 175, distance: 14.4
click at [120, 176] on icon at bounding box center [119, 178] width 5 height 5
click at [94, 188] on div "и" at bounding box center [92, 188] width 5 height 13
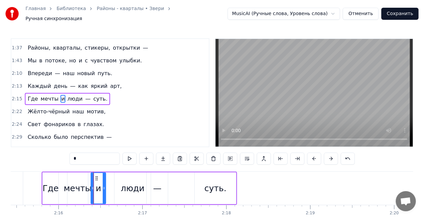
drag, startPoint x: 93, startPoint y: 186, endPoint x: 105, endPoint y: 184, distance: 11.9
click at [105, 185] on icon at bounding box center [104, 187] width 3 height 5
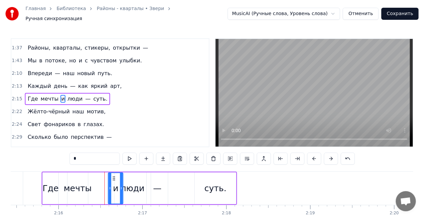
drag, startPoint x: 96, startPoint y: 173, endPoint x: 113, endPoint y: 174, distance: 17.1
click at [113, 176] on icon at bounding box center [113, 178] width 5 height 5
click at [79, 184] on div "мечты" at bounding box center [78, 188] width 28 height 13
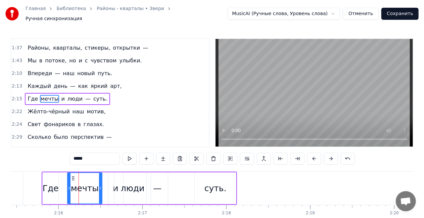
drag, startPoint x: 86, startPoint y: 184, endPoint x: 100, endPoint y: 184, distance: 14.1
click at [100, 185] on icon at bounding box center [100, 187] width 3 height 5
click at [46, 184] on div "Где" at bounding box center [51, 188] width 16 height 13
type input "***"
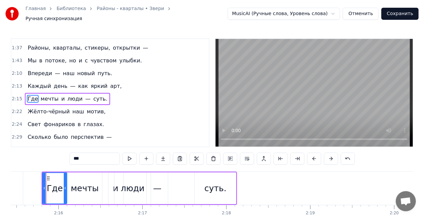
drag, startPoint x: 57, startPoint y: 184, endPoint x: 66, endPoint y: 184, distance: 8.4
click at [66, 185] on icon at bounding box center [65, 187] width 3 height 5
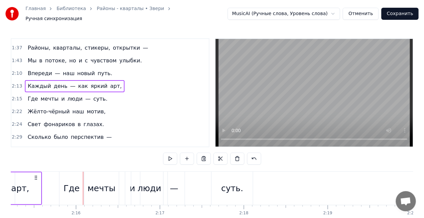
scroll to position [0, 11334]
click at [64, 172] on div "Где" at bounding box center [74, 188] width 25 height 33
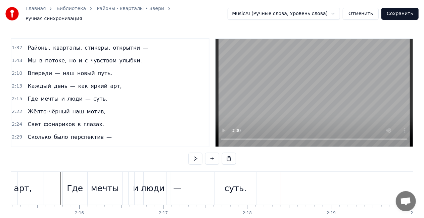
click at [175, 186] on div "—" at bounding box center [177, 188] width 8 height 13
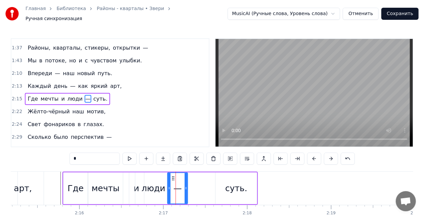
click at [184, 185] on icon at bounding box center [185, 187] width 3 height 5
drag, startPoint x: 172, startPoint y: 175, endPoint x: 180, endPoint y: 175, distance: 7.4
click at [180, 176] on icon at bounding box center [180, 178] width 5 height 5
click at [152, 185] on div "люди" at bounding box center [154, 188] width 24 height 13
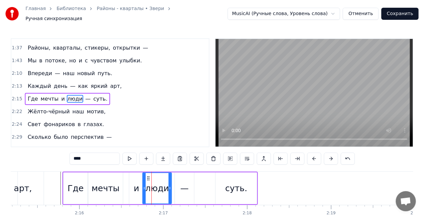
drag, startPoint x: 137, startPoint y: 185, endPoint x: 145, endPoint y: 185, distance: 7.4
click at [145, 185] on icon at bounding box center [144, 187] width 3 height 5
drag, startPoint x: 148, startPoint y: 174, endPoint x: 152, endPoint y: 175, distance: 4.7
click at [152, 176] on icon at bounding box center [152, 178] width 5 height 5
click at [140, 186] on div "и" at bounding box center [136, 188] width 15 height 32
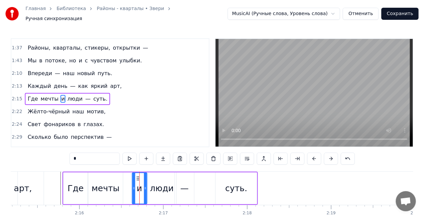
click at [138, 176] on icon at bounding box center [137, 178] width 5 height 5
click at [116, 184] on div "мечты" at bounding box center [106, 188] width 28 height 13
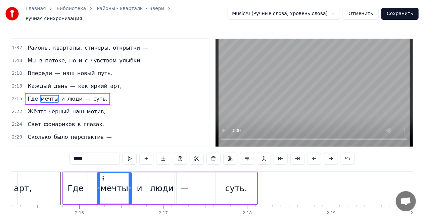
drag, startPoint x: 93, startPoint y: 174, endPoint x: 102, endPoint y: 175, distance: 8.8
click at [102, 176] on icon at bounding box center [102, 178] width 5 height 5
click at [79, 186] on div "Где" at bounding box center [75, 188] width 16 height 13
type input "***"
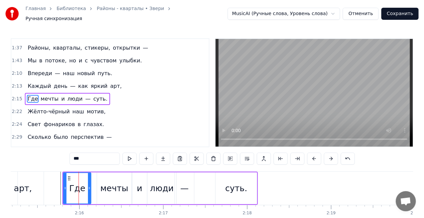
click at [89, 182] on div at bounding box center [89, 188] width 3 height 31
drag, startPoint x: 71, startPoint y: 175, endPoint x: 76, endPoint y: 174, distance: 5.7
click at [76, 176] on icon at bounding box center [74, 178] width 5 height 5
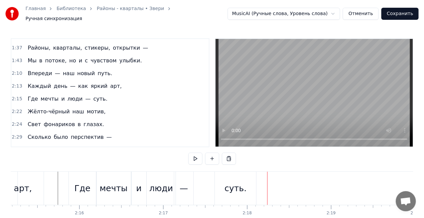
click at [77, 182] on div "Где" at bounding box center [82, 188] width 16 height 13
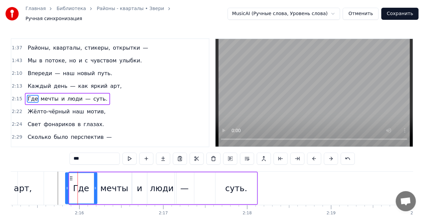
drag, startPoint x: 70, startPoint y: 184, endPoint x: 66, endPoint y: 183, distance: 4.1
click at [66, 185] on icon at bounding box center [67, 187] width 3 height 5
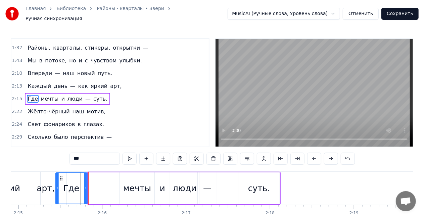
scroll to position [0, 11299]
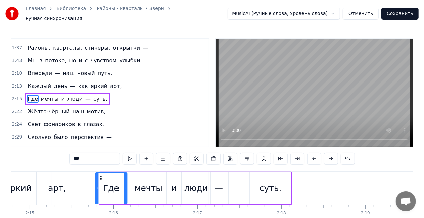
drag, startPoint x: 71, startPoint y: 175, endPoint x: 101, endPoint y: 176, distance: 30.2
click at [101, 176] on icon at bounding box center [100, 178] width 5 height 5
click at [150, 183] on div "мечты" at bounding box center [148, 188] width 28 height 13
type input "*****"
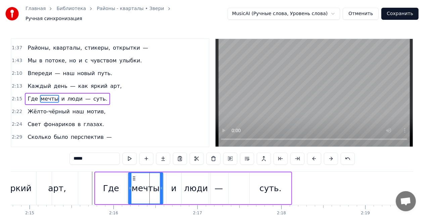
click at [134, 176] on icon at bounding box center [133, 178] width 5 height 5
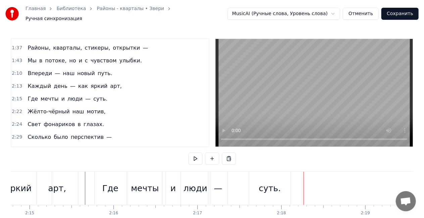
click at [215, 186] on div "—" at bounding box center [218, 188] width 8 height 13
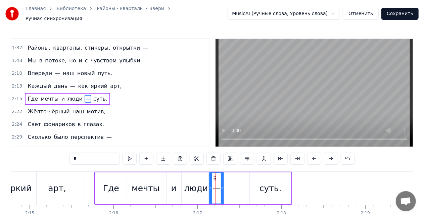
drag, startPoint x: 225, startPoint y: 185, endPoint x: 221, endPoint y: 184, distance: 4.4
click at [221, 185] on icon at bounding box center [222, 187] width 3 height 5
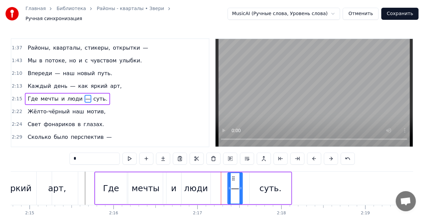
drag, startPoint x: 212, startPoint y: 174, endPoint x: 229, endPoint y: 173, distance: 17.2
click at [230, 176] on icon at bounding box center [232, 178] width 5 height 5
click at [194, 186] on div "люди" at bounding box center [196, 188] width 24 height 13
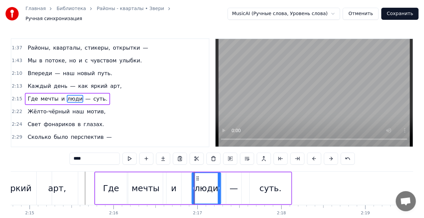
drag, startPoint x: 188, startPoint y: 174, endPoint x: 198, endPoint y: 174, distance: 10.1
click at [198, 176] on icon at bounding box center [197, 178] width 5 height 5
click at [177, 183] on div "и" at bounding box center [173, 188] width 15 height 32
type input "*"
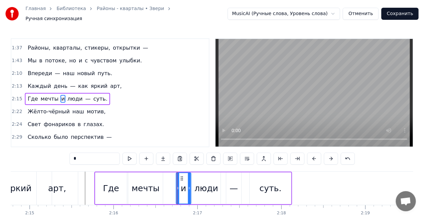
drag, startPoint x: 172, startPoint y: 174, endPoint x: 181, endPoint y: 174, distance: 9.4
click at [181, 176] on icon at bounding box center [181, 178] width 5 height 5
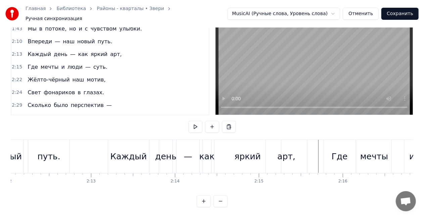
scroll to position [0, 11032]
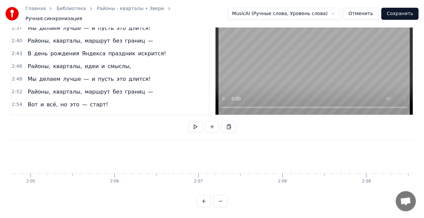
scroll to position [0, 10412]
click at [246, 72] on video at bounding box center [313, 61] width 197 height 108
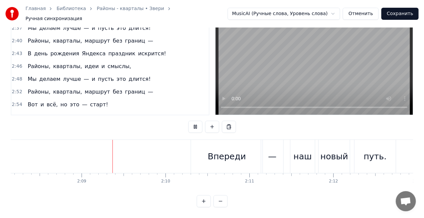
scroll to position [0, 10765]
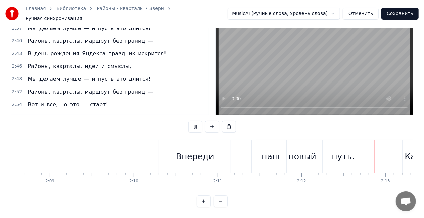
click at [301, 43] on video at bounding box center [313, 61] width 197 height 108
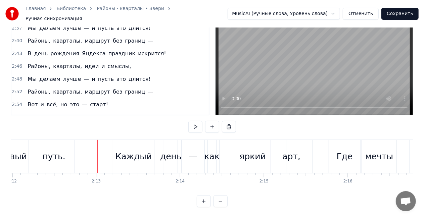
scroll to position [0, 11101]
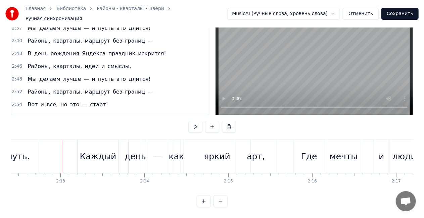
click at [16, 153] on div "путь." at bounding box center [18, 156] width 23 height 13
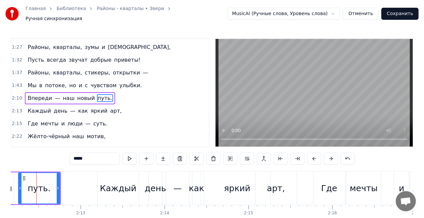
scroll to position [0, 11073]
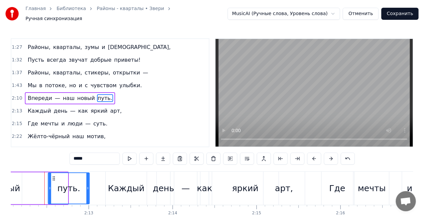
drag, startPoint x: 33, startPoint y: 174, endPoint x: 57, endPoint y: 173, distance: 23.8
click at [56, 176] on icon at bounding box center [53, 178] width 5 height 5
click at [46, 105] on div "Каждый день — как яркий арт," at bounding box center [74, 111] width 99 height 12
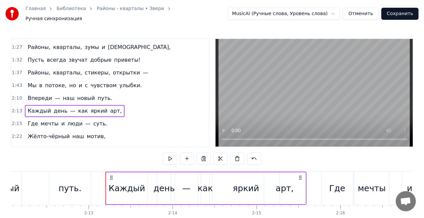
click at [57, 118] on div "Где мечты и люди — суть." at bounding box center [67, 124] width 85 height 12
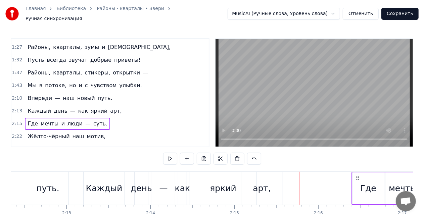
drag, startPoint x: 327, startPoint y: 174, endPoint x: 363, endPoint y: 173, distance: 35.9
click at [360, 175] on icon at bounding box center [356, 177] width 5 height 5
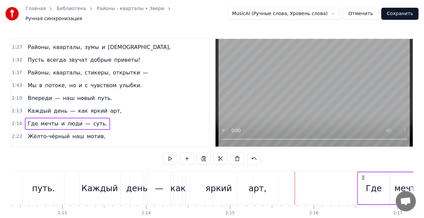
click at [44, 105] on div "Каждый день — как яркий арт," at bounding box center [74, 111] width 99 height 12
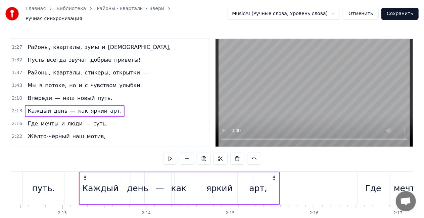
click at [86, 172] on div "Каждый" at bounding box center [100, 188] width 41 height 32
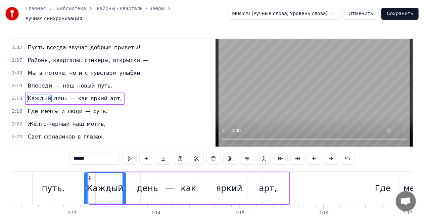
scroll to position [0, 11087]
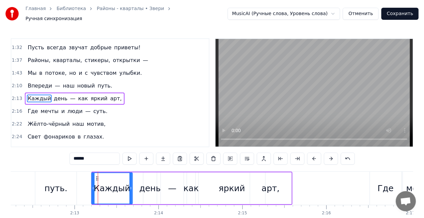
drag, startPoint x: 85, startPoint y: 174, endPoint x: 96, endPoint y: 172, distance: 11.8
click at [96, 176] on icon at bounding box center [96, 178] width 5 height 5
click at [54, 95] on span "день" at bounding box center [60, 99] width 15 height 8
type input "****"
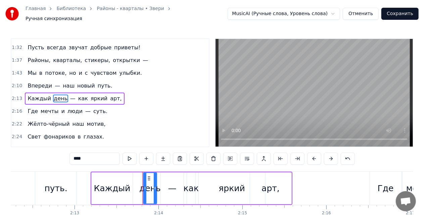
click at [48, 93] on div "Каждый день — как яркий арт," at bounding box center [74, 99] width 99 height 12
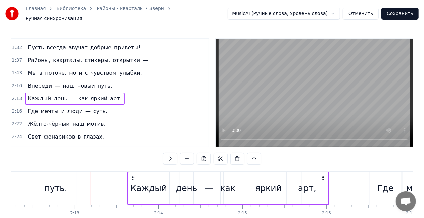
drag, startPoint x: 101, startPoint y: 174, endPoint x: 133, endPoint y: 174, distance: 32.2
click at [133, 175] on icon at bounding box center [132, 177] width 5 height 5
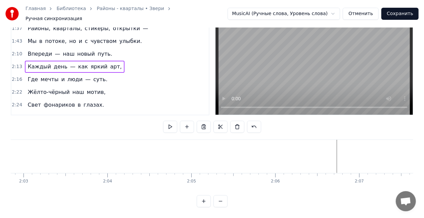
scroll to position [0, 10103]
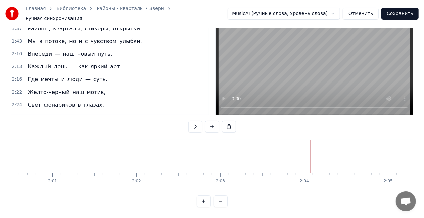
click at [305, 72] on video at bounding box center [313, 61] width 197 height 108
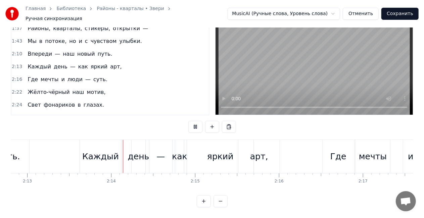
scroll to position [0, 11156]
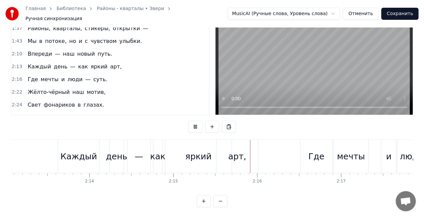
click at [357, 64] on video at bounding box center [313, 61] width 197 height 108
click at [41, 61] on div "Каждый день — как яркий арт," at bounding box center [74, 67] width 99 height 12
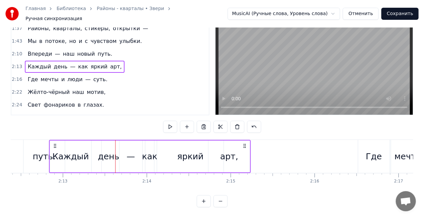
drag, startPoint x: 63, startPoint y: 140, endPoint x: 74, endPoint y: 140, distance: 10.8
click at [54, 143] on icon at bounding box center [54, 145] width 5 height 5
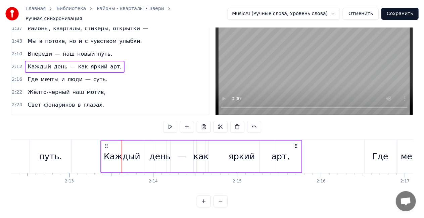
drag, startPoint x: 70, startPoint y: 140, endPoint x: 107, endPoint y: 143, distance: 37.0
click at [107, 143] on icon at bounding box center [106, 145] width 5 height 5
click at [114, 158] on div "Каждый" at bounding box center [122, 157] width 41 height 32
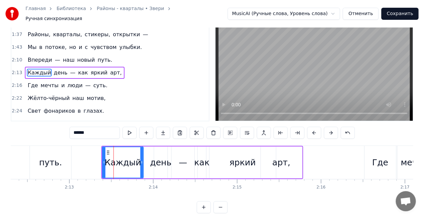
scroll to position [0, 0]
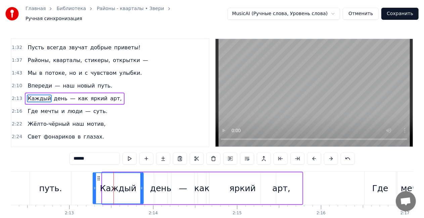
drag, startPoint x: 103, startPoint y: 185, endPoint x: 96, endPoint y: 183, distance: 7.6
click at [94, 185] on icon at bounding box center [94, 187] width 3 height 5
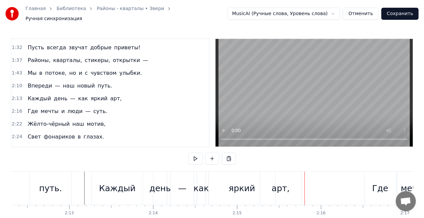
click at [276, 182] on div "арт," at bounding box center [280, 188] width 18 height 13
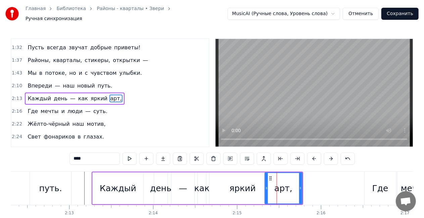
drag, startPoint x: 262, startPoint y: 184, endPoint x: 266, endPoint y: 180, distance: 6.2
click at [266, 185] on icon at bounding box center [266, 187] width 3 height 5
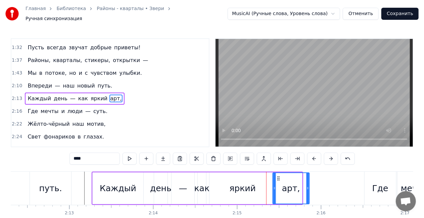
drag, startPoint x: 271, startPoint y: 174, endPoint x: 277, endPoint y: 174, distance: 6.4
click at [277, 176] on icon at bounding box center [277, 178] width 5 height 5
click at [249, 183] on div "яркий" at bounding box center [242, 188] width 26 height 13
type input "*****"
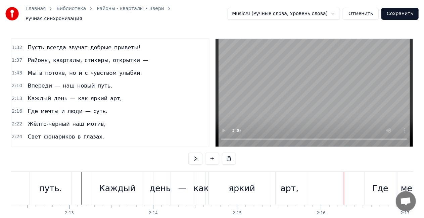
click at [52, 105] on div "Где мечты и люди — суть." at bounding box center [67, 111] width 85 height 12
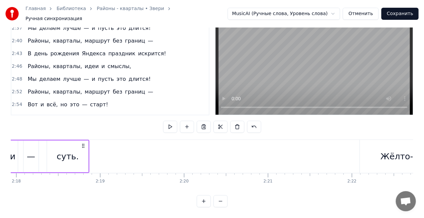
scroll to position [0, 11574]
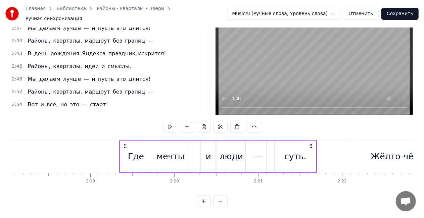
drag, startPoint x: 89, startPoint y: 140, endPoint x: 123, endPoint y: 140, distance: 34.2
click at [123, 143] on icon at bounding box center [124, 145] width 5 height 5
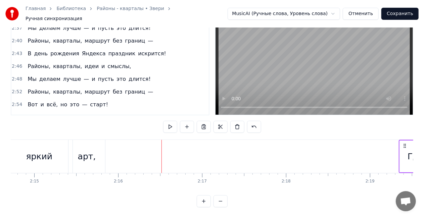
scroll to position [0, 11285]
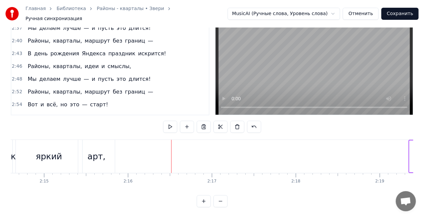
click at [92, 152] on div "арт," at bounding box center [97, 156] width 18 height 13
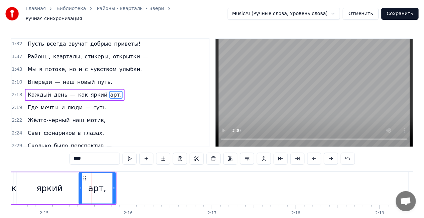
scroll to position [265, 0]
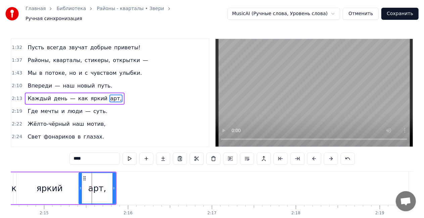
click at [46, 93] on div "Каждый день — как яркий арт," at bounding box center [74, 99] width 99 height 12
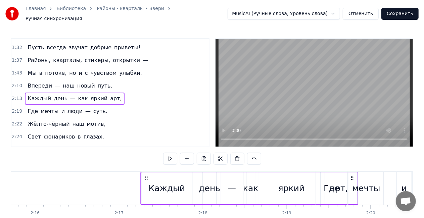
scroll to position [0, 11378]
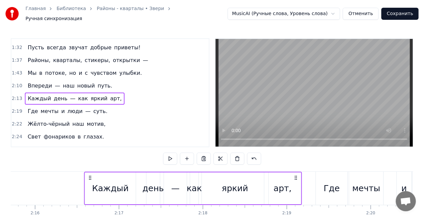
drag, startPoint x: 256, startPoint y: 174, endPoint x: 295, endPoint y: 168, distance: 39.6
click at [295, 172] on div "Каждый день — как яркий арт," at bounding box center [193, 188] width 218 height 33
click at [55, 80] on div "Впереди — наш новый путь." at bounding box center [70, 86] width 90 height 12
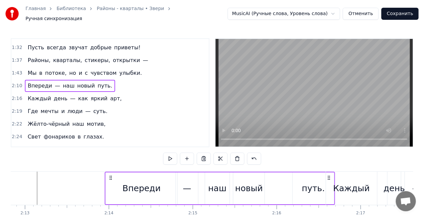
scroll to position [0, 11137]
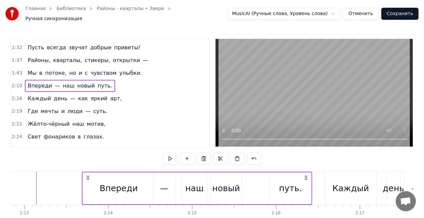
drag, startPoint x: 268, startPoint y: 175, endPoint x: 305, endPoint y: 170, distance: 37.2
click at [305, 172] on div "Впереди — наш новый путь." at bounding box center [197, 188] width 230 height 33
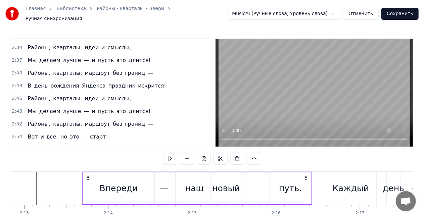
scroll to position [393, 0]
click at [53, 130] on div "Вот и всё, но это — старт!" at bounding box center [68, 136] width 86 height 12
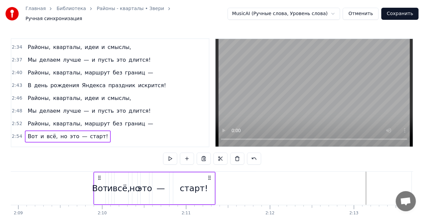
scroll to position [0, 10806]
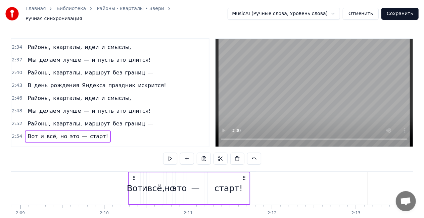
drag, startPoint x: 50, startPoint y: 174, endPoint x: 134, endPoint y: 169, distance: 84.0
click at [134, 172] on div "Вот и всё, но это — старт!" at bounding box center [189, 188] width 122 height 33
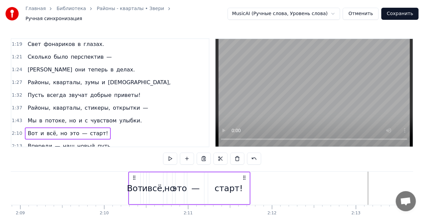
click at [232, 183] on div "старт!" at bounding box center [228, 188] width 28 height 13
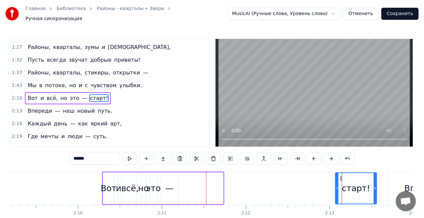
scroll to position [0, 10833]
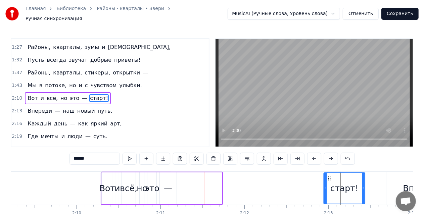
drag, startPoint x: 215, startPoint y: 172, endPoint x: 330, endPoint y: 163, distance: 116.1
click at [332, 162] on div "0:22 Больше нечего спешить — 0:24 Пусть всё будет как сейчас. 0:27 Можно просто…" at bounding box center [212, 138] width 402 height 201
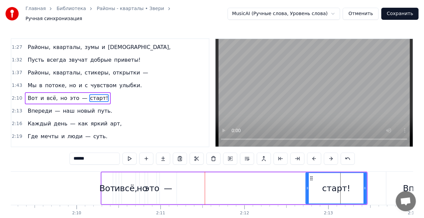
drag, startPoint x: 321, startPoint y: 185, endPoint x: 263, endPoint y: 185, distance: 58.4
click at [306, 185] on icon at bounding box center [307, 187] width 3 height 5
click at [166, 189] on div "—" at bounding box center [168, 188] width 8 height 13
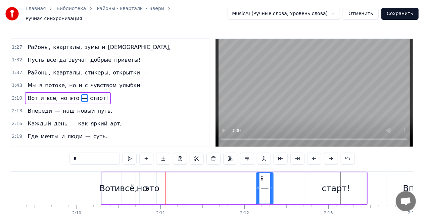
drag, startPoint x: 163, startPoint y: 174, endPoint x: 260, endPoint y: 170, distance: 96.3
click at [260, 173] on div "—" at bounding box center [264, 188] width 16 height 31
click at [147, 190] on div "это" at bounding box center [152, 188] width 15 height 13
type input "***"
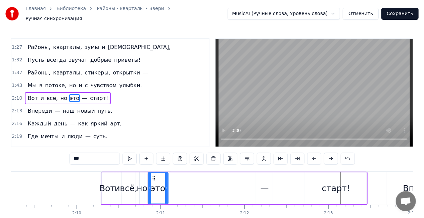
drag, startPoint x: 155, startPoint y: 185, endPoint x: 179, endPoint y: 183, distance: 24.3
click at [167, 189] on circle at bounding box center [167, 189] width 0 height 0
drag, startPoint x: 152, startPoint y: 172, endPoint x: 197, endPoint y: 171, distance: 44.6
click at [197, 172] on div "Вот и всё, но это — старт!" at bounding box center [234, 188] width 267 height 33
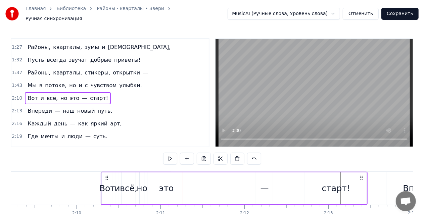
click at [152, 174] on div "это" at bounding box center [166, 188] width 37 height 32
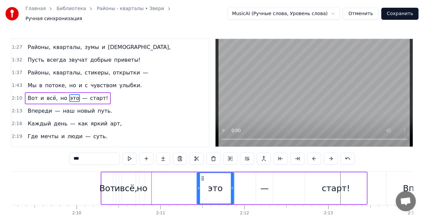
drag, startPoint x: 152, startPoint y: 174, endPoint x: 207, endPoint y: 174, distance: 55.0
click at [205, 176] on icon at bounding box center [202, 178] width 5 height 5
click at [146, 185] on div "но" at bounding box center [141, 188] width 11 height 13
type input "**"
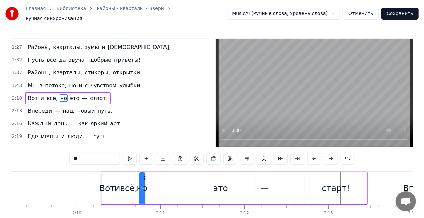
drag, startPoint x: 145, startPoint y: 186, endPoint x: 152, endPoint y: 185, distance: 7.4
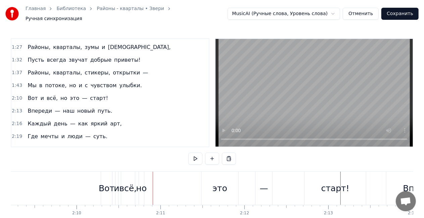
click at [138, 185] on div "но" at bounding box center [141, 188] width 11 height 13
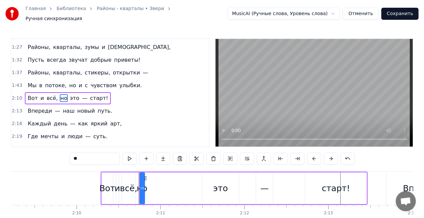
click at [139, 185] on div "но" at bounding box center [141, 188] width 11 height 13
drag, startPoint x: 141, startPoint y: 185, endPoint x: 128, endPoint y: 180, distance: 13.7
click at [128, 180] on div at bounding box center [128, 188] width 3 height 31
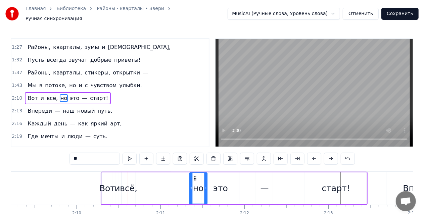
drag, startPoint x: 151, startPoint y: 176, endPoint x: 181, endPoint y: 178, distance: 30.6
click at [194, 176] on icon at bounding box center [194, 178] width 5 height 5
click at [121, 184] on div "всё," at bounding box center [128, 188] width 17 height 13
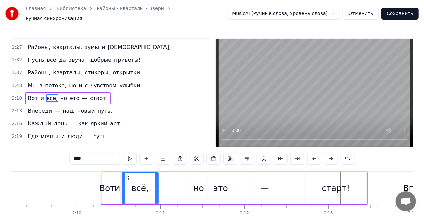
drag, startPoint x: 133, startPoint y: 185, endPoint x: 156, endPoint y: 185, distance: 22.8
click at [156, 185] on icon at bounding box center [156, 187] width 3 height 5
drag, startPoint x: 124, startPoint y: 173, endPoint x: 141, endPoint y: 174, distance: 16.1
click at [136, 176] on icon at bounding box center [133, 178] width 5 height 5
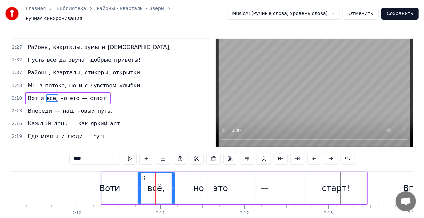
click at [117, 184] on div "и" at bounding box center [116, 188] width 5 height 13
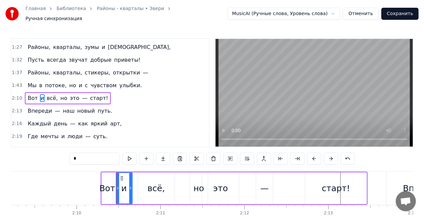
drag, startPoint x: 117, startPoint y: 184, endPoint x: 132, endPoint y: 184, distance: 15.8
click at [132, 185] on icon at bounding box center [130, 187] width 3 height 5
drag, startPoint x: 125, startPoint y: 175, endPoint x: 130, endPoint y: 175, distance: 4.4
click at [129, 178] on circle at bounding box center [129, 178] width 0 height 0
click at [112, 186] on div "Вот" at bounding box center [107, 188] width 16 height 13
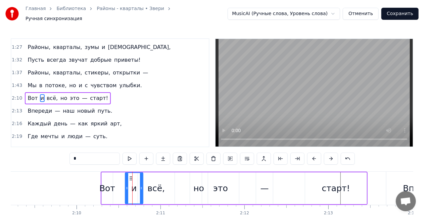
type input "***"
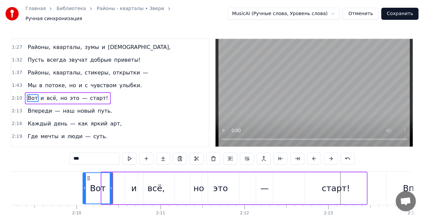
drag, startPoint x: 103, startPoint y: 184, endPoint x: 74, endPoint y: 181, distance: 29.0
click at [83, 181] on div at bounding box center [84, 188] width 3 height 31
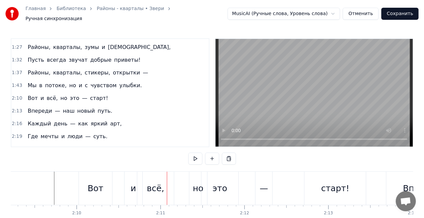
click at [39, 92] on div "Вот и всё, но это — старт!" at bounding box center [68, 98] width 86 height 12
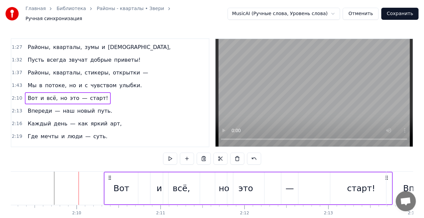
drag, startPoint x: 83, startPoint y: 174, endPoint x: 108, endPoint y: 172, distance: 24.9
click at [111, 175] on icon at bounding box center [109, 177] width 5 height 5
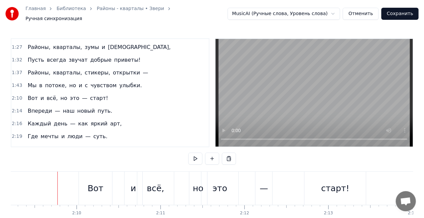
click at [83, 176] on div "Вот" at bounding box center [95, 188] width 33 height 33
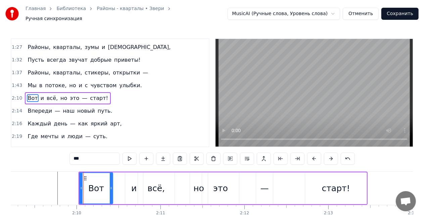
click at [37, 92] on div "Вот и всё, но это — старт!" at bounding box center [68, 98] width 86 height 12
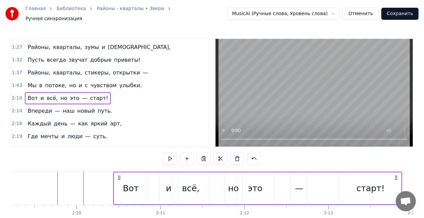
drag, startPoint x: 85, startPoint y: 172, endPoint x: 119, endPoint y: 170, distance: 34.6
click at [119, 172] on div "Вот и всё, но это — старт!" at bounding box center [257, 188] width 289 height 33
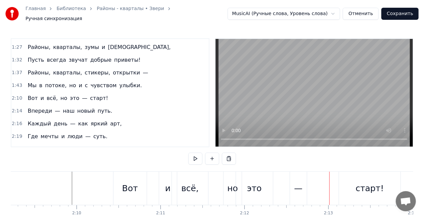
click at [288, 188] on div "Вот и всё, но это — старт!" at bounding box center [257, 188] width 289 height 33
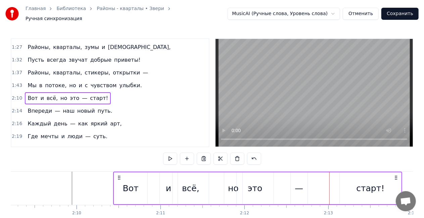
click at [295, 187] on div "—" at bounding box center [298, 188] width 8 height 13
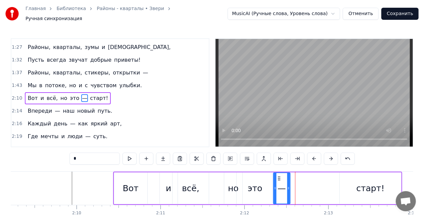
drag, startPoint x: 296, startPoint y: 175, endPoint x: 288, endPoint y: 175, distance: 7.7
click at [278, 176] on icon at bounding box center [278, 178] width 5 height 5
click at [364, 182] on div "старт!" at bounding box center [370, 188] width 28 height 13
type input "******"
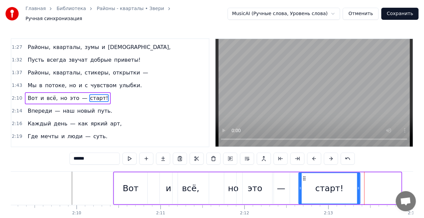
drag, startPoint x: 345, startPoint y: 174, endPoint x: 294, endPoint y: 167, distance: 50.9
click at [303, 173] on div "старт!" at bounding box center [328, 188] width 61 height 31
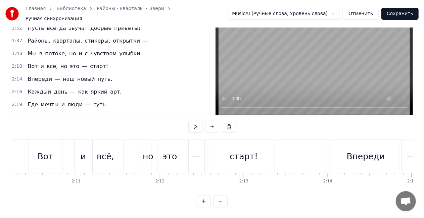
scroll to position [0, 10908]
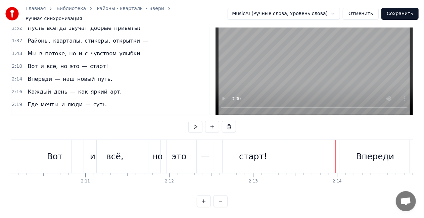
click at [251, 154] on div "старт!" at bounding box center [253, 156] width 28 height 13
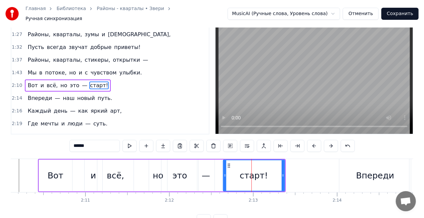
scroll to position [0, 0]
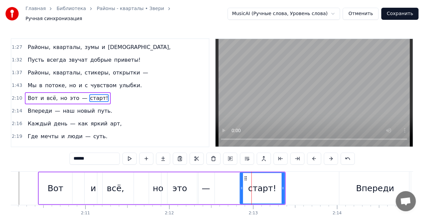
drag, startPoint x: 225, startPoint y: 185, endPoint x: 241, endPoint y: 185, distance: 16.8
click at [241, 188] on circle at bounding box center [241, 188] width 0 height 0
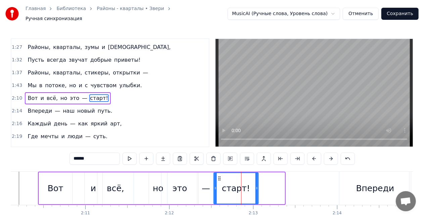
drag, startPoint x: 245, startPoint y: 174, endPoint x: 218, endPoint y: 174, distance: 26.8
click at [220, 173] on div "старт!" at bounding box center [236, 188] width 44 height 31
click at [200, 183] on div "—" at bounding box center [205, 188] width 17 height 32
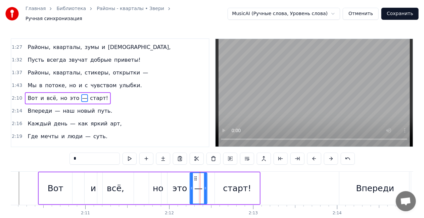
drag, startPoint x: 203, startPoint y: 175, endPoint x: 195, endPoint y: 174, distance: 7.4
click at [195, 176] on icon at bounding box center [195, 178] width 5 height 5
click at [225, 180] on div "старт!" at bounding box center [237, 188] width 45 height 32
type input "******"
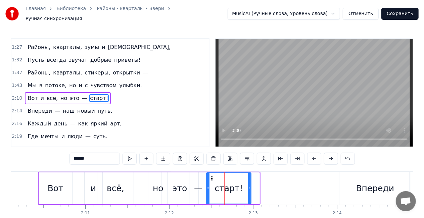
drag, startPoint x: 220, startPoint y: 175, endPoint x: 211, endPoint y: 172, distance: 9.1
click at [211, 176] on icon at bounding box center [211, 178] width 5 height 5
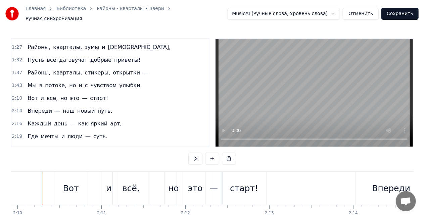
scroll to position [0, 10891]
click at [241, 190] on div "старт!" at bounding box center [245, 188] width 28 height 13
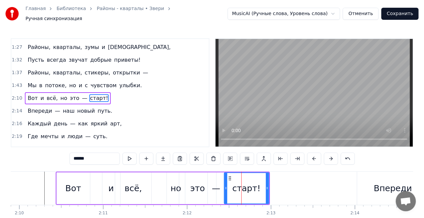
drag, startPoint x: 268, startPoint y: 186, endPoint x: 264, endPoint y: 185, distance: 4.4
click at [262, 185] on div "старт!" at bounding box center [246, 188] width 45 height 32
click at [264, 185] on div "старт!" at bounding box center [246, 188] width 44 height 31
drag, startPoint x: 268, startPoint y: 185, endPoint x: 263, endPoint y: 185, distance: 4.7
click at [263, 185] on div "старт!" at bounding box center [246, 188] width 45 height 32
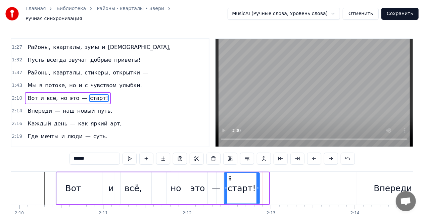
drag, startPoint x: 267, startPoint y: 184, endPoint x: 256, endPoint y: 183, distance: 10.8
click at [256, 185] on icon at bounding box center [257, 187] width 3 height 5
click at [188, 185] on div "это" at bounding box center [197, 188] width 37 height 32
type input "***"
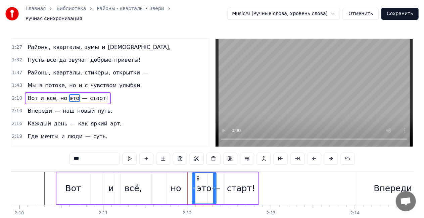
drag, startPoint x: 180, startPoint y: 185, endPoint x: 193, endPoint y: 185, distance: 13.1
click at [193, 185] on icon at bounding box center [193, 187] width 3 height 5
click at [164, 184] on div "Вот и всё, но это — старт!" at bounding box center [157, 188] width 203 height 33
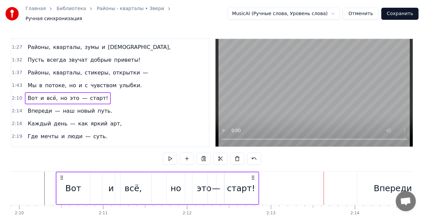
click at [67, 107] on span "наш" at bounding box center [68, 111] width 13 height 8
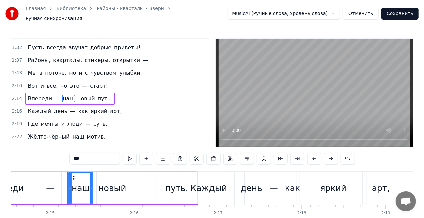
scroll to position [0, 11302]
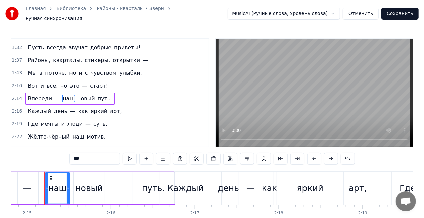
click at [56, 93] on div "Впереди — наш новый путь." at bounding box center [70, 99] width 90 height 12
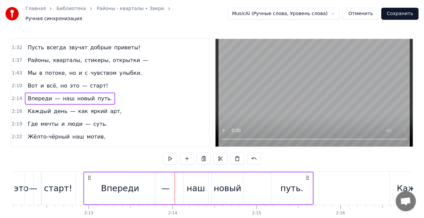
scroll to position [0, 11071]
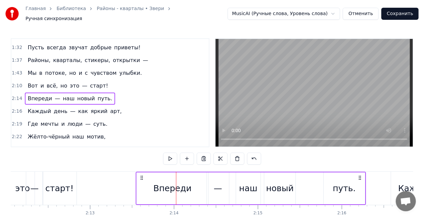
drag, startPoint x: 48, startPoint y: 173, endPoint x: 142, endPoint y: 171, distance: 93.6
click at [142, 172] on div "Впереди — наш новый путь." at bounding box center [250, 188] width 230 height 33
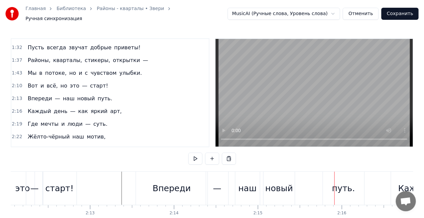
click at [211, 187] on div "—" at bounding box center [217, 188] width 22 height 33
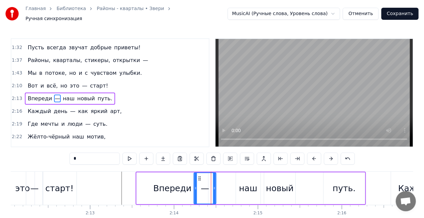
drag, startPoint x: 211, startPoint y: 174, endPoint x: 212, endPoint y: 183, distance: 9.1
click at [201, 176] on icon at bounding box center [199, 178] width 5 height 5
drag, startPoint x: 215, startPoint y: 185, endPoint x: 208, endPoint y: 184, distance: 7.1
click at [208, 185] on icon at bounding box center [207, 187] width 3 height 5
drag, startPoint x: 199, startPoint y: 173, endPoint x: 195, endPoint y: 173, distance: 3.7
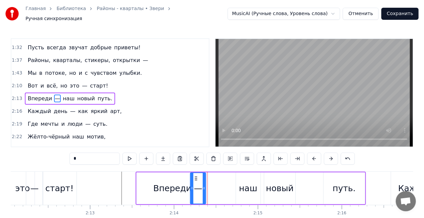
click at [195, 177] on circle at bounding box center [195, 177] width 0 height 0
click at [249, 183] on div "наш" at bounding box center [248, 188] width 18 height 13
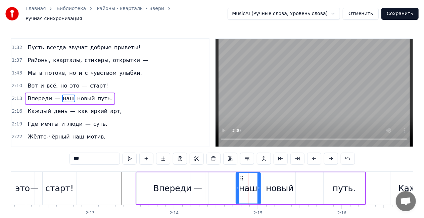
click at [267, 183] on div "новый" at bounding box center [279, 188] width 27 height 13
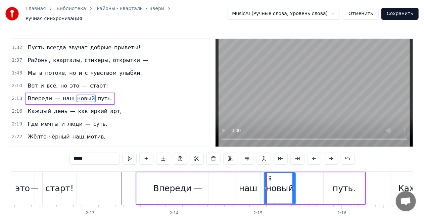
click at [248, 182] on div "наш" at bounding box center [248, 188] width 18 height 13
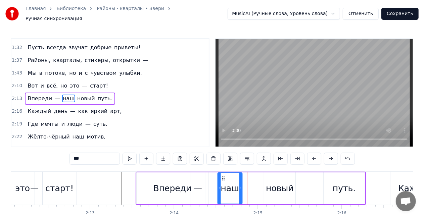
drag, startPoint x: 236, startPoint y: 173, endPoint x: 223, endPoint y: 173, distance: 12.7
click at [223, 176] on icon at bounding box center [222, 178] width 5 height 5
click at [265, 181] on div "новый" at bounding box center [279, 188] width 31 height 32
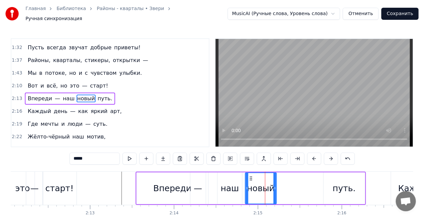
drag, startPoint x: 266, startPoint y: 174, endPoint x: 252, endPoint y: 174, distance: 13.4
click at [248, 176] on icon at bounding box center [250, 178] width 5 height 5
click at [330, 180] on div "путь." at bounding box center [343, 188] width 41 height 32
type input "*****"
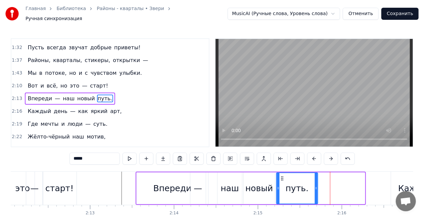
drag, startPoint x: 327, startPoint y: 173, endPoint x: 280, endPoint y: 174, distance: 47.0
click at [280, 176] on icon at bounding box center [281, 178] width 5 height 5
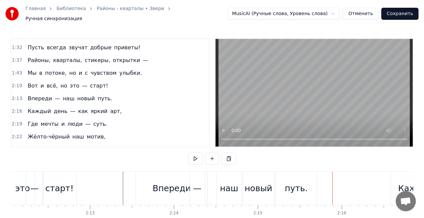
click at [200, 191] on div "—" at bounding box center [196, 188] width 15 height 33
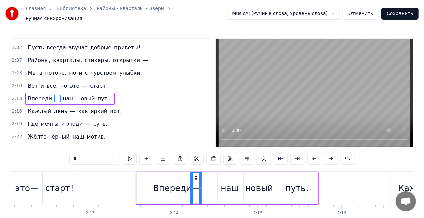
drag, startPoint x: 203, startPoint y: 186, endPoint x: 199, endPoint y: 185, distance: 3.7
click at [199, 185] on icon at bounding box center [200, 187] width 3 height 5
click at [231, 184] on div "наш" at bounding box center [229, 188] width 18 height 13
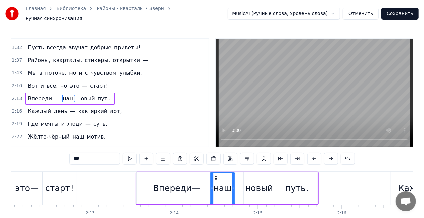
drag, startPoint x: 223, startPoint y: 174, endPoint x: 215, endPoint y: 174, distance: 7.4
click at [215, 176] on icon at bounding box center [215, 178] width 5 height 5
drag, startPoint x: 259, startPoint y: 188, endPoint x: 258, endPoint y: 177, distance: 10.8
click at [259, 187] on div "новый" at bounding box center [258, 188] width 27 height 13
type input "*****"
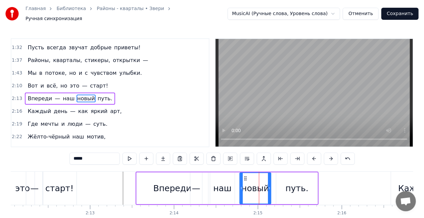
click at [244, 176] on icon at bounding box center [244, 178] width 5 height 5
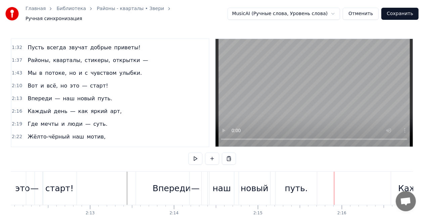
click at [60, 105] on div "Каждый день — как яркий арт," at bounding box center [74, 111] width 99 height 12
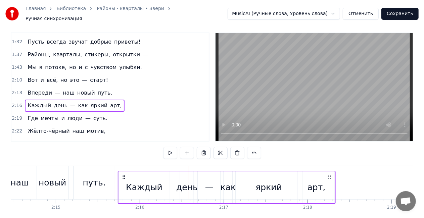
scroll to position [7, 0]
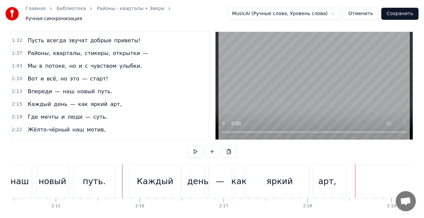
click at [62, 98] on div "Каждый день — как яркий арт," at bounding box center [74, 104] width 99 height 12
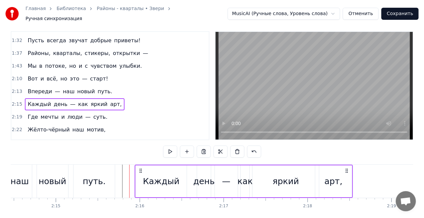
drag, startPoint x: 135, startPoint y: 168, endPoint x: 141, endPoint y: 167, distance: 6.1
click at [141, 168] on icon at bounding box center [140, 170] width 5 height 5
click at [59, 111] on div "Где мечты и люди — суть." at bounding box center [67, 117] width 85 height 12
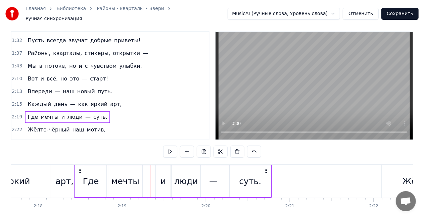
scroll to position [0, 11541]
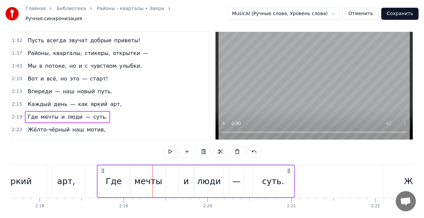
drag, startPoint x: 50, startPoint y: 166, endPoint x: 102, endPoint y: 163, distance: 52.0
click at [102, 165] on div "Где мечты и люди — суть." at bounding box center [196, 181] width 198 height 33
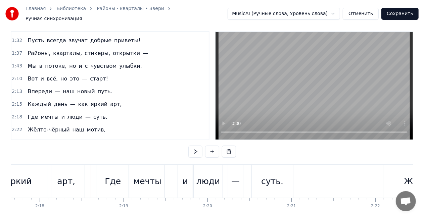
click at [276, 80] on video at bounding box center [313, 86] width 197 height 108
click at [261, 86] on video at bounding box center [313, 86] width 197 height 108
click at [48, 124] on div "Жёлто-чёрный наш мотив," at bounding box center [66, 130] width 83 height 12
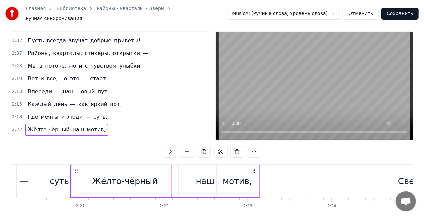
scroll to position [0, 11751]
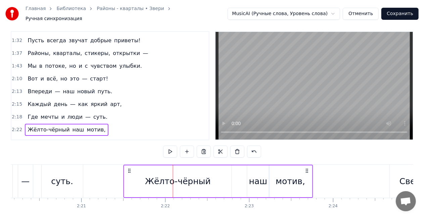
drag, startPoint x: 52, startPoint y: 167, endPoint x: 131, endPoint y: 169, distance: 79.5
click at [131, 169] on icon at bounding box center [128, 170] width 5 height 5
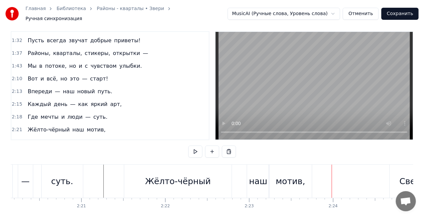
click at [62, 136] on div "[PERSON_NAME] в глазах." at bounding box center [66, 142] width 82 height 12
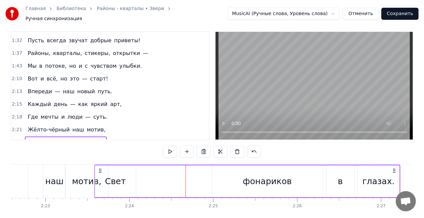
scroll to position [0, 11954]
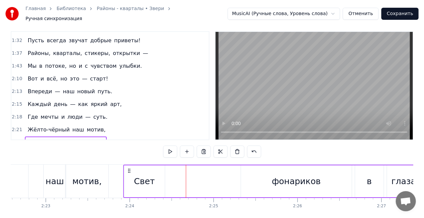
drag, startPoint x: 50, startPoint y: 165, endPoint x: 129, endPoint y: 173, distance: 79.2
click at [129, 173] on div "[PERSON_NAME] в глазах." at bounding box center [276, 181] width 306 height 33
click at [264, 170] on div "фонариков" at bounding box center [296, 181] width 111 height 32
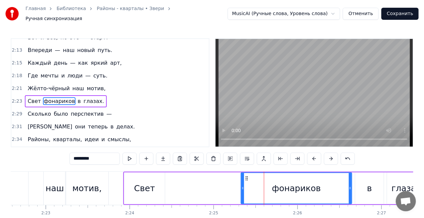
scroll to position [315, 0]
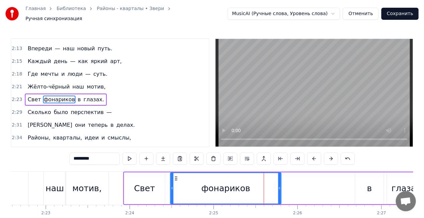
drag, startPoint x: 245, startPoint y: 175, endPoint x: 180, endPoint y: 174, distance: 65.1
click at [174, 176] on icon at bounding box center [175, 178] width 5 height 5
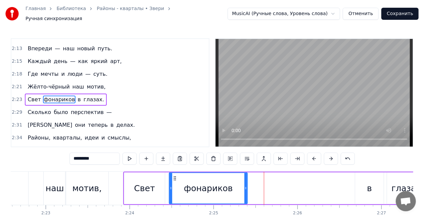
drag, startPoint x: 279, startPoint y: 188, endPoint x: 254, endPoint y: 188, distance: 24.8
click at [246, 189] on div at bounding box center [245, 188] width 3 height 31
click at [371, 190] on div "в" at bounding box center [369, 188] width 29 height 32
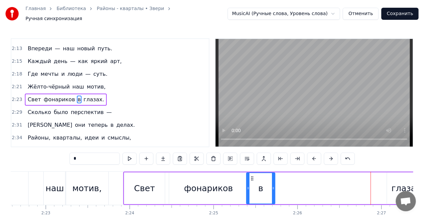
drag, startPoint x: 362, startPoint y: 175, endPoint x: 253, endPoint y: 173, distance: 108.7
click at [253, 176] on icon at bounding box center [251, 178] width 5 height 5
click at [406, 183] on div "глазах." at bounding box center [407, 188] width 32 height 13
type input "*******"
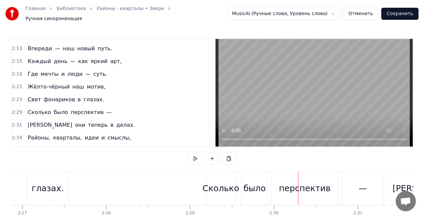
scroll to position [0, 12315]
click at [63, 186] on div "глазах." at bounding box center [45, 188] width 41 height 33
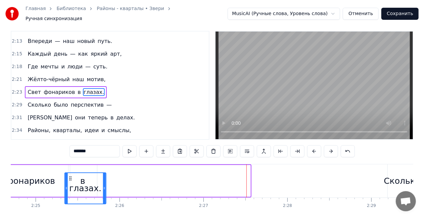
scroll to position [0, 12120]
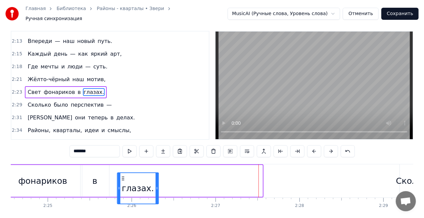
drag, startPoint x: 31, startPoint y: 175, endPoint x: 122, endPoint y: 172, distance: 91.3
click at [122, 176] on icon at bounding box center [122, 178] width 5 height 5
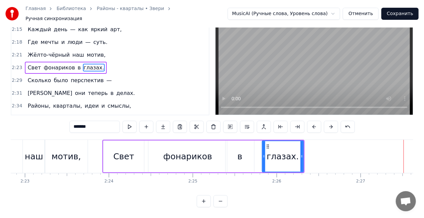
scroll to position [0, 11965]
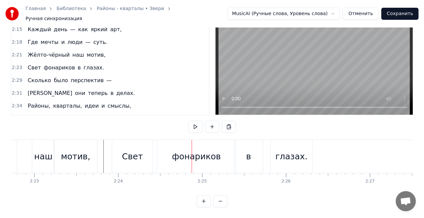
click at [68, 62] on div "[PERSON_NAME] в глазах." at bounding box center [66, 68] width 82 height 12
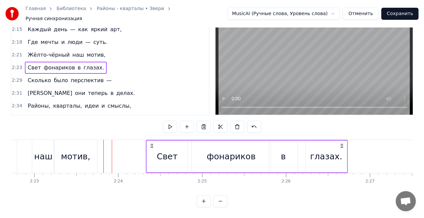
drag, startPoint x: 117, startPoint y: 137, endPoint x: 153, endPoint y: 133, distance: 36.4
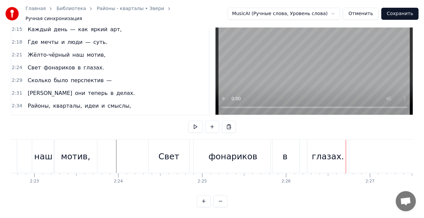
click at [332, 151] on div "глазах." at bounding box center [328, 156] width 32 height 13
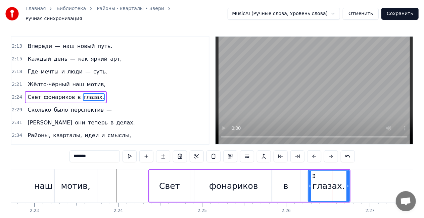
scroll to position [0, 0]
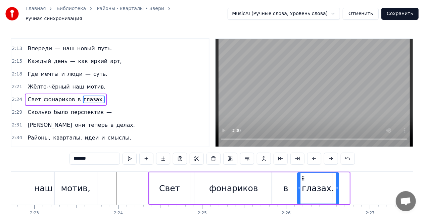
drag, startPoint x: 313, startPoint y: 174, endPoint x: 302, endPoint y: 172, distance: 10.9
click at [302, 176] on icon at bounding box center [302, 178] width 5 height 5
click at [171, 183] on div "Свет" at bounding box center [169, 188] width 21 height 13
type input "****"
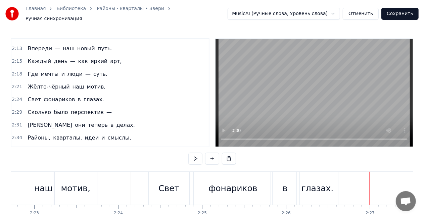
click at [61, 106] on div "[PERSON_NAME] было перспектив —" at bounding box center [70, 112] width 90 height 12
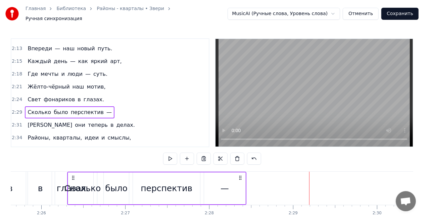
scroll to position [0, 12205]
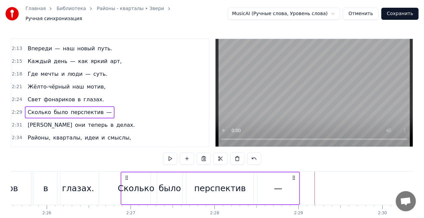
drag, startPoint x: 50, startPoint y: 175, endPoint x: 125, endPoint y: 172, distance: 75.8
click at [125, 175] on icon at bounding box center [126, 177] width 5 height 5
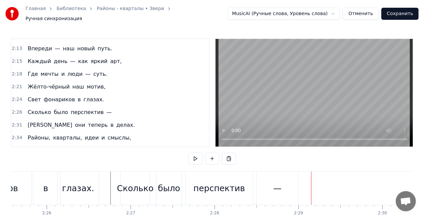
click at [274, 184] on div "—" at bounding box center [277, 188] width 8 height 13
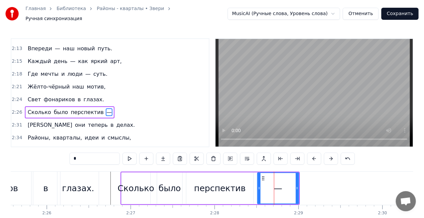
scroll to position [328, 0]
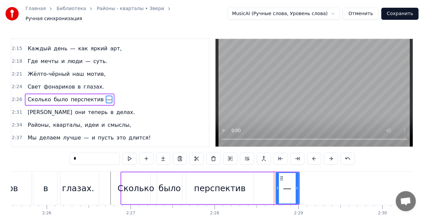
drag, startPoint x: 258, startPoint y: 184, endPoint x: 276, endPoint y: 181, distance: 18.7
click at [276, 181] on div at bounding box center [277, 188] width 3 height 31
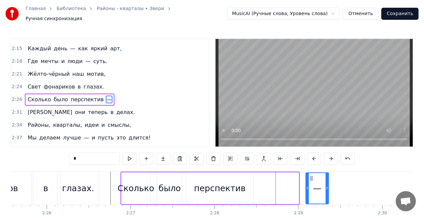
drag, startPoint x: 280, startPoint y: 174, endPoint x: 277, endPoint y: 180, distance: 6.3
click at [310, 173] on div "—" at bounding box center [317, 188] width 22 height 31
click at [217, 186] on div "перспектив" at bounding box center [220, 188] width 52 height 13
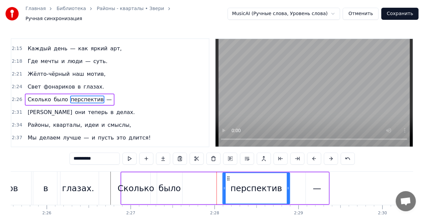
drag, startPoint x: 192, startPoint y: 174, endPoint x: 235, endPoint y: 172, distance: 43.0
click at [235, 173] on div "перспектив" at bounding box center [256, 188] width 66 height 31
click at [158, 180] on div "было" at bounding box center [169, 188] width 25 height 32
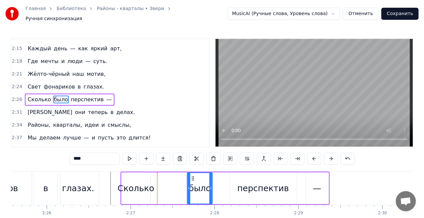
drag, startPoint x: 163, startPoint y: 174, endPoint x: 153, endPoint y: 179, distance: 10.9
click at [198, 173] on div "было" at bounding box center [199, 188] width 25 height 31
click at [145, 182] on div "Сколько" at bounding box center [135, 188] width 37 height 13
type input "*******"
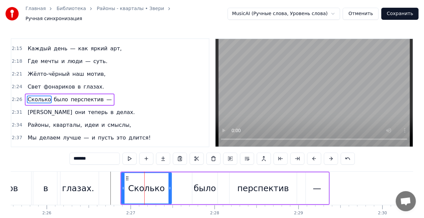
drag, startPoint x: 150, startPoint y: 185, endPoint x: 145, endPoint y: 183, distance: 5.6
click at [169, 185] on icon at bounding box center [169, 187] width 3 height 5
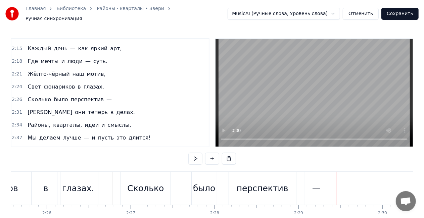
click at [311, 191] on div "—" at bounding box center [316, 188] width 23 height 33
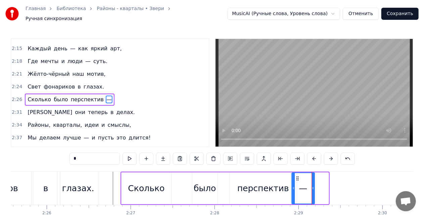
drag, startPoint x: 309, startPoint y: 173, endPoint x: 295, endPoint y: 171, distance: 14.2
click at [295, 173] on div "—" at bounding box center [303, 188] width 22 height 31
click at [63, 106] on div "И они теперь в делах." at bounding box center [81, 112] width 113 height 12
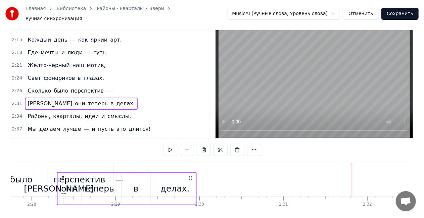
scroll to position [0, 12387]
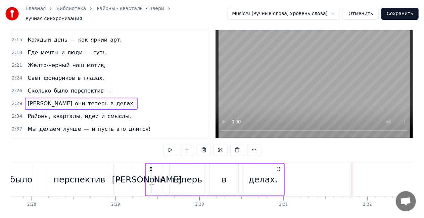
click at [264, 175] on div "делах." at bounding box center [262, 179] width 29 height 13
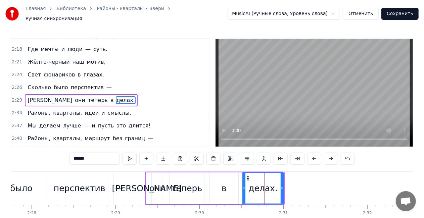
scroll to position [340, 0]
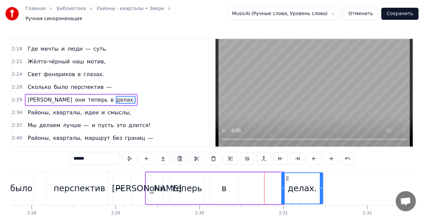
drag, startPoint x: 247, startPoint y: 173, endPoint x: 287, endPoint y: 172, distance: 39.3
click at [287, 173] on div "делах." at bounding box center [302, 188] width 41 height 31
click at [231, 184] on div "в" at bounding box center [224, 188] width 29 height 32
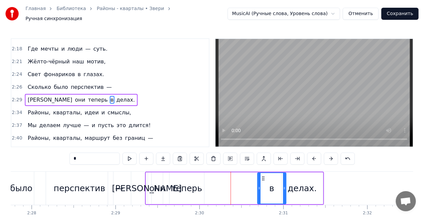
drag, startPoint x: 243, startPoint y: 175, endPoint x: 262, endPoint y: 172, distance: 18.6
click at [262, 176] on icon at bounding box center [262, 178] width 5 height 5
click at [198, 189] on div "теперь" at bounding box center [186, 188] width 31 height 13
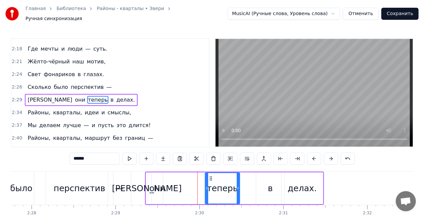
drag, startPoint x: 172, startPoint y: 174, endPoint x: 210, endPoint y: 173, distance: 37.9
click at [210, 176] on icon at bounding box center [210, 178] width 5 height 5
click at [156, 184] on div "они" at bounding box center [157, 188] width 16 height 13
type input "***"
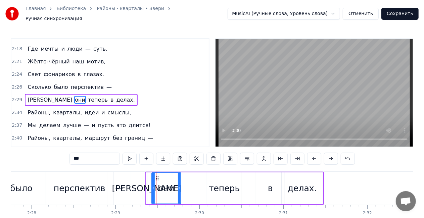
drag, startPoint x: 161, startPoint y: 183, endPoint x: 179, endPoint y: 182, distance: 18.1
click at [179, 185] on icon at bounding box center [179, 187] width 3 height 5
click at [155, 176] on icon at bounding box center [157, 178] width 5 height 5
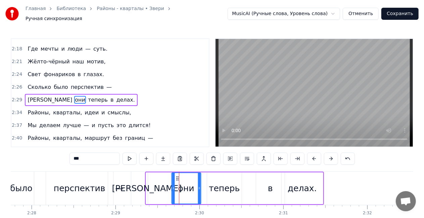
drag, startPoint x: 157, startPoint y: 174, endPoint x: 162, endPoint y: 176, distance: 5.7
click at [180, 173] on div "они" at bounding box center [186, 188] width 29 height 31
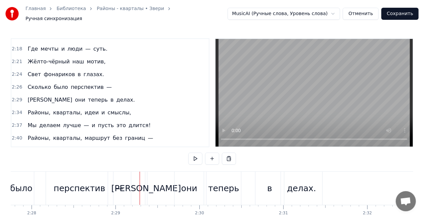
click at [147, 182] on div "[PERSON_NAME]" at bounding box center [146, 188] width 70 height 13
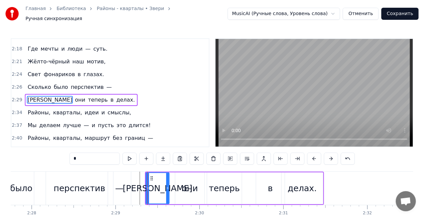
click at [167, 185] on icon at bounding box center [167, 187] width 3 height 5
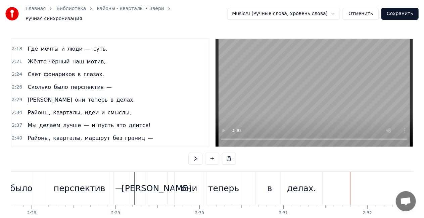
click at [306, 188] on div "делах." at bounding box center [301, 188] width 29 height 13
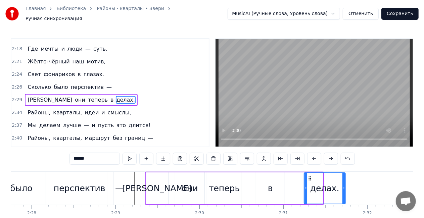
drag, startPoint x: 286, startPoint y: 174, endPoint x: 276, endPoint y: 177, distance: 10.3
click at [270, 183] on div "в" at bounding box center [270, 188] width 5 height 13
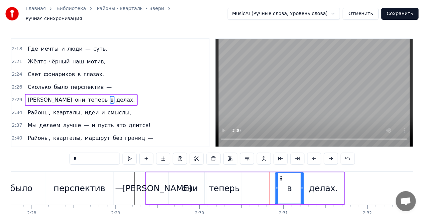
drag, startPoint x: 270, startPoint y: 174, endPoint x: 281, endPoint y: 174, distance: 11.1
click at [281, 176] on icon at bounding box center [280, 178] width 5 height 5
click at [235, 189] on div "теперь" at bounding box center [224, 188] width 31 height 13
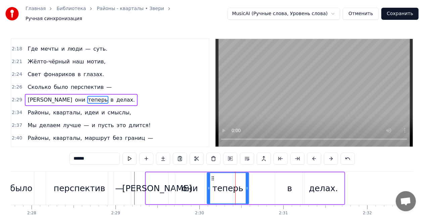
drag, startPoint x: 240, startPoint y: 185, endPoint x: 246, endPoint y: 183, distance: 6.5
click at [248, 185] on icon at bounding box center [246, 187] width 3 height 5
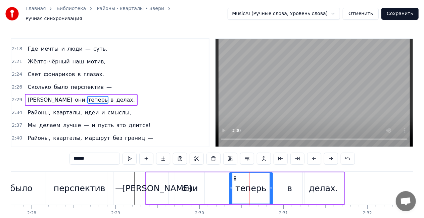
drag, startPoint x: 212, startPoint y: 174, endPoint x: 234, endPoint y: 172, distance: 22.2
click at [234, 176] on icon at bounding box center [234, 178] width 5 height 5
click at [189, 188] on div "они" at bounding box center [190, 188] width 16 height 13
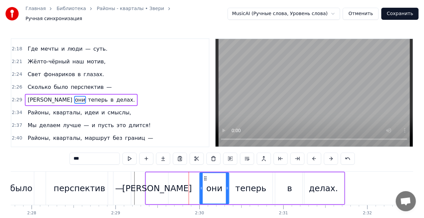
drag, startPoint x: 181, startPoint y: 174, endPoint x: 205, endPoint y: 175, distance: 24.1
click at [206, 178] on circle at bounding box center [206, 178] width 0 height 0
click at [160, 186] on div "[PERSON_NAME]" at bounding box center [157, 188] width 22 height 32
type input "*"
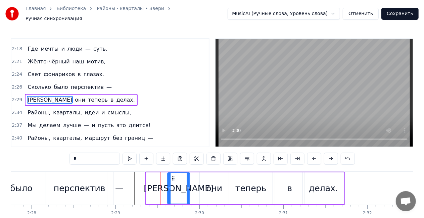
drag, startPoint x: 152, startPoint y: 172, endPoint x: 174, endPoint y: 171, distance: 21.5
click at [174, 173] on div "[PERSON_NAME]" at bounding box center [179, 188] width 22 height 31
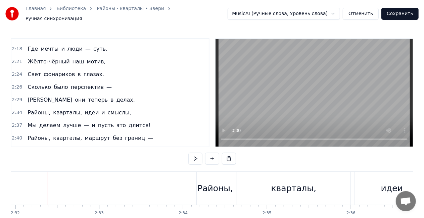
scroll to position [0, 12742]
click at [73, 107] on div "Районы, кварталы, идеи и смыслы," at bounding box center [79, 113] width 109 height 12
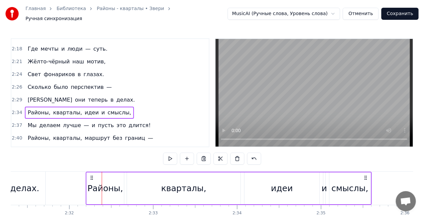
scroll to position [0, 12685]
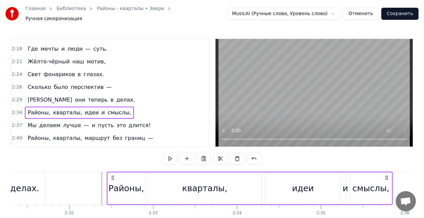
drag, startPoint x: 199, startPoint y: 172, endPoint x: 112, endPoint y: 159, distance: 87.5
click at [112, 159] on div "0:22 Больше нечего спешить — 0:24 Пусть всё будет как сейчас. 0:27 Можно просто…" at bounding box center [212, 138] width 402 height 201
click at [117, 189] on div "Районы," at bounding box center [126, 188] width 36 height 13
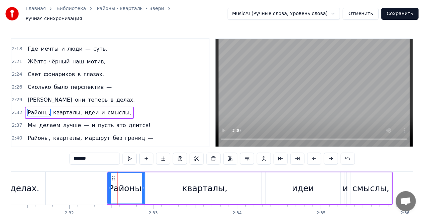
scroll to position [353, 0]
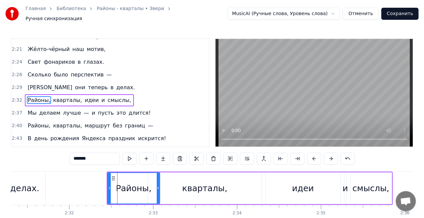
drag, startPoint x: 144, startPoint y: 183, endPoint x: 157, endPoint y: 180, distance: 13.7
click at [157, 180] on div at bounding box center [158, 188] width 3 height 31
click at [201, 183] on div "кварталы," at bounding box center [204, 188] width 45 height 13
type input "*********"
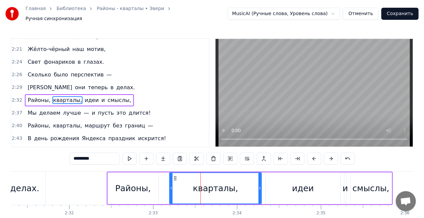
drag, startPoint x: 149, startPoint y: 184, endPoint x: 170, endPoint y: 179, distance: 22.1
click at [170, 185] on icon at bounding box center [171, 187] width 3 height 5
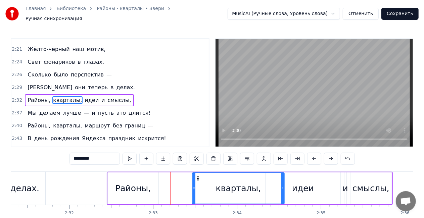
drag, startPoint x: 185, startPoint y: 174, endPoint x: 204, endPoint y: 172, distance: 19.5
click at [197, 173] on div "кварталы," at bounding box center [237, 188] width 91 height 31
drag, startPoint x: 282, startPoint y: 184, endPoint x: 267, endPoint y: 185, distance: 15.1
click at [267, 185] on icon at bounding box center [267, 187] width 3 height 5
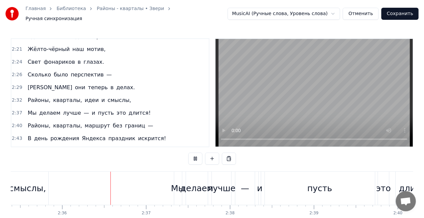
scroll to position [0, 13032]
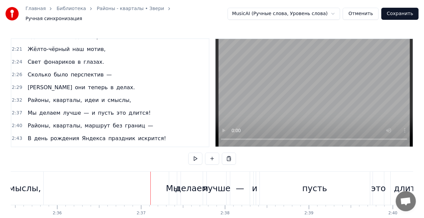
click at [33, 188] on div "смыслы," at bounding box center [22, 188] width 37 height 13
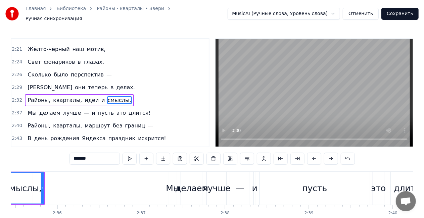
scroll to position [0, 13021]
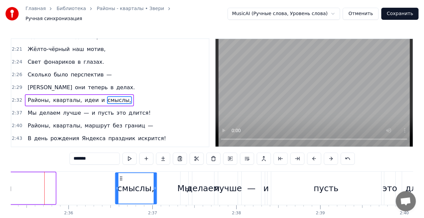
drag, startPoint x: 19, startPoint y: 174, endPoint x: 121, endPoint y: 170, distance: 101.4
click at [121, 173] on div "смыслы," at bounding box center [136, 188] width 41 height 31
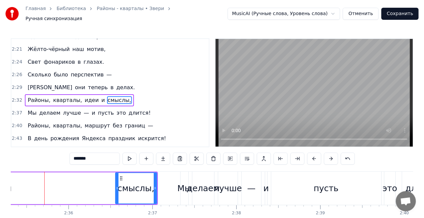
click at [101, 96] on span "и" at bounding box center [103, 100] width 5 height 8
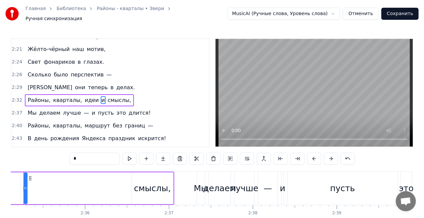
scroll to position [0, 12984]
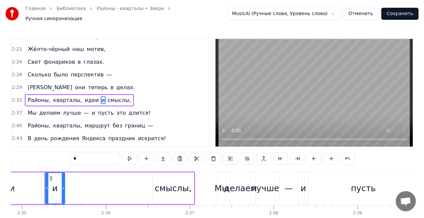
drag, startPoint x: 46, startPoint y: 186, endPoint x: 63, endPoint y: 185, distance: 17.2
click at [63, 185] on icon at bounding box center [63, 187] width 3 height 5
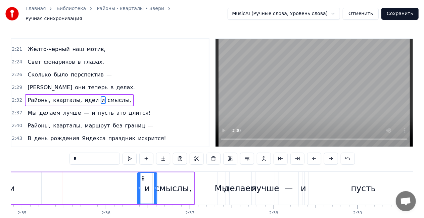
drag, startPoint x: 51, startPoint y: 175, endPoint x: 141, endPoint y: 169, distance: 89.7
click at [143, 172] on div "и" at bounding box center [147, 188] width 20 height 32
click at [21, 186] on div "идеи" at bounding box center [3, 188] width 75 height 32
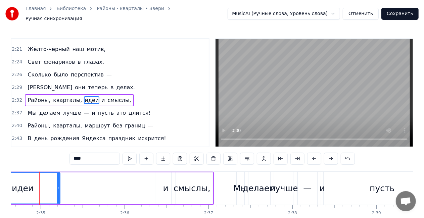
scroll to position [0, 12960]
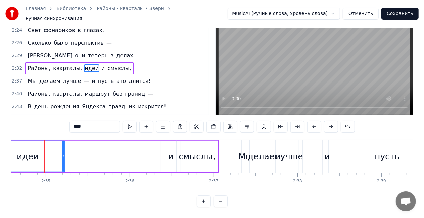
click at [17, 141] on div "идеи" at bounding box center [28, 156] width 74 height 31
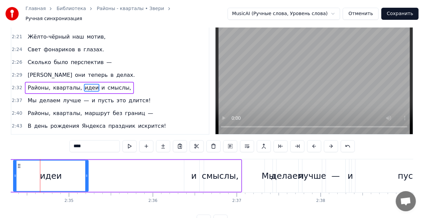
scroll to position [0, 12933]
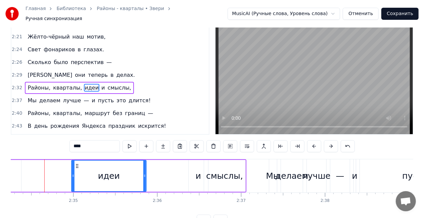
drag, startPoint x: 24, startPoint y: 162, endPoint x: 78, endPoint y: 153, distance: 54.4
click at [78, 153] on div "0:22 Больше нечего спешить — 0:24 Пусть всё будет как сейчас. 0:27 Можно просто…" at bounding box center [212, 126] width 402 height 201
drag, startPoint x: 144, startPoint y: 171, endPoint x: 112, endPoint y: 167, distance: 31.9
click at [122, 170] on div "идеи" at bounding box center [99, 176] width 55 height 31
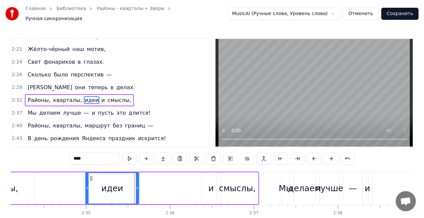
drag, startPoint x: 77, startPoint y: 174, endPoint x: 82, endPoint y: 174, distance: 4.7
click at [89, 176] on icon at bounding box center [91, 178] width 5 height 5
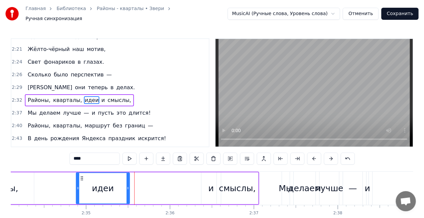
scroll to position [0, 12919]
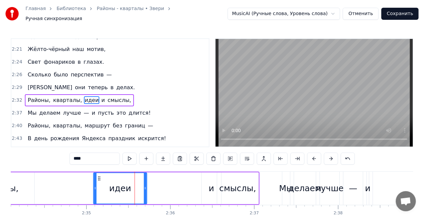
drag, startPoint x: 82, startPoint y: 174, endPoint x: 98, endPoint y: 172, distance: 15.6
click at [98, 176] on icon at bounding box center [99, 178] width 5 height 5
click at [52, 96] on span "кварталы," at bounding box center [67, 100] width 30 height 8
type input "*********"
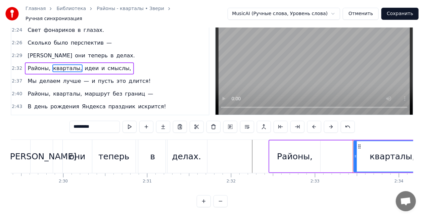
scroll to position [0, 12504]
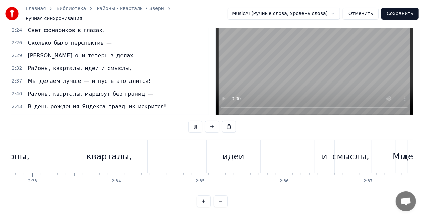
scroll to position [0, 12862]
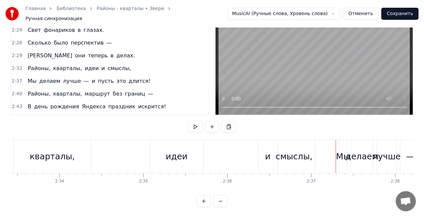
click at [292, 150] on div "смыслы," at bounding box center [293, 156] width 37 height 13
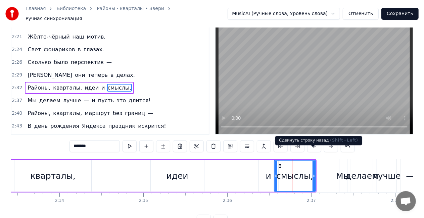
scroll to position [0, 0]
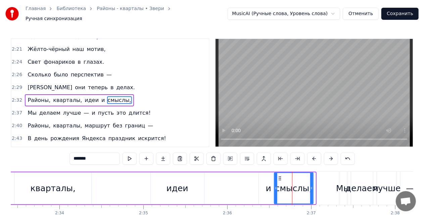
click at [311, 185] on icon at bounding box center [311, 187] width 3 height 5
click at [270, 189] on div "и" at bounding box center [268, 188] width 5 height 13
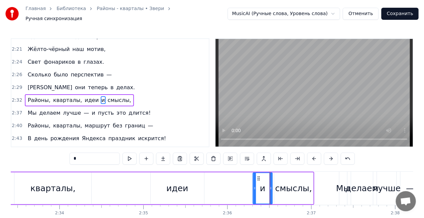
drag, startPoint x: 263, startPoint y: 174, endPoint x: 257, endPoint y: 173, distance: 6.1
click at [257, 176] on icon at bounding box center [258, 178] width 5 height 5
click at [280, 182] on div "смыслы," at bounding box center [293, 188] width 37 height 13
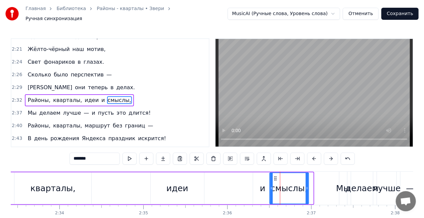
drag, startPoint x: 279, startPoint y: 174, endPoint x: 257, endPoint y: 174, distance: 21.8
click at [274, 176] on icon at bounding box center [274, 178] width 5 height 5
click at [179, 182] on div "идеи" at bounding box center [177, 188] width 22 height 13
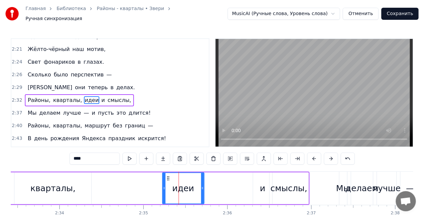
drag, startPoint x: 152, startPoint y: 185, endPoint x: 163, endPoint y: 176, distance: 14.6
click at [164, 185] on icon at bounding box center [164, 187] width 3 height 5
drag, startPoint x: 167, startPoint y: 175, endPoint x: 163, endPoint y: 175, distance: 4.0
click at [56, 185] on div "кварталы," at bounding box center [53, 188] width 45 height 13
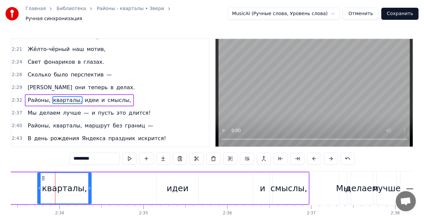
drag, startPoint x: 15, startPoint y: 184, endPoint x: 36, endPoint y: 181, distance: 21.3
click at [38, 181] on div at bounding box center [39, 188] width 3 height 31
click at [37, 96] on span "Районы," at bounding box center [39, 100] width 24 height 8
type input "*******"
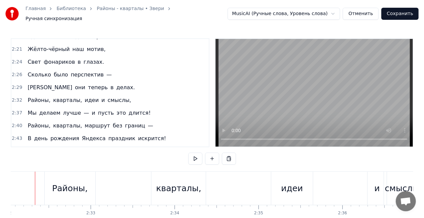
scroll to position [0, 12738]
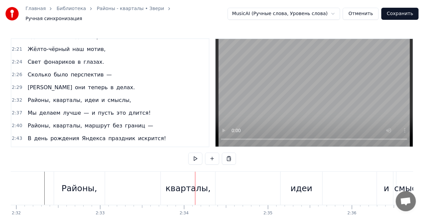
click at [181, 177] on div "кварталы," at bounding box center [188, 188] width 54 height 33
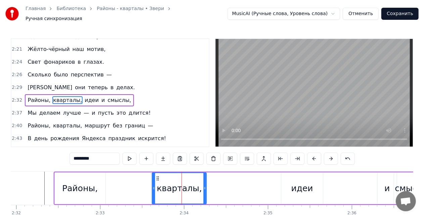
drag, startPoint x: 162, startPoint y: 175, endPoint x: 157, endPoint y: 174, distance: 5.7
click at [157, 176] on icon at bounding box center [157, 178] width 5 height 5
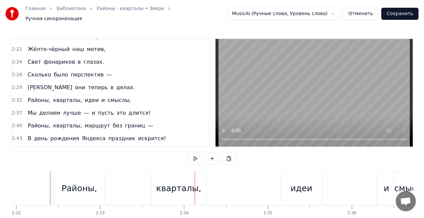
click at [175, 191] on div "кварталы," at bounding box center [178, 188] width 45 height 13
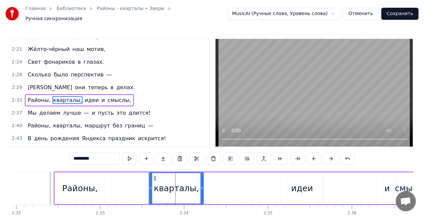
click at [154, 176] on icon at bounding box center [154, 178] width 5 height 5
drag, startPoint x: 150, startPoint y: 184, endPoint x: 105, endPoint y: 184, distance: 45.3
click at [146, 185] on icon at bounding box center [147, 187] width 3 height 5
click at [296, 189] on div "идеи" at bounding box center [302, 188] width 22 height 13
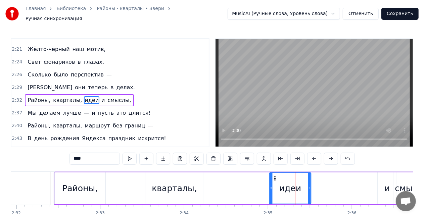
drag, startPoint x: 278, startPoint y: 174, endPoint x: 272, endPoint y: 175, distance: 5.4
click at [272, 176] on icon at bounding box center [274, 178] width 5 height 5
click at [200, 180] on div "кварталы," at bounding box center [174, 188] width 58 height 32
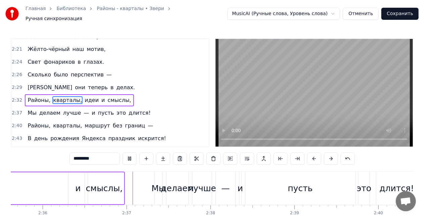
scroll to position [0, 13091]
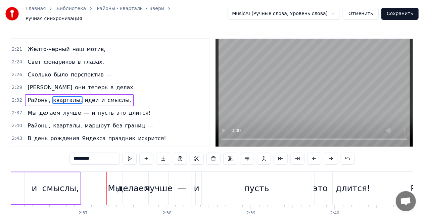
click at [57, 187] on div "смыслы," at bounding box center [60, 188] width 37 height 13
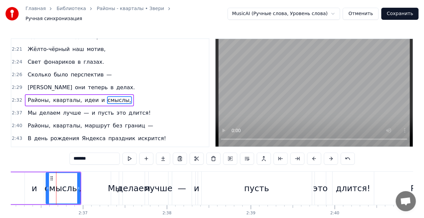
drag, startPoint x: 43, startPoint y: 185, endPoint x: 47, endPoint y: 185, distance: 4.7
click at [47, 185] on icon at bounding box center [47, 187] width 3 height 5
click at [38, 188] on div "и" at bounding box center [34, 188] width 19 height 32
type input "*"
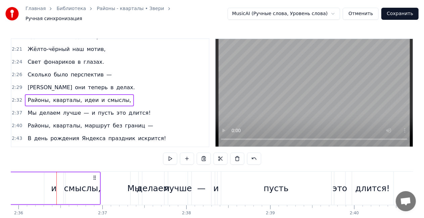
scroll to position [0, 13069]
click at [58, 186] on div "и" at bounding box center [55, 188] width 19 height 32
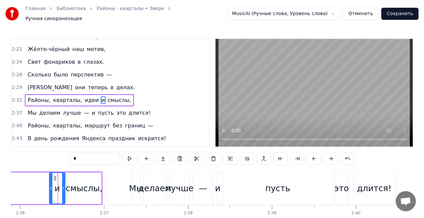
drag, startPoint x: 47, startPoint y: 183, endPoint x: 50, endPoint y: 184, distance: 3.6
click at [50, 185] on icon at bounding box center [51, 187] width 3 height 5
drag, startPoint x: 54, startPoint y: 174, endPoint x: 49, endPoint y: 174, distance: 4.7
click at [49, 176] on icon at bounding box center [50, 178] width 5 height 5
click at [72, 185] on div "смыслы," at bounding box center [84, 188] width 37 height 13
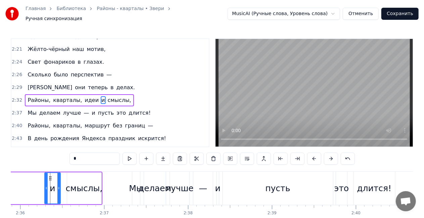
type input "*******"
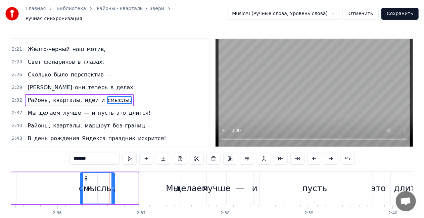
scroll to position [0, 13020]
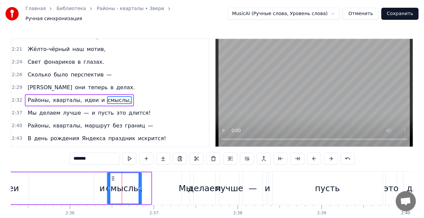
drag, startPoint x: 72, startPoint y: 175, endPoint x: 113, endPoint y: 170, distance: 40.9
click at [113, 173] on div "смыслы," at bounding box center [124, 188] width 34 height 31
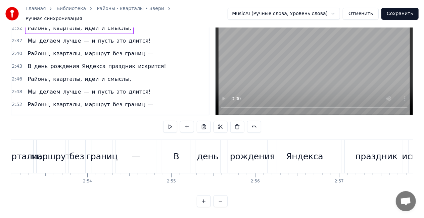
scroll to position [0, 14502]
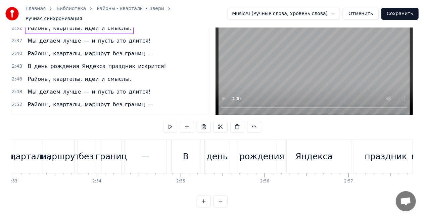
click at [387, 140] on div "праздник" at bounding box center [385, 156] width 63 height 33
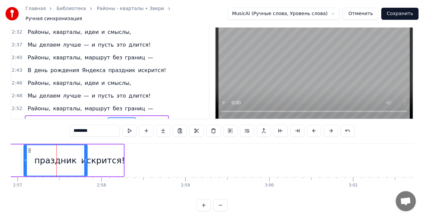
scroll to position [0, 14845]
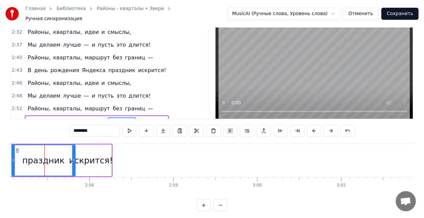
click at [92, 115] on div "В день рождения Яндекса праздник искрится!" at bounding box center [97, 121] width 144 height 12
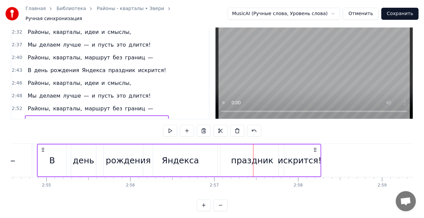
scroll to position [0, 14629]
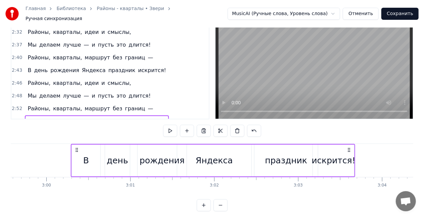
drag, startPoint x: 322, startPoint y: 146, endPoint x: 371, endPoint y: 140, distance: 48.8
click at [371, 140] on div "0:22 Больше нечего спешить — 0:24 Пусть всё будет как сейчас. 0:27 Можно просто…" at bounding box center [212, 110] width 402 height 201
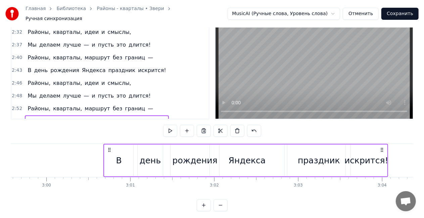
scroll to position [0, 15066]
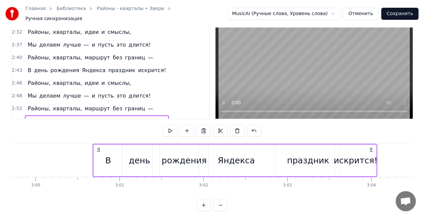
click at [89, 103] on div "Районы, кварталы, маршрут без границ —" at bounding box center [90, 109] width 131 height 12
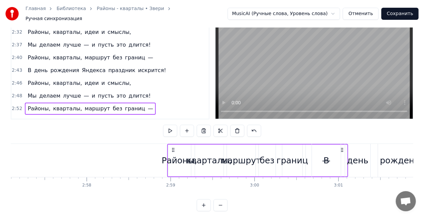
scroll to position [0, 14848]
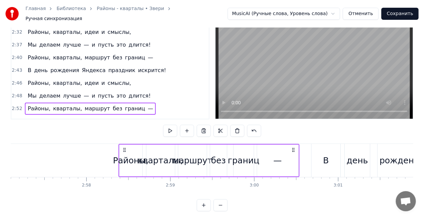
drag, startPoint x: 220, startPoint y: 146, endPoint x: 294, endPoint y: 144, distance: 73.8
click at [294, 147] on icon at bounding box center [292, 149] width 5 height 5
click at [75, 90] on div "Мы делаем лучше — и пусть это длится!" at bounding box center [89, 96] width 128 height 12
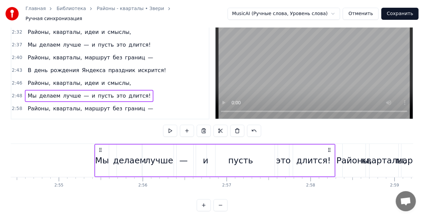
scroll to position [0, 14626]
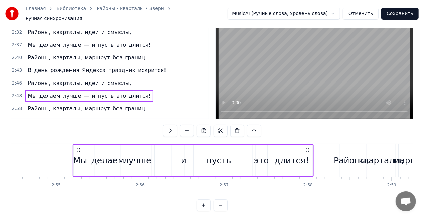
drag, startPoint x: 282, startPoint y: 146, endPoint x: 307, endPoint y: 144, distance: 24.9
click at [307, 147] on icon at bounding box center [307, 149] width 5 height 5
click at [70, 77] on div "Районы, кварталы, идеи и смыслы," at bounding box center [79, 83] width 109 height 12
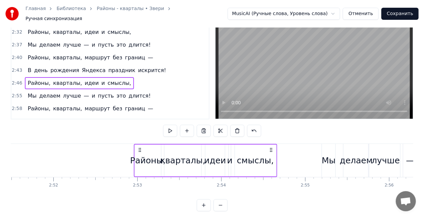
scroll to position [0, 14378]
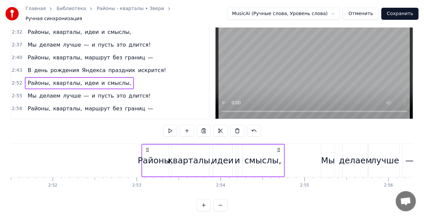
drag, startPoint x: 221, startPoint y: 147, endPoint x: 279, endPoint y: 148, distance: 58.7
click at [279, 148] on icon at bounding box center [278, 149] width 5 height 5
click at [77, 64] on div "В день рождения Яндекса праздник искрится!" at bounding box center [97, 70] width 144 height 12
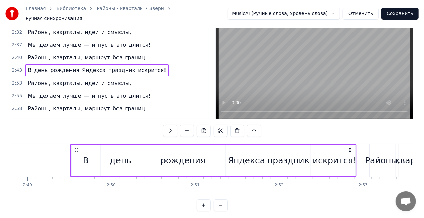
scroll to position [0, 14161]
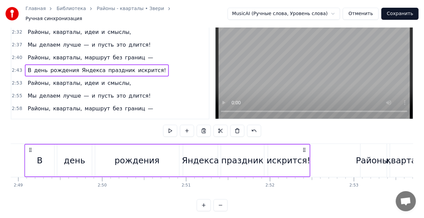
drag, startPoint x: 325, startPoint y: 144, endPoint x: 305, endPoint y: 145, distance: 20.1
click at [305, 147] on icon at bounding box center [303, 149] width 5 height 5
click at [74, 52] on div "Районы, кварталы, маршрут без границ —" at bounding box center [90, 58] width 131 height 12
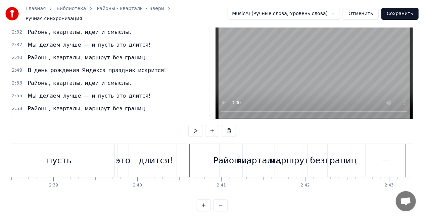
scroll to position [0, 13307]
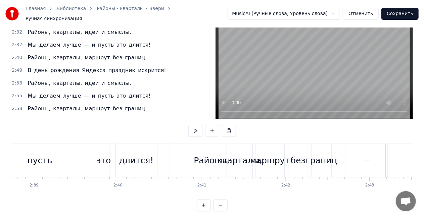
click at [318, 161] on div "границ" at bounding box center [322, 160] width 32 height 13
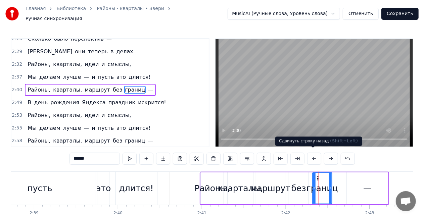
scroll to position [378, 0]
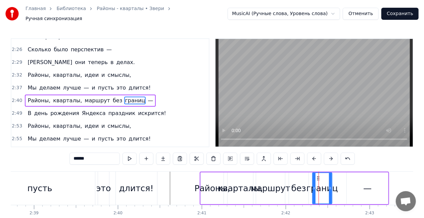
click at [131, 95] on div "Районы, кварталы, маршрут без границ —" at bounding box center [90, 101] width 131 height 12
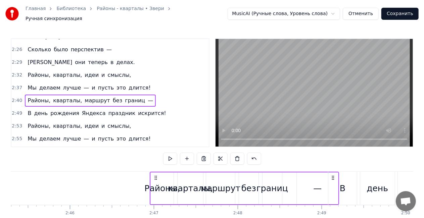
scroll to position [0, 13858]
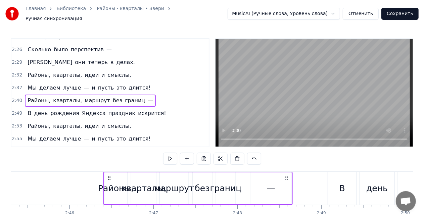
drag, startPoint x: 383, startPoint y: 174, endPoint x: 284, endPoint y: 168, distance: 98.7
click at [284, 172] on div "Районы, кварталы, маршрут без границ —" at bounding box center [197, 188] width 189 height 33
click at [83, 84] on span "—" at bounding box center [86, 88] width 7 height 8
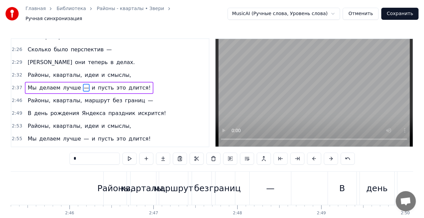
scroll to position [366, 0]
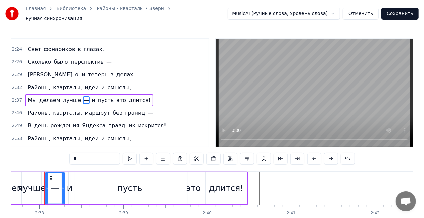
click at [69, 94] on div "Мы делаем лучше — и пусть это длится!" at bounding box center [89, 100] width 128 height 12
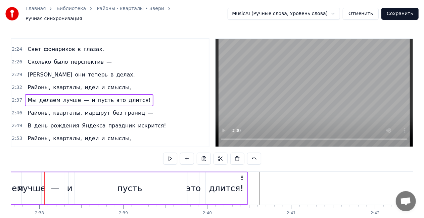
scroll to position [0, 13157]
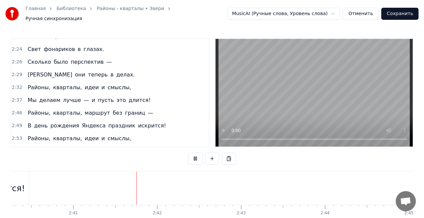
scroll to position [0, 13485]
click at [128, 96] on span "длится!" at bounding box center [139, 100] width 23 height 8
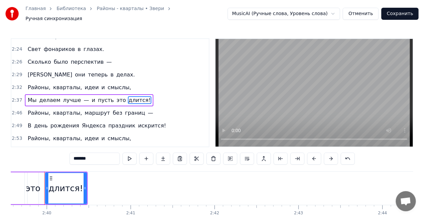
scroll to position [0, 13378]
drag, startPoint x: 85, startPoint y: 183, endPoint x: 53, endPoint y: 175, distance: 32.5
click at [99, 181] on div at bounding box center [98, 188] width 3 height 31
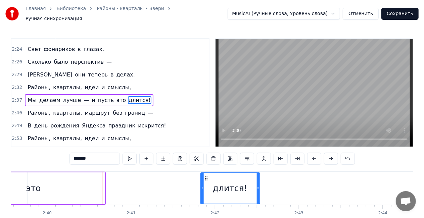
drag, startPoint x: 57, startPoint y: 174, endPoint x: 206, endPoint y: 167, distance: 149.4
click at [206, 167] on div "0:22 Больше нечего спешить — 0:24 Пусть всё будет как сейчас. 0:27 Можно просто…" at bounding box center [212, 138] width 402 height 201
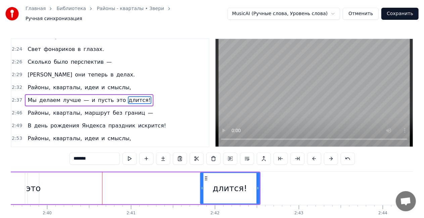
click at [30, 186] on div "это" at bounding box center [33, 188] width 15 height 13
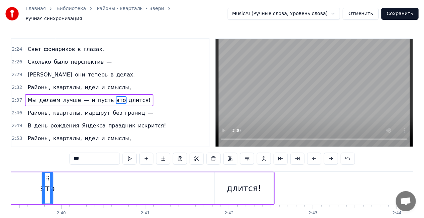
scroll to position [0, 13363]
drag, startPoint x: 52, startPoint y: 186, endPoint x: 52, endPoint y: 178, distance: 7.7
click at [62, 186] on icon at bounding box center [60, 187] width 3 height 5
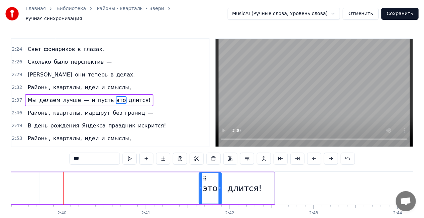
drag, startPoint x: 47, startPoint y: 175, endPoint x: 203, endPoint y: 168, distance: 156.1
click at [203, 172] on div "Мы делаем лучше — и пусть это длится!" at bounding box center [56, 188] width 437 height 33
click at [97, 96] on span "пусть" at bounding box center [105, 100] width 17 height 8
type input "*****"
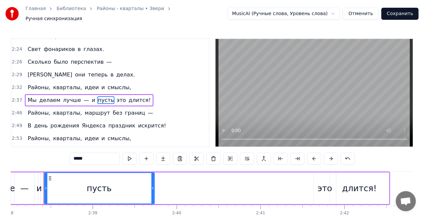
scroll to position [0, 13247]
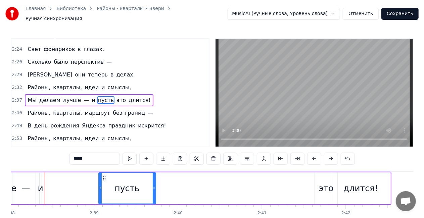
drag, startPoint x: 47, startPoint y: 184, endPoint x: 100, endPoint y: 181, distance: 53.4
click at [100, 181] on div at bounding box center [100, 188] width 3 height 31
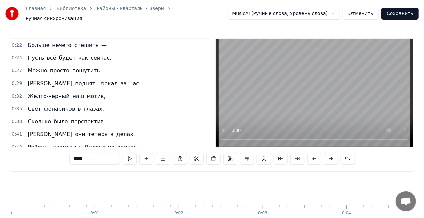
scroll to position [0, 13247]
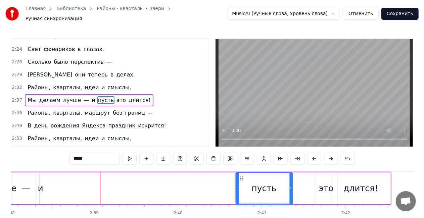
drag, startPoint x: 102, startPoint y: 174, endPoint x: 192, endPoint y: 176, distance: 89.9
click at [239, 173] on div "пусть" at bounding box center [264, 188] width 56 height 31
click at [38, 185] on div "и" at bounding box center [40, 188] width 5 height 13
type input "*"
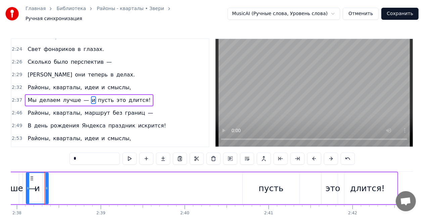
drag, startPoint x: 42, startPoint y: 186, endPoint x: 21, endPoint y: 185, distance: 21.2
click at [21, 185] on div "Мы делаем лучше — и пусть это длится!" at bounding box center [179, 188] width 437 height 33
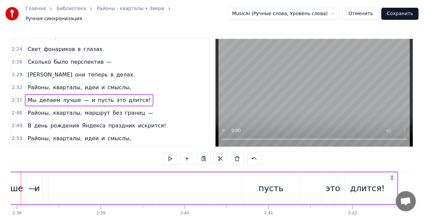
scroll to position [0, 13217]
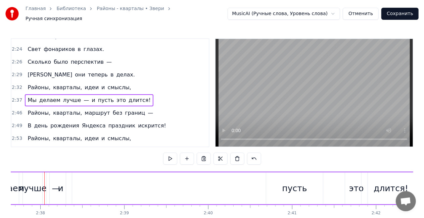
drag, startPoint x: 59, startPoint y: 176, endPoint x: 59, endPoint y: 171, distance: 4.7
click at [59, 176] on div "и" at bounding box center [61, 188] width 22 height 32
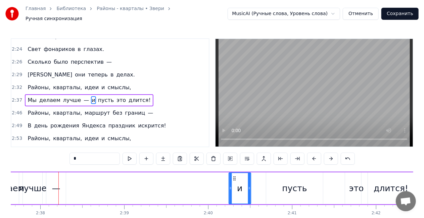
drag, startPoint x: 97, startPoint y: 170, endPoint x: 228, endPoint y: 167, distance: 130.8
click at [237, 166] on div "0:22 Больше нечего спешить — 0:24 Пусть всё будет как сейчас. 0:27 Можно просто…" at bounding box center [212, 138] width 402 height 201
click at [56, 183] on div "—" at bounding box center [56, 188] width 8 height 13
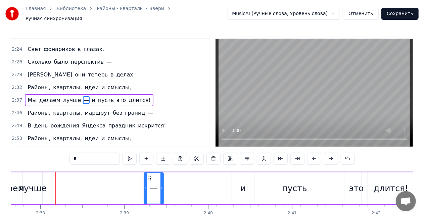
drag, startPoint x: 52, startPoint y: 175, endPoint x: 128, endPoint y: 175, distance: 75.8
click at [150, 176] on icon at bounding box center [149, 178] width 5 height 5
click at [42, 192] on div "лучше" at bounding box center [32, 188] width 19 height 32
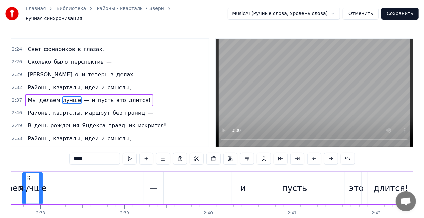
scroll to position [0, 13214]
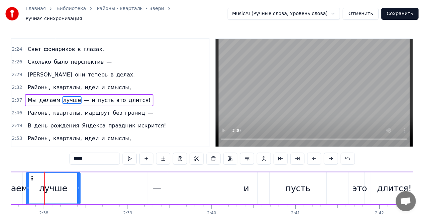
drag, startPoint x: 44, startPoint y: 184, endPoint x: 44, endPoint y: 178, distance: 6.0
click at [76, 180] on div "лучше" at bounding box center [52, 188] width 53 height 31
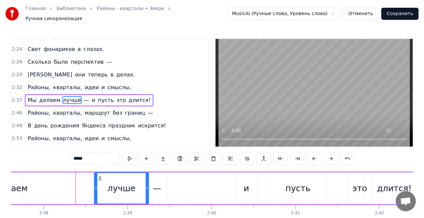
drag, startPoint x: 54, startPoint y: 174, endPoint x: 100, endPoint y: 172, distance: 45.3
click at [100, 173] on div "лучше" at bounding box center [122, 188] width 54 height 31
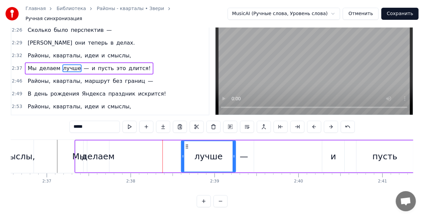
scroll to position [0, 13098]
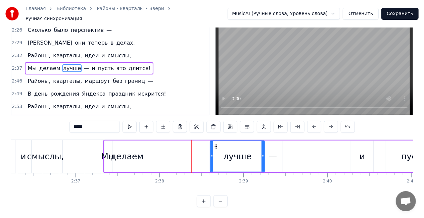
click at [139, 153] on div "делаем" at bounding box center [126, 156] width 33 height 13
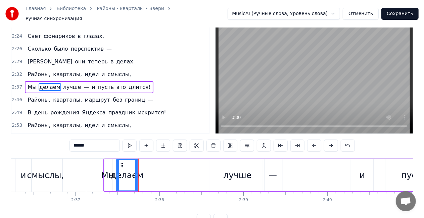
scroll to position [0, 0]
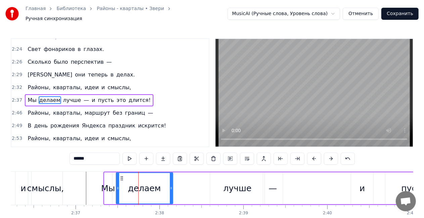
drag, startPoint x: 135, startPoint y: 185, endPoint x: 140, endPoint y: 175, distance: 10.8
click at [170, 185] on icon at bounding box center [171, 187] width 3 height 5
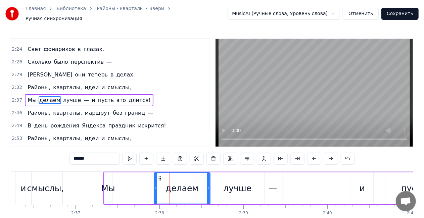
drag, startPoint x: 119, startPoint y: 175, endPoint x: 157, endPoint y: 175, distance: 37.9
click at [157, 176] on icon at bounding box center [159, 178] width 5 height 5
click at [104, 190] on div "Мы" at bounding box center [108, 188] width 14 height 13
type input "**"
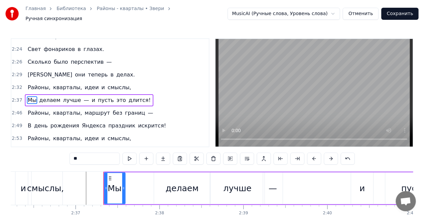
drag, startPoint x: 111, startPoint y: 185, endPoint x: 116, endPoint y: 184, distance: 5.1
click at [124, 185] on icon at bounding box center [123, 187] width 3 height 5
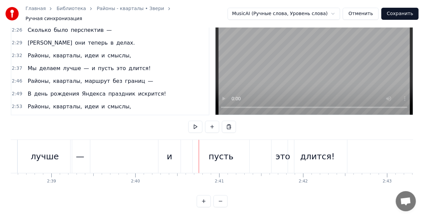
scroll to position [0, 13280]
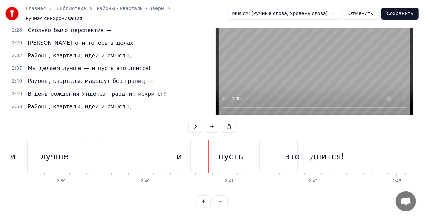
click at [179, 150] on div "и" at bounding box center [178, 156] width 5 height 13
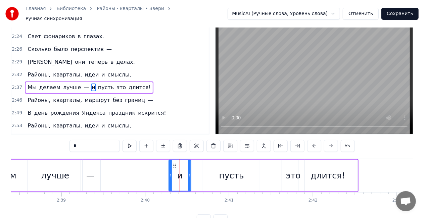
scroll to position [0, 0]
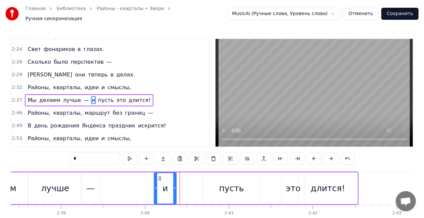
drag, startPoint x: 173, startPoint y: 175, endPoint x: 166, endPoint y: 178, distance: 8.0
click at [157, 176] on icon at bounding box center [159, 178] width 5 height 5
click at [222, 185] on div "пусть" at bounding box center [231, 188] width 25 height 13
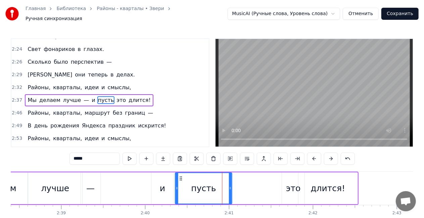
drag, startPoint x: 190, startPoint y: 177, endPoint x: 183, endPoint y: 179, distance: 7.6
click at [178, 177] on icon at bounding box center [180, 178] width 5 height 5
click at [294, 187] on div "это" at bounding box center [293, 188] width 15 height 13
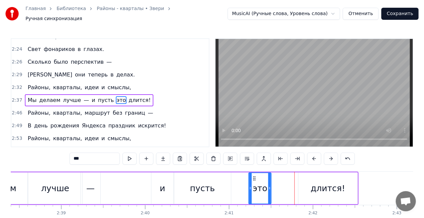
drag, startPoint x: 280, startPoint y: 173, endPoint x: 253, endPoint y: 173, distance: 26.5
click at [253, 176] on icon at bounding box center [254, 178] width 5 height 5
click at [324, 186] on div "длится!" at bounding box center [327, 188] width 35 height 13
type input "*******"
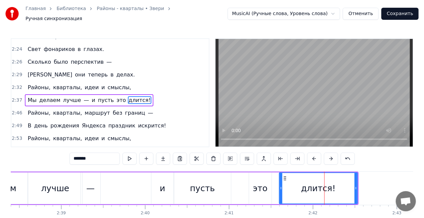
drag, startPoint x: 298, startPoint y: 185, endPoint x: 279, endPoint y: 184, distance: 19.2
click at [279, 185] on icon at bounding box center [280, 187] width 3 height 5
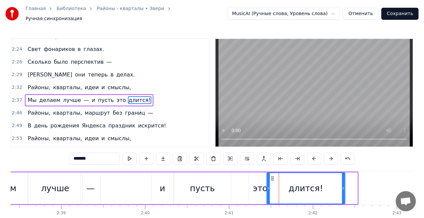
drag, startPoint x: 279, startPoint y: 175, endPoint x: 271, endPoint y: 176, distance: 7.7
click at [271, 176] on icon at bounding box center [272, 178] width 5 height 5
click at [116, 175] on div "Мы делаем лучше — и пусть это длится!" at bounding box center [133, 188] width 425 height 33
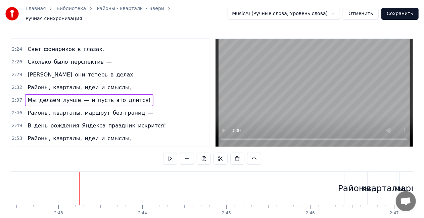
scroll to position [0, 13627]
click at [46, 107] on div "Районы, кварталы, маршрут без границ —" at bounding box center [90, 113] width 131 height 12
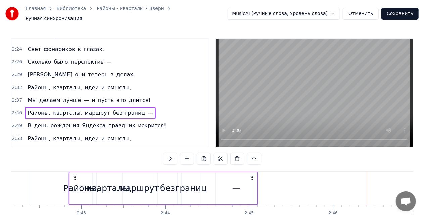
scroll to position [0, 13595]
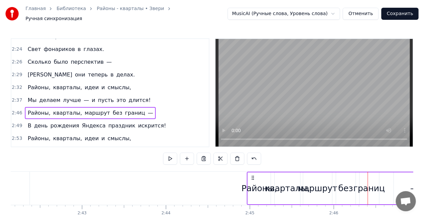
drag, startPoint x: 341, startPoint y: 175, endPoint x: 250, endPoint y: 173, distance: 90.9
click at [252, 172] on div "Районы, кварталы, маршрут без границ —" at bounding box center [340, 188] width 189 height 33
click at [247, 188] on div "Районы," at bounding box center [259, 188] width 36 height 13
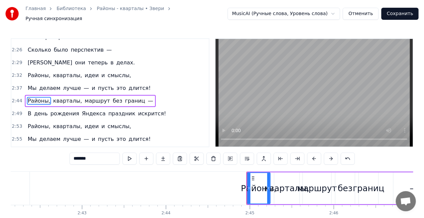
scroll to position [378, 0]
drag, startPoint x: 248, startPoint y: 184, endPoint x: 221, endPoint y: 184, distance: 26.5
click at [221, 185] on icon at bounding box center [222, 187] width 3 height 5
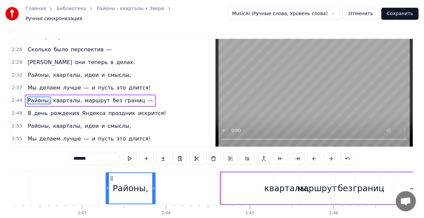
drag, startPoint x: 226, startPoint y: 174, endPoint x: 111, endPoint y: 170, distance: 115.1
click at [111, 173] on div "Районы," at bounding box center [130, 188] width 49 height 31
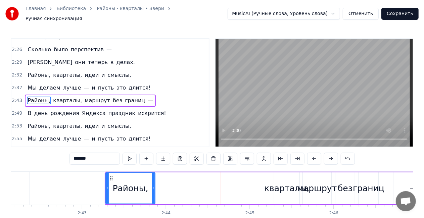
click at [284, 185] on div "кварталы," at bounding box center [286, 188] width 45 height 13
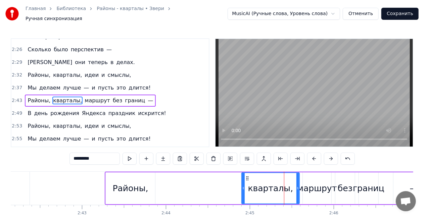
drag, startPoint x: 276, startPoint y: 185, endPoint x: 245, endPoint y: 180, distance: 31.8
click at [244, 186] on icon at bounding box center [243, 187] width 3 height 5
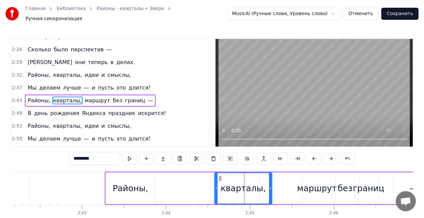
drag, startPoint x: 247, startPoint y: 173, endPoint x: 220, endPoint y: 169, distance: 27.8
click at [220, 172] on div "кварталы," at bounding box center [243, 188] width 58 height 32
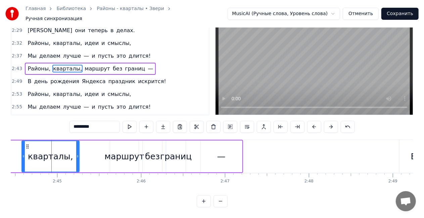
scroll to position [0, 13797]
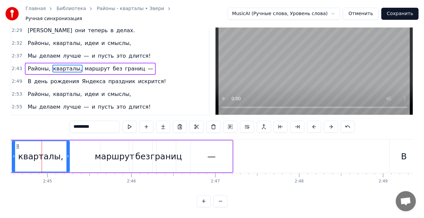
click at [168, 153] on div "границ" at bounding box center [166, 156] width 32 height 13
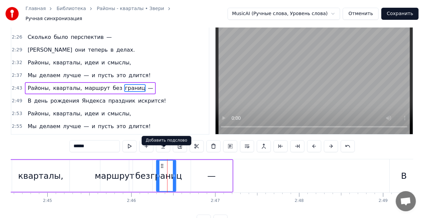
scroll to position [0, 0]
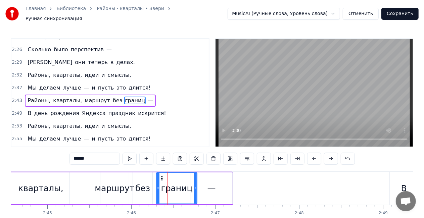
drag, startPoint x: 173, startPoint y: 186, endPoint x: 187, endPoint y: 181, distance: 14.4
click at [195, 185] on icon at bounding box center [195, 187] width 3 height 5
click at [221, 184] on div "—" at bounding box center [211, 188] width 41 height 32
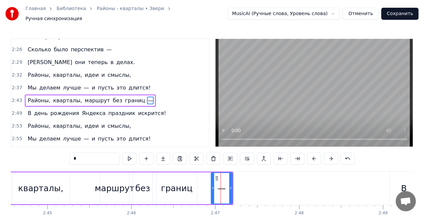
drag, startPoint x: 193, startPoint y: 183, endPoint x: 214, endPoint y: 181, distance: 21.2
click at [214, 185] on icon at bounding box center [212, 187] width 3 height 5
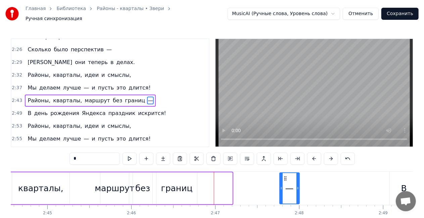
drag, startPoint x: 237, startPoint y: 174, endPoint x: 285, endPoint y: 173, distance: 47.6
click at [285, 176] on icon at bounding box center [284, 178] width 5 height 5
click at [170, 188] on div "границ" at bounding box center [177, 188] width 32 height 13
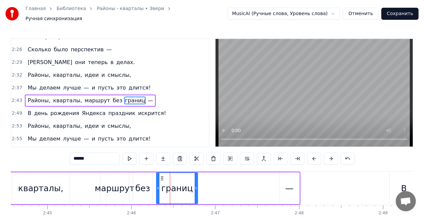
drag, startPoint x: 196, startPoint y: 185, endPoint x: 206, endPoint y: 186, distance: 10.4
click at [197, 186] on icon at bounding box center [196, 187] width 3 height 5
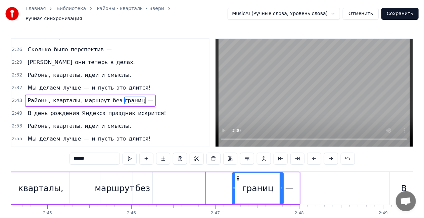
drag, startPoint x: 183, startPoint y: 174, endPoint x: 237, endPoint y: 172, distance: 54.0
click at [237, 176] on icon at bounding box center [237, 178] width 5 height 5
click at [139, 186] on div "без" at bounding box center [142, 188] width 15 height 13
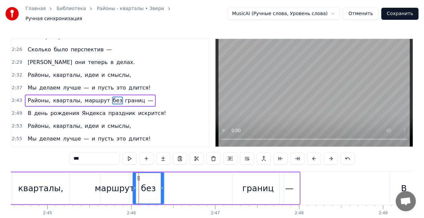
drag, startPoint x: 150, startPoint y: 186, endPoint x: 157, endPoint y: 184, distance: 6.8
click at [162, 186] on icon at bounding box center [162, 187] width 3 height 5
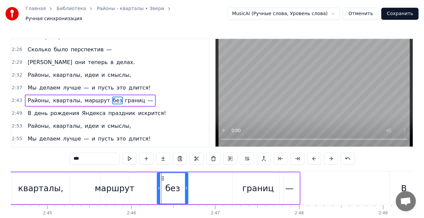
drag, startPoint x: 151, startPoint y: 175, endPoint x: 160, endPoint y: 175, distance: 9.4
click at [160, 176] on icon at bounding box center [162, 178] width 5 height 5
click at [112, 184] on div "маршрут" at bounding box center [115, 188] width 40 height 13
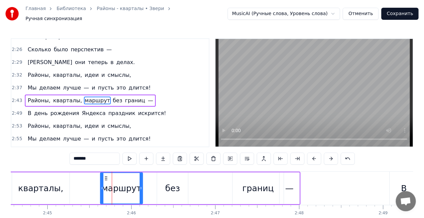
click at [140, 185] on icon at bounding box center [141, 187] width 3 height 5
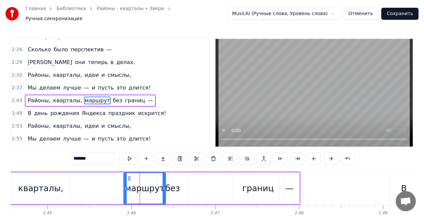
drag, startPoint x: 123, startPoint y: 176, endPoint x: 139, endPoint y: 179, distance: 16.3
click at [129, 176] on icon at bounding box center [128, 178] width 5 height 5
click at [166, 186] on div "маршрут" at bounding box center [144, 188] width 43 height 32
click at [172, 187] on div "без" at bounding box center [172, 188] width 15 height 13
type input "***"
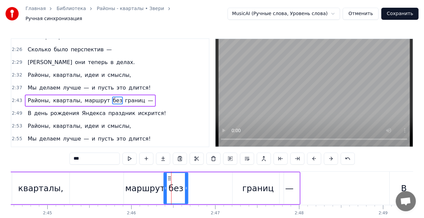
drag, startPoint x: 159, startPoint y: 185, endPoint x: 165, endPoint y: 184, distance: 6.5
click at [165, 185] on icon at bounding box center [165, 187] width 3 height 5
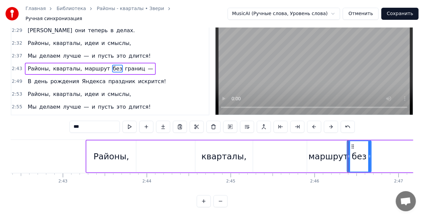
scroll to position [0, 13566]
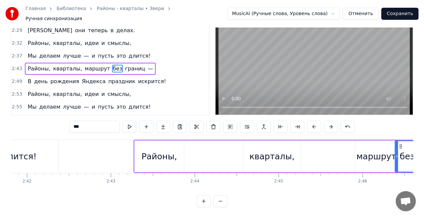
click at [81, 127] on input "***" at bounding box center [94, 127] width 50 height 12
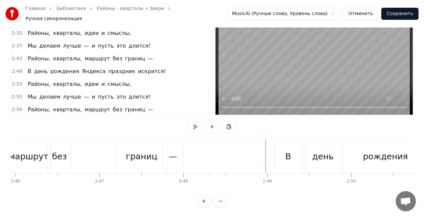
scroll to position [393, 0]
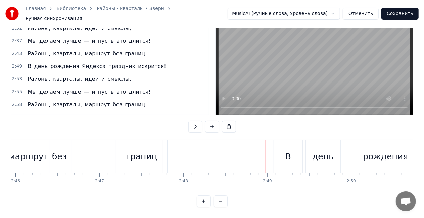
click at [72, 111] on div "В день рождения Яндекса праздник искрится!" at bounding box center [97, 117] width 144 height 12
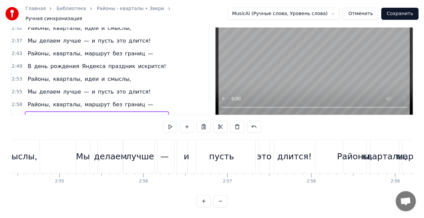
scroll to position [0, 14613]
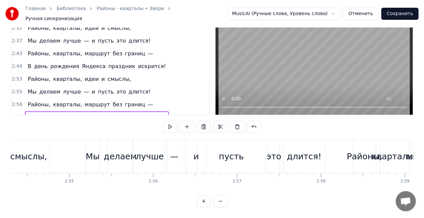
click at [93, 60] on div "В день рождения Яндекса праздник искрится!" at bounding box center [97, 66] width 144 height 12
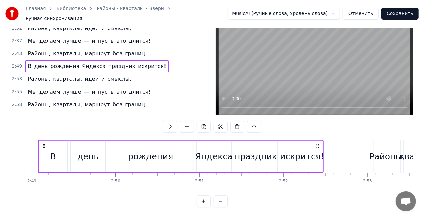
scroll to position [0, 14141]
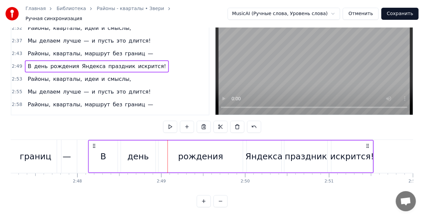
drag, startPoint x: 50, startPoint y: 140, endPoint x: 89, endPoint y: 141, distance: 38.9
click at [91, 143] on icon at bounding box center [93, 145] width 5 height 5
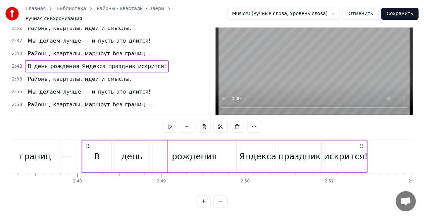
scroll to position [0, 14017]
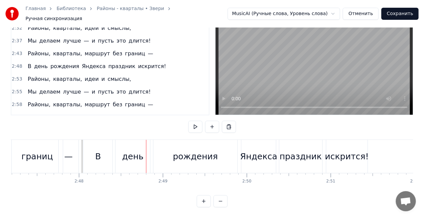
click at [71, 140] on div "—" at bounding box center [69, 156] width 20 height 33
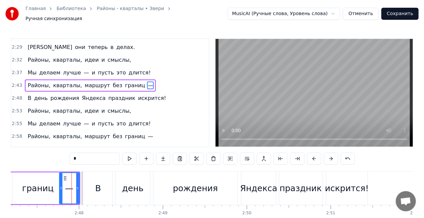
scroll to position [378, 0]
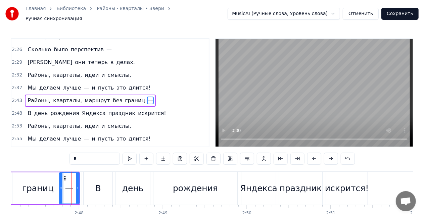
click at [89, 172] on div "В" at bounding box center [98, 188] width 29 height 33
type input "*"
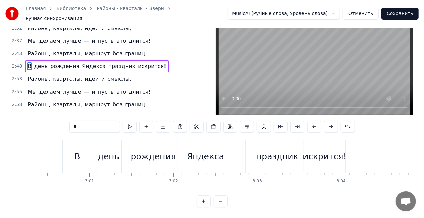
scroll to position [0, 15115]
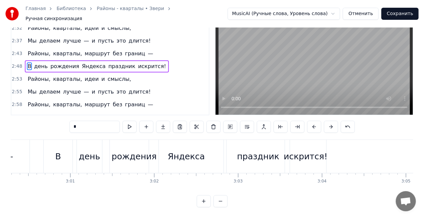
click at [133, 111] on div "В день рождения Яндекса праздник искрится!" at bounding box center [97, 117] width 144 height 12
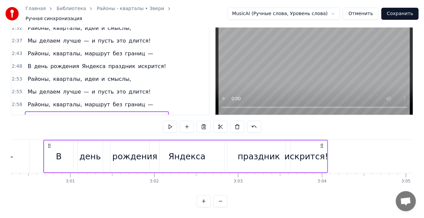
scroll to position [0, 15114]
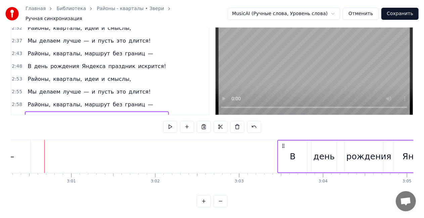
drag, startPoint x: 50, startPoint y: 139, endPoint x: 282, endPoint y: 136, distance: 232.8
click at [282, 140] on div "В день рождения Яндекса праздник искрится!" at bounding box center [419, 156] width 284 height 33
click at [75, 99] on div "Районы, кварталы, маршрут без границ —" at bounding box center [90, 105] width 131 height 12
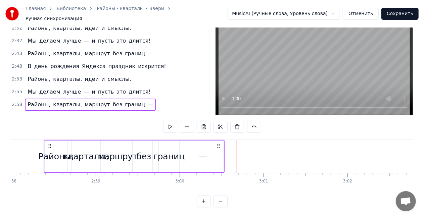
scroll to position [0, 14922]
click at [211, 152] on div "—" at bounding box center [203, 157] width 41 height 32
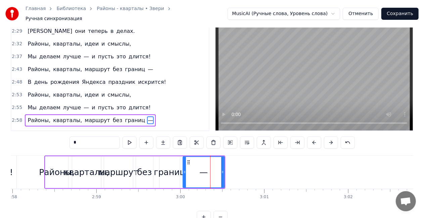
scroll to position [15, 0]
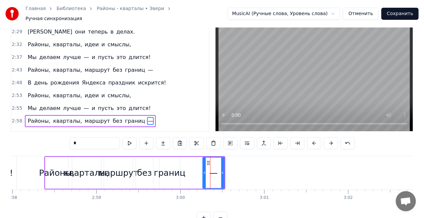
drag, startPoint x: 183, startPoint y: 170, endPoint x: 203, endPoint y: 166, distance: 20.1
click at [203, 166] on div at bounding box center [204, 173] width 3 height 31
click at [171, 174] on div "границ" at bounding box center [170, 173] width 32 height 13
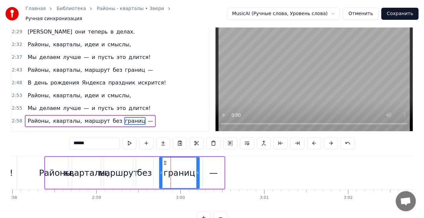
click at [197, 170] on icon at bounding box center [197, 172] width 3 height 5
click at [52, 168] on div "Районы," at bounding box center [57, 173] width 36 height 13
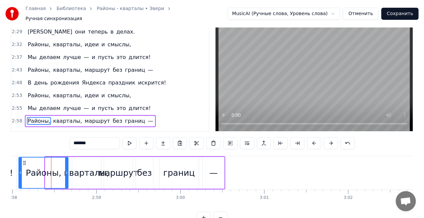
drag, startPoint x: 47, startPoint y: 170, endPoint x: 24, endPoint y: 167, distance: 22.7
click at [20, 170] on icon at bounding box center [20, 172] width 3 height 5
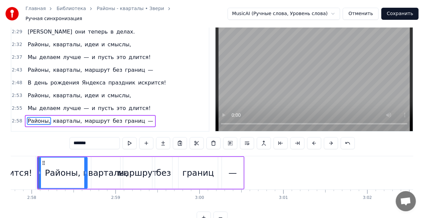
scroll to position [0, 14897]
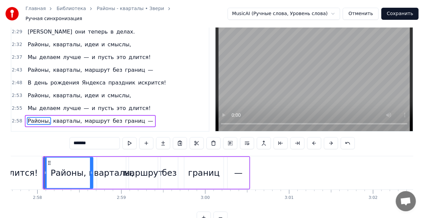
click at [205, 170] on div "границ" at bounding box center [204, 173] width 32 height 13
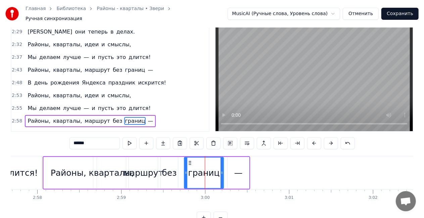
click at [235, 170] on div "—" at bounding box center [238, 173] width 8 height 13
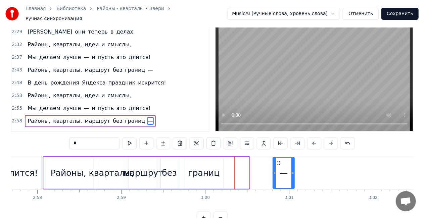
drag, startPoint x: 242, startPoint y: 159, endPoint x: 260, endPoint y: 158, distance: 18.2
click at [281, 160] on icon at bounding box center [278, 162] width 5 height 5
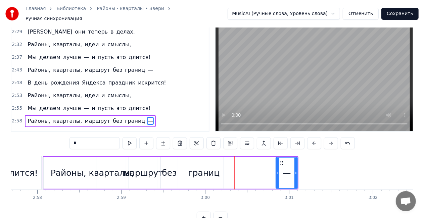
click at [213, 173] on div "границ" at bounding box center [204, 173] width 32 height 13
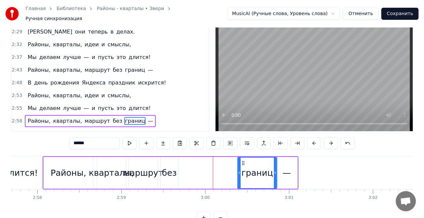
drag, startPoint x: 190, startPoint y: 157, endPoint x: 228, endPoint y: 159, distance: 37.6
click at [243, 158] on div "границ" at bounding box center [257, 173] width 39 height 31
click at [162, 174] on div "без" at bounding box center [169, 173] width 15 height 13
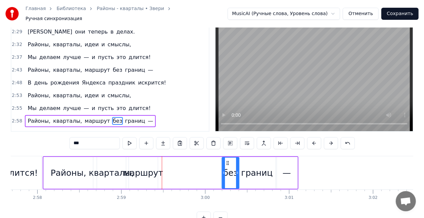
drag, startPoint x: 165, startPoint y: 159, endPoint x: 227, endPoint y: 156, distance: 61.8
click at [227, 158] on div "без" at bounding box center [230, 173] width 16 height 31
click at [150, 170] on div "маршрут" at bounding box center [143, 173] width 40 height 13
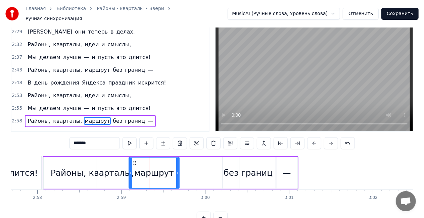
drag, startPoint x: 156, startPoint y: 169, endPoint x: 177, endPoint y: 169, distance: 21.5
click at [177, 170] on icon at bounding box center [177, 172] width 3 height 5
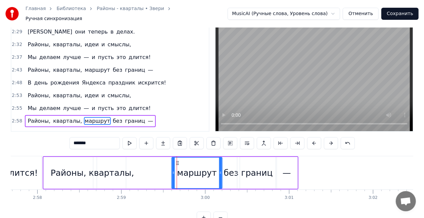
drag, startPoint x: 135, startPoint y: 159, endPoint x: 178, endPoint y: 157, distance: 42.9
click at [178, 160] on icon at bounding box center [177, 162] width 5 height 5
click at [112, 173] on div "кварталы," at bounding box center [111, 173] width 45 height 13
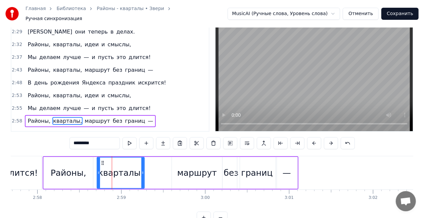
drag, startPoint x: 124, startPoint y: 170, endPoint x: 140, endPoint y: 168, distance: 16.3
click at [142, 170] on icon at bounding box center [142, 172] width 3 height 5
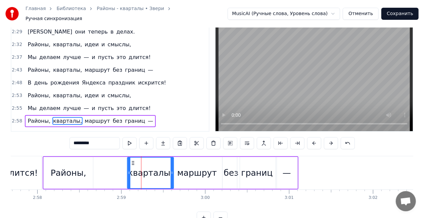
drag, startPoint x: 104, startPoint y: 158, endPoint x: 134, endPoint y: 156, distance: 30.2
click at [134, 158] on div "кварталы," at bounding box center [150, 173] width 46 height 31
click at [69, 175] on div "Районы," at bounding box center [69, 173] width 36 height 13
type input "*******"
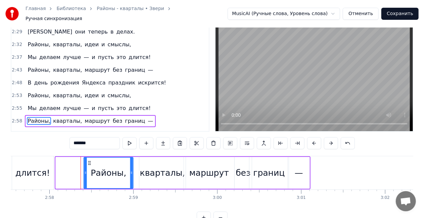
drag, startPoint x: 49, startPoint y: 160, endPoint x: 81, endPoint y: 157, distance: 32.7
click at [87, 160] on icon at bounding box center [89, 162] width 5 height 5
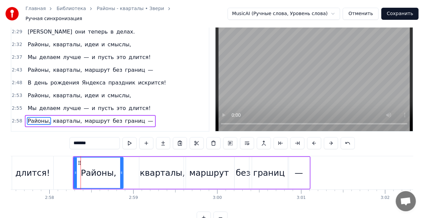
scroll to position [0, 14882]
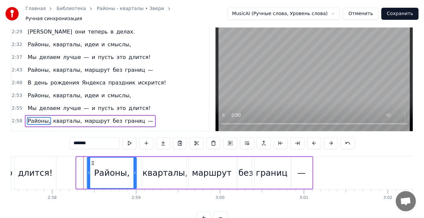
drag, startPoint x: 81, startPoint y: 157, endPoint x: 93, endPoint y: 158, distance: 11.1
click at [93, 160] on icon at bounding box center [92, 162] width 5 height 5
click at [75, 115] on div "Районы, кварталы, маршрут без границ —" at bounding box center [90, 121] width 131 height 12
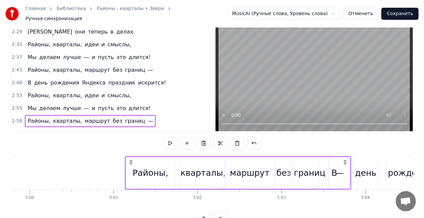
scroll to position [0, 15075]
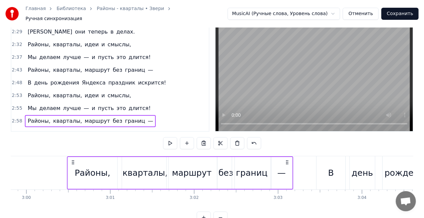
drag, startPoint x: 307, startPoint y: 160, endPoint x: 286, endPoint y: 162, distance: 20.2
click at [286, 162] on div "Районы, кварталы, маршрут без границ —" at bounding box center [180, 172] width 226 height 33
click at [74, 102] on div "Мы делаем лучше — и пусть это длится!" at bounding box center [89, 108] width 128 height 12
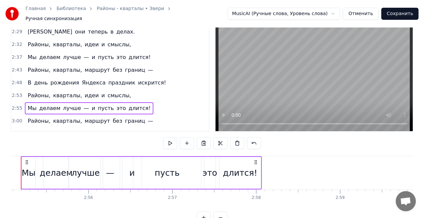
scroll to position [0, 14654]
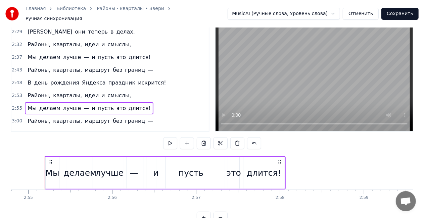
click at [88, 90] on div "Районы, кварталы, идеи и смыслы," at bounding box center [79, 96] width 109 height 12
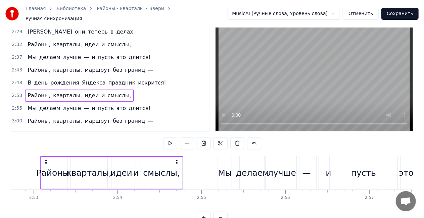
scroll to position [0, 14477]
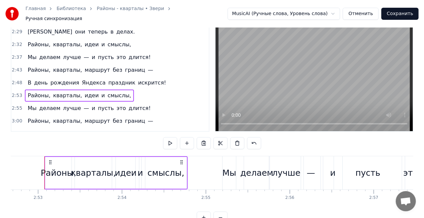
click at [92, 102] on div "Мы делаем лучше — и пусть это длится!" at bounding box center [89, 108] width 128 height 12
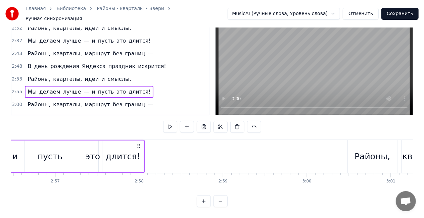
scroll to position [0, 14814]
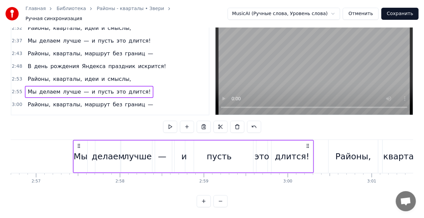
drag, startPoint x: 118, startPoint y: 140, endPoint x: 307, endPoint y: 137, distance: 188.5
click at [307, 143] on icon at bounding box center [307, 145] width 5 height 5
click at [75, 73] on div "Районы, кварталы, идеи и смыслы," at bounding box center [79, 79] width 109 height 12
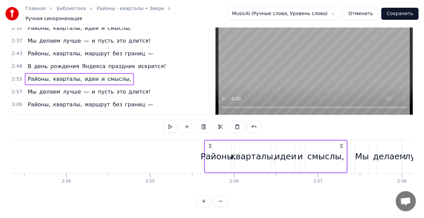
scroll to position [0, 14534]
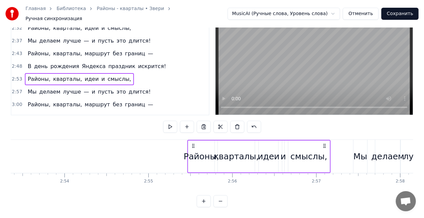
drag, startPoint x: 181, startPoint y: 142, endPoint x: 324, endPoint y: 137, distance: 142.9
click at [324, 143] on icon at bounding box center [324, 145] width 5 height 5
click at [197, 150] on div "Районы," at bounding box center [202, 156] width 36 height 13
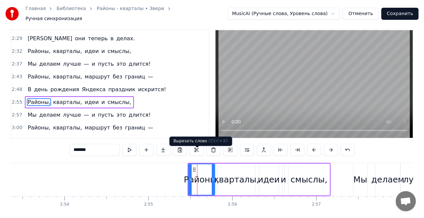
scroll to position [0, 0]
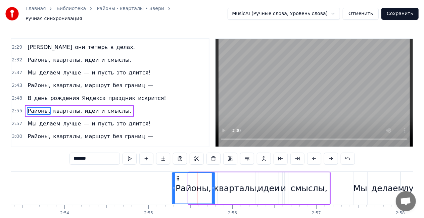
drag, startPoint x: 189, startPoint y: 185, endPoint x: 167, endPoint y: 184, distance: 22.2
click at [172, 185] on icon at bounding box center [173, 187] width 3 height 5
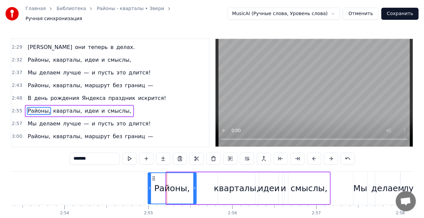
drag, startPoint x: 171, startPoint y: 176, endPoint x: 170, endPoint y: 181, distance: 5.7
click at [151, 176] on icon at bounding box center [153, 178] width 5 height 5
click at [231, 187] on div "кварталы," at bounding box center [236, 188] width 45 height 13
type input "*********"
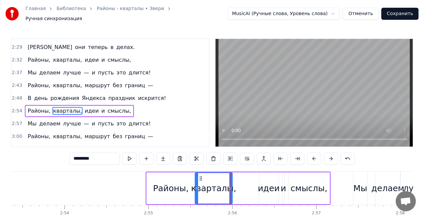
drag, startPoint x: 223, startPoint y: 174, endPoint x: 201, endPoint y: 175, distance: 22.5
click at [201, 176] on icon at bounding box center [200, 178] width 5 height 5
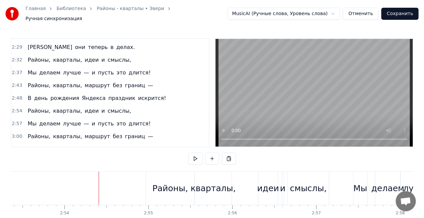
click at [165, 172] on div "Районы," at bounding box center [170, 188] width 48 height 33
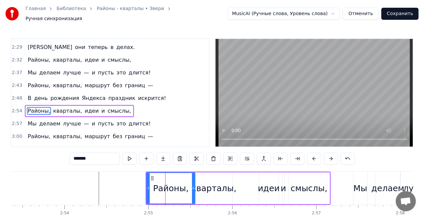
click at [49, 92] on div "В день рождения Яндекса праздник искрится!" at bounding box center [97, 98] width 144 height 12
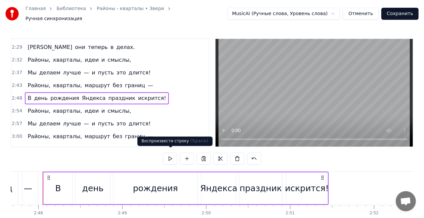
scroll to position [0, 14056]
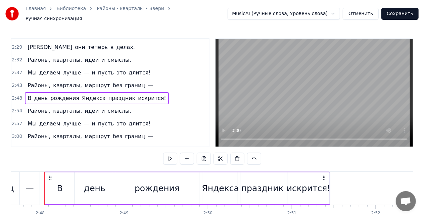
click at [26, 178] on div "—" at bounding box center [30, 188] width 20 height 33
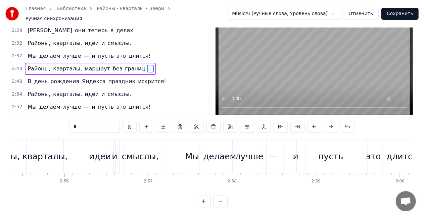
scroll to position [0, 14743]
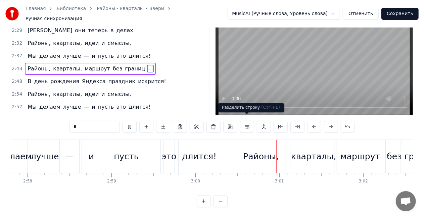
click at [260, 54] on video at bounding box center [313, 61] width 197 height 108
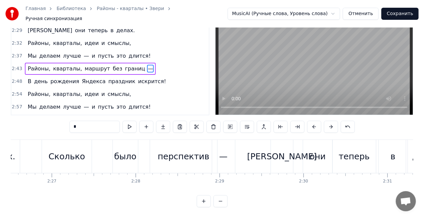
scroll to position [0, 12235]
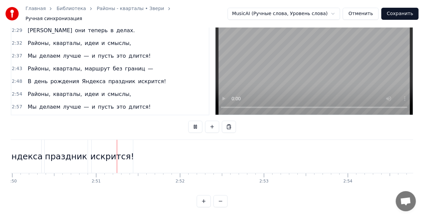
scroll to position [0, 14267]
click at [92, 144] on div "искрится!" at bounding box center [95, 156] width 41 height 33
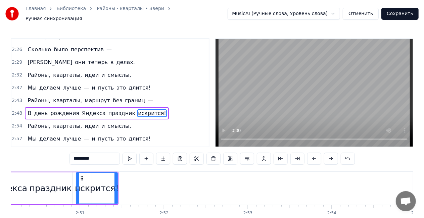
scroll to position [390, 0]
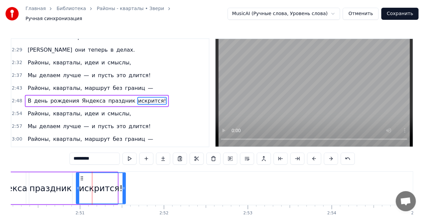
drag, startPoint x: 117, startPoint y: 185, endPoint x: 123, endPoint y: 184, distance: 6.1
click at [123, 185] on icon at bounding box center [123, 187] width 3 height 5
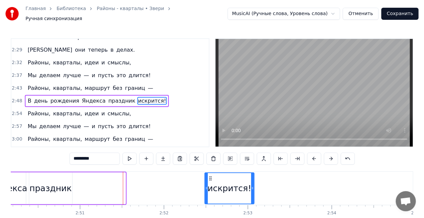
drag, startPoint x: 81, startPoint y: 174, endPoint x: 210, endPoint y: 162, distance: 129.3
click at [210, 162] on div "0:22 Больше нечего спешить — 0:24 Пусть всё будет как сейчас. 0:27 Можно просто…" at bounding box center [212, 138] width 402 height 201
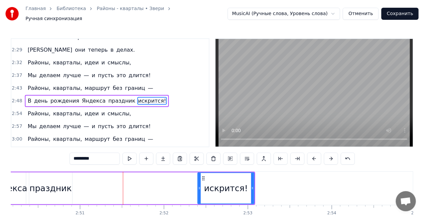
drag, startPoint x: 207, startPoint y: 187, endPoint x: 198, endPoint y: 185, distance: 9.5
click at [198, 185] on icon at bounding box center [199, 187] width 3 height 5
click at [60, 190] on div "праздник" at bounding box center [51, 188] width 42 height 13
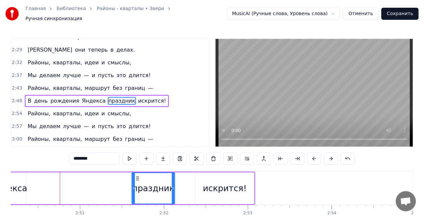
drag, startPoint x: 34, startPoint y: 174, endPoint x: 137, endPoint y: 164, distance: 103.1
click at [137, 164] on div "0:22 Больше нечего спешить — 0:24 Пусть всё будет как сейчас. 0:27 Можно просто…" at bounding box center [212, 138] width 402 height 201
click at [25, 188] on div "Яндекса" at bounding box center [8, 188] width 35 height 32
type input "*******"
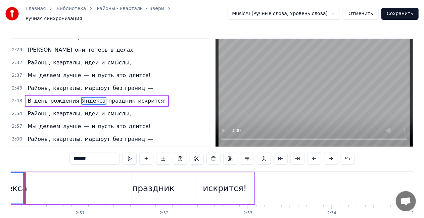
scroll to position [0, 14247]
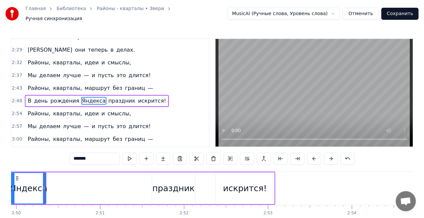
drag, startPoint x: 25, startPoint y: 187, endPoint x: 54, endPoint y: 184, distance: 29.4
click at [54, 183] on div "В день рождения Яндекса праздник искрится!" at bounding box center [64, 188] width 422 height 33
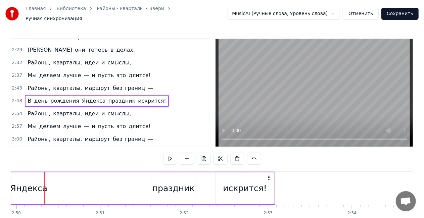
click at [45, 184] on div "Яндекса" at bounding box center [28, 188] width 35 height 32
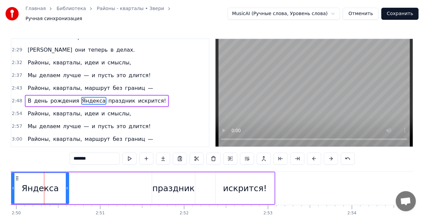
drag, startPoint x: 45, startPoint y: 184, endPoint x: 67, endPoint y: 184, distance: 22.8
click at [67, 187] on circle at bounding box center [67, 187] width 0 height 0
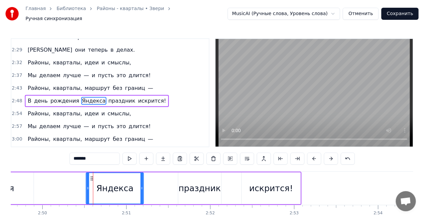
drag, startPoint x: 17, startPoint y: 173, endPoint x: 75, endPoint y: 168, distance: 57.9
click at [75, 172] on div "В день рождения Яндекса праздник искрится!" at bounding box center [90, 188] width 422 height 33
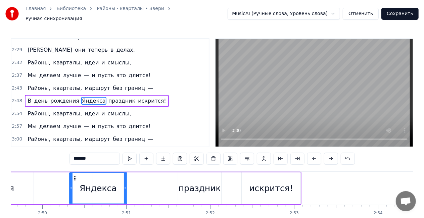
scroll to position [0, 14220]
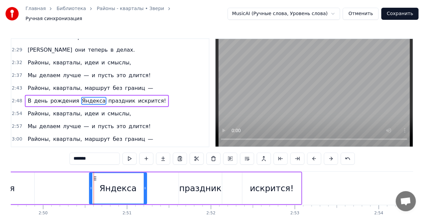
drag, startPoint x: 82, startPoint y: 175, endPoint x: 96, endPoint y: 173, distance: 14.1
click at [96, 176] on icon at bounding box center [94, 178] width 5 height 5
click at [57, 97] on span "рождения" at bounding box center [65, 101] width 30 height 8
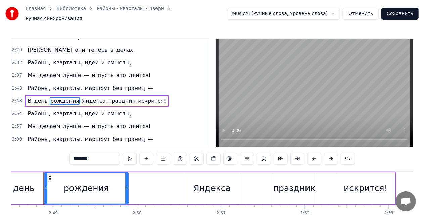
scroll to position [0, 14125]
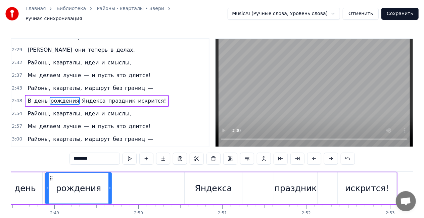
drag, startPoint x: 129, startPoint y: 185, endPoint x: 62, endPoint y: 177, distance: 66.8
click at [109, 185] on icon at bounding box center [109, 187] width 3 height 5
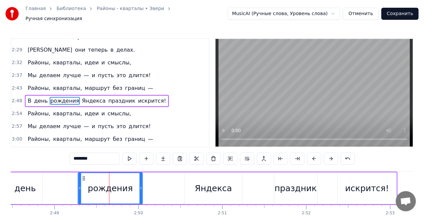
drag, startPoint x: 52, startPoint y: 174, endPoint x: 46, endPoint y: 175, distance: 6.1
click at [85, 172] on div "рождения" at bounding box center [109, 188] width 65 height 32
click at [36, 182] on div "день" at bounding box center [25, 188] width 35 height 32
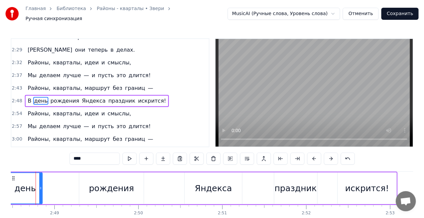
scroll to position [0, 14116]
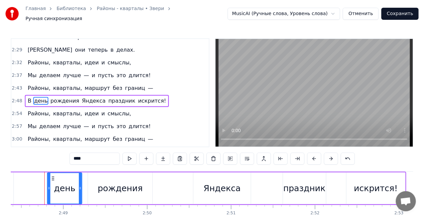
drag, startPoint x: 21, startPoint y: 174, endPoint x: 52, endPoint y: 172, distance: 30.9
click at [52, 176] on icon at bounding box center [52, 178] width 5 height 5
drag, startPoint x: 65, startPoint y: 191, endPoint x: 59, endPoint y: 187, distance: 7.2
click at [65, 191] on div "день" at bounding box center [64, 188] width 21 height 13
drag, startPoint x: 60, startPoint y: 183, endPoint x: 68, endPoint y: 164, distance: 20.7
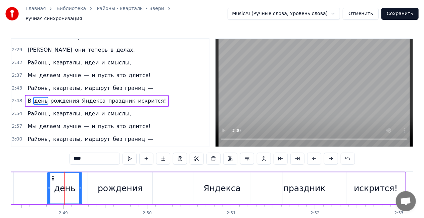
click at [62, 182] on div "день" at bounding box center [64, 188] width 21 height 13
click at [77, 156] on input "****" at bounding box center [94, 159] width 50 height 12
click at [75, 158] on input "***" at bounding box center [94, 159] width 50 height 12
type input "****"
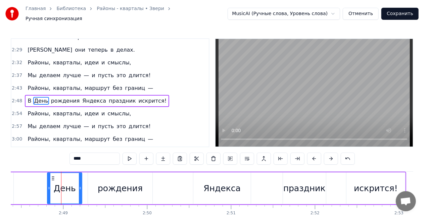
click at [35, 183] on div "В День рождения Яндекса праздник искрится!" at bounding box center [195, 188] width 422 height 33
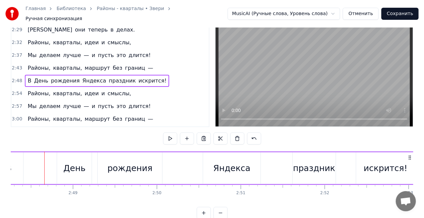
scroll to position [0, 0]
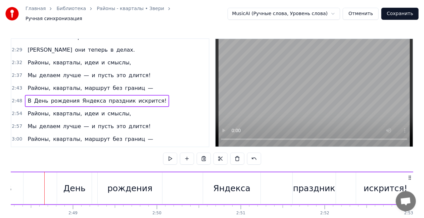
click at [28, 97] on span "В" at bounding box center [29, 101] width 5 height 8
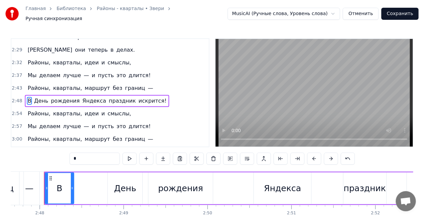
scroll to position [0, 14056]
click at [27, 174] on div "—" at bounding box center [30, 188] width 20 height 33
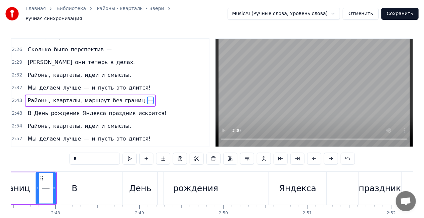
scroll to position [0, 14039]
click at [55, 185] on icon at bounding box center [55, 187] width 3 height 5
click at [70, 184] on div "В" at bounding box center [75, 188] width 29 height 33
type input "*"
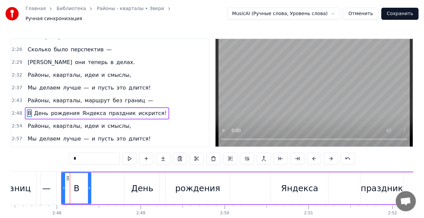
scroll to position [390, 0]
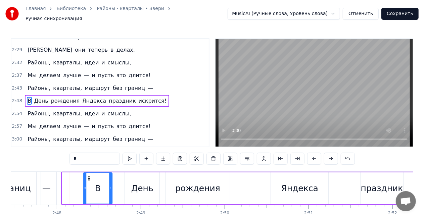
drag, startPoint x: 67, startPoint y: 172, endPoint x: 88, endPoint y: 168, distance: 21.6
click at [88, 172] on div "В День рождения Яндекса праздник искрится!" at bounding box center [272, 188] width 422 height 33
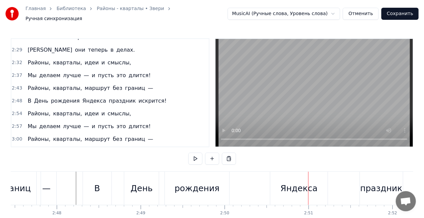
click at [291, 188] on div "Яндекса" at bounding box center [298, 188] width 37 height 13
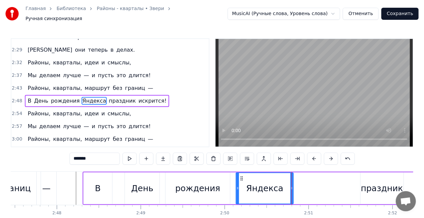
drag, startPoint x: 276, startPoint y: 173, endPoint x: 241, endPoint y: 173, distance: 34.9
click at [241, 176] on icon at bounding box center [241, 178] width 5 height 5
click at [191, 172] on div "рождения" at bounding box center [197, 188] width 65 height 32
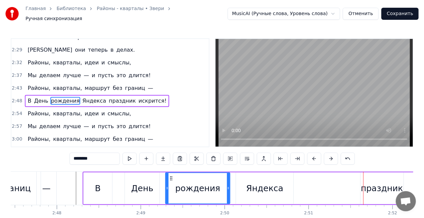
click at [379, 185] on div "праздник" at bounding box center [382, 188] width 42 height 13
type input "********"
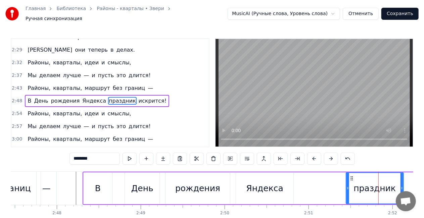
drag, startPoint x: 361, startPoint y: 187, endPoint x: 346, endPoint y: 186, distance: 14.5
click at [346, 186] on icon at bounding box center [347, 187] width 3 height 5
click at [267, 102] on video at bounding box center [313, 93] width 197 height 108
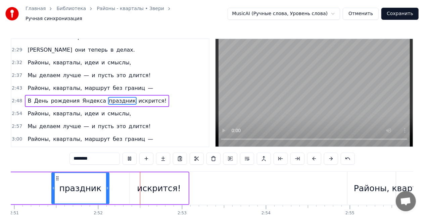
scroll to position [0, 14380]
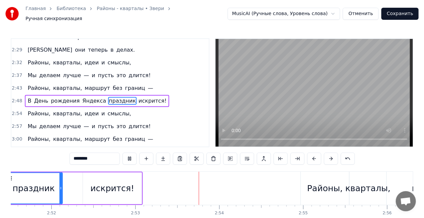
click at [267, 102] on video at bounding box center [313, 93] width 197 height 108
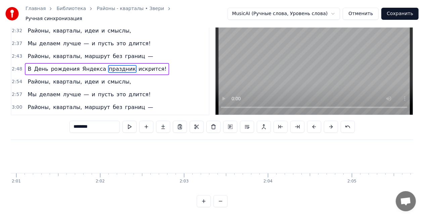
scroll to position [0, 10110]
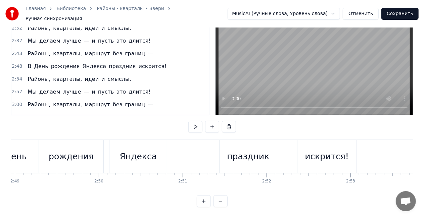
scroll to position [0, 14088]
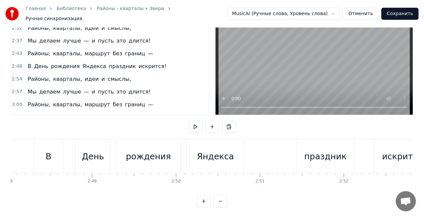
click at [69, 73] on div "Районы, кварталы, идеи и смыслы," at bounding box center [79, 79] width 109 height 12
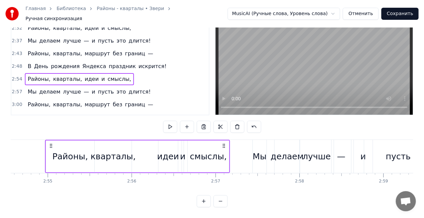
scroll to position [0, 14635]
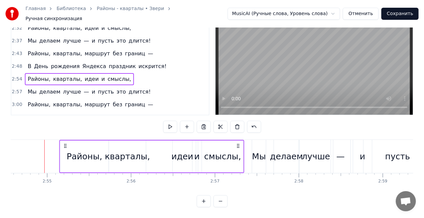
drag, startPoint x: 49, startPoint y: 137, endPoint x: 65, endPoint y: 135, distance: 16.2
click at [65, 140] on div "Районы, кварталы, идеи и смыслы," at bounding box center [151, 156] width 185 height 33
click at [255, 150] on div "Мы" at bounding box center [259, 156] width 14 height 13
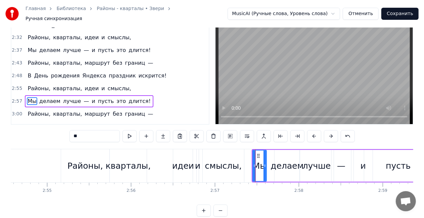
scroll to position [3, 0]
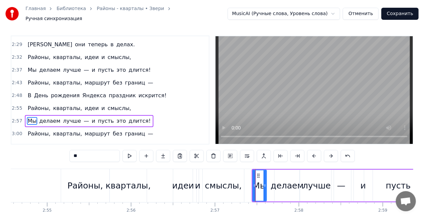
click at [35, 115] on div "Мы делаем лучше — и пусть это длится!" at bounding box center [89, 121] width 128 height 12
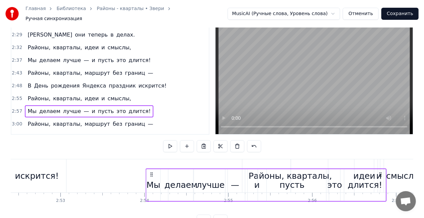
scroll to position [13, 0]
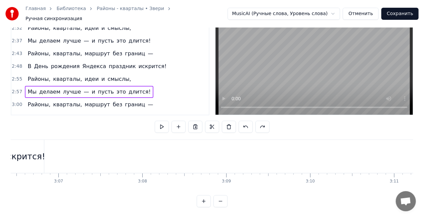
scroll to position [0, 15621]
click at [46, 151] on div "искрится!" at bounding box center [33, 156] width 44 height 13
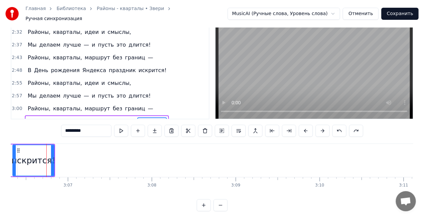
drag, startPoint x: 44, startPoint y: 105, endPoint x: 103, endPoint y: 104, distance: 59.0
click at [103, 115] on div "В день рождения Яндекса праздник искрится!" at bounding box center [97, 121] width 144 height 12
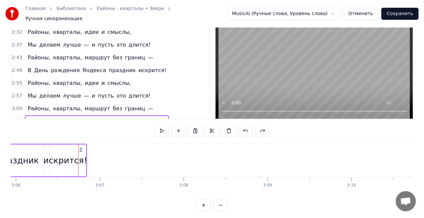
click at [103, 115] on div "В день рождения Яндекса праздник искрится!" at bounding box center [97, 121] width 144 height 12
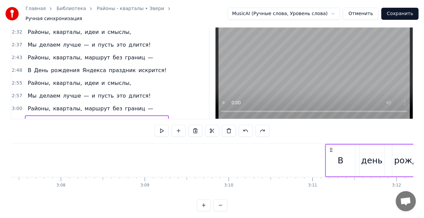
scroll to position [0, 15712]
drag, startPoint x: 51, startPoint y: 146, endPoint x: 308, endPoint y: 134, distance: 256.8
click at [308, 134] on div "0:22 Больше нечего спешить — 0:24 Пусть всё будет как сейчас. 0:27 Можно просто…" at bounding box center [212, 110] width 402 height 201
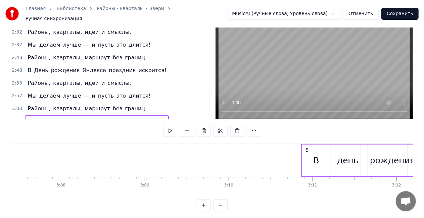
click at [41, 103] on div "Районы, кварталы, маршрут без границ —" at bounding box center [90, 109] width 131 height 12
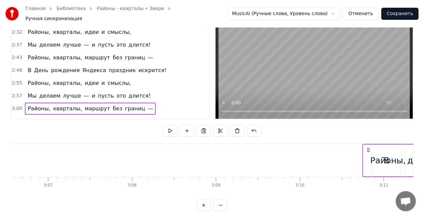
scroll to position [0, 15672]
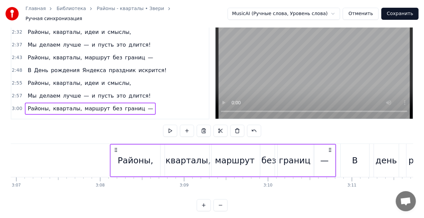
drag, startPoint x: 50, startPoint y: 145, endPoint x: 116, endPoint y: 137, distance: 65.8
click at [116, 137] on div "0:22 Больше нечего спешить — 0:24 Пусть всё будет как сейчас. 0:27 Можно просто…" at bounding box center [212, 110] width 402 height 201
click at [45, 79] on span "Районы," at bounding box center [39, 83] width 24 height 8
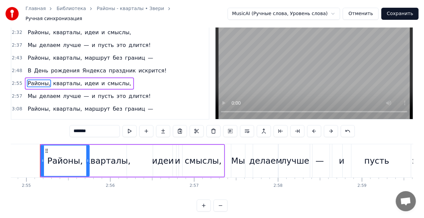
scroll to position [0, 14652]
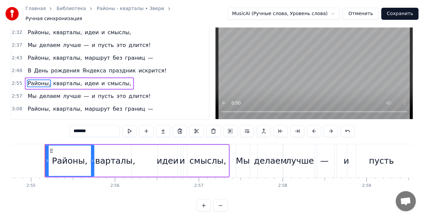
click at [88, 77] on div "Районы, кварталы, идеи и смыслы," at bounding box center [79, 83] width 109 height 12
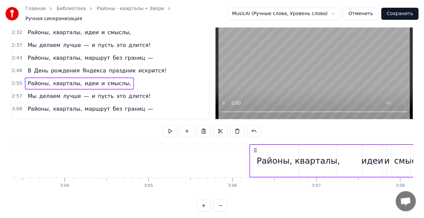
scroll to position [0, 15376]
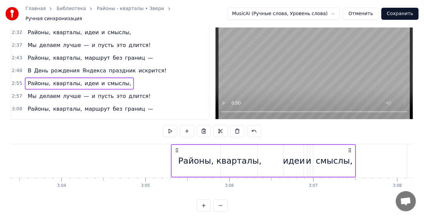
drag, startPoint x: 48, startPoint y: 146, endPoint x: 259, endPoint y: 146, distance: 210.6
click at [259, 146] on div "Районы, кварталы, идеи и смыслы," at bounding box center [263, 160] width 185 height 33
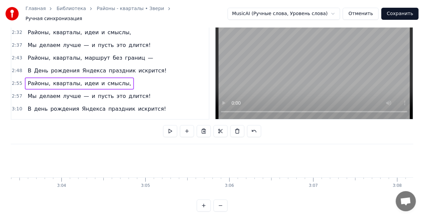
click at [39, 90] on div "Мы делаем лучше — и пусть это длится!" at bounding box center [89, 96] width 128 height 12
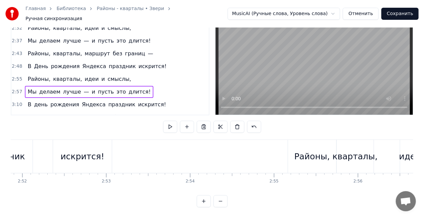
scroll to position [0, 14448]
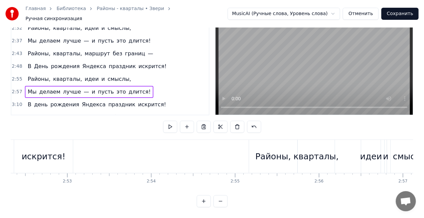
click at [265, 151] on div "Районы," at bounding box center [273, 156] width 36 height 13
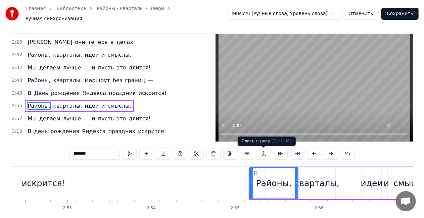
scroll to position [0, 0]
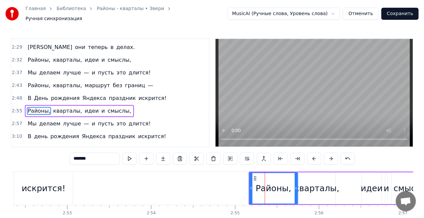
click at [254, 178] on circle at bounding box center [254, 178] width 0 height 0
click at [64, 105] on div "Районы, кварталы, идеи и смыслы," at bounding box center [79, 111] width 109 height 12
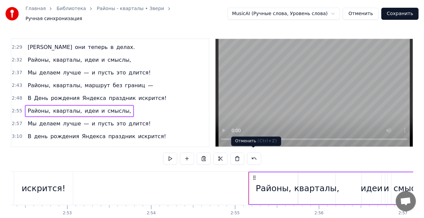
click at [263, 183] on div "Районы," at bounding box center [274, 188] width 36 height 13
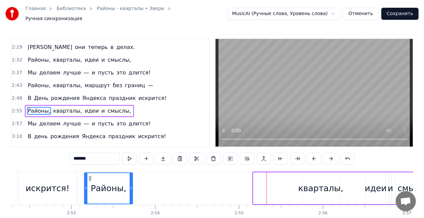
scroll to position [0, 14440]
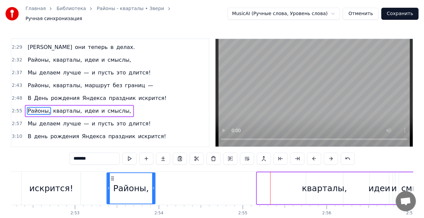
drag, startPoint x: 254, startPoint y: 174, endPoint x: 113, endPoint y: 172, distance: 141.2
click at [113, 173] on div "Районы," at bounding box center [131, 188] width 48 height 31
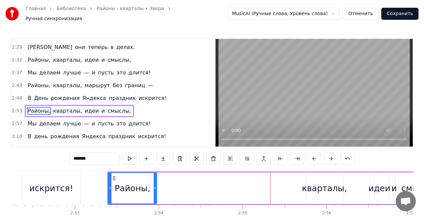
click at [313, 182] on div "кварталы," at bounding box center [323, 188] width 45 height 13
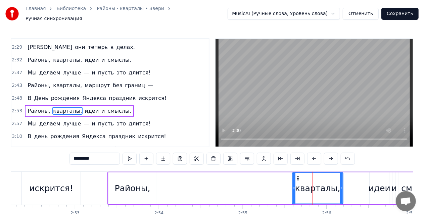
drag, startPoint x: 307, startPoint y: 187, endPoint x: 293, endPoint y: 186, distance: 13.8
click at [293, 186] on icon at bounding box center [293, 187] width 3 height 5
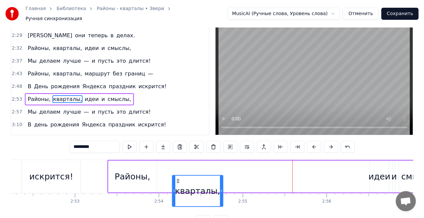
scroll to position [14, 0]
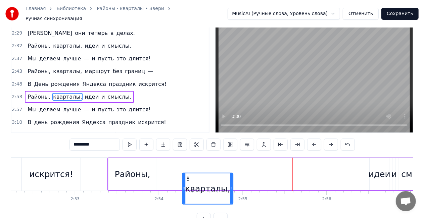
drag, startPoint x: 297, startPoint y: 175, endPoint x: 190, endPoint y: 162, distance: 108.1
click at [187, 164] on div "Районы, кварталы, идеи и смыслы," at bounding box center [274, 174] width 334 height 33
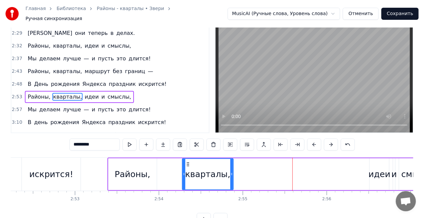
click at [375, 171] on div "идеи" at bounding box center [379, 174] width 22 height 13
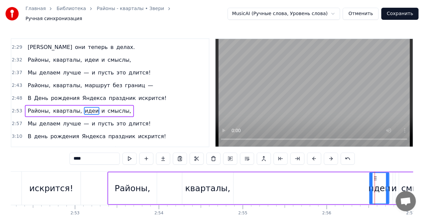
scroll to position [0, 0]
drag, startPoint x: 370, startPoint y: 185, endPoint x: 356, endPoint y: 182, distance: 14.7
click at [361, 185] on icon at bounding box center [362, 187] width 3 height 5
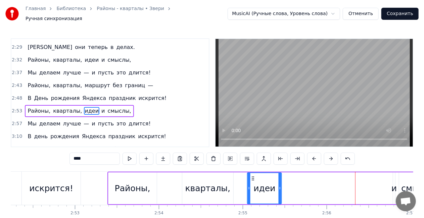
drag, startPoint x: 361, startPoint y: 175, endPoint x: 253, endPoint y: 175, distance: 107.3
click at [254, 178] on circle at bounding box center [254, 178] width 0 height 0
click at [391, 184] on div "и" at bounding box center [393, 188] width 5 height 13
type input "*"
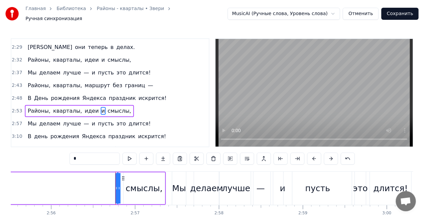
drag, startPoint x: 393, startPoint y: 185, endPoint x: 283, endPoint y: 183, distance: 110.3
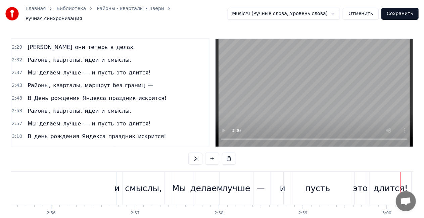
scroll to position [0, 14786]
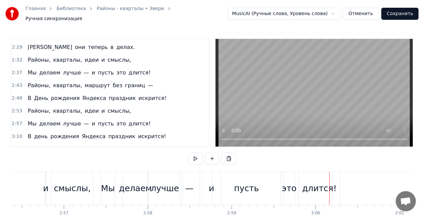
click at [44, 188] on div "и" at bounding box center [45, 188] width 5 height 13
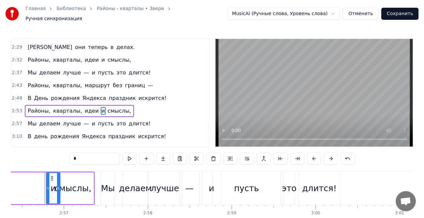
drag, startPoint x: 46, startPoint y: 185, endPoint x: 60, endPoint y: 181, distance: 14.9
click at [60, 181] on div "и" at bounding box center [53, 188] width 14 height 32
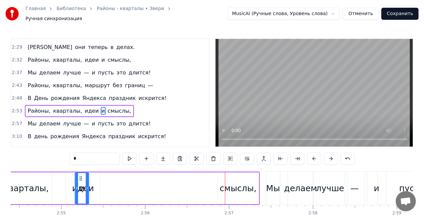
scroll to position [0, 14621]
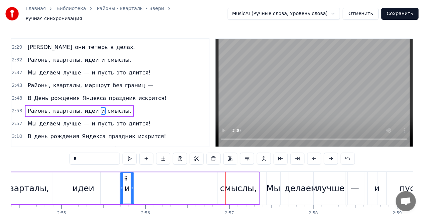
drag, startPoint x: 51, startPoint y: 174, endPoint x: 146, endPoint y: 174, distance: 95.6
click at [127, 172] on div "Районы, кварталы, идеи и смыслы," at bounding box center [93, 188] width 334 height 33
click at [240, 182] on div "смыслы," at bounding box center [238, 188] width 37 height 13
type input "*******"
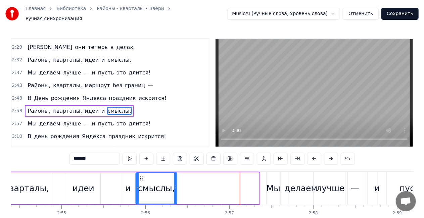
drag, startPoint x: 222, startPoint y: 174, endPoint x: 140, endPoint y: 174, distance: 81.8
click at [140, 176] on icon at bounding box center [141, 178] width 5 height 5
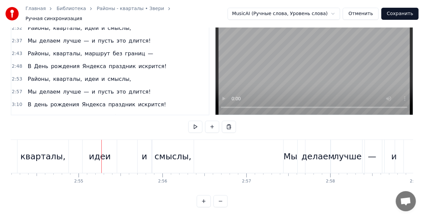
scroll to position [0, 14661]
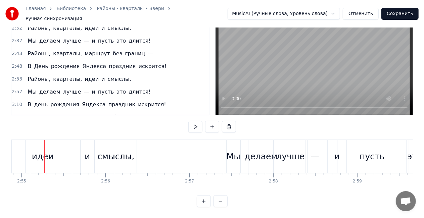
click at [110, 140] on div "смыслы," at bounding box center [115, 156] width 41 height 33
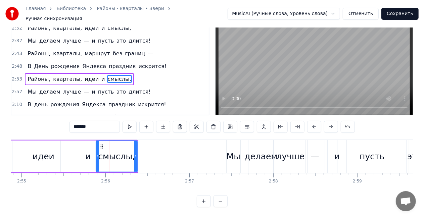
scroll to position [0, 0]
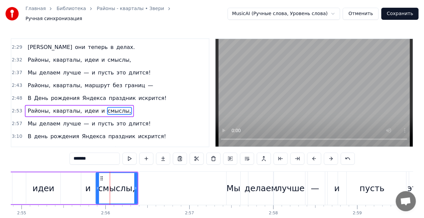
drag, startPoint x: 47, startPoint y: 95, endPoint x: 51, endPoint y: 95, distance: 4.4
click at [51, 105] on div "Районы, кварталы, идеи и смыслы," at bounding box center [79, 111] width 109 height 12
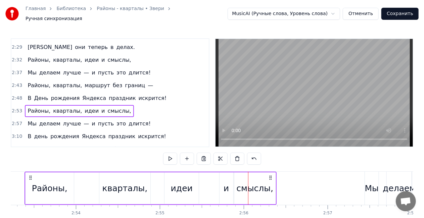
scroll to position [0, 14503]
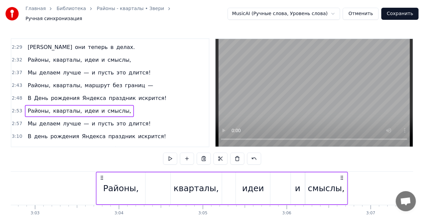
drag, startPoint x: 302, startPoint y: 172, endPoint x: 362, endPoint y: 172, distance: 60.4
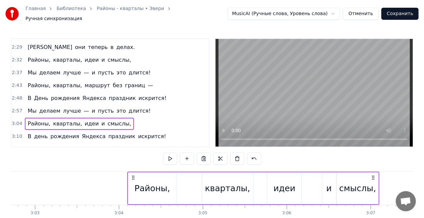
scroll to position [0, 15330]
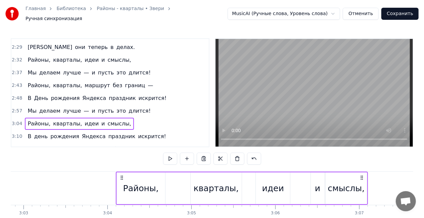
click at [107, 105] on div "Мы делаем лучше — и пусть это длится!" at bounding box center [89, 111] width 128 height 12
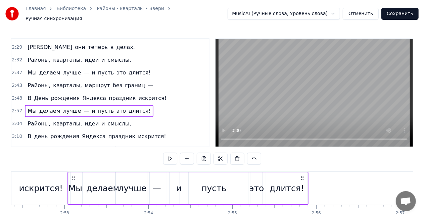
scroll to position [0, 14421]
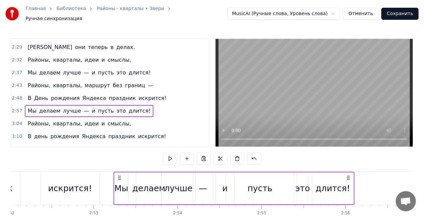
drag, startPoint x: 50, startPoint y: 174, endPoint x: 119, endPoint y: 170, distance: 69.2
click at [119, 172] on div "Мы делаем лучше — и пусть это длится!" at bounding box center [234, 188] width 241 height 33
click at [47, 172] on div "искрится!" at bounding box center [70, 188] width 59 height 33
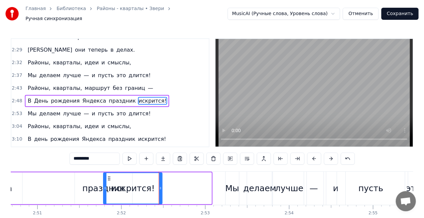
scroll to position [0, 14309]
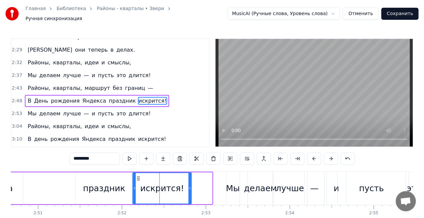
drag, startPoint x: 46, startPoint y: 173, endPoint x: 137, endPoint y: 169, distance: 91.6
click at [137, 172] on div "искрится!" at bounding box center [161, 188] width 59 height 32
click at [99, 172] on div "праздник" at bounding box center [103, 188] width 57 height 32
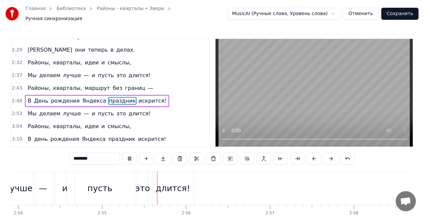
scroll to position [0, 14644]
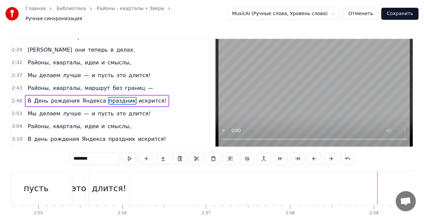
click at [106, 185] on div "длится!" at bounding box center [109, 188] width 35 height 13
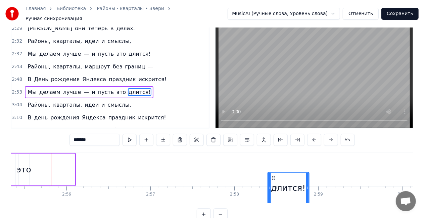
scroll to position [0, 14701]
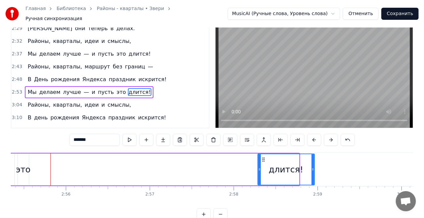
drag, startPoint x: 297, startPoint y: 167, endPoint x: 315, endPoint y: 164, distance: 17.6
click at [314, 167] on icon at bounding box center [312, 169] width 3 height 5
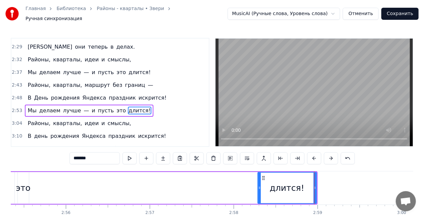
scroll to position [0, 0]
drag, startPoint x: 258, startPoint y: 184, endPoint x: 228, endPoint y: 183, distance: 30.2
click at [239, 185] on icon at bounding box center [240, 187] width 3 height 5
click at [116, 107] on span "это" at bounding box center [121, 111] width 11 height 8
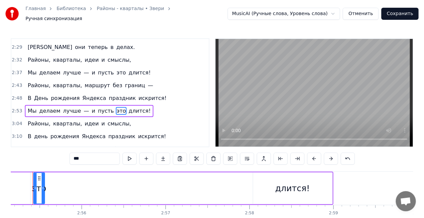
scroll to position [0, 14673]
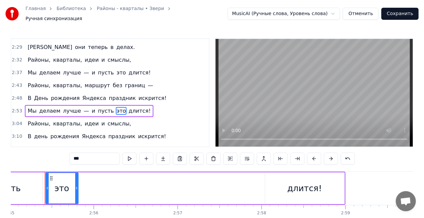
drag, startPoint x: 54, startPoint y: 186, endPoint x: 48, endPoint y: 177, distance: 10.6
click at [72, 186] on div "это" at bounding box center [62, 188] width 32 height 31
drag, startPoint x: 50, startPoint y: 172, endPoint x: 144, endPoint y: 168, distance: 94.0
click at [144, 168] on div "0:22 Больше нечего спешить — 0:24 Пусть всё будет как сейчас. 0:27 Можно просто…" at bounding box center [212, 138] width 402 height 201
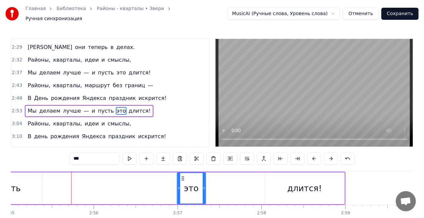
drag, startPoint x: 85, startPoint y: 172, endPoint x: 130, endPoint y: 146, distance: 52.5
click at [182, 173] on div "это" at bounding box center [191, 188] width 28 height 31
click at [97, 107] on span "пусть" at bounding box center [105, 111] width 17 height 8
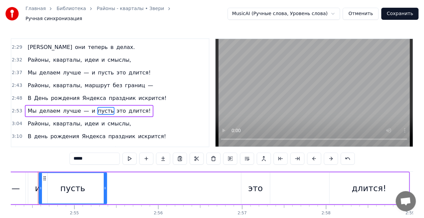
scroll to position [0, 14602]
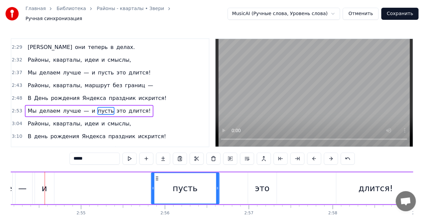
drag, startPoint x: 69, startPoint y: 172, endPoint x: 156, endPoint y: 170, distance: 87.2
click at [156, 173] on div "пусть" at bounding box center [185, 188] width 67 height 31
click at [46, 188] on div "и" at bounding box center [44, 188] width 5 height 13
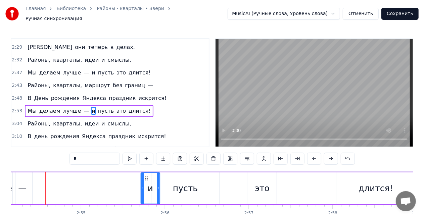
drag, startPoint x: 54, startPoint y: 173, endPoint x: 123, endPoint y: 173, distance: 69.8
click at [147, 173] on div "и" at bounding box center [150, 188] width 18 height 31
click at [30, 107] on span "Мы" at bounding box center [32, 111] width 10 height 8
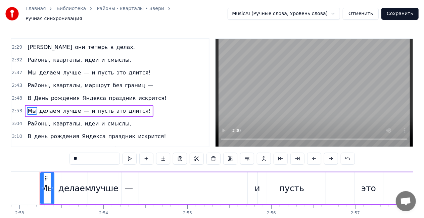
scroll to position [0, 14490]
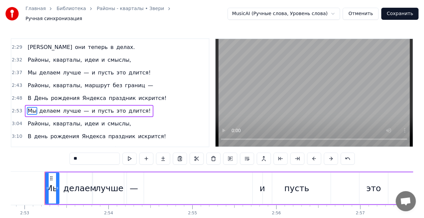
click at [111, 188] on div "лучше" at bounding box center [109, 188] width 28 height 13
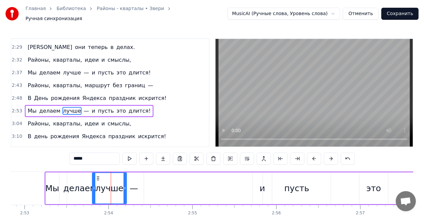
click at [138, 188] on div "—" at bounding box center [133, 188] width 19 height 32
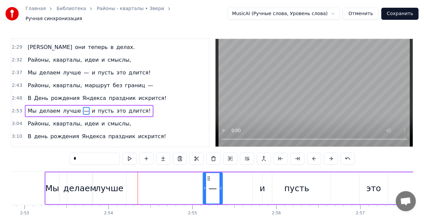
drag, startPoint x: 129, startPoint y: 174, endPoint x: 193, endPoint y: 174, distance: 64.4
click at [207, 173] on div "—" at bounding box center [212, 188] width 19 height 31
click at [115, 187] on div "лучше" at bounding box center [109, 188] width 28 height 13
type input "*****"
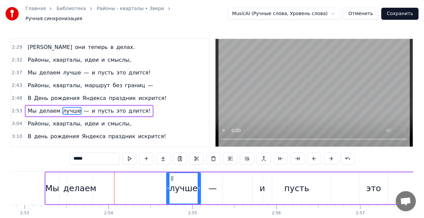
drag, startPoint x: 98, startPoint y: 175, endPoint x: 172, endPoint y: 172, distance: 74.2
click at [172, 173] on div "лучше" at bounding box center [184, 188] width 34 height 31
drag, startPoint x: 99, startPoint y: 187, endPoint x: 95, endPoint y: 187, distance: 4.0
click at [99, 187] on div "Мы делаем лучше — и пусть это длится!" at bounding box center [286, 188] width 483 height 33
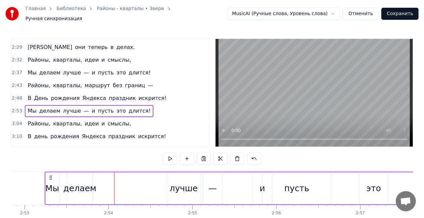
click at [88, 187] on div "делаем" at bounding box center [79, 188] width 33 height 13
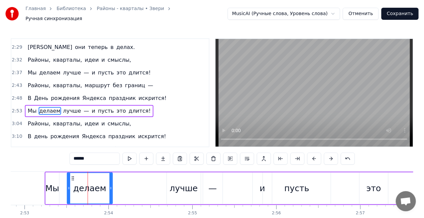
drag, startPoint x: 91, startPoint y: 186, endPoint x: 114, endPoint y: 182, distance: 23.5
click at [112, 185] on icon at bounding box center [110, 187] width 3 height 5
drag, startPoint x: 81, startPoint y: 173, endPoint x: 93, endPoint y: 175, distance: 12.5
click at [122, 172] on div "Мы делаем лучше — и пусть это длится!" at bounding box center [286, 188] width 483 height 33
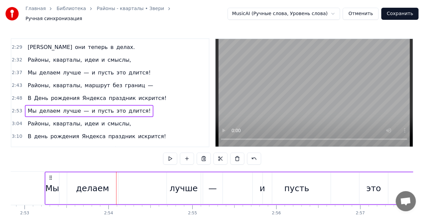
click at [71, 177] on div "делаем" at bounding box center [92, 188] width 51 height 32
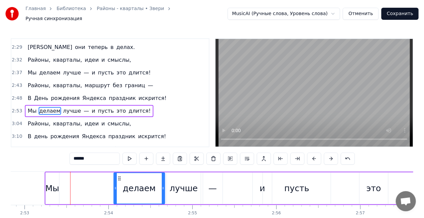
drag, startPoint x: 71, startPoint y: 173, endPoint x: 118, endPoint y: 173, distance: 46.6
click at [118, 176] on icon at bounding box center [119, 178] width 5 height 5
click at [55, 186] on div "Мы" at bounding box center [52, 188] width 14 height 13
type input "**"
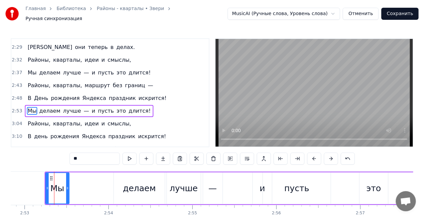
drag, startPoint x: 56, startPoint y: 186, endPoint x: 66, endPoint y: 184, distance: 10.3
click at [66, 185] on icon at bounding box center [67, 187] width 3 height 5
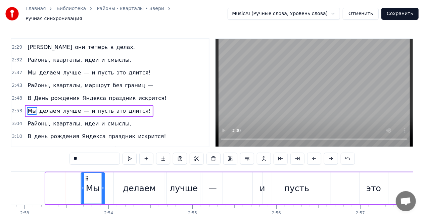
drag, startPoint x: 57, startPoint y: 175, endPoint x: 87, endPoint y: 174, distance: 29.5
click at [87, 176] on icon at bounding box center [86, 178] width 5 height 5
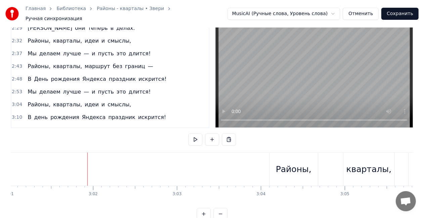
scroll to position [34, 0]
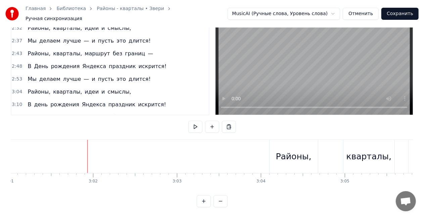
click at [393, 8] on button "Сохранить" at bounding box center [399, 14] width 37 height 12
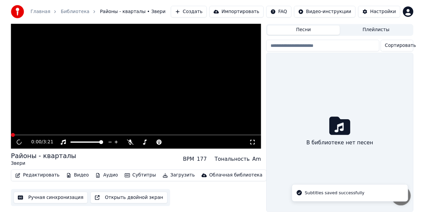
scroll to position [21, 0]
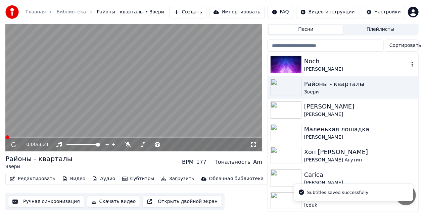
click at [337, 61] on div "Noch" at bounding box center [356, 61] width 105 height 9
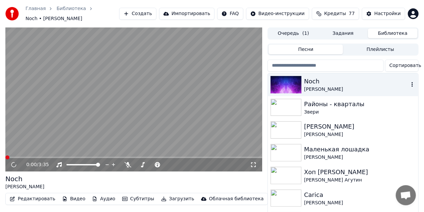
click at [327, 80] on div "Noch" at bounding box center [356, 81] width 105 height 9
click at [137, 81] on video at bounding box center [133, 99] width 257 height 144
click at [88, 101] on video at bounding box center [133, 99] width 257 height 144
click at [317, 100] on div "Районы - кварталы" at bounding box center [356, 104] width 105 height 9
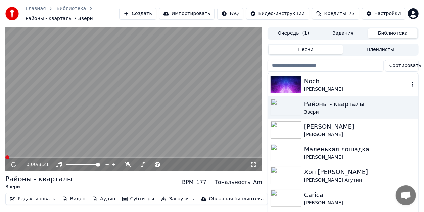
click at [323, 80] on div "Noch" at bounding box center [356, 81] width 105 height 9
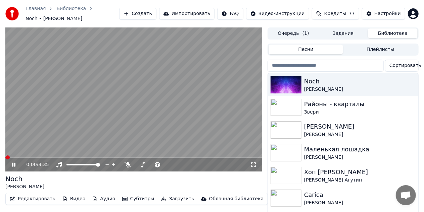
click at [82, 107] on video at bounding box center [133, 99] width 257 height 144
click at [117, 79] on video at bounding box center [133, 99] width 257 height 144
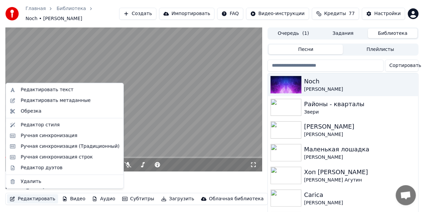
click at [31, 197] on button "Редактировать" at bounding box center [32, 199] width 51 height 9
click at [51, 134] on div "Ручная синхронизация" at bounding box center [49, 135] width 57 height 7
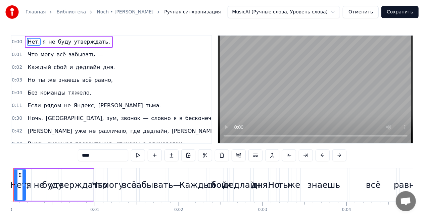
click at [328, 73] on video at bounding box center [315, 90] width 195 height 108
click at [290, 99] on video at bounding box center [315, 90] width 195 height 108
